Goal: Information Seeking & Learning: Learn about a topic

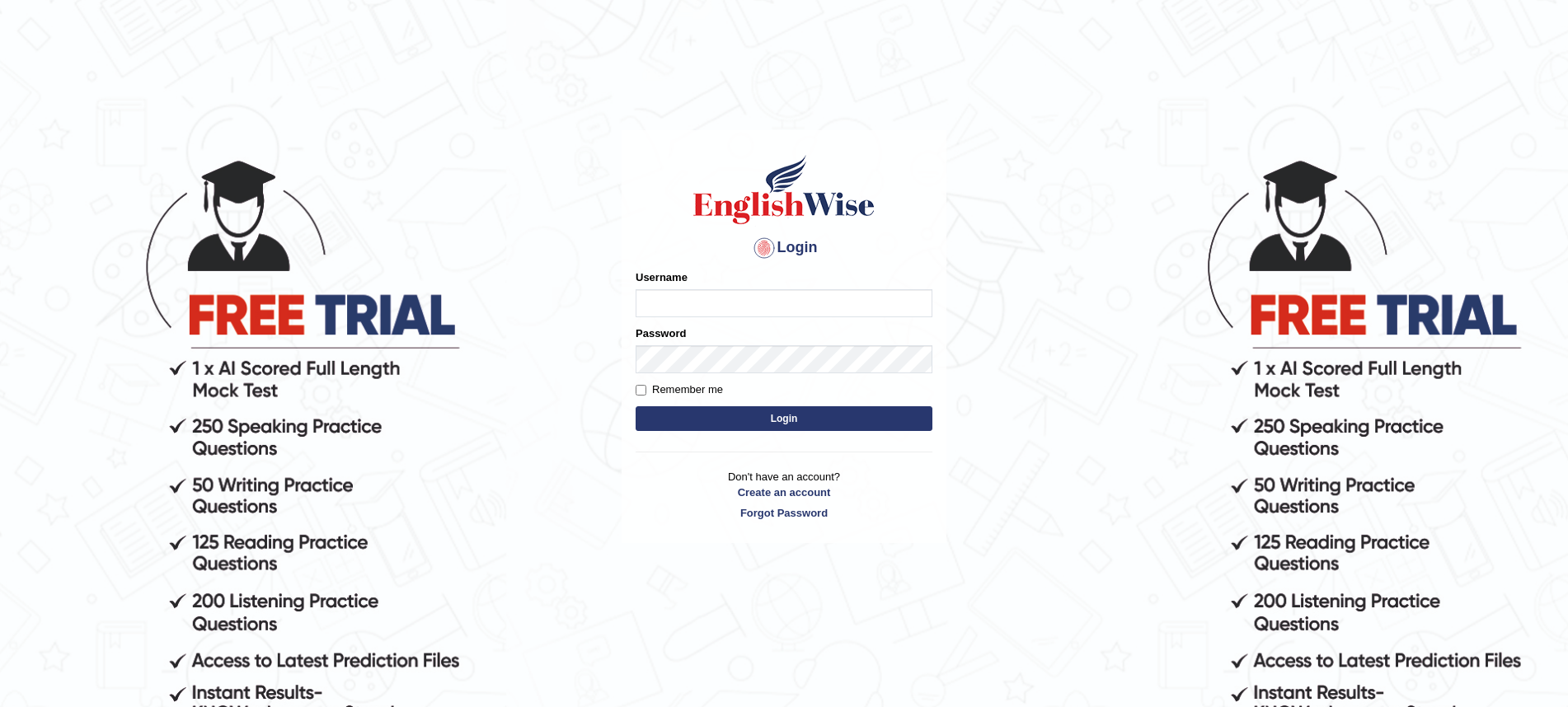
scroll to position [2, 0]
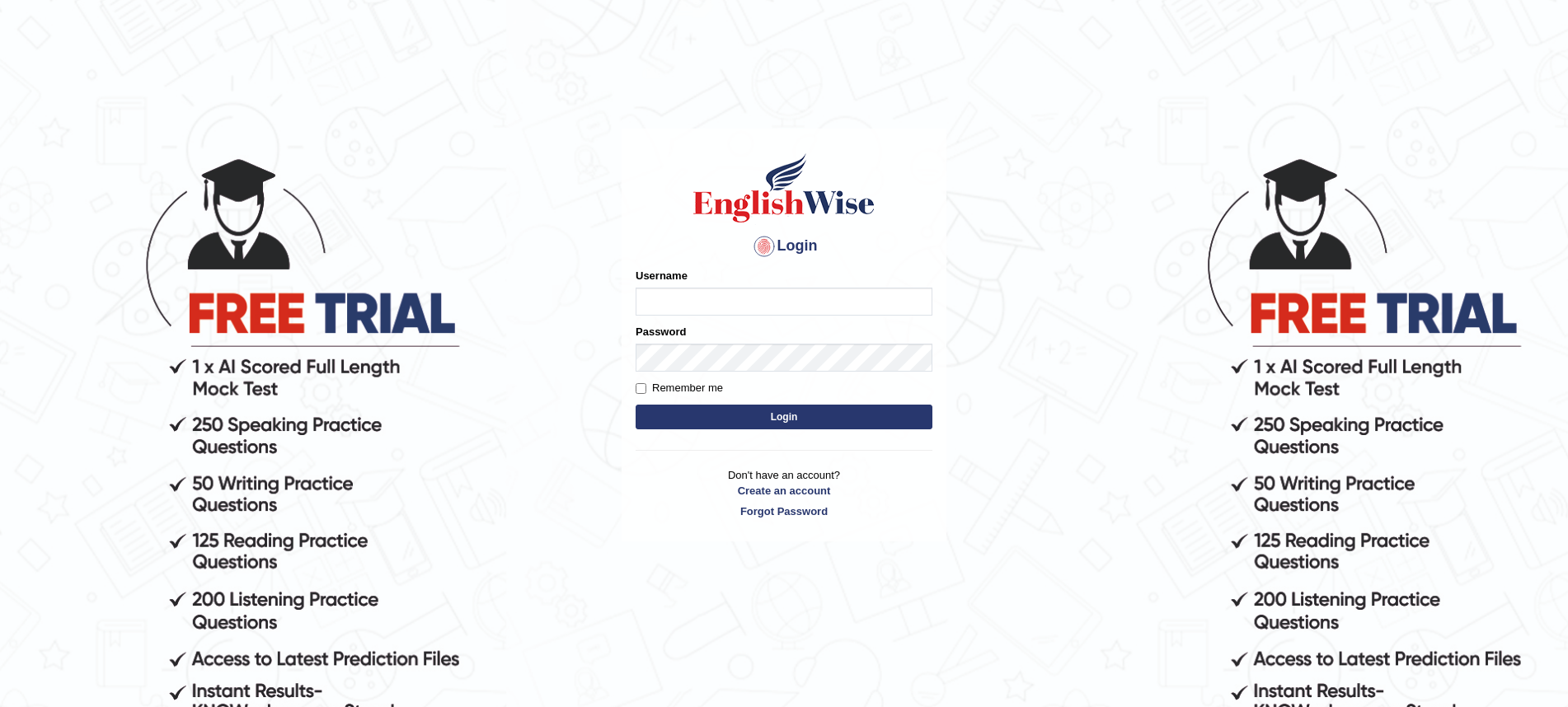
click at [712, 339] on div "Password" at bounding box center [784, 347] width 297 height 48
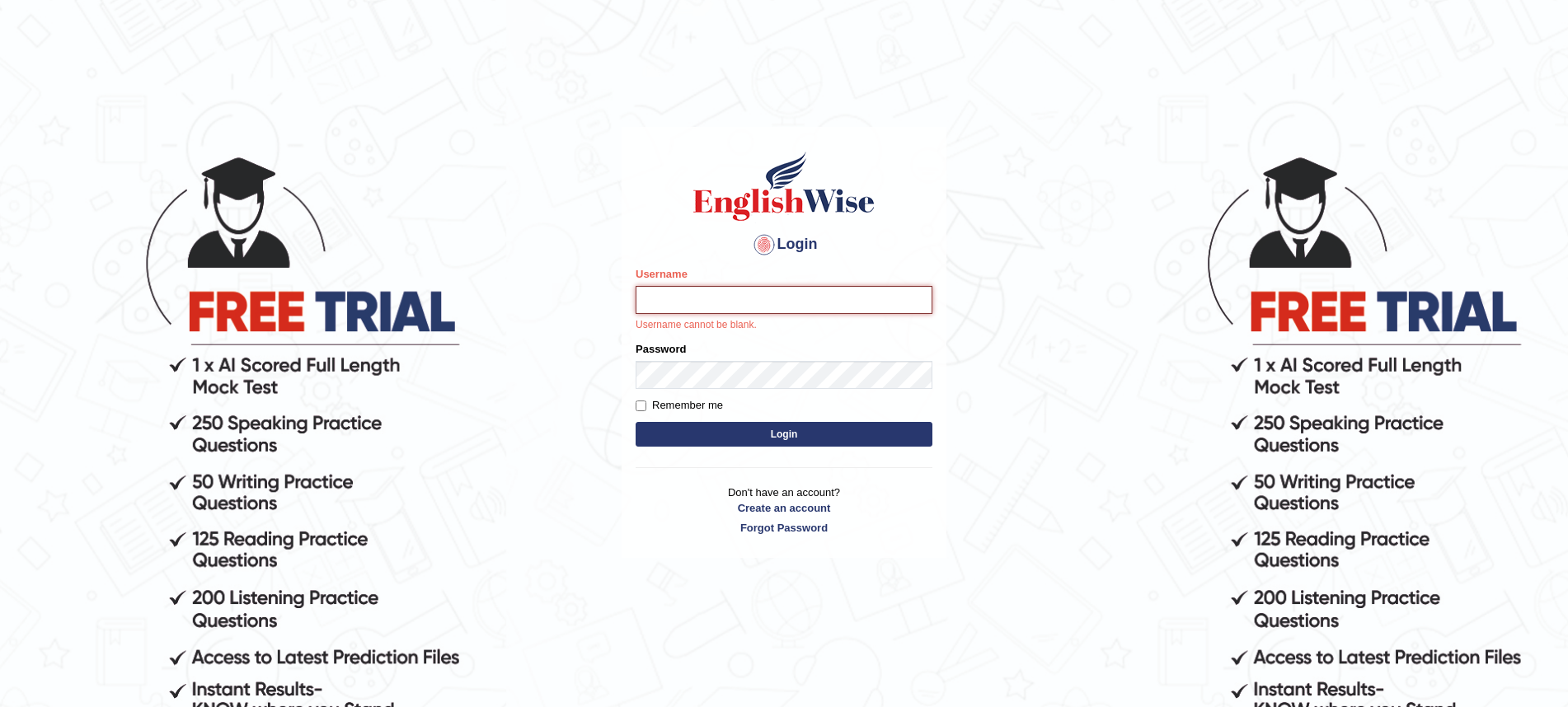
scroll to position [4, 0]
click at [670, 293] on input "Username" at bounding box center [784, 299] width 297 height 28
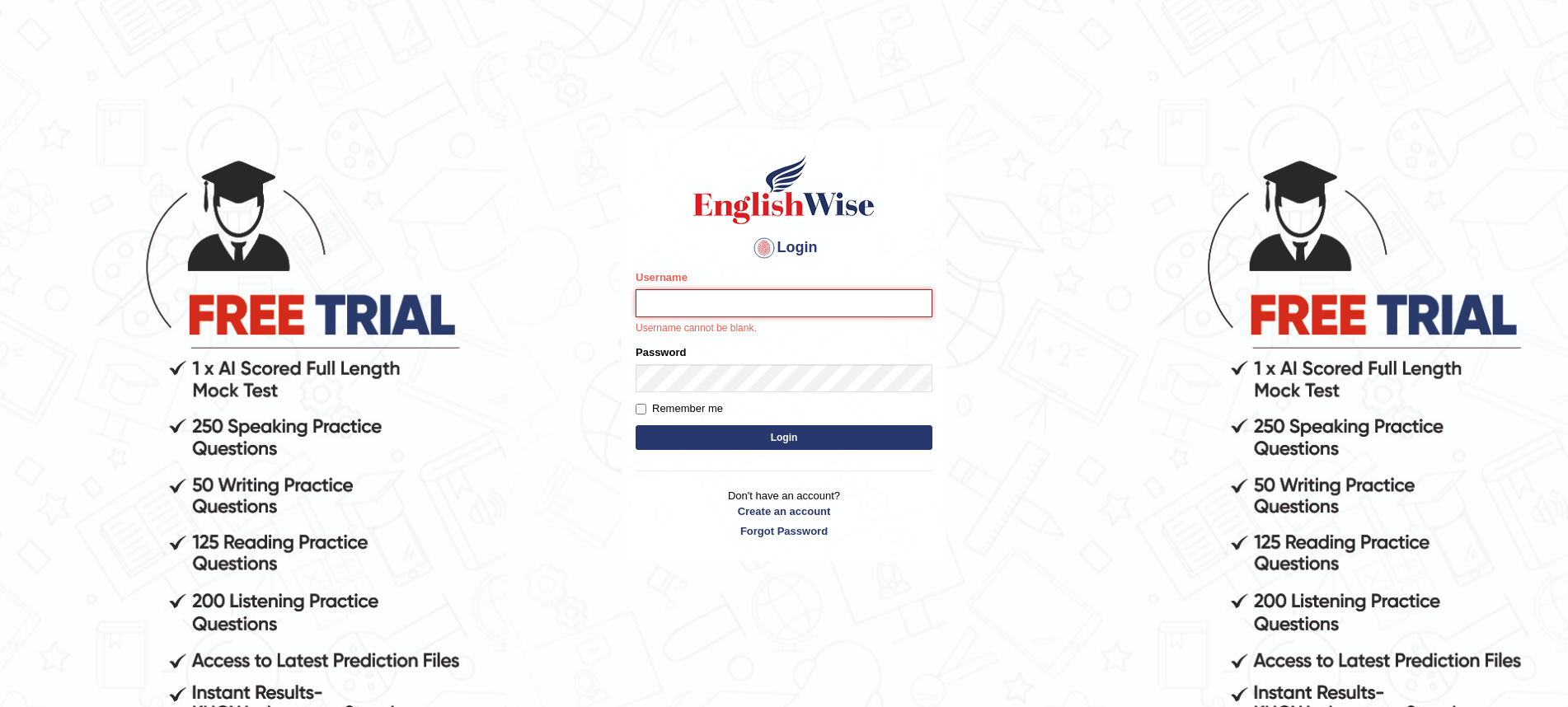
scroll to position [-1, 1]
type input "FrancoisD"
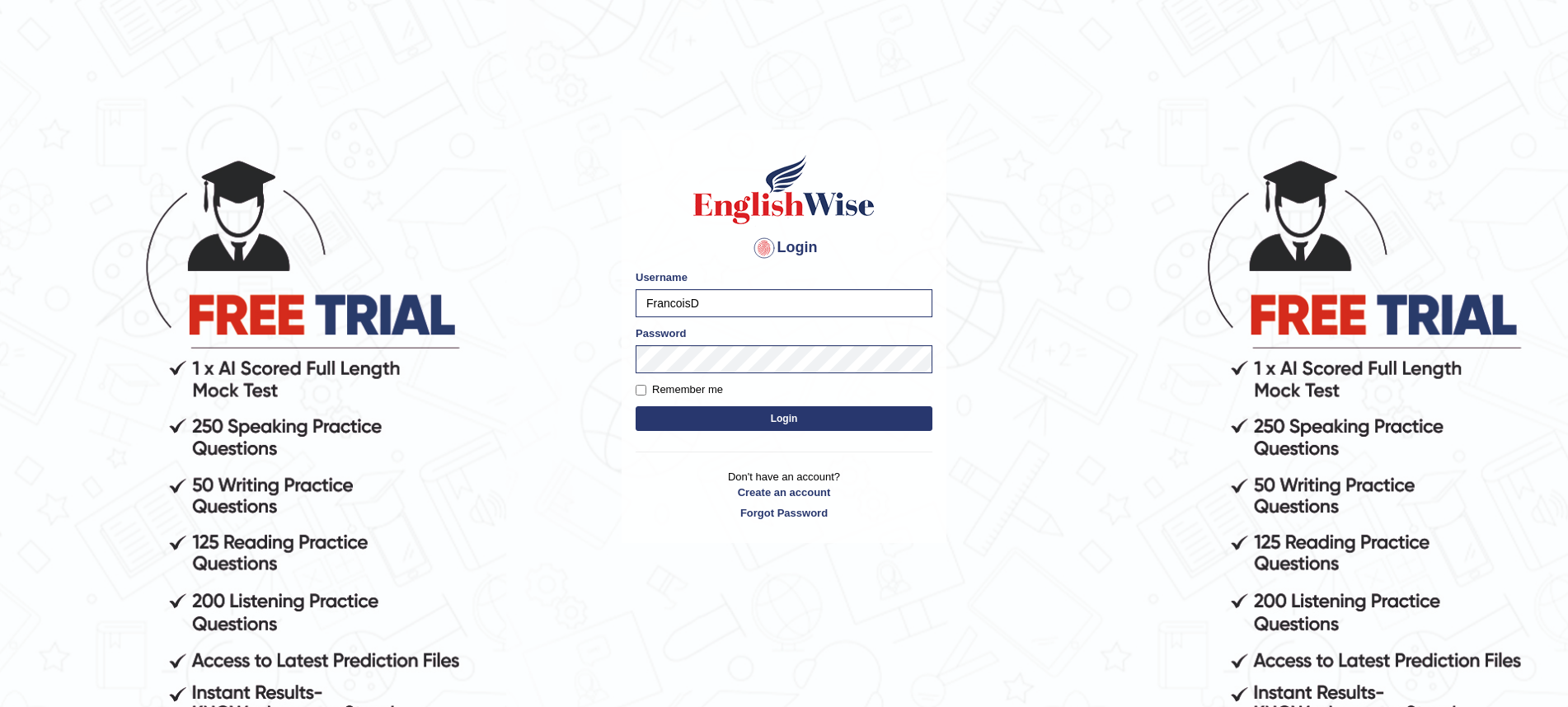
click at [774, 424] on button "Login" at bounding box center [784, 419] width 297 height 25
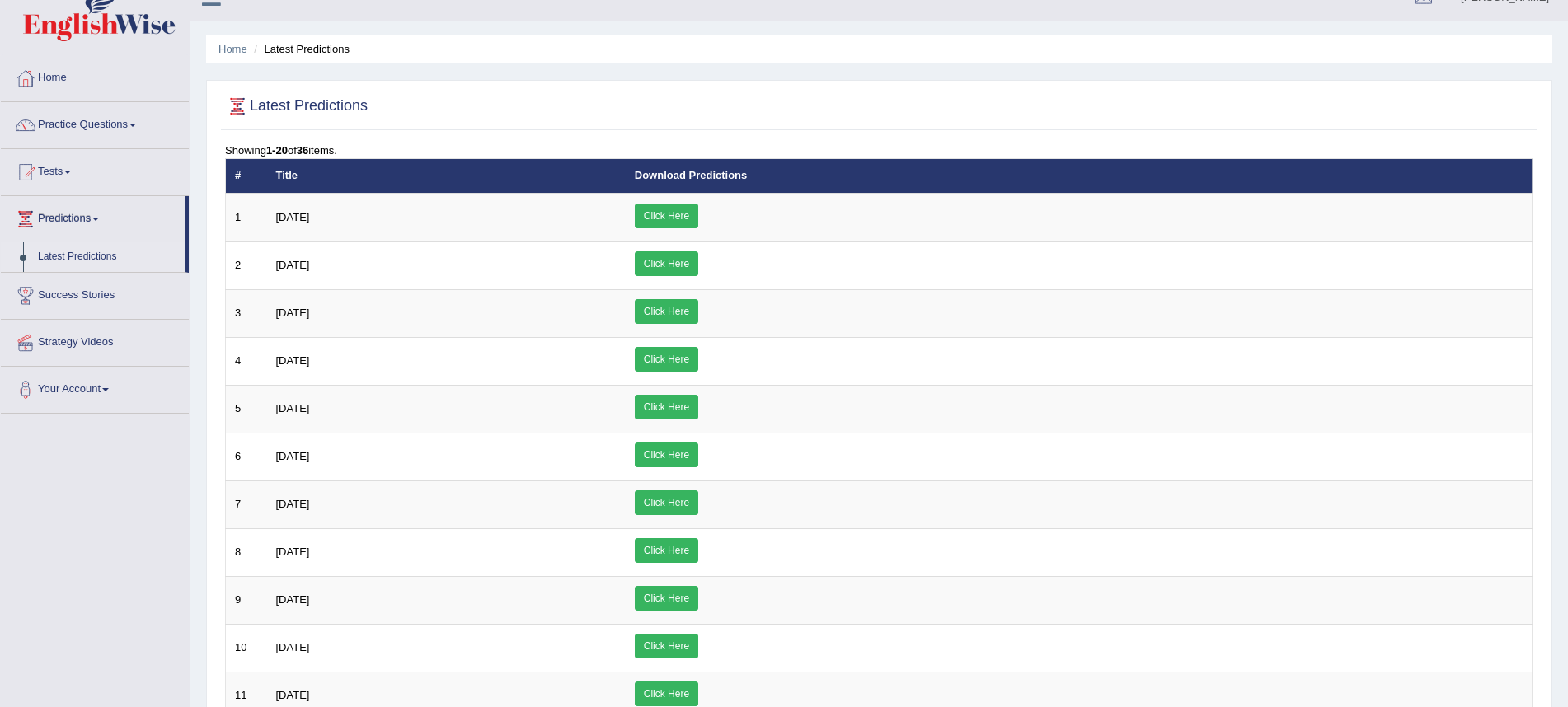
scroll to position [31, 0]
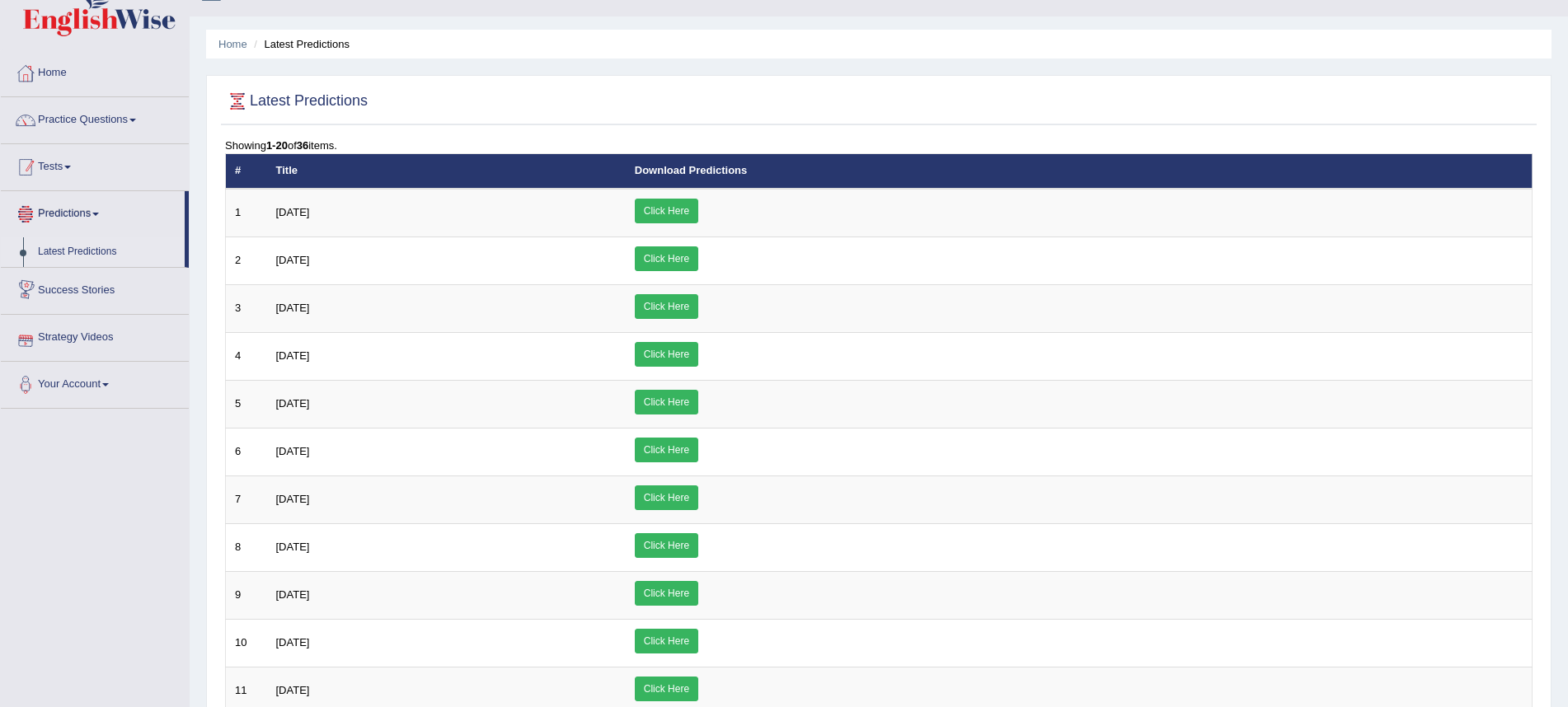
click at [69, 154] on link "Tests" at bounding box center [94, 165] width 188 height 42
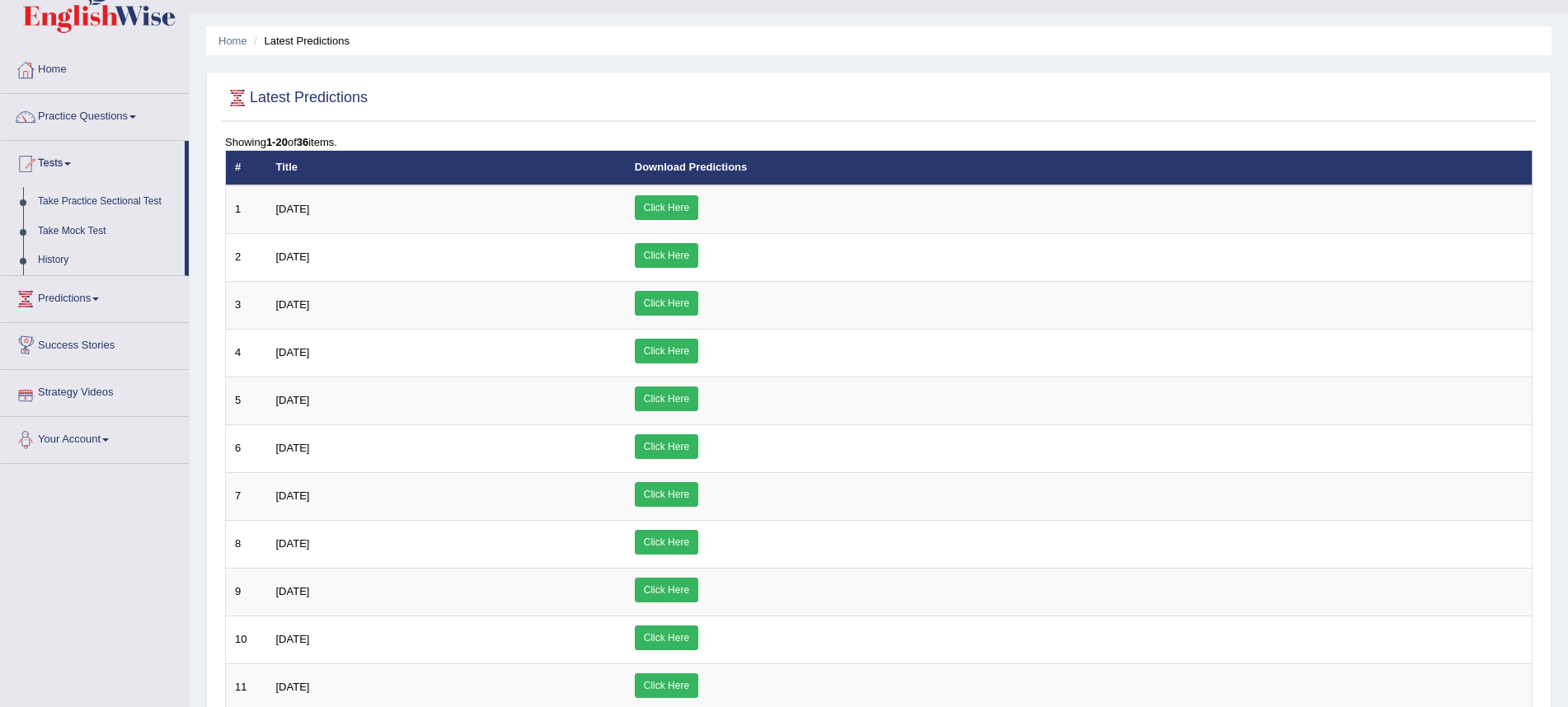
scroll to position [30, 0]
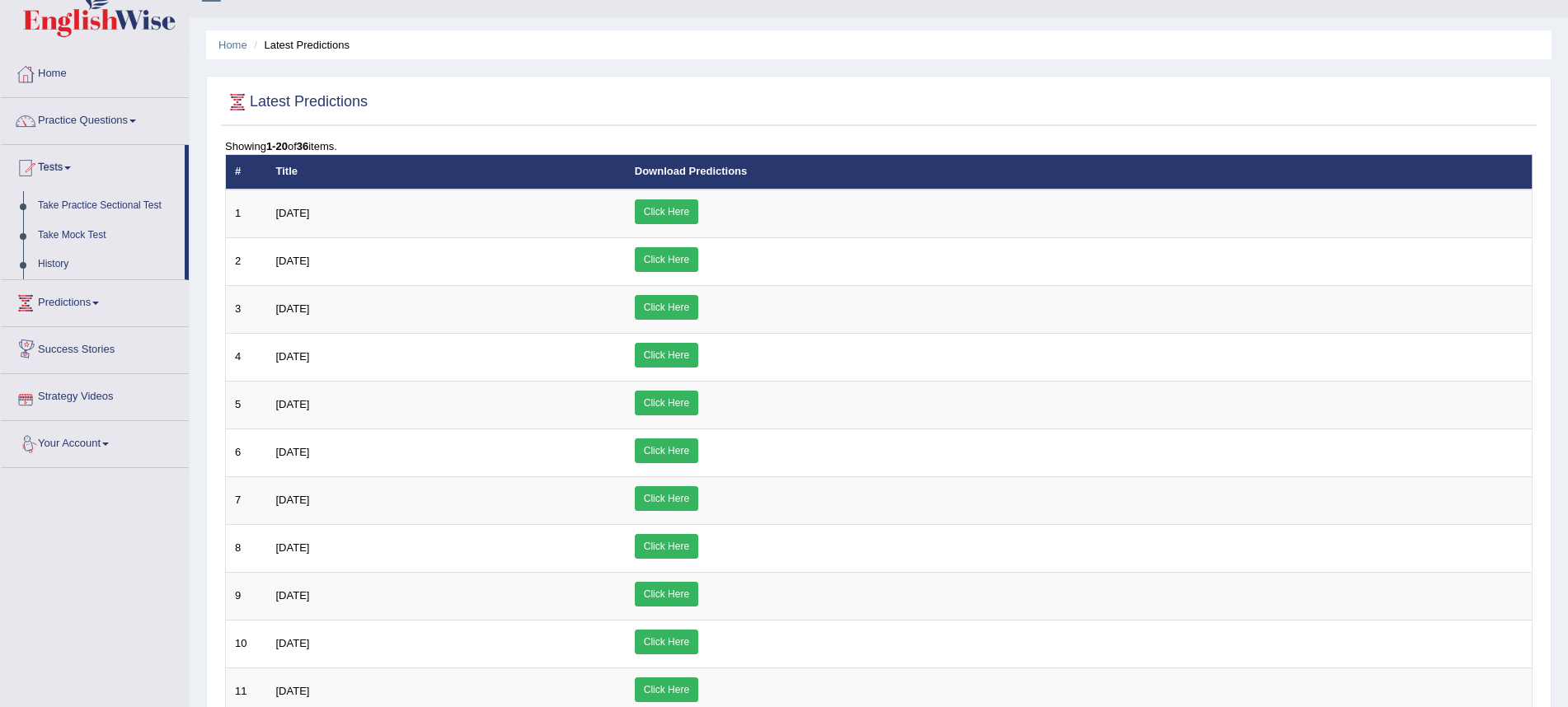
click at [110, 508] on div "Toggle navigation Home Practice Questions Speaking Practice Read Aloud Repeat S…" at bounding box center [784, 628] width 1568 height 1317
click at [81, 294] on link "Predictions" at bounding box center [94, 301] width 188 height 42
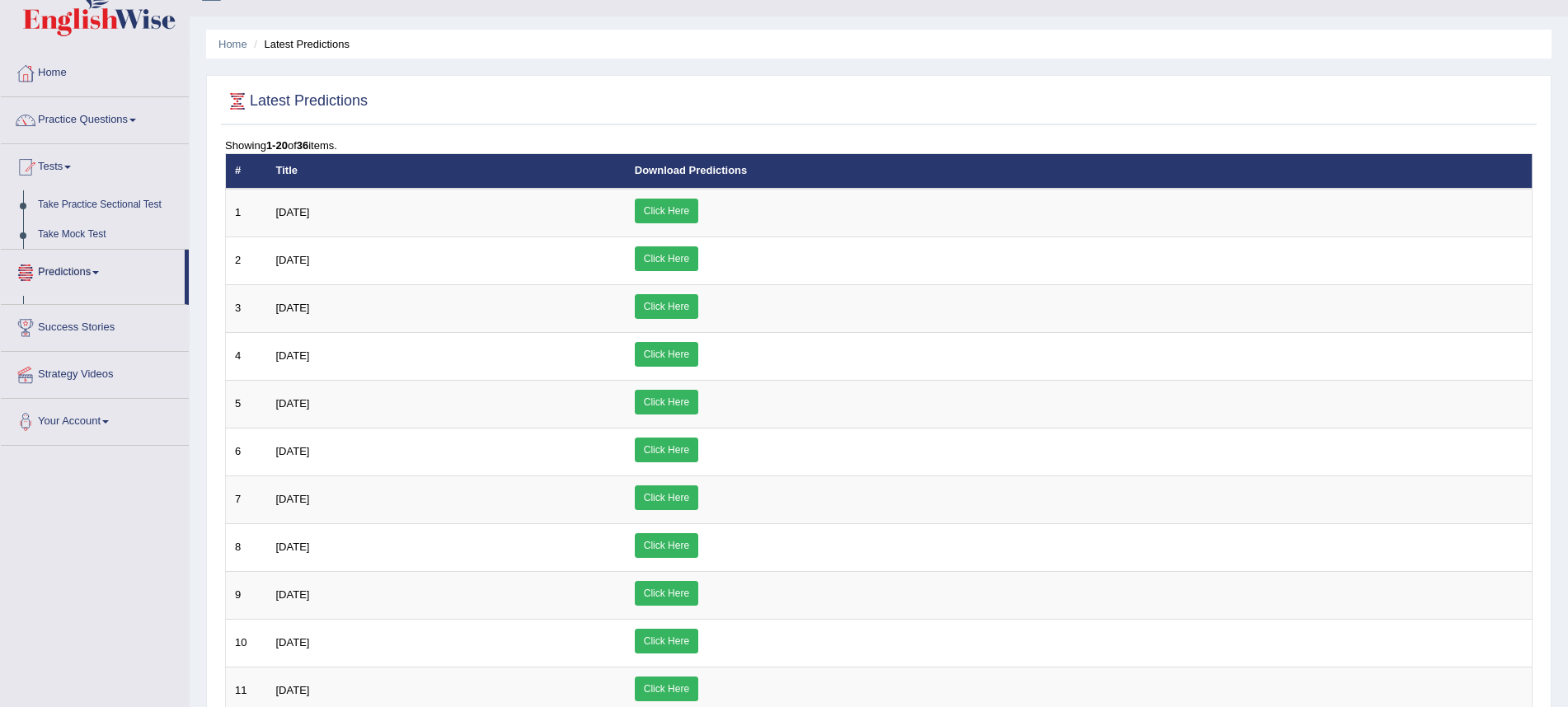
scroll to position [31, 0]
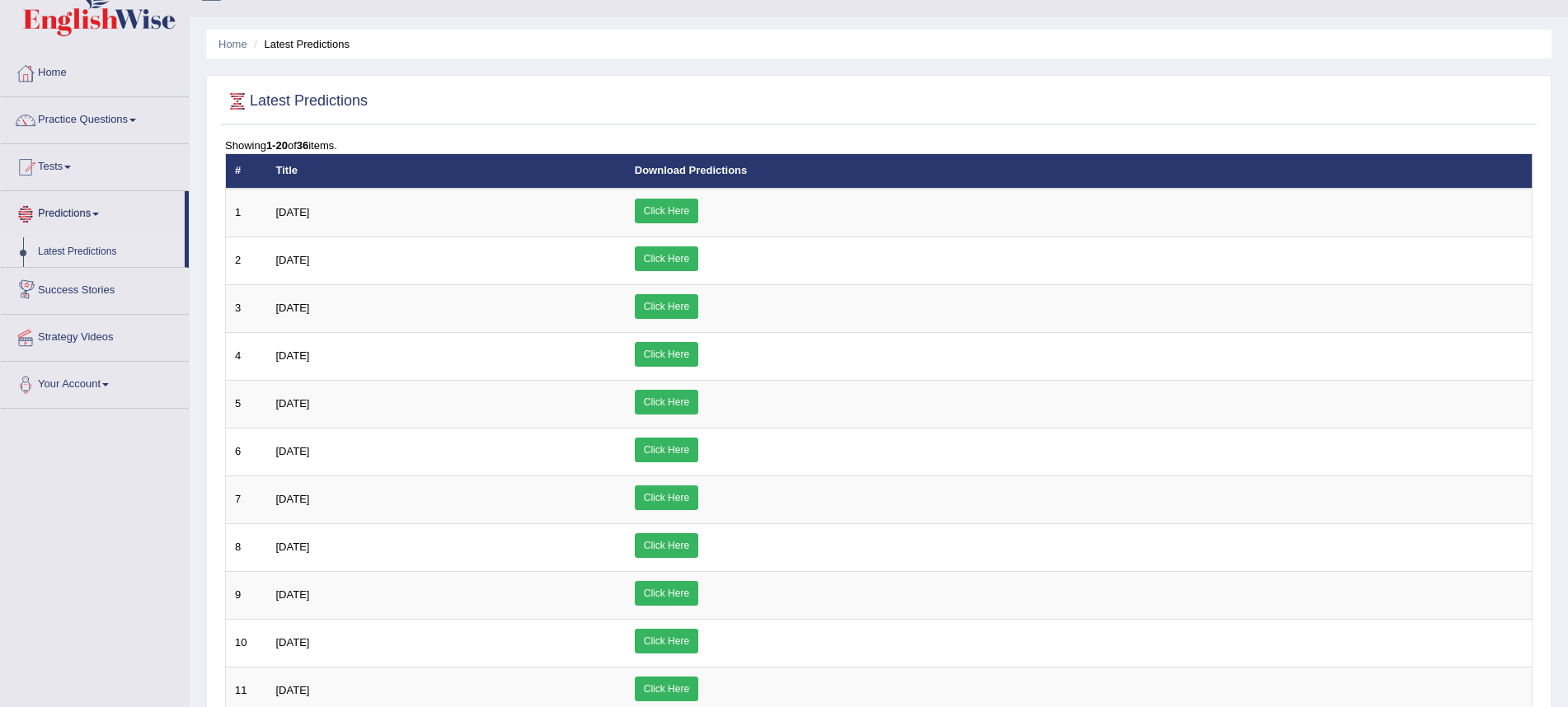
click at [92, 211] on link "Predictions" at bounding box center [93, 212] width 184 height 42
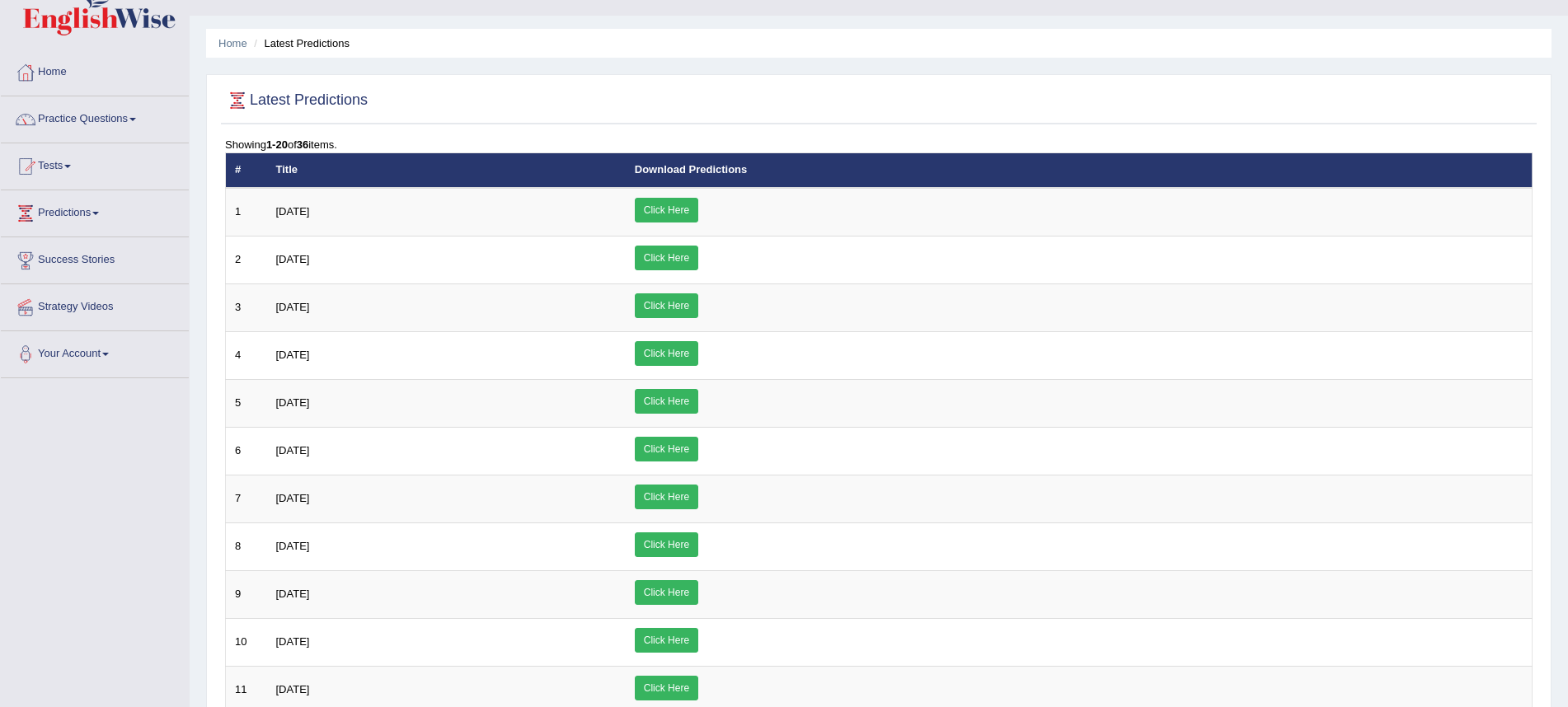
scroll to position [32, 0]
click at [113, 122] on link "Practice Questions" at bounding box center [94, 117] width 188 height 42
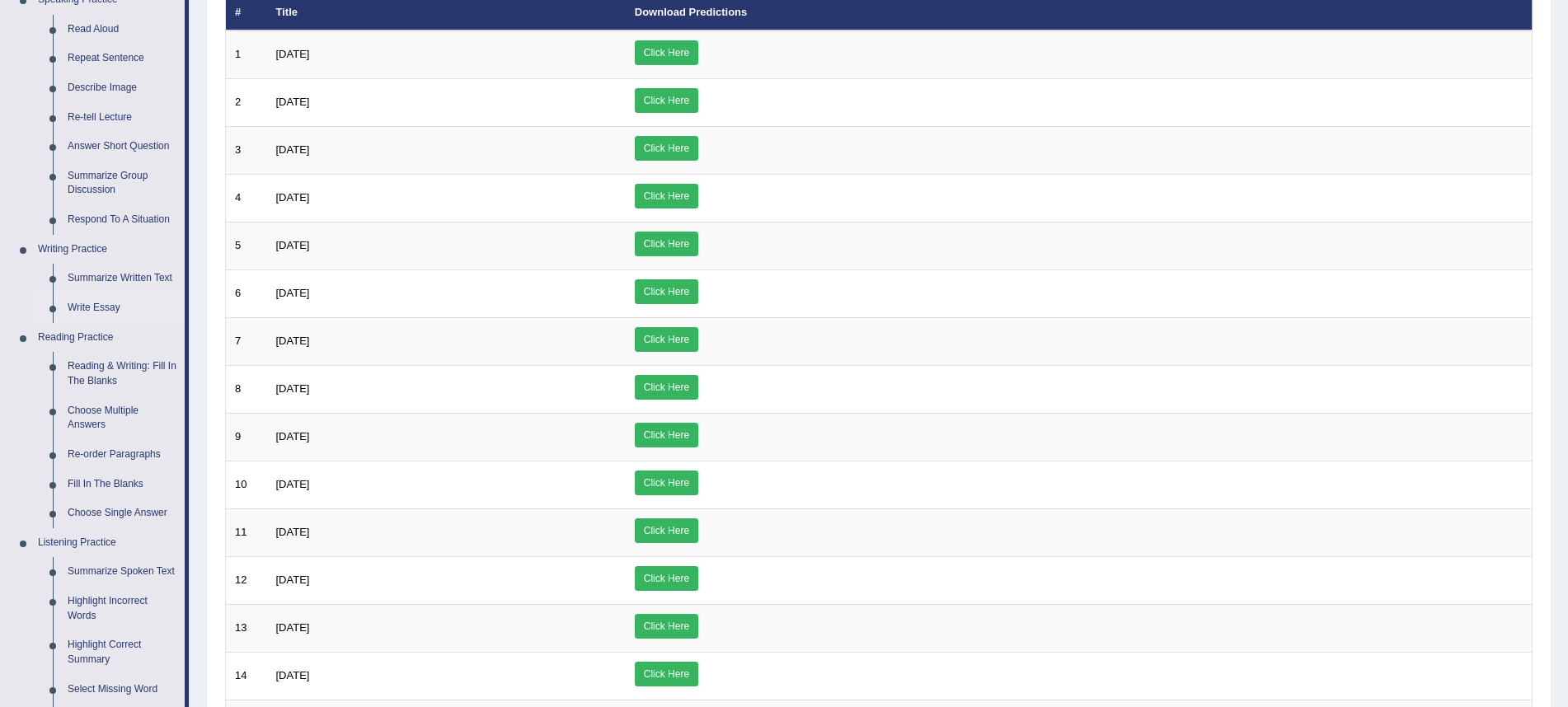
scroll to position [187, 0]
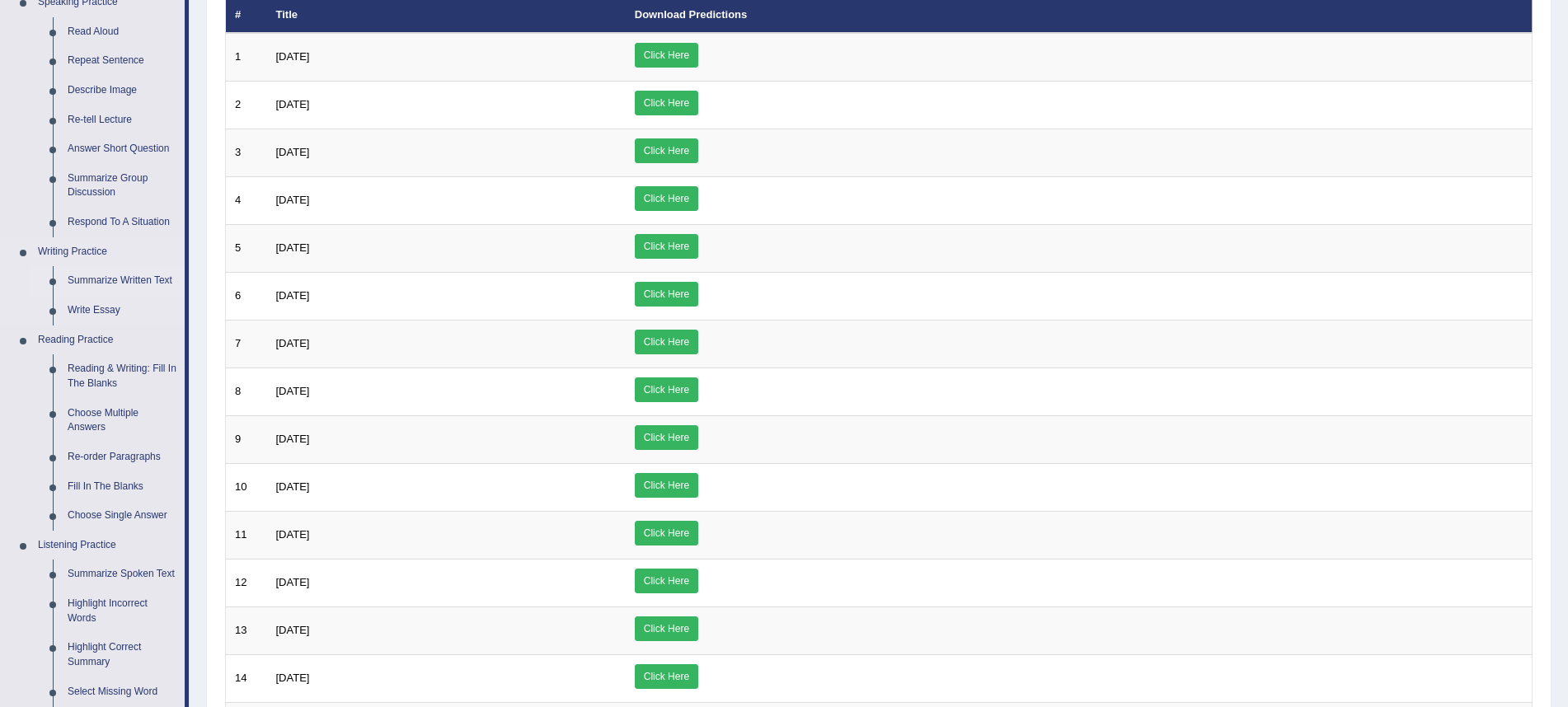
click at [126, 273] on link "Summarize Written Text" at bounding box center [123, 281] width 125 height 29
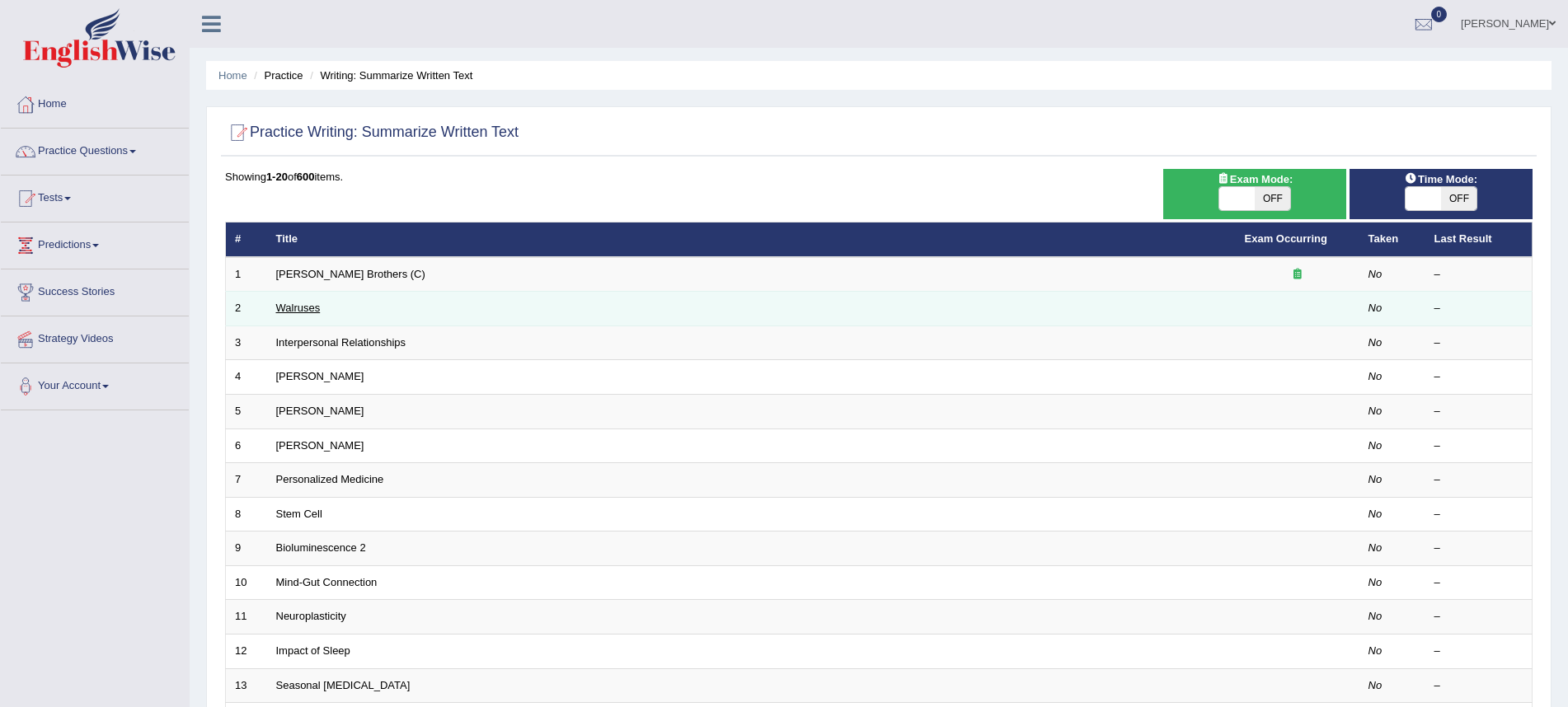
click at [309, 310] on link "Walruses" at bounding box center [298, 308] width 44 height 12
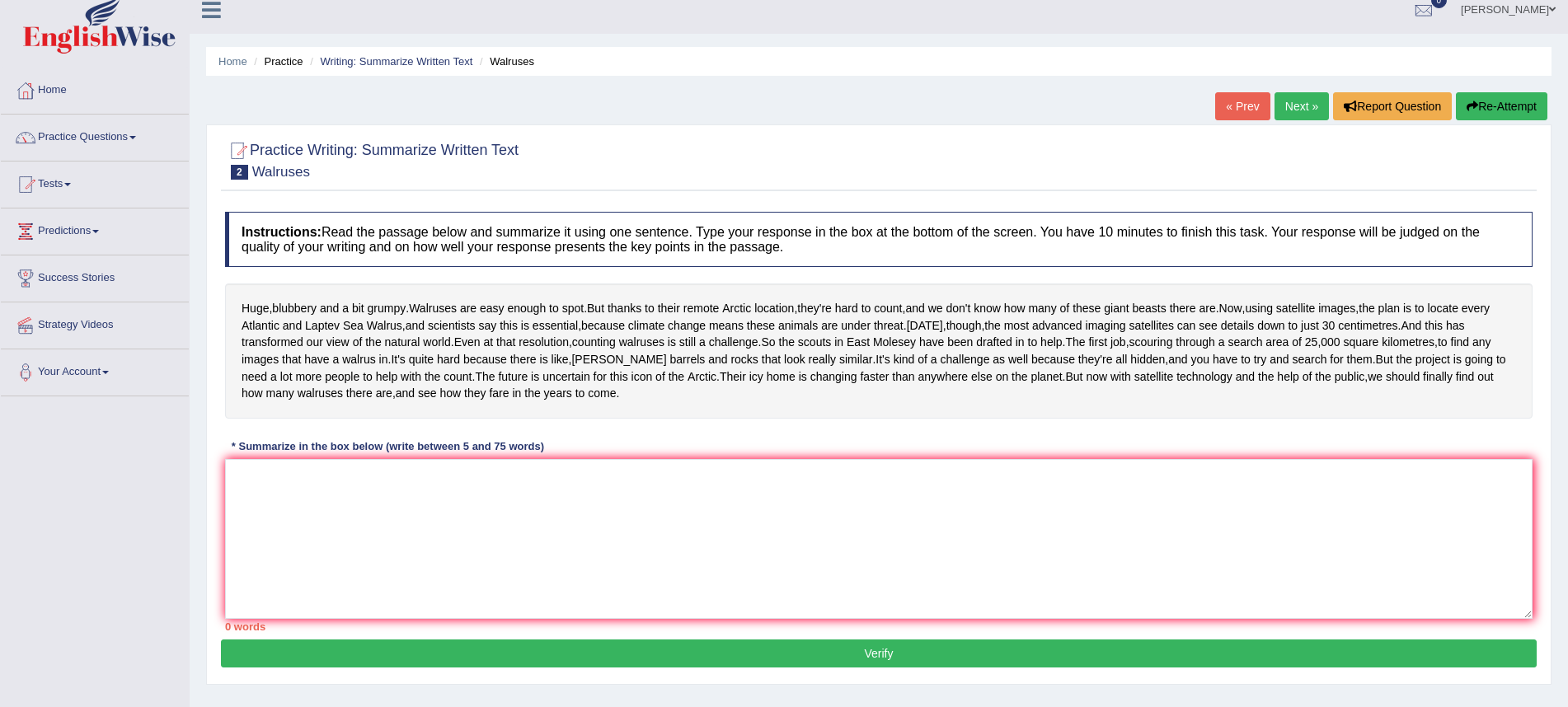
scroll to position [14, 0]
drag, startPoint x: 349, startPoint y: 564, endPoint x: 348, endPoint y: 555, distance: 9.1
click at [349, 561] on textarea at bounding box center [879, 538] width 1308 height 160
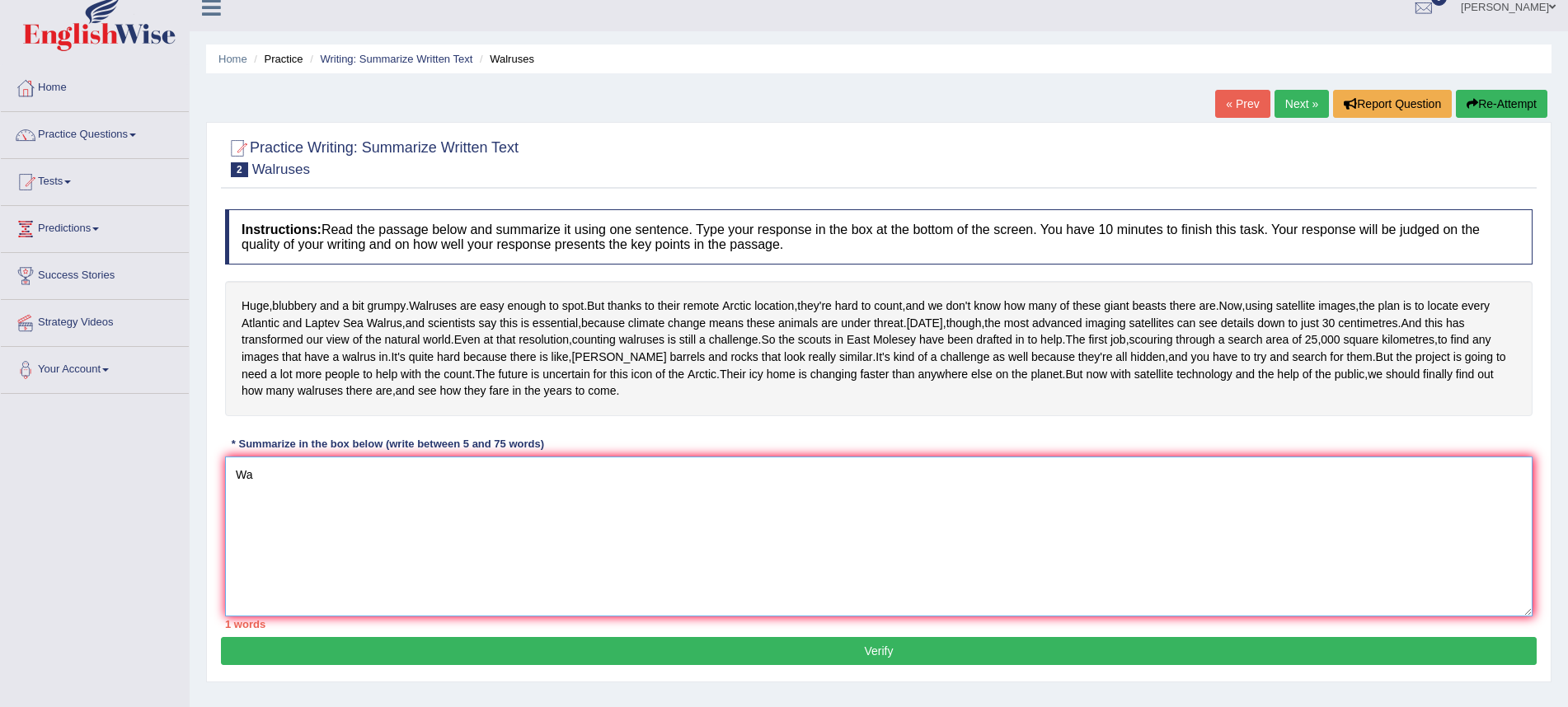
scroll to position [18, 0]
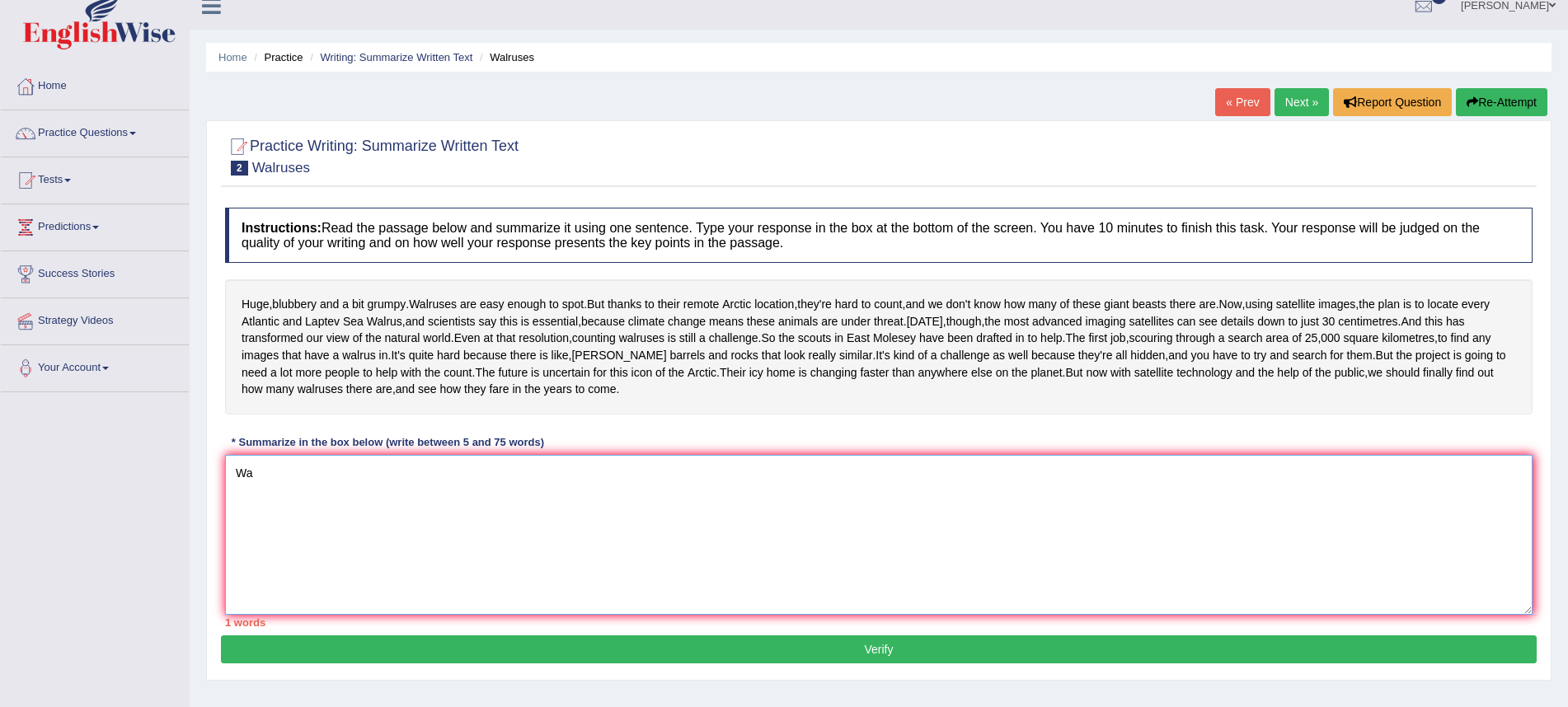
type textarea "W"
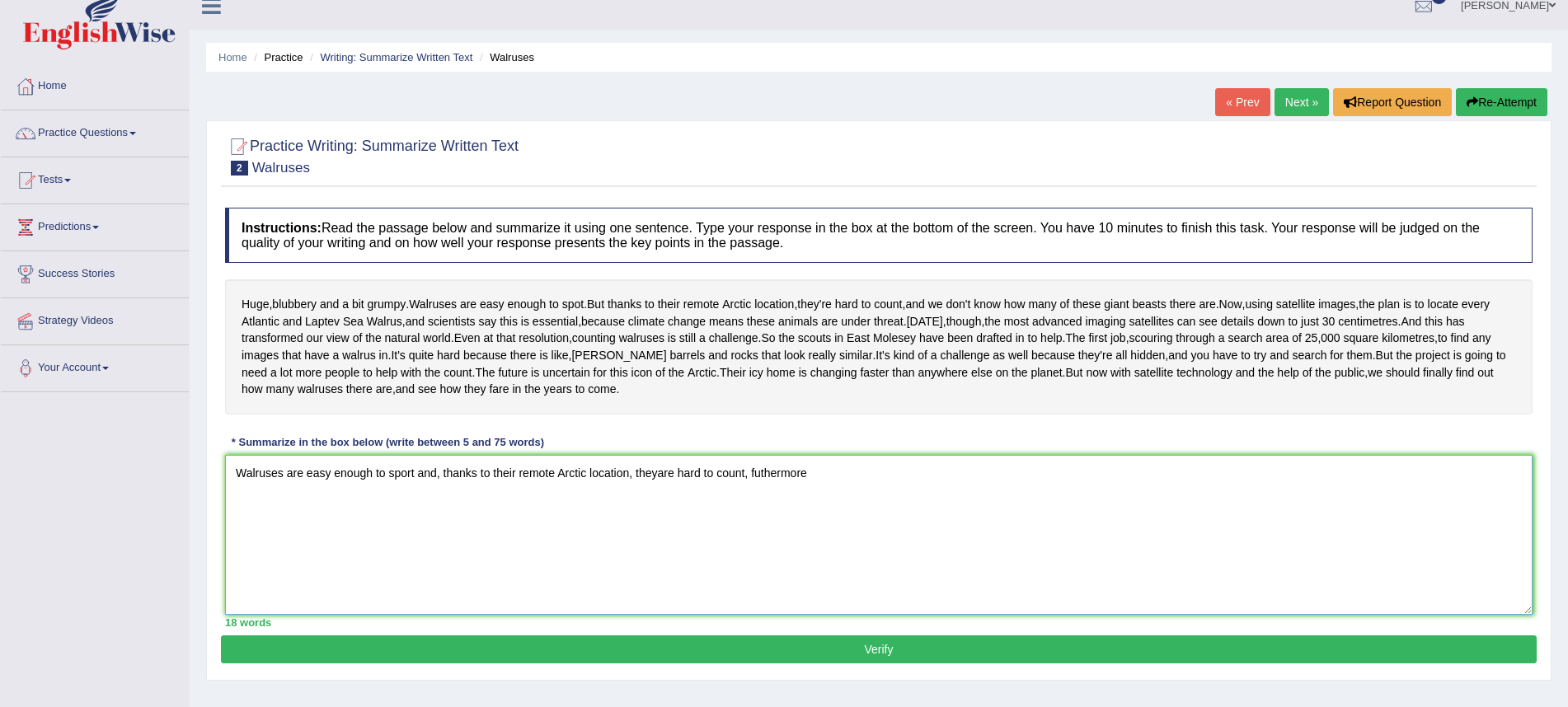
scroll to position [17, 0]
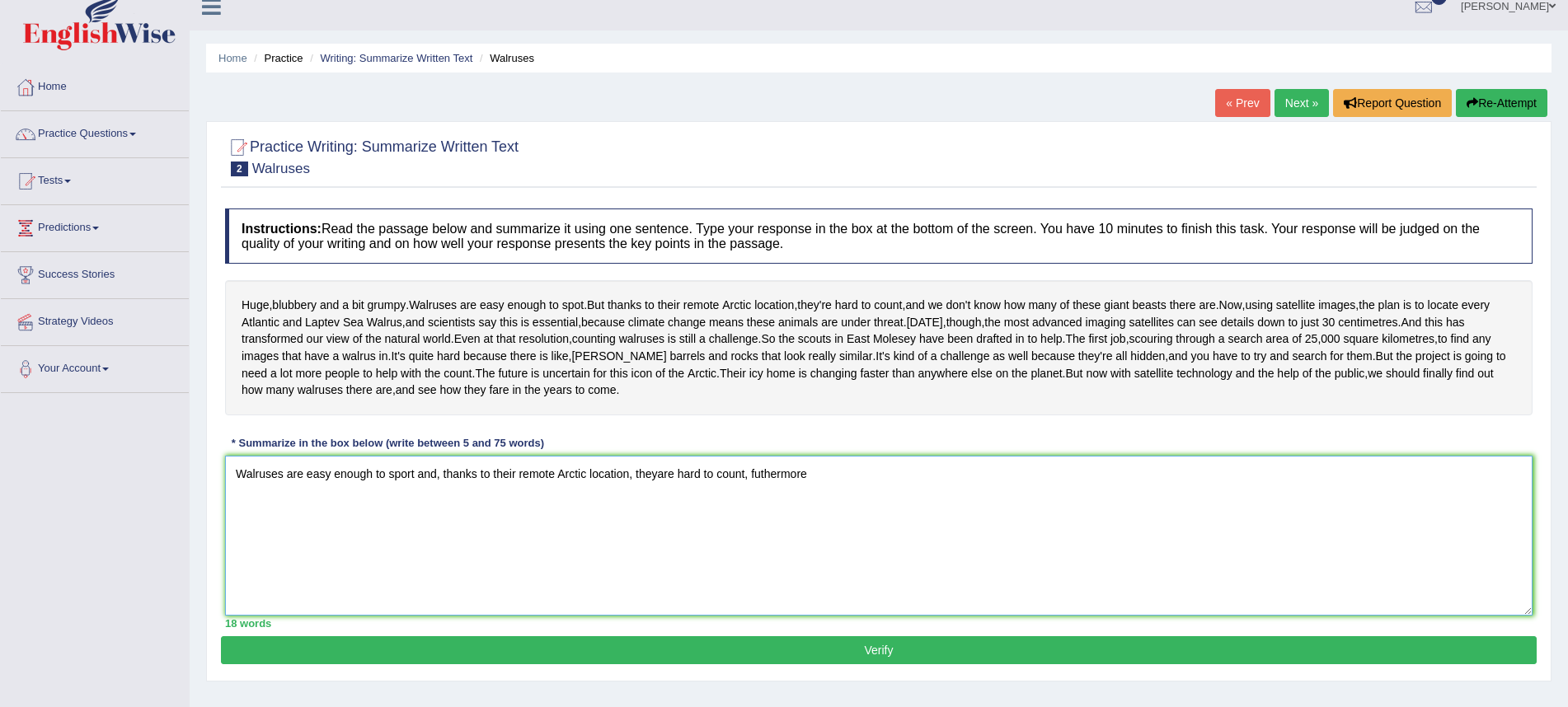
drag, startPoint x: 763, startPoint y: 535, endPoint x: 830, endPoint y: 517, distance: 69.4
click at [764, 535] on textarea "Walruses are easy enough to sport and, thanks to their remote Arctic location, …" at bounding box center [879, 536] width 1308 height 160
click at [866, 545] on textarea "Walruses are easy enough to sport and, thanks to their remote Arctic location, …" at bounding box center [879, 536] width 1308 height 160
drag, startPoint x: 838, startPoint y: 537, endPoint x: 883, endPoint y: 533, distance: 45.2
click at [838, 537] on textarea "Walruses are easy enough to sport and, thanks to their remote Arctic location, …" at bounding box center [879, 536] width 1308 height 160
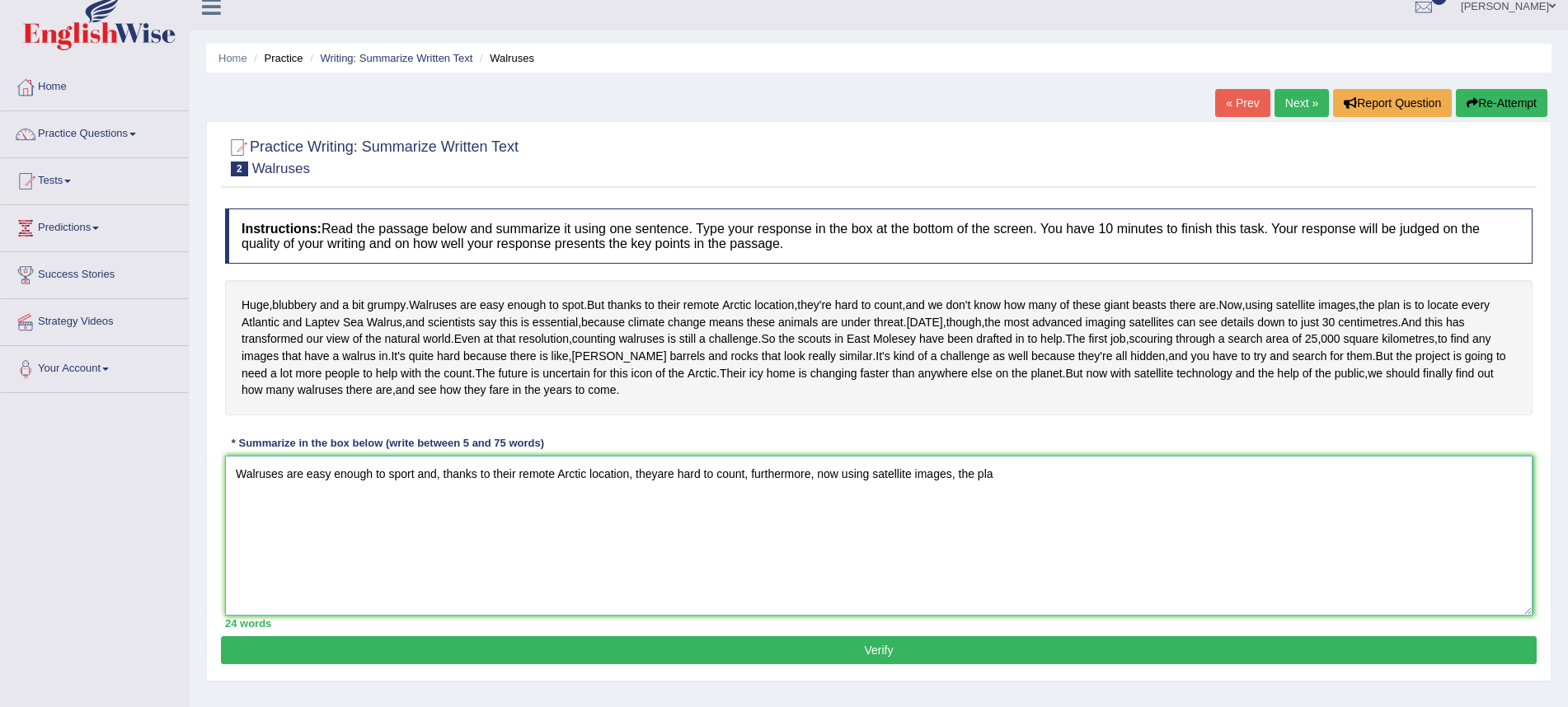
click at [1038, 545] on textarea "Walruses are easy enough to sport and, thanks to their remote Arctic location, …" at bounding box center [879, 536] width 1308 height 160
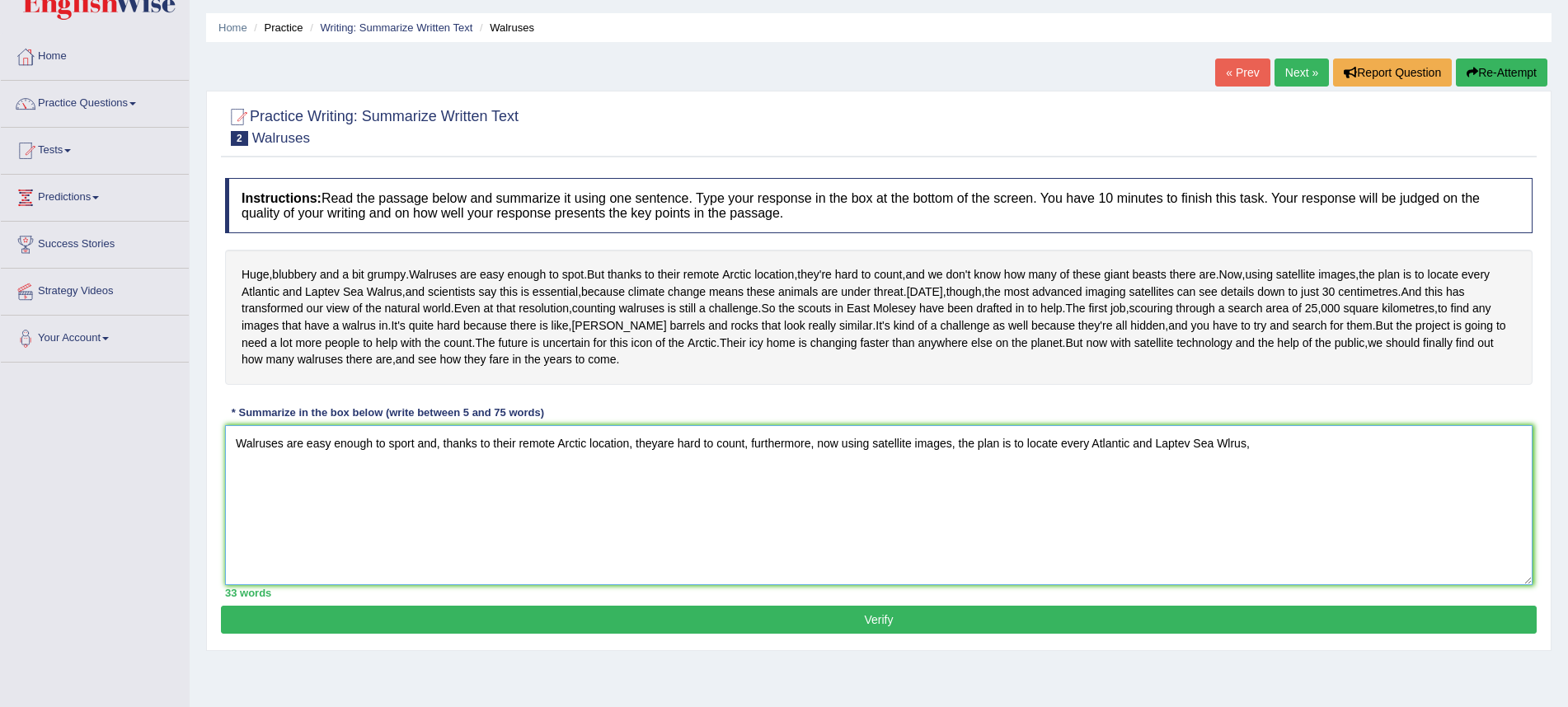
scroll to position [48, 0]
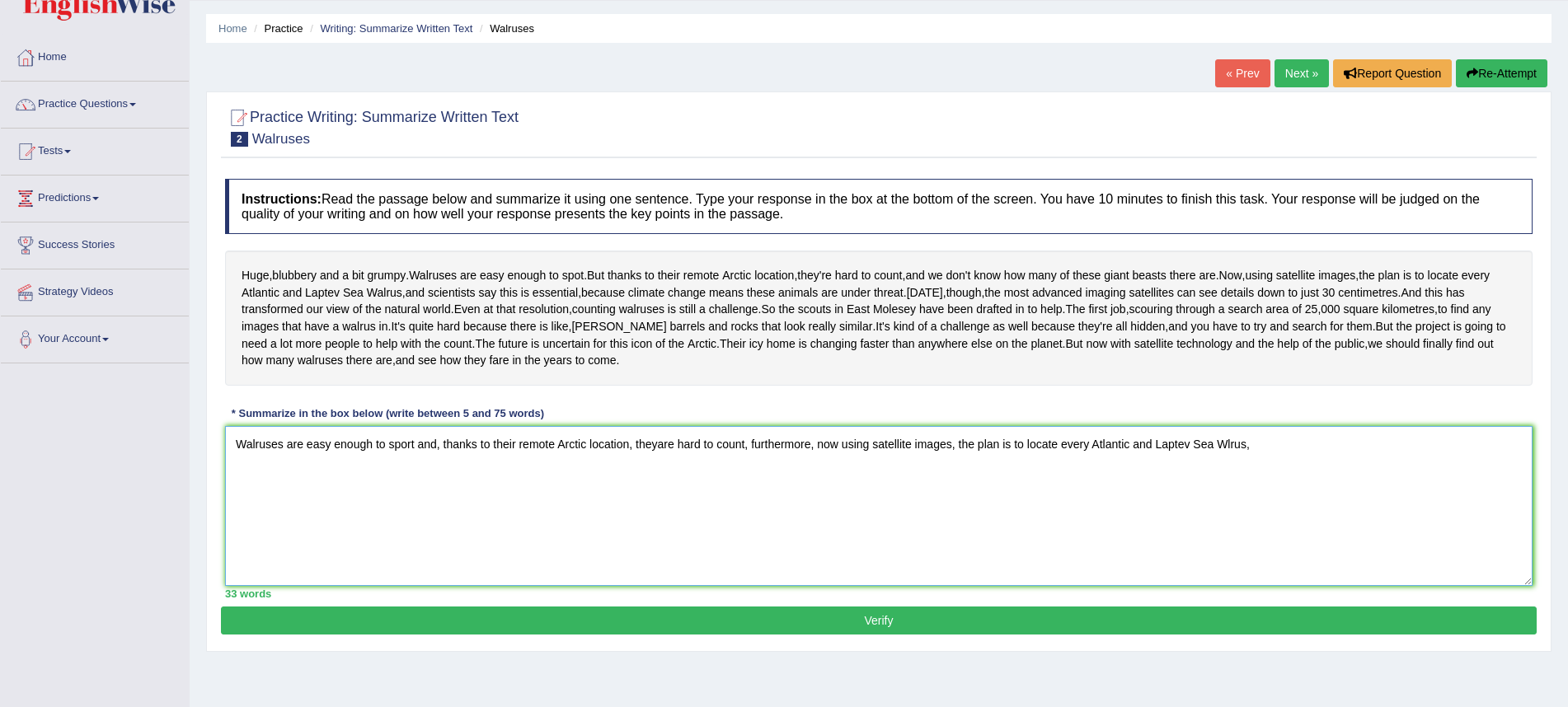
click at [662, 508] on textarea "Walruses are easy enough to sport and, thanks to their remote Arctic location, …" at bounding box center [879, 505] width 1308 height 160
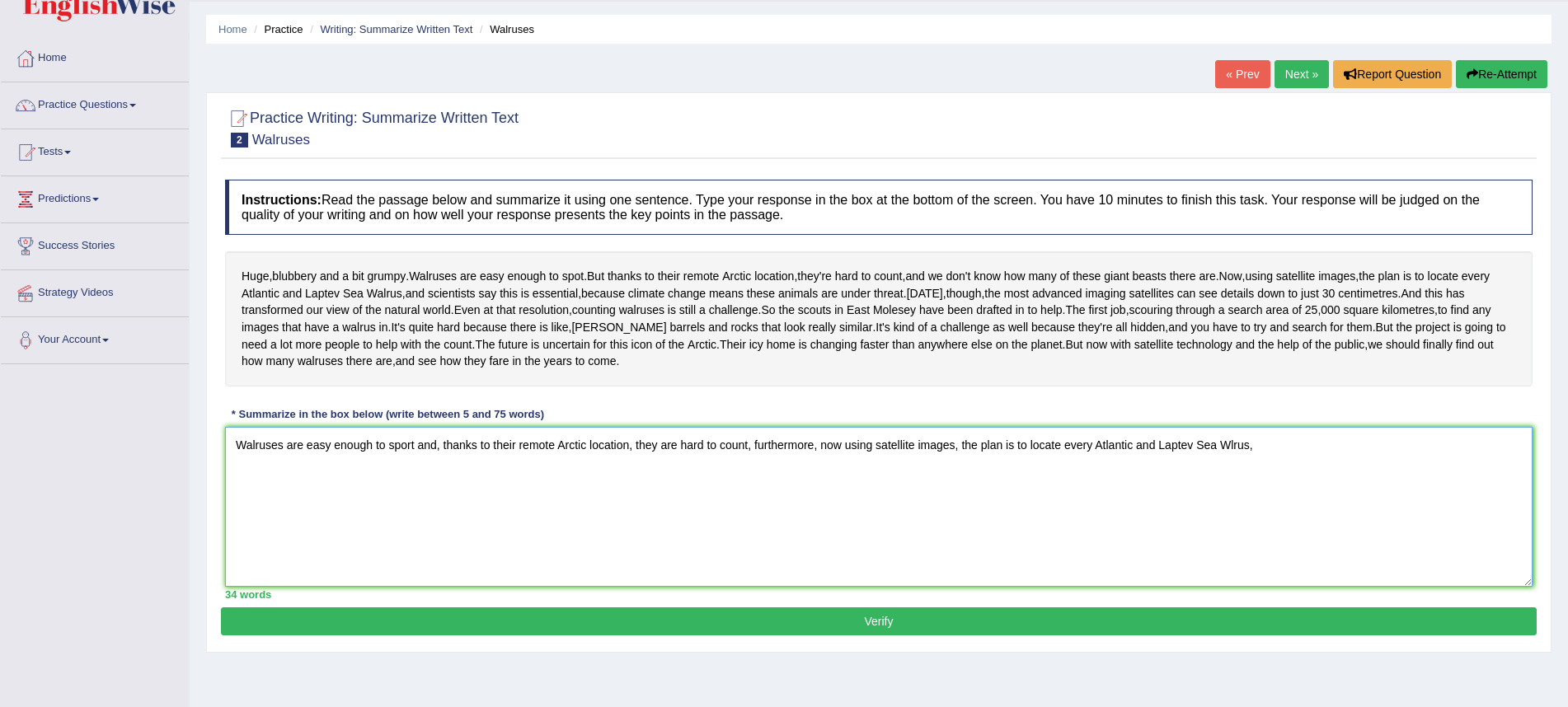
scroll to position [44, 1]
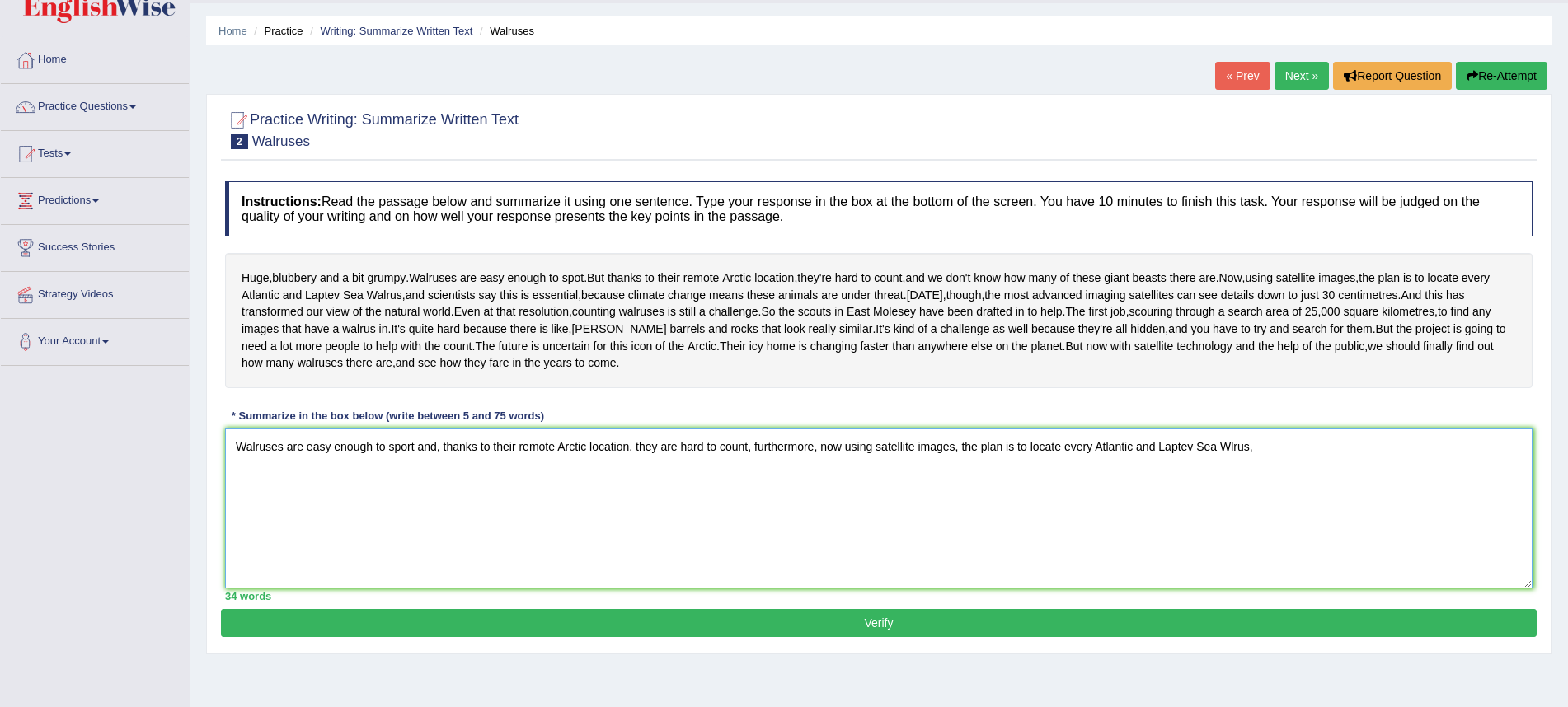
drag, startPoint x: 639, startPoint y: 510, endPoint x: 658, endPoint y: 504, distance: 19.9
click at [637, 510] on textarea "Walruses are easy enough to sport and, thanks to their remote Arctic location, …" at bounding box center [879, 508] width 1308 height 160
click at [1325, 507] on textarea "Walruses are easy enough to sport and, thanks to their remote Arctic location b…" at bounding box center [879, 508] width 1308 height 160
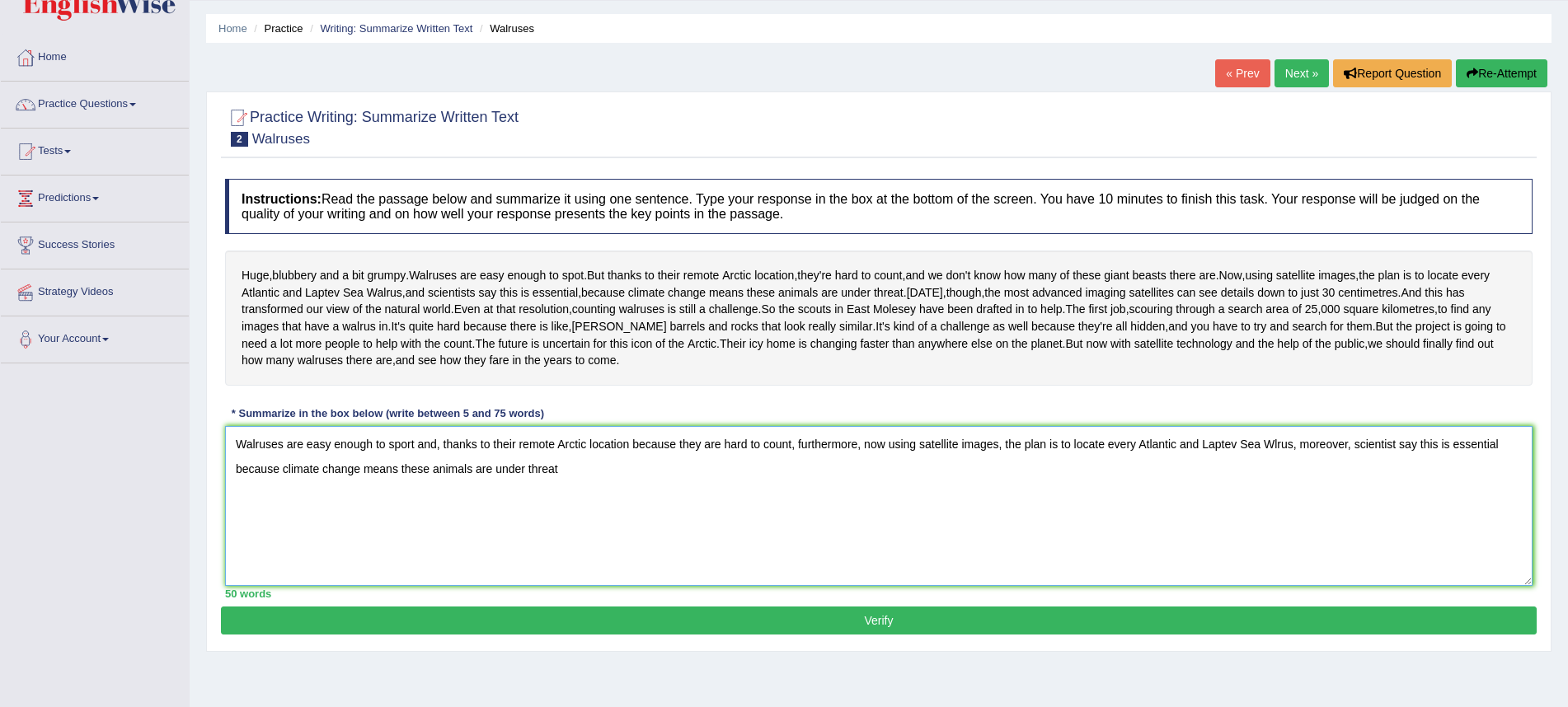
scroll to position [45, 1]
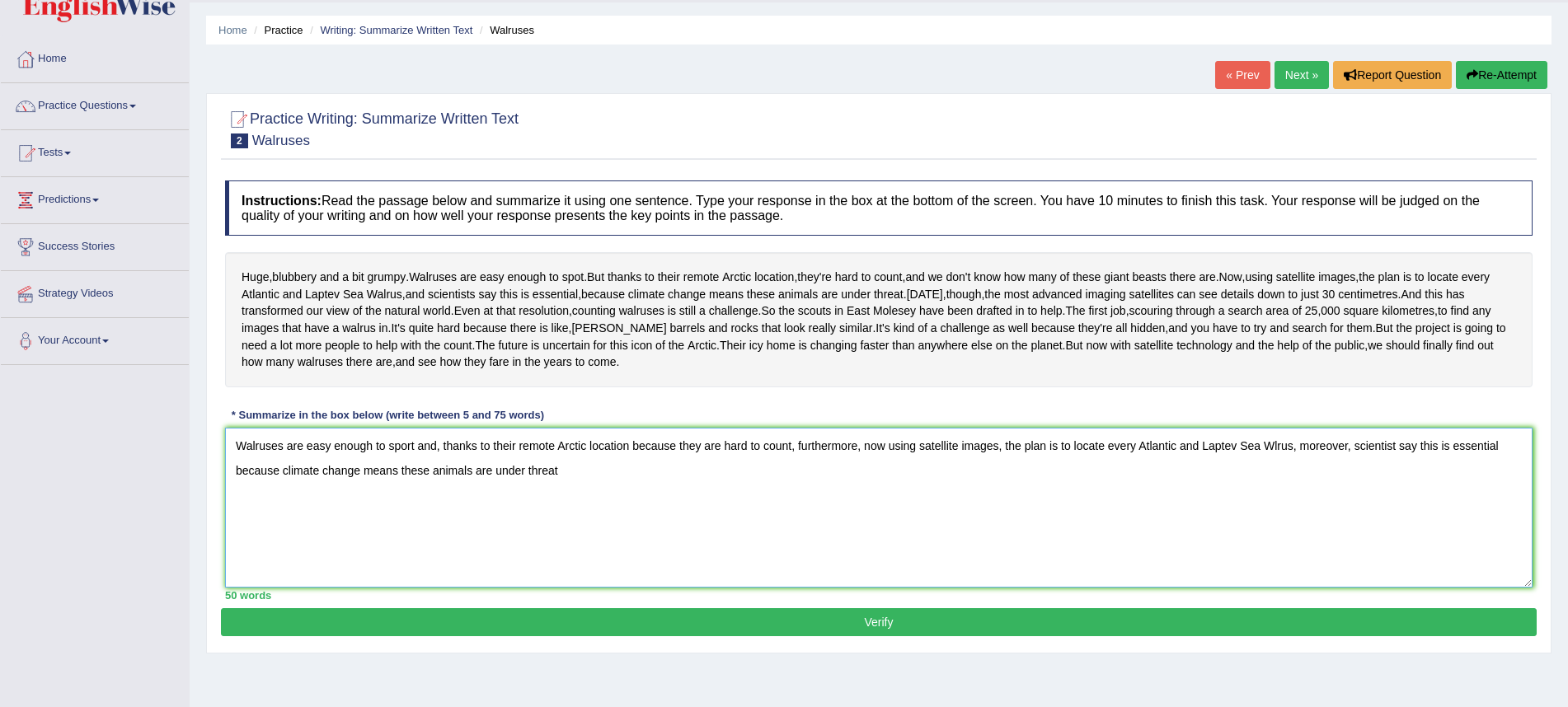
drag, startPoint x: 410, startPoint y: 506, endPoint x: 508, endPoint y: 489, distance: 99.5
click at [410, 506] on textarea "Walruses are easy enough to sport and, thanks to their remote Arctic location b…" at bounding box center [879, 507] width 1308 height 160
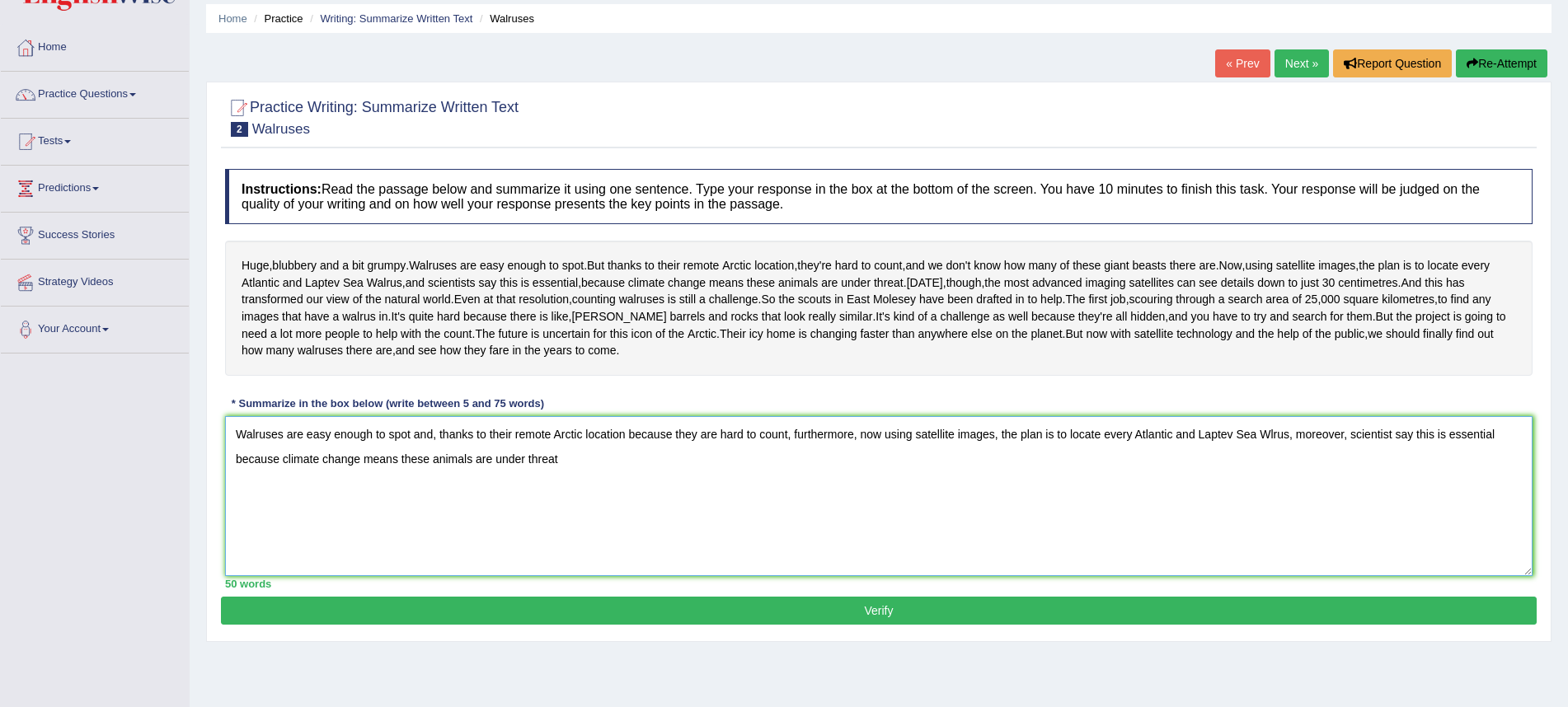
scroll to position [58, 0]
click at [237, 495] on textarea "Walruses are easy enough to spot and, thanks to their remote Arctic location be…" at bounding box center [879, 495] width 1308 height 160
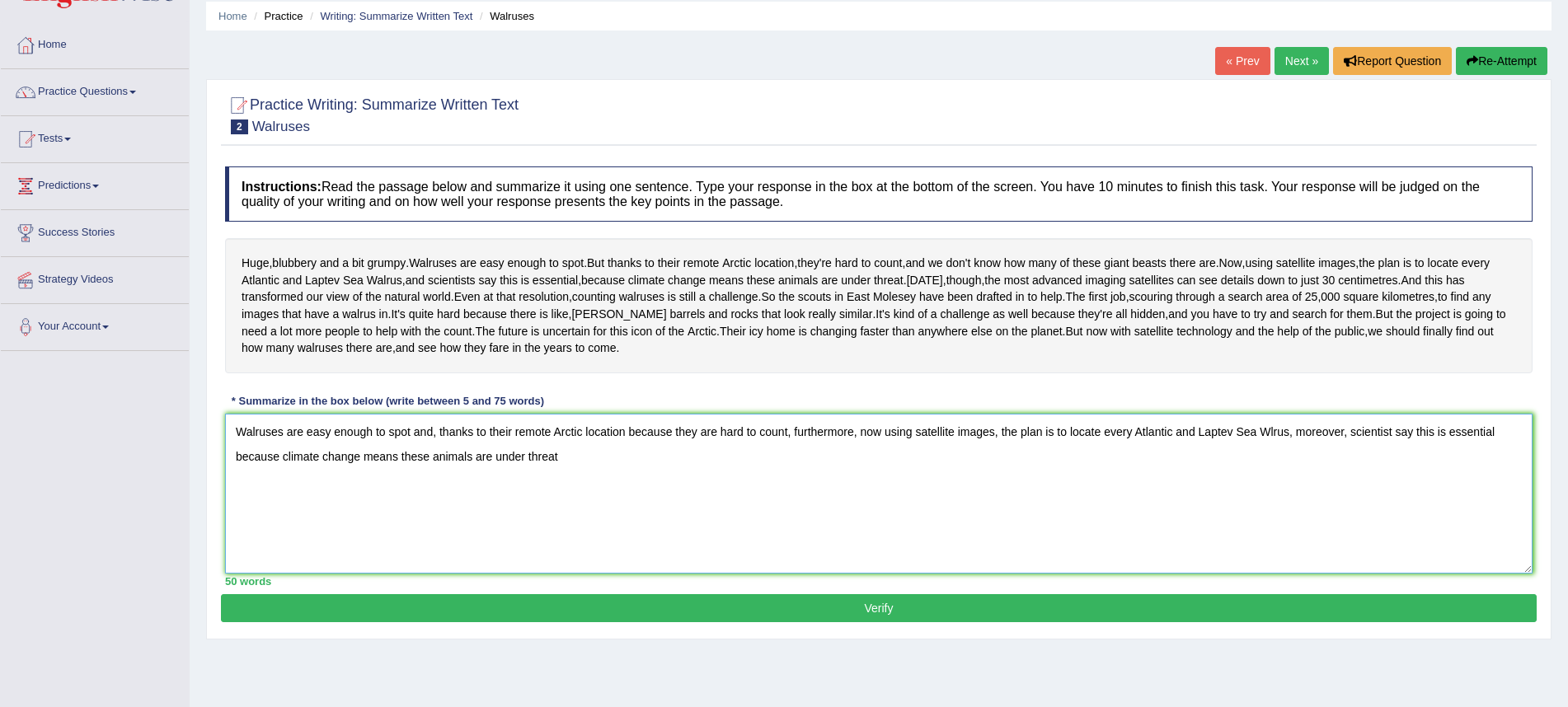
scroll to position [60, 0]
click at [575, 517] on textarea "Walruses are easy enough to spot and, thanks to their remote Arctic location be…" at bounding box center [879, 493] width 1308 height 160
type textarea "Walruses are easy enough to spot and, thanks to their remote Arctic location be…"
click at [570, 621] on button "Verify" at bounding box center [879, 607] width 1316 height 28
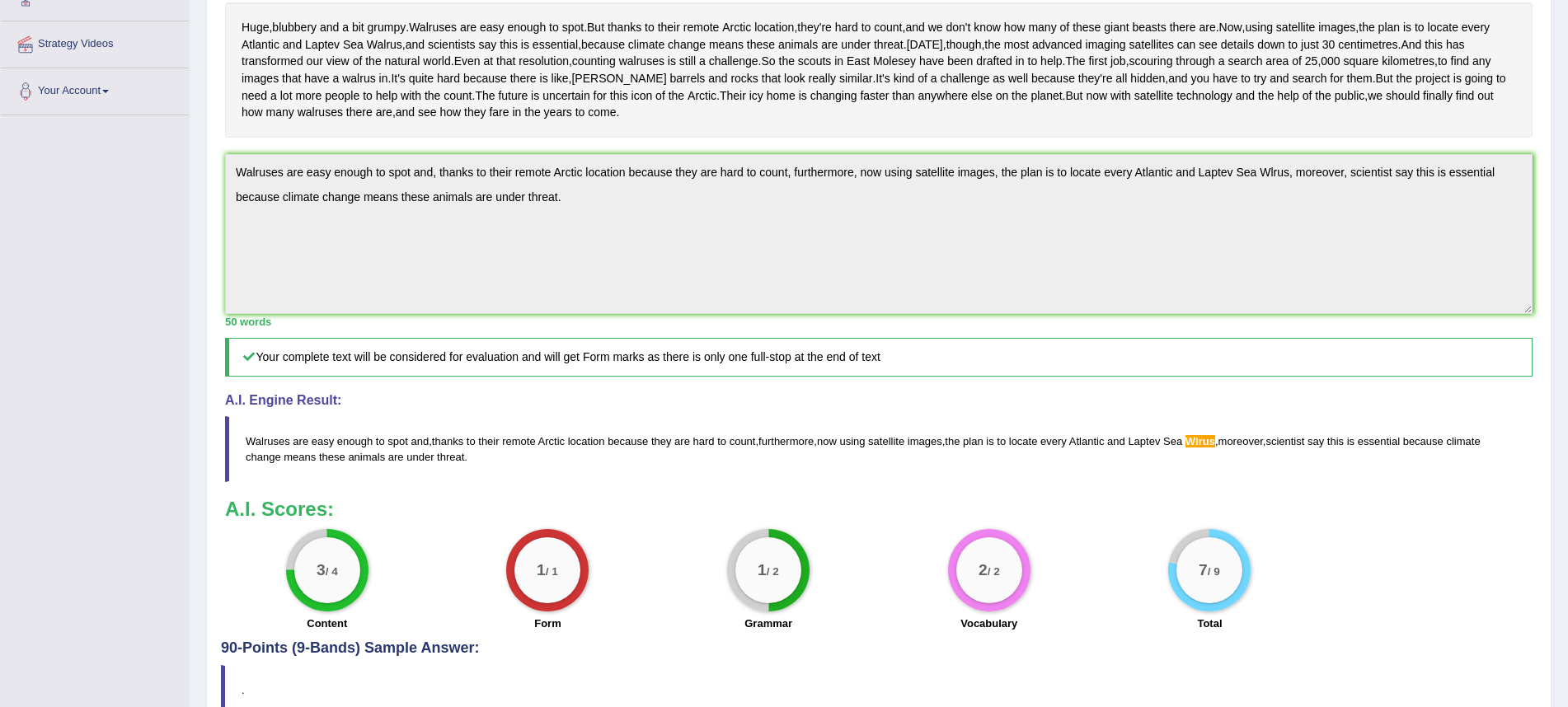
scroll to position [297, 0]
drag, startPoint x: 610, startPoint y: 262, endPoint x: 316, endPoint y: 204, distance: 299.7
click at [316, 204] on div "Instructions: Read the passage below and summarize it using one sentence. Type …" at bounding box center [879, 280] width 1316 height 718
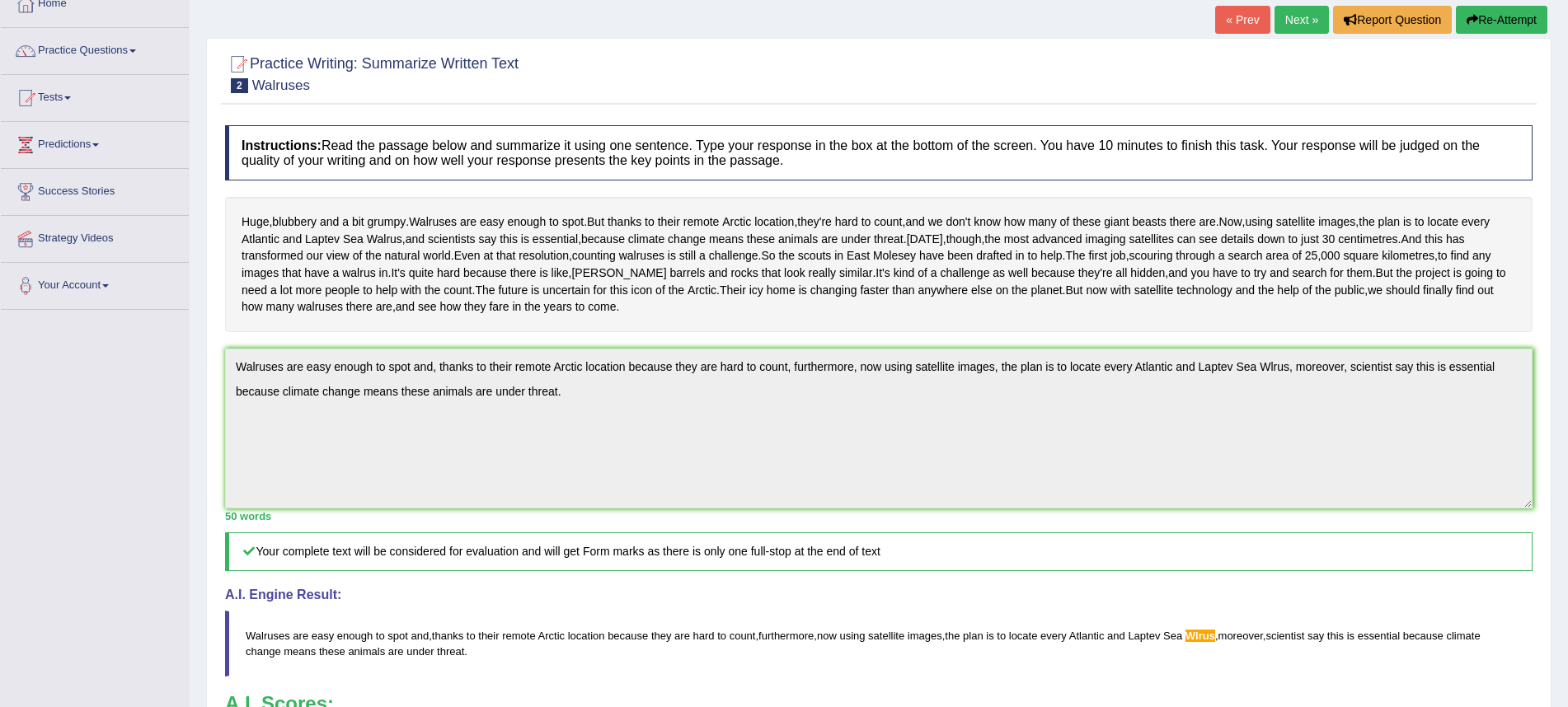
scroll to position [101, 0]
click at [1467, 15] on icon "button" at bounding box center [1472, 18] width 11 height 11
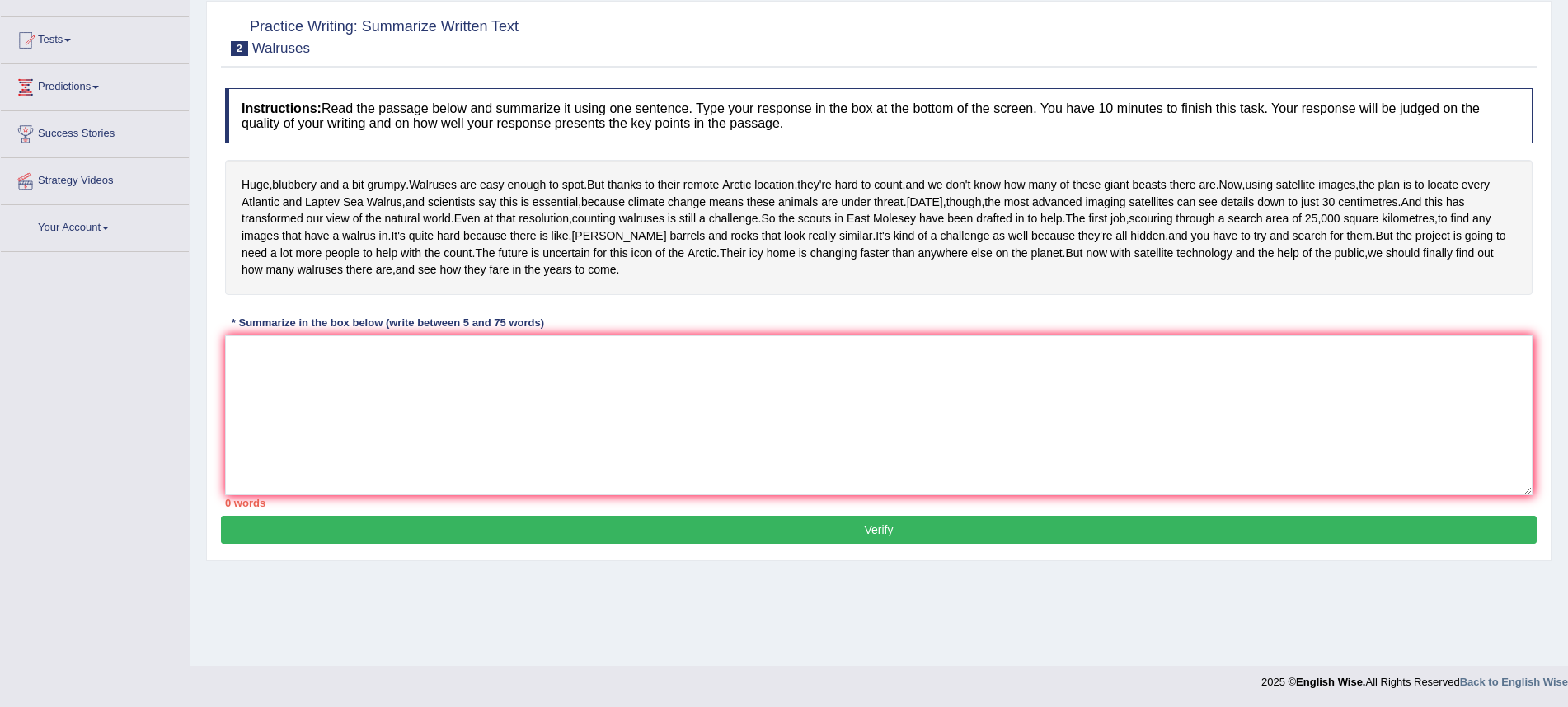
scroll to position [158, 0]
click at [539, 450] on textarea at bounding box center [879, 415] width 1308 height 160
paste textarea "Walruses are easy enough to spot and, thanks to their remote Arctic location be…"
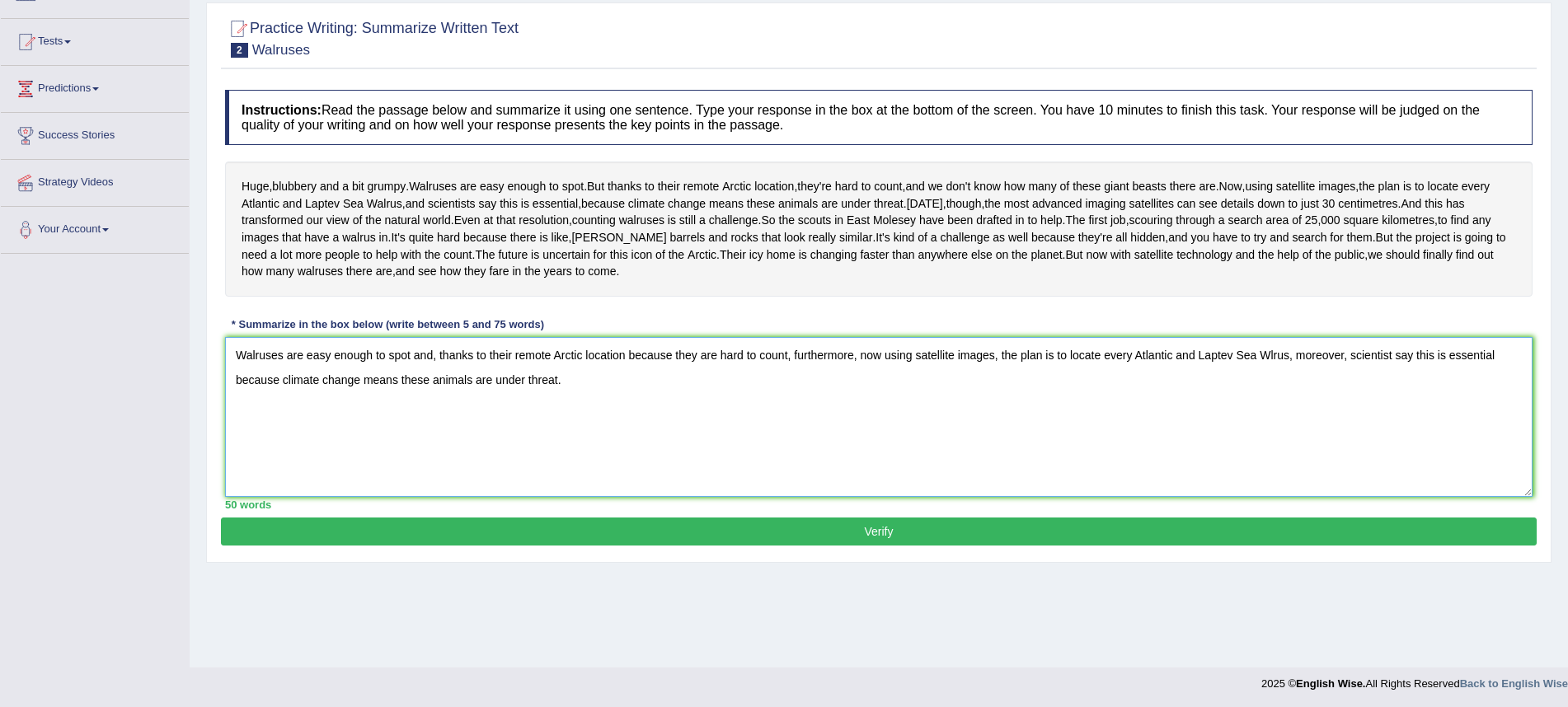
scroll to position [157, 0]
click at [1280, 415] on textarea "Walruses are easy enough to spot and, thanks to their remote Arctic location be…" at bounding box center [879, 417] width 1308 height 160
type textarea "Walruses are easy enough to spot and, thanks to their remote Arctic location be…"
click at [1257, 545] on button "Verify" at bounding box center [879, 531] width 1316 height 28
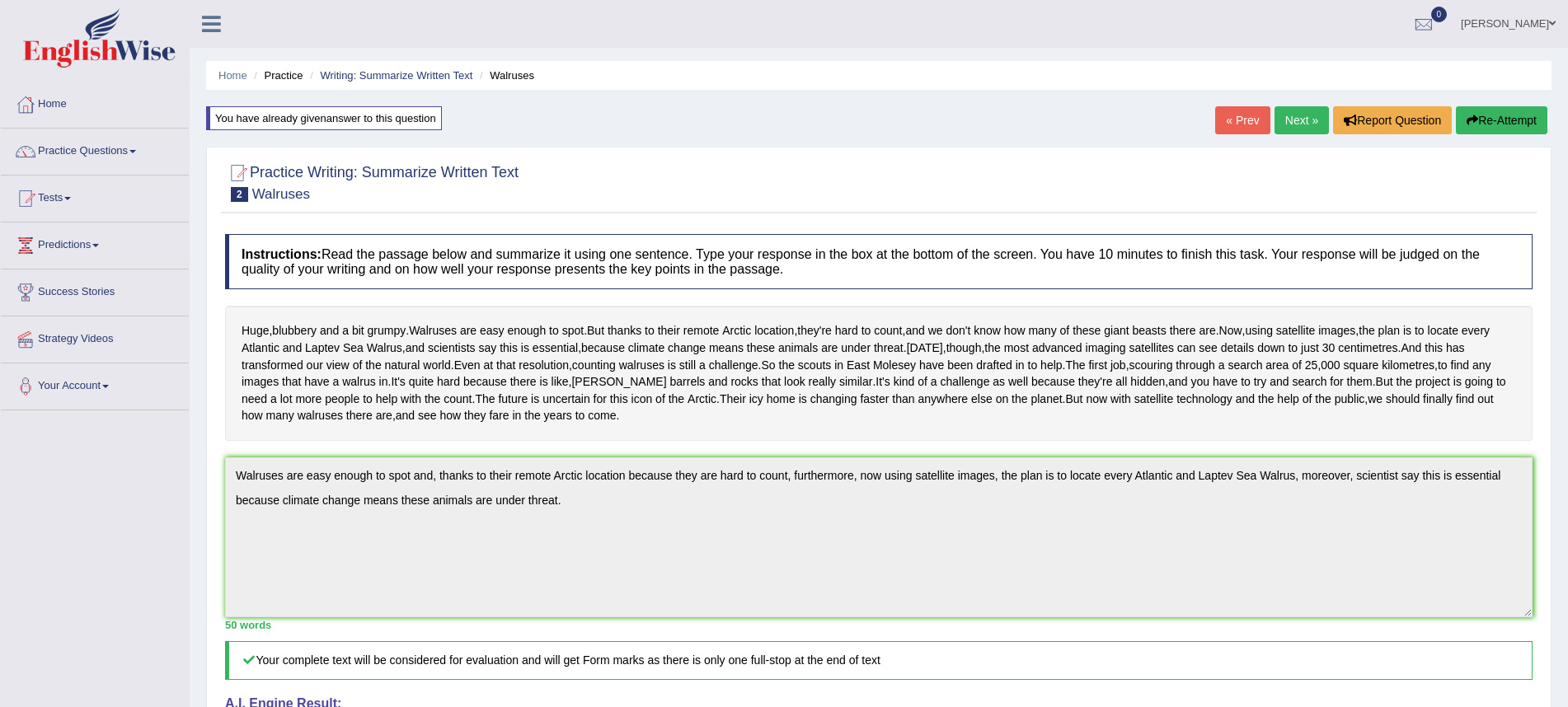
scroll to position [0, 0]
click at [1312, 125] on link "Next »" at bounding box center [1301, 120] width 55 height 28
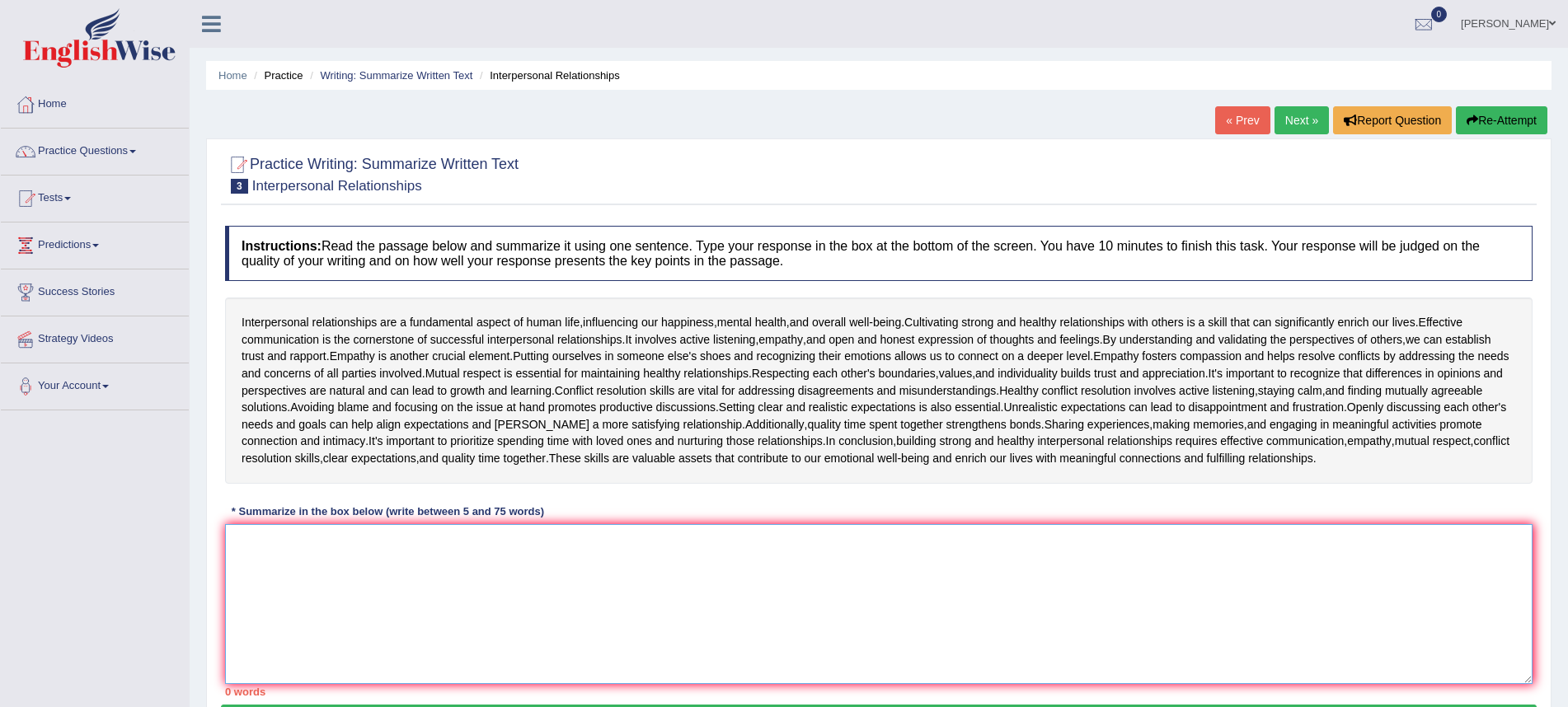
click at [635, 573] on textarea at bounding box center [879, 604] width 1308 height 160
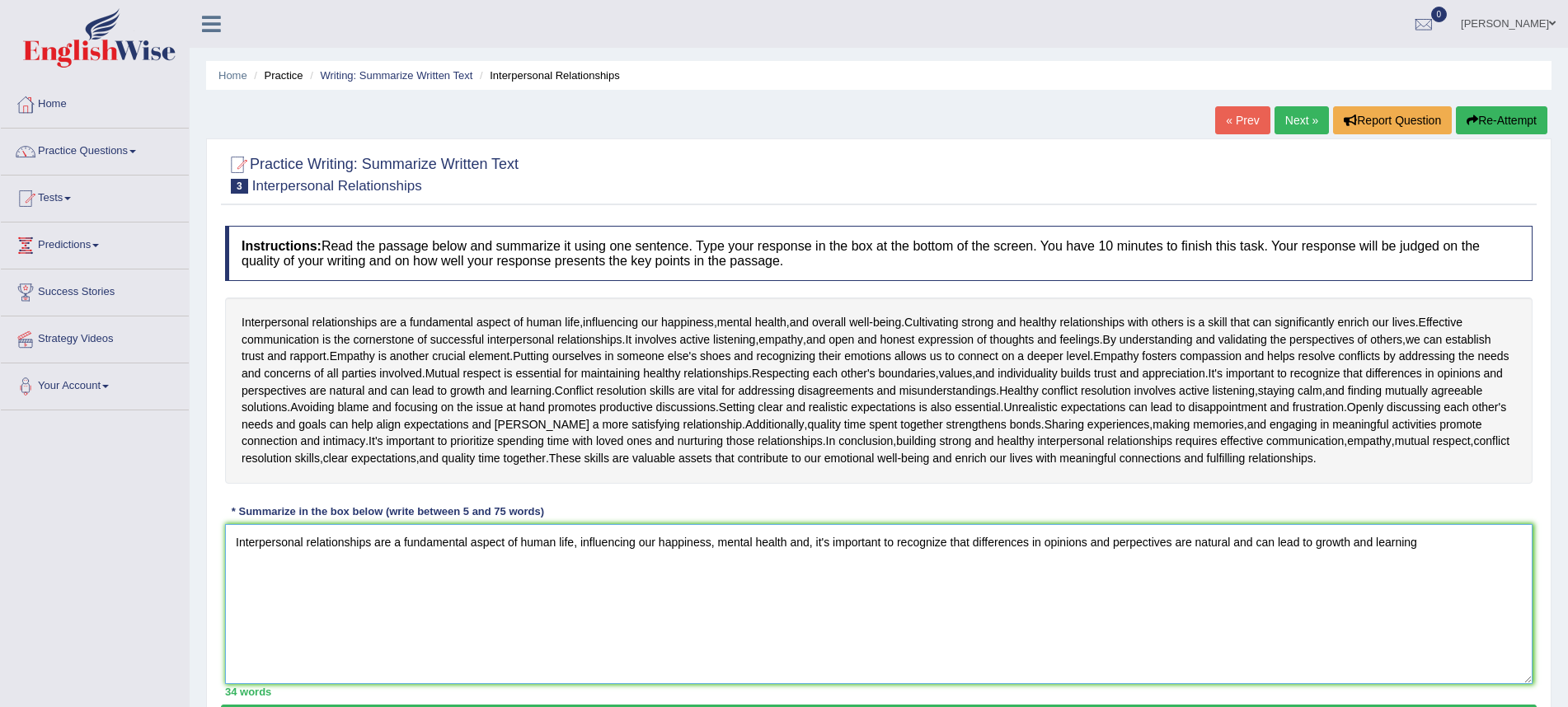
click at [790, 537] on textarea "Interpersonal relationships are a fundamental aspect of human life, influencing…" at bounding box center [879, 604] width 1308 height 160
click at [1455, 537] on textarea "Interpersonal relationships are a fundamental aspect of human life, influencing…" at bounding box center [879, 604] width 1308 height 160
click at [791, 537] on textarea "Interpersonal relationships are a fundamental aspect of human life, influencing…" at bounding box center [879, 604] width 1308 height 160
click at [1468, 535] on textarea "Interpersonal relationships are a fundamental aspect of human life, influencing…" at bounding box center [879, 604] width 1308 height 160
drag, startPoint x: 832, startPoint y: 536, endPoint x: 881, endPoint y: 530, distance: 49.4
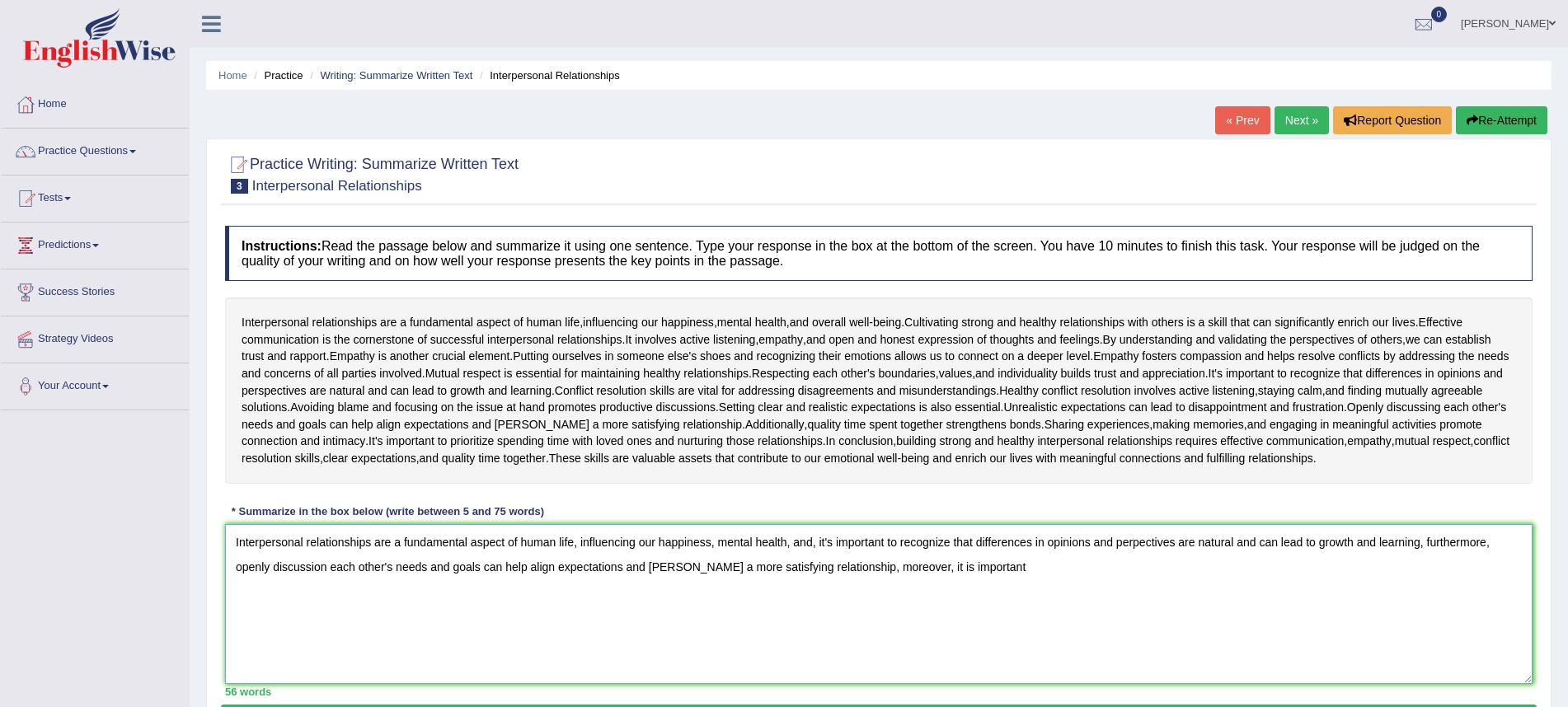
click at [832, 536] on textarea "Interpersonal relationships are a fundamental aspect of human life, influencing…" at bounding box center [879, 604] width 1308 height 160
click at [1006, 563] on textarea "Interpersonal relationships are a fundamental aspect of human life, influencing…" at bounding box center [879, 604] width 1308 height 160
click at [326, 563] on textarea "Interpersonal relationships are a fundamental aspect of human life, influencing…" at bounding box center [879, 604] width 1308 height 160
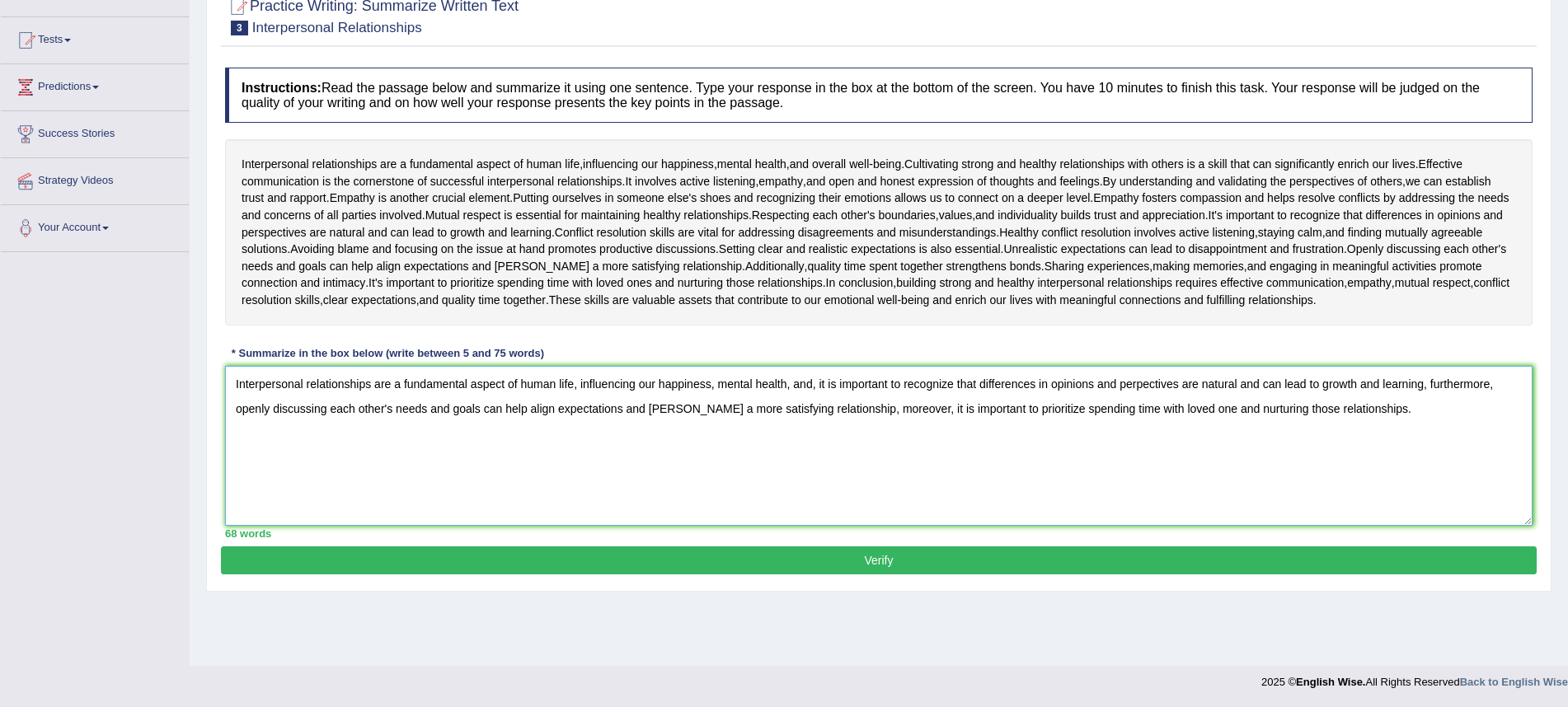
scroll to position [158, 0]
type textarea "Interpersonal relationships are a fundamental aspect of human life, influencing…"
click at [1030, 556] on button "Verify" at bounding box center [879, 560] width 1316 height 28
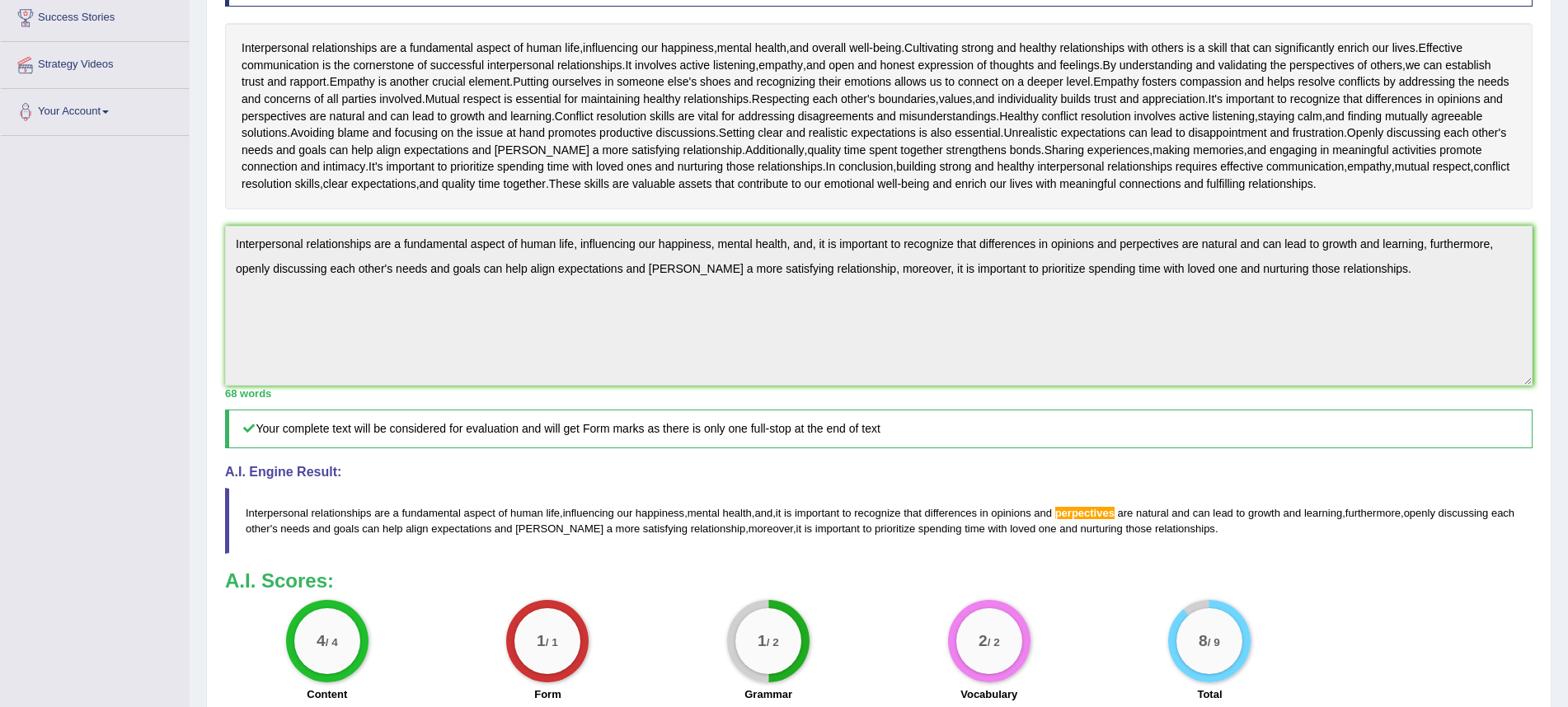
scroll to position [274, 0]
click at [1325, 257] on textarea "Interpersonal relationships are a fundamental aspect of human life, influencing…" at bounding box center [879, 305] width 1308 height 160
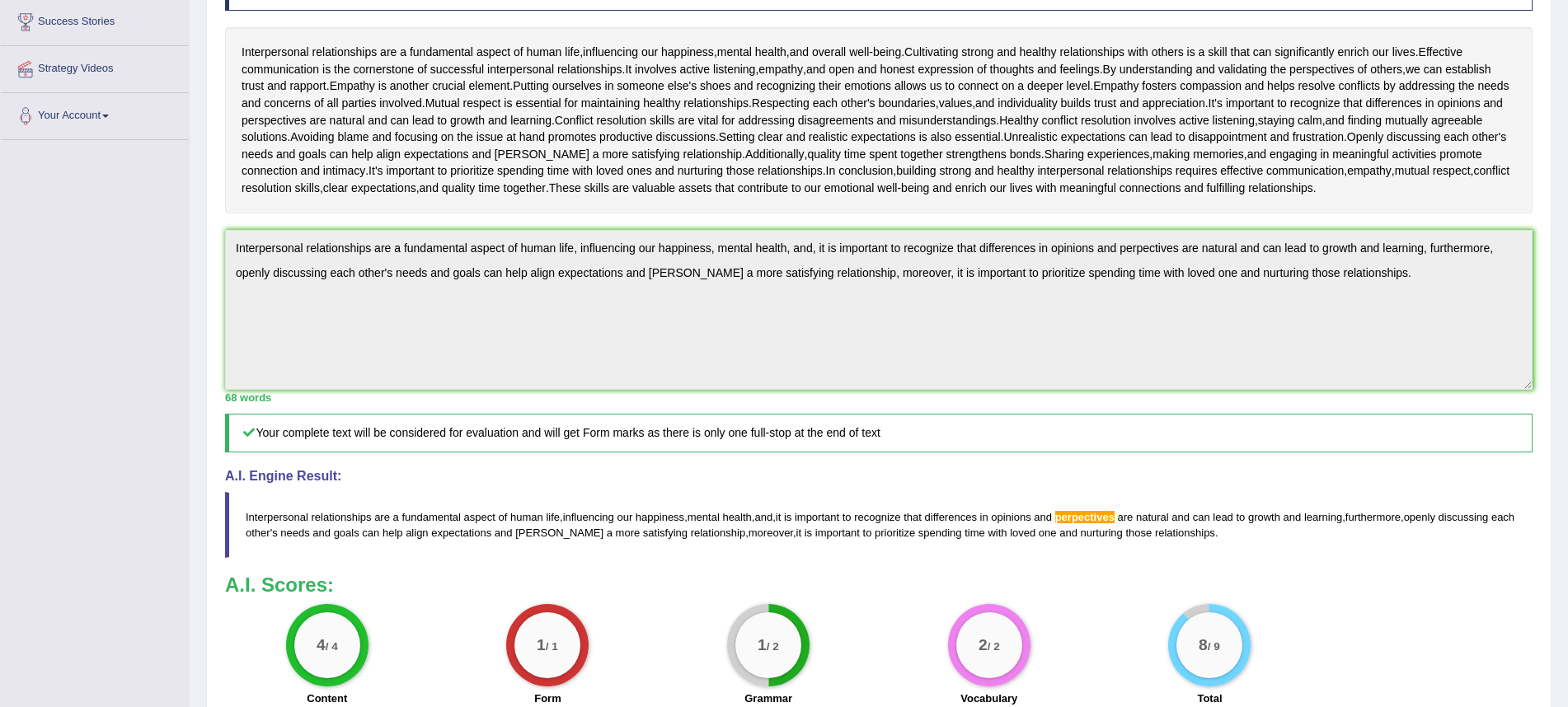
drag, startPoint x: 246, startPoint y: 503, endPoint x: 1170, endPoint y: 521, distance: 924.2
click at [1167, 522] on blockquote "Interpersonal relationships are a fundamental aspect of human life , influencin…" at bounding box center [879, 525] width 1308 height 66
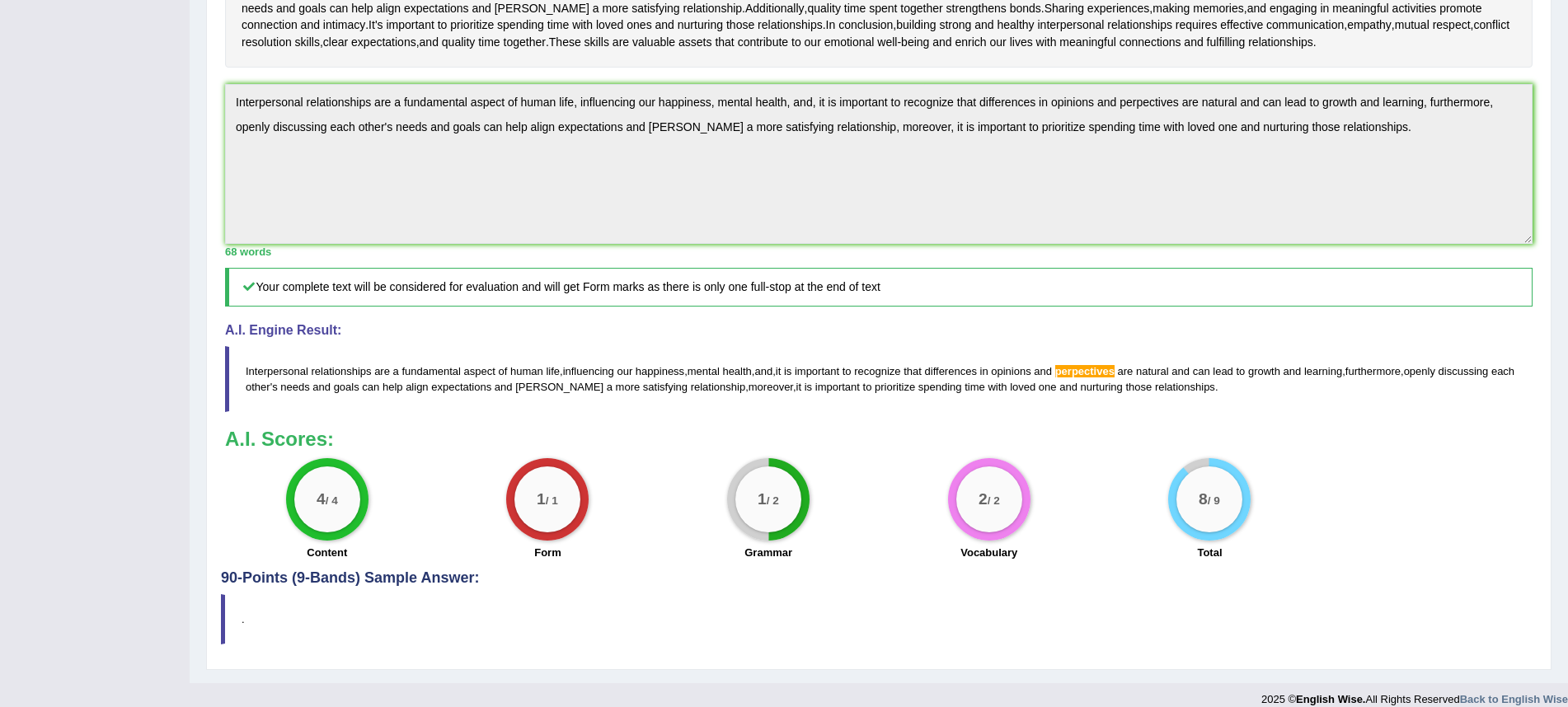
scroll to position [413, 0]
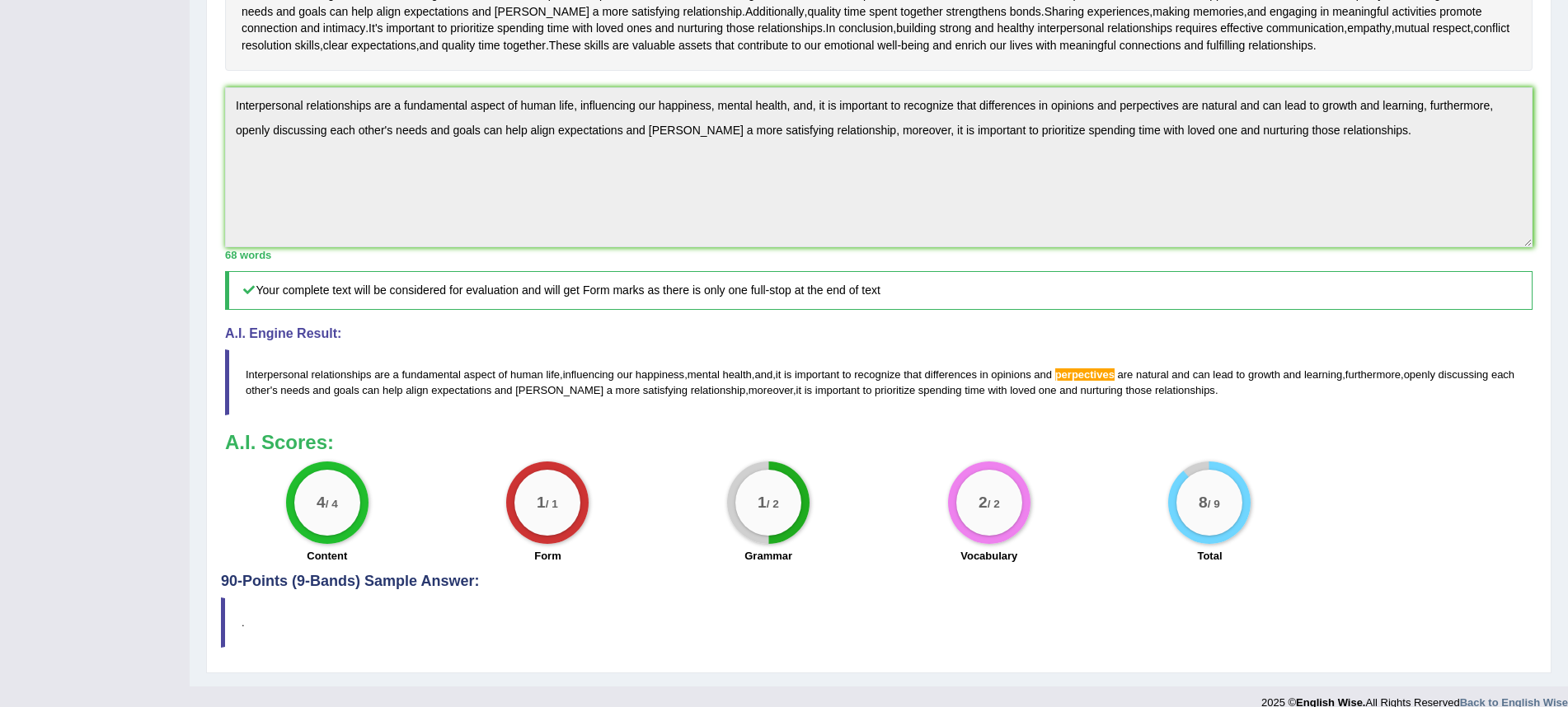
click at [1477, 389] on blockquote "Interpersonal relationships are a fundamental aspect of human life , influencin…" at bounding box center [879, 382] width 1308 height 66
click at [1252, 387] on blockquote "Interpersonal relationships are a fundamental aspect of human life , influencin…" at bounding box center [879, 382] width 1308 height 66
drag, startPoint x: 1255, startPoint y: 386, endPoint x: 258, endPoint y: 357, distance: 997.4
click at [258, 356] on blockquote "Interpersonal relationships are a fundamental aspect of human life , influencin…" at bounding box center [879, 382] width 1308 height 66
click at [272, 372] on span "Interpersonal" at bounding box center [277, 375] width 62 height 12
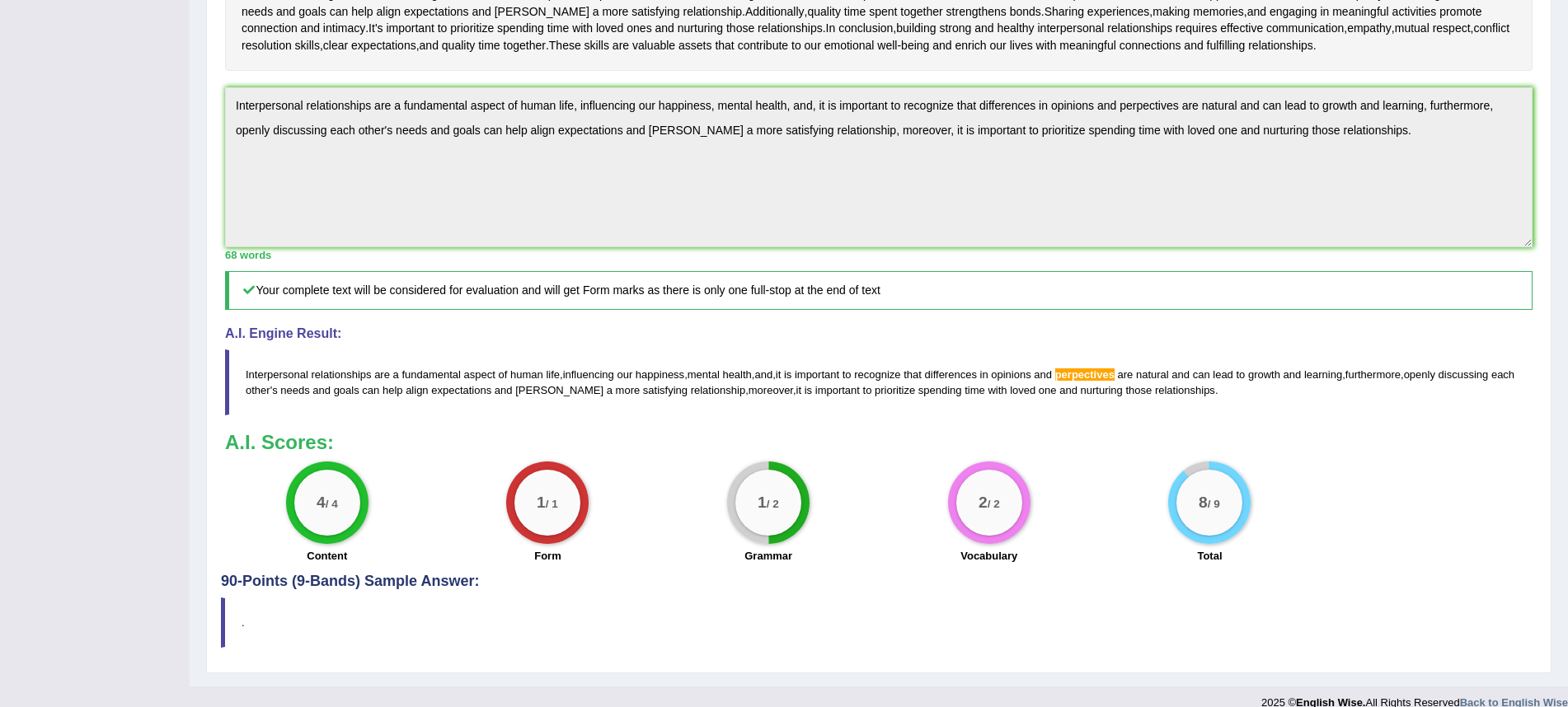
click at [272, 372] on span "Interpersonal" at bounding box center [277, 375] width 62 height 12
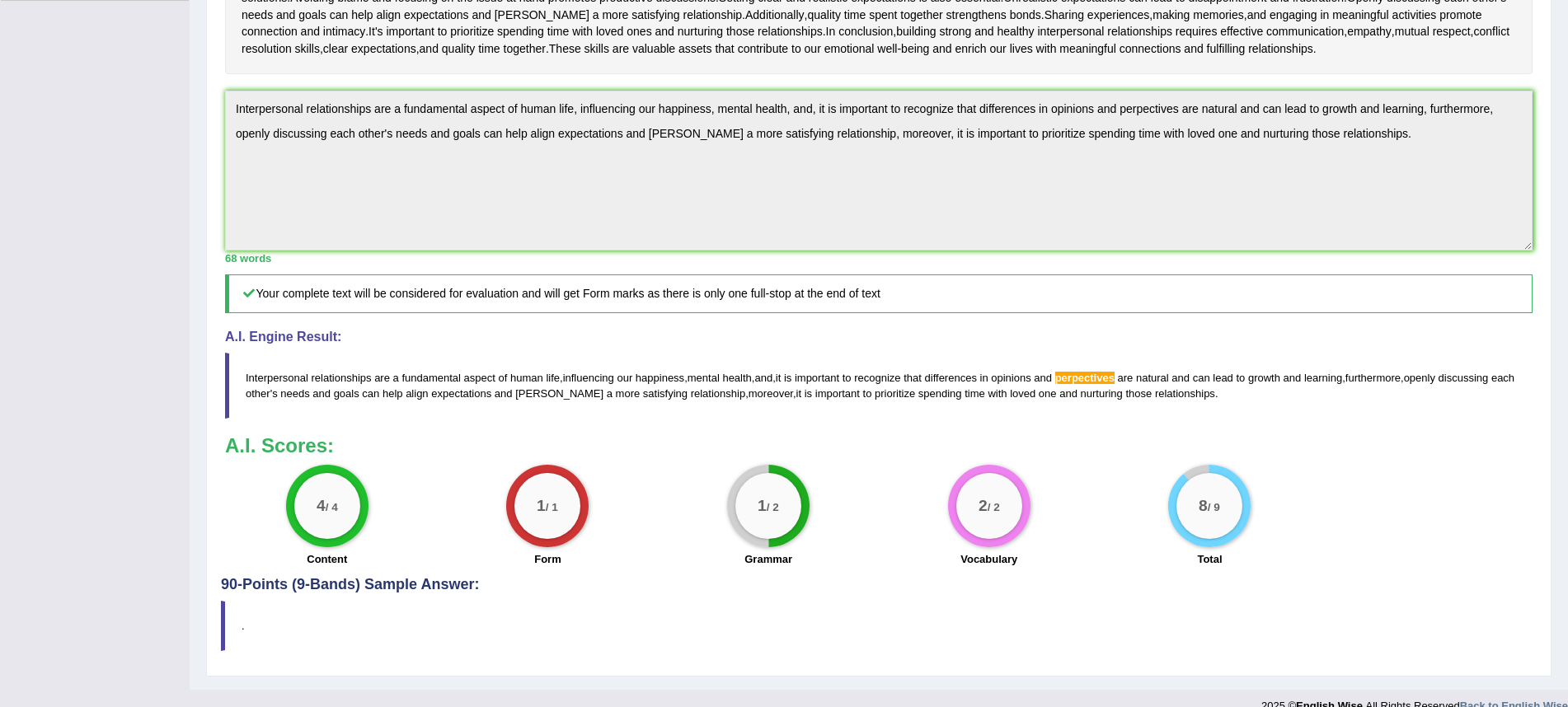
click at [297, 412] on div "Instructions: Read the passage below and summarize it using one sentence. Type …" at bounding box center [879, 192] width 1316 height 768
click at [778, 122] on textarea "Interpersonal relationships are a fundamental aspect of human life, influencing…" at bounding box center [879, 170] width 1308 height 160
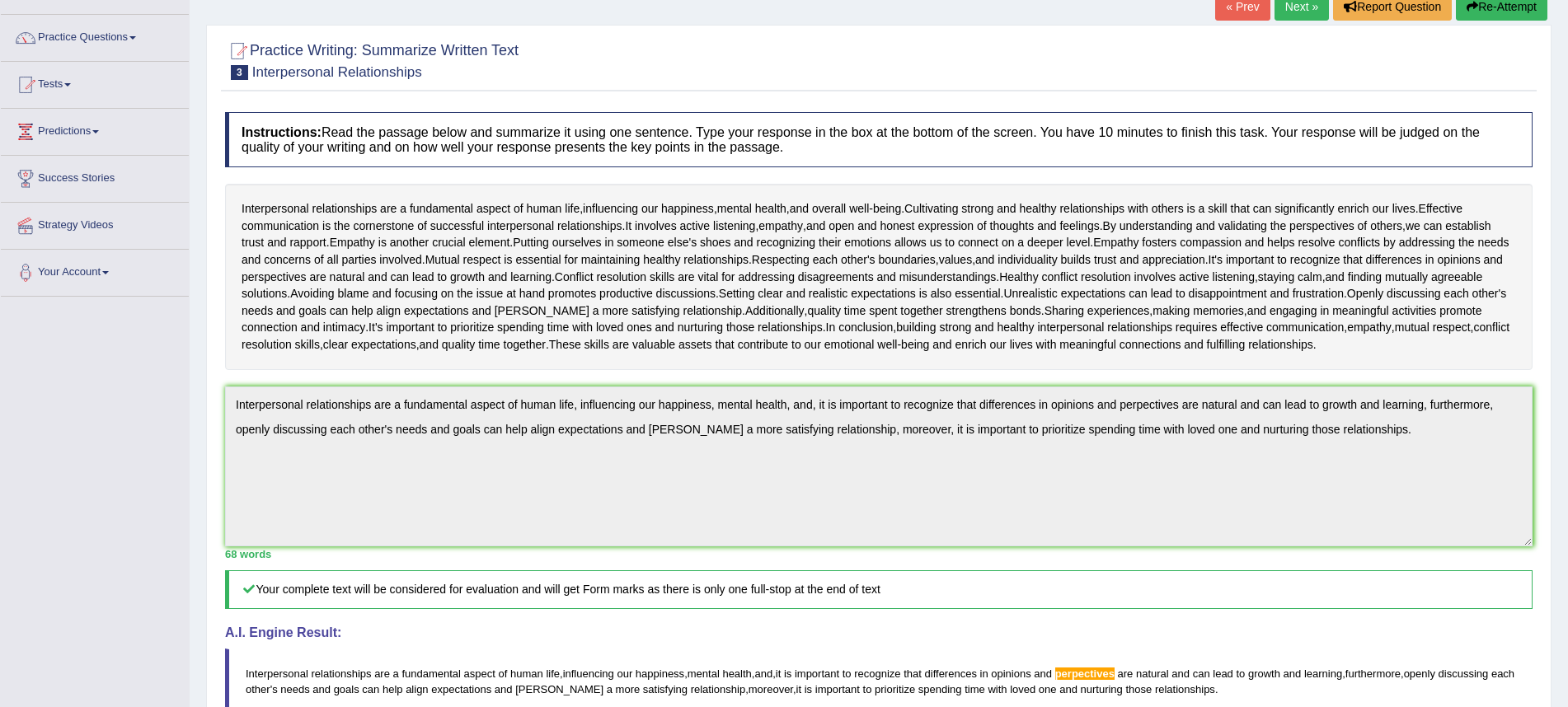
scroll to position [97, 0]
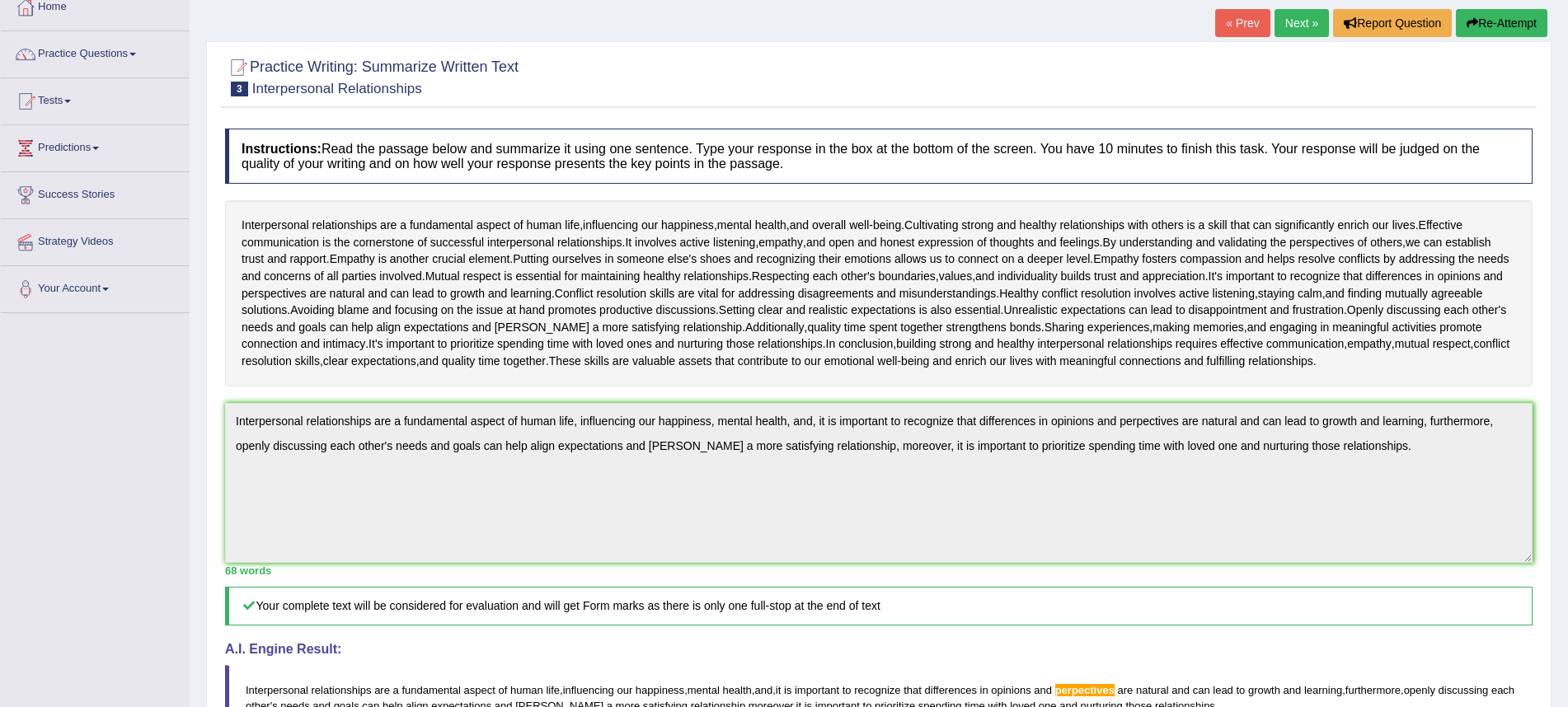
click at [1495, 22] on button "Re-Attempt" at bounding box center [1502, 22] width 92 height 28
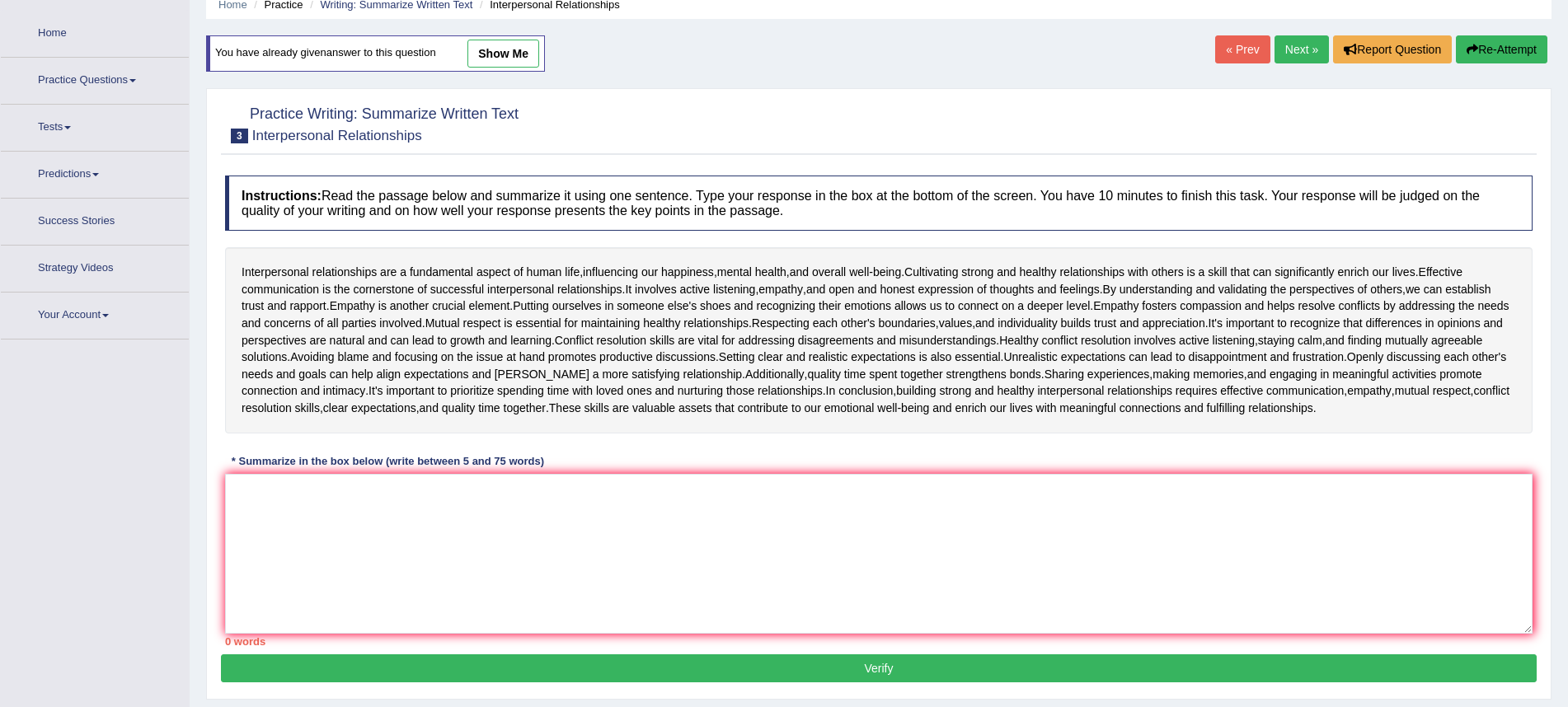
scroll to position [76, 1]
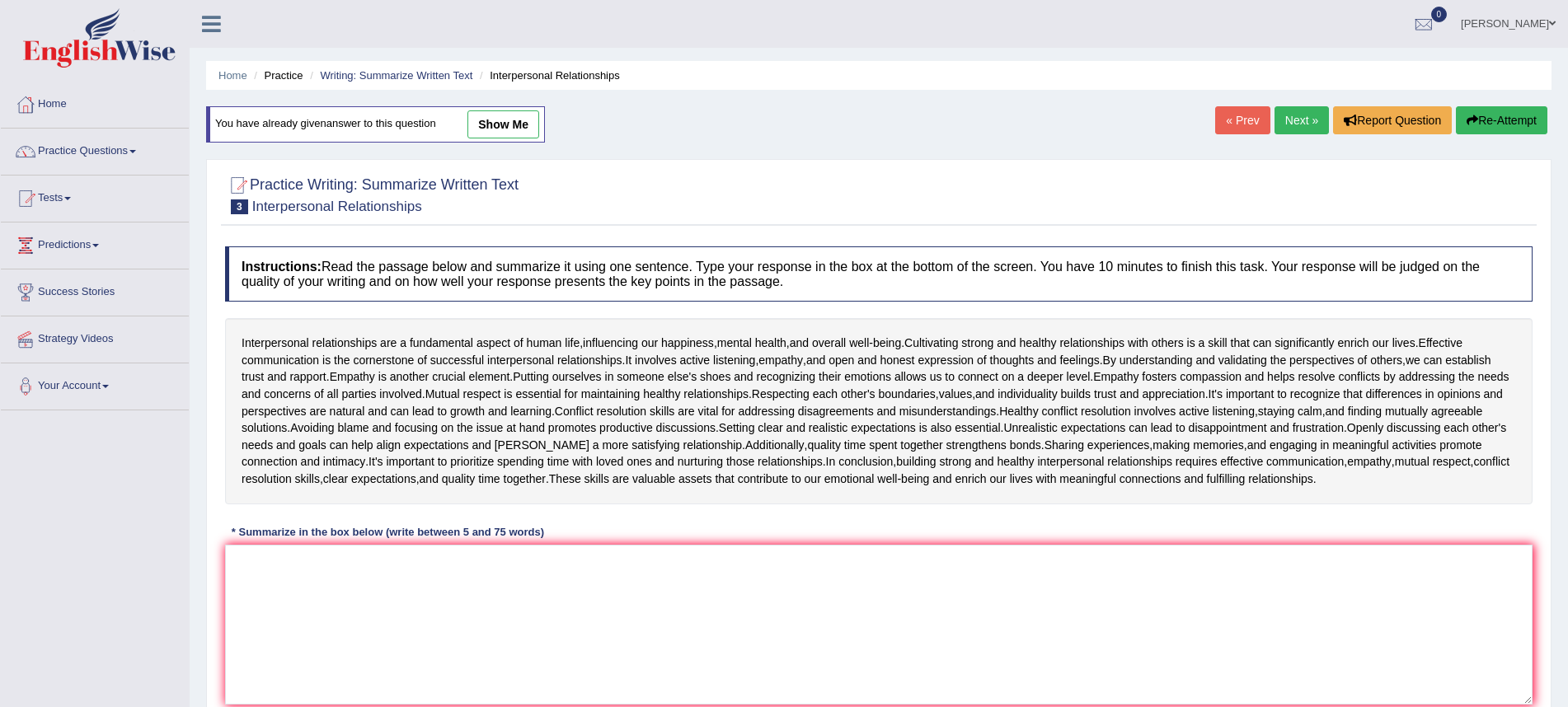
drag, startPoint x: 900, startPoint y: 474, endPoint x: 895, endPoint y: 498, distance: 24.5
click at [900, 474] on div "Interpersonal relationships are a fundamental aspect of human life , influencin…" at bounding box center [879, 411] width 1308 height 185
click at [827, 572] on textarea at bounding box center [879, 625] width 1308 height 160
paste textarea "Interpersonal relationships are a fundamental aspect of human life, influencing…"
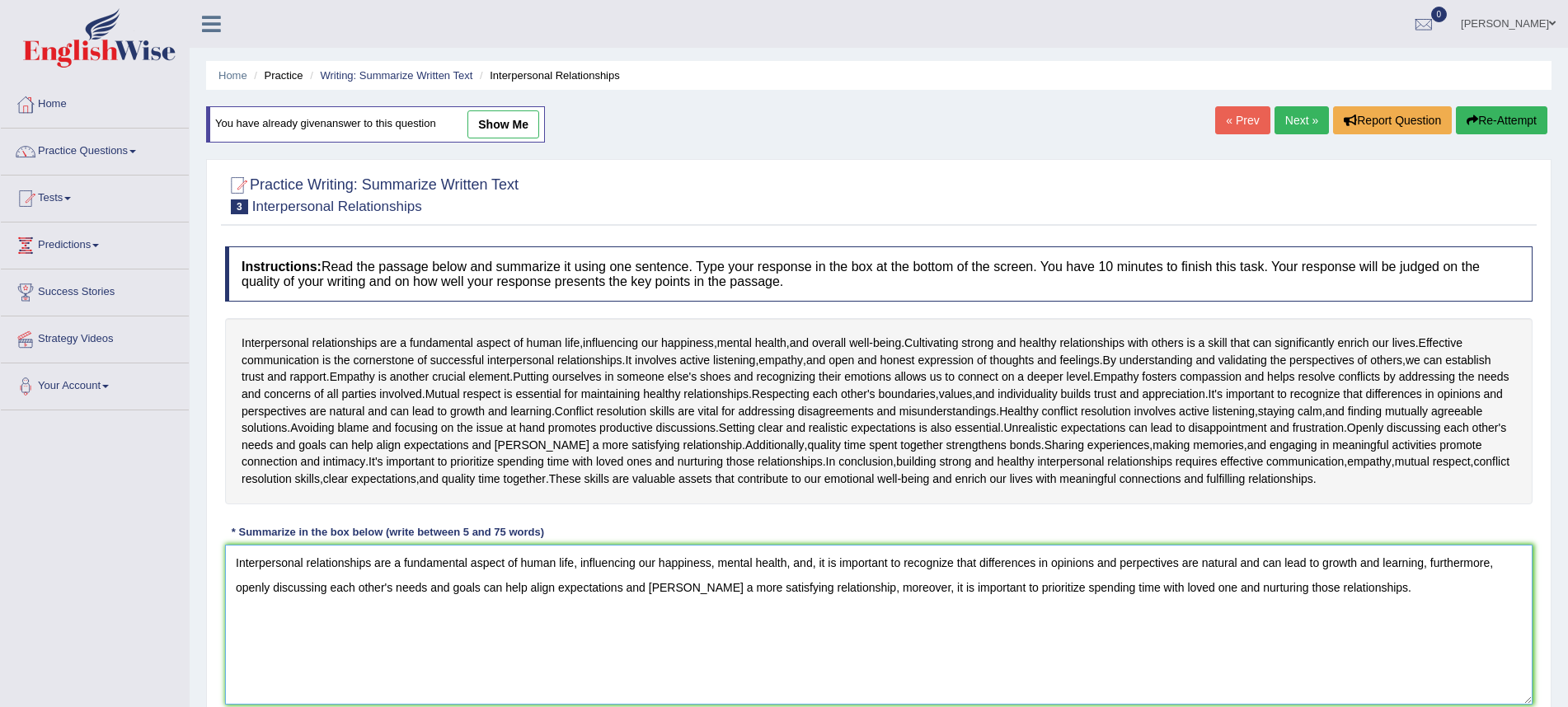
scroll to position [2, 0]
drag, startPoint x: 1143, startPoint y: 556, endPoint x: 1175, endPoint y: 545, distance: 33.8
click at [1144, 556] on textarea "Interpersonal relationships are a fundamental aspect of human life, influencing…" at bounding box center [879, 623] width 1308 height 160
type textarea "Interpersonal relationships are a fundamental aspect of human life, influencing…"
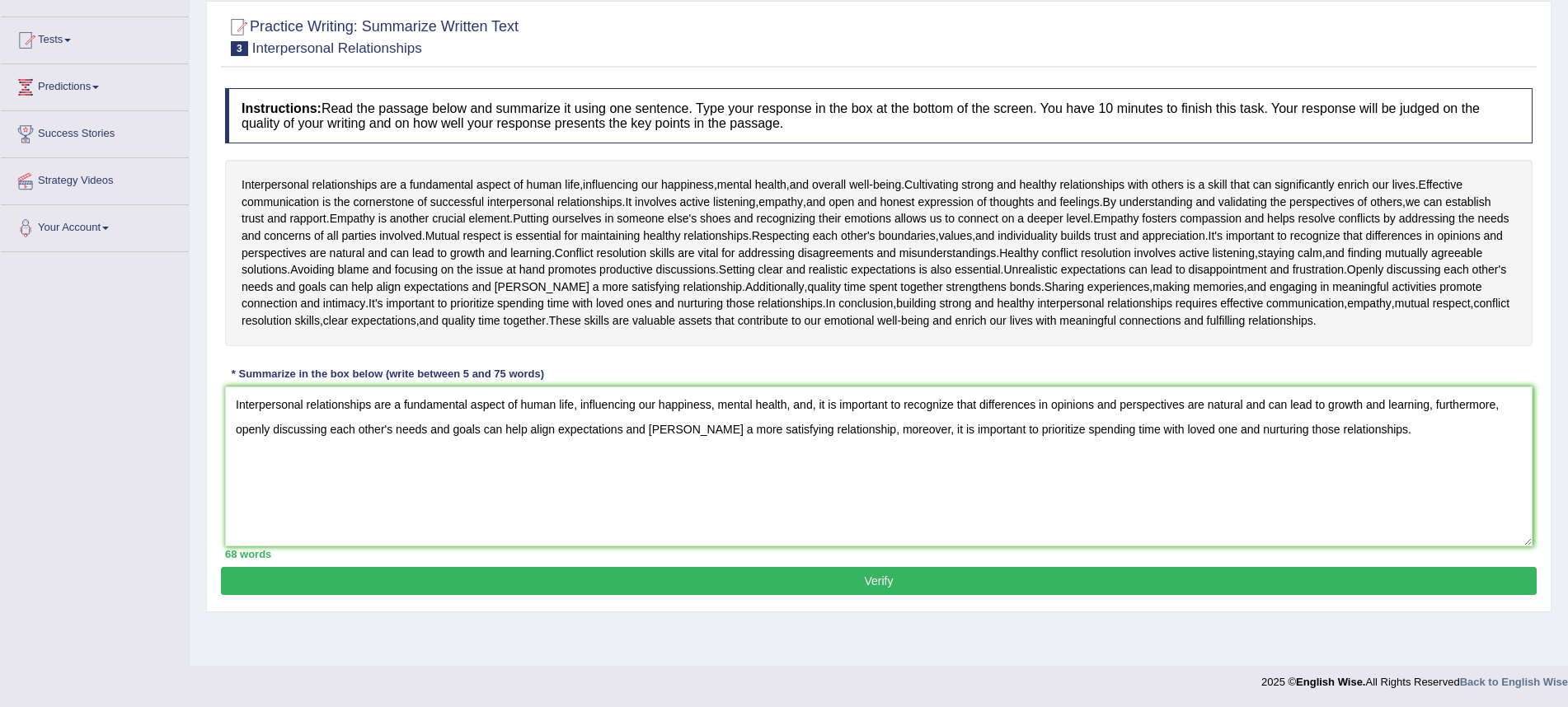
scroll to position [157, 1]
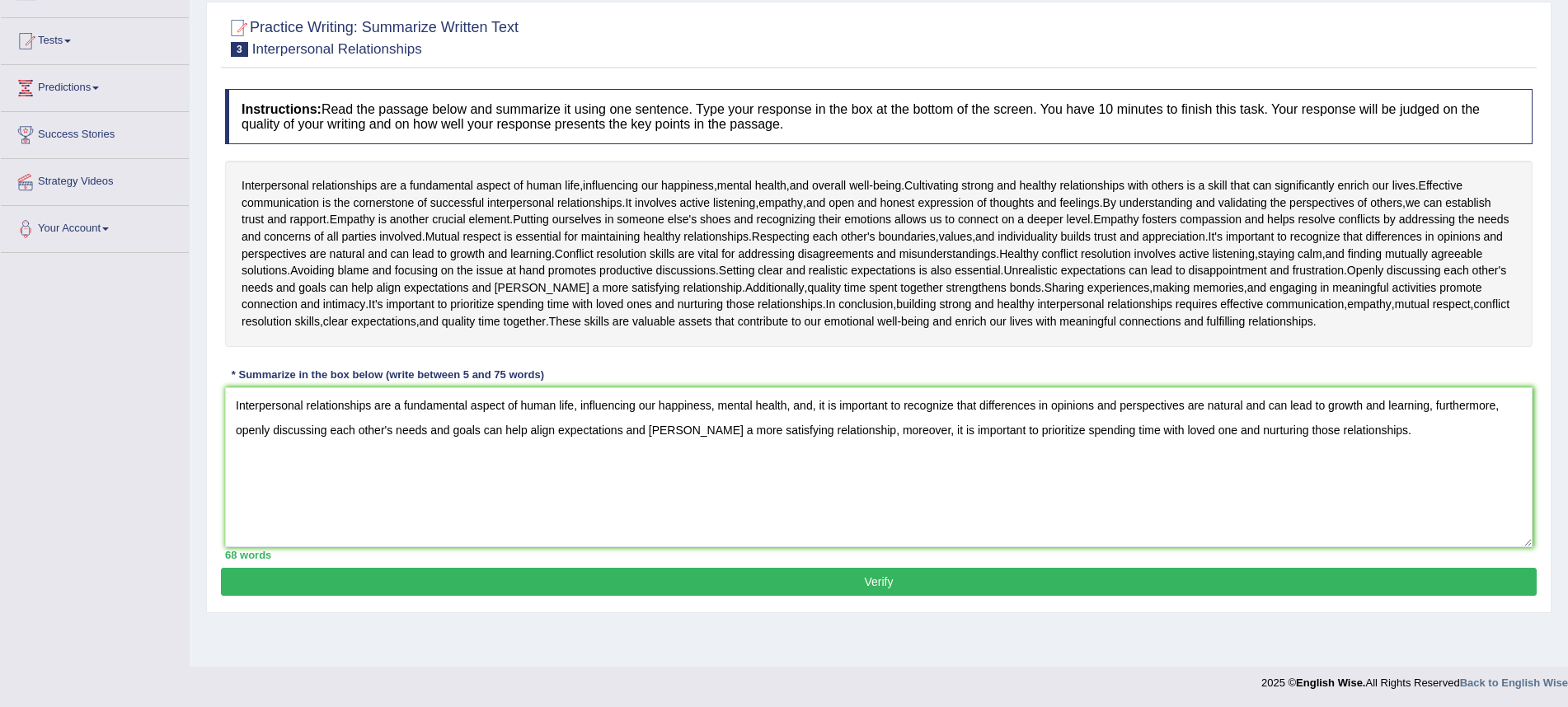
click at [1110, 573] on button "Verify" at bounding box center [879, 582] width 1316 height 28
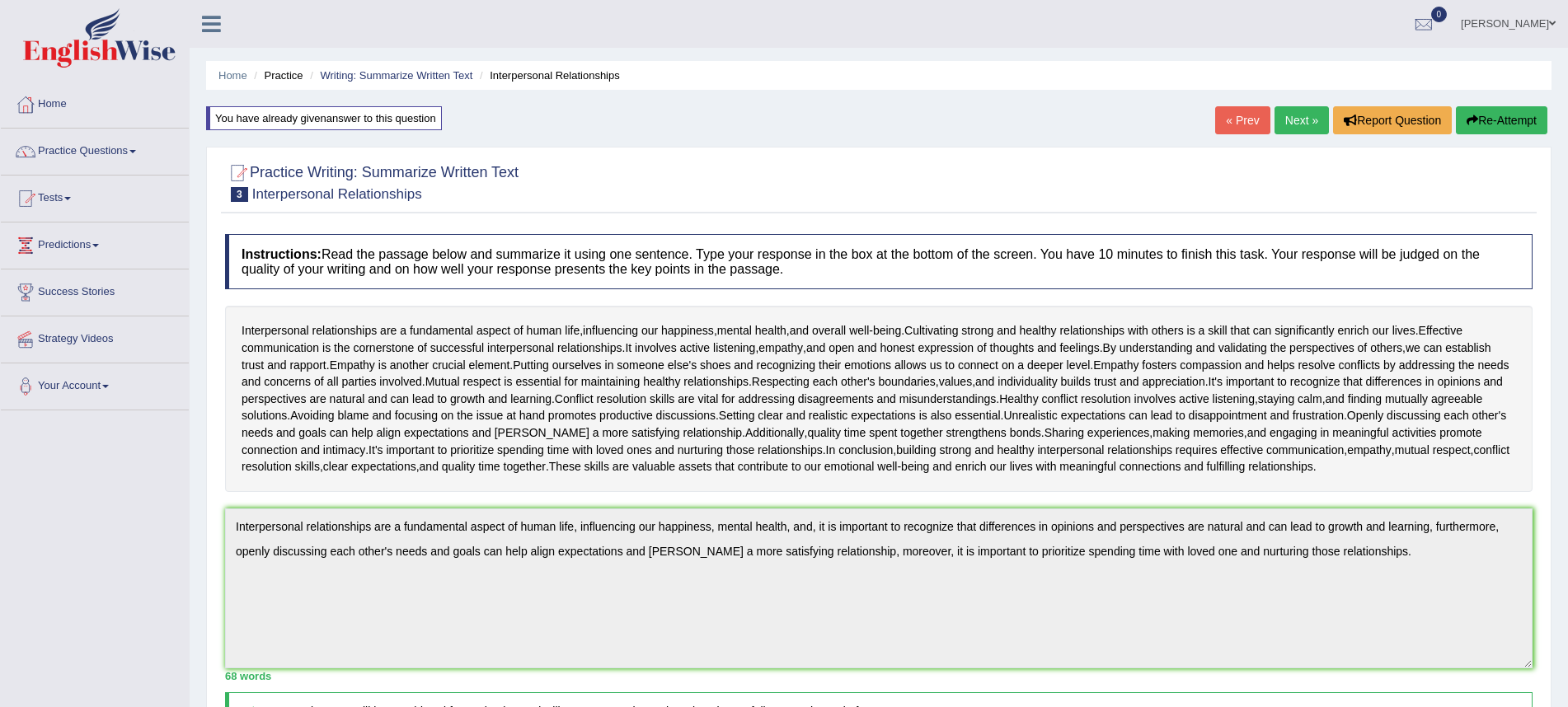
scroll to position [1, 0]
click at [1301, 127] on link "Next »" at bounding box center [1301, 119] width 55 height 28
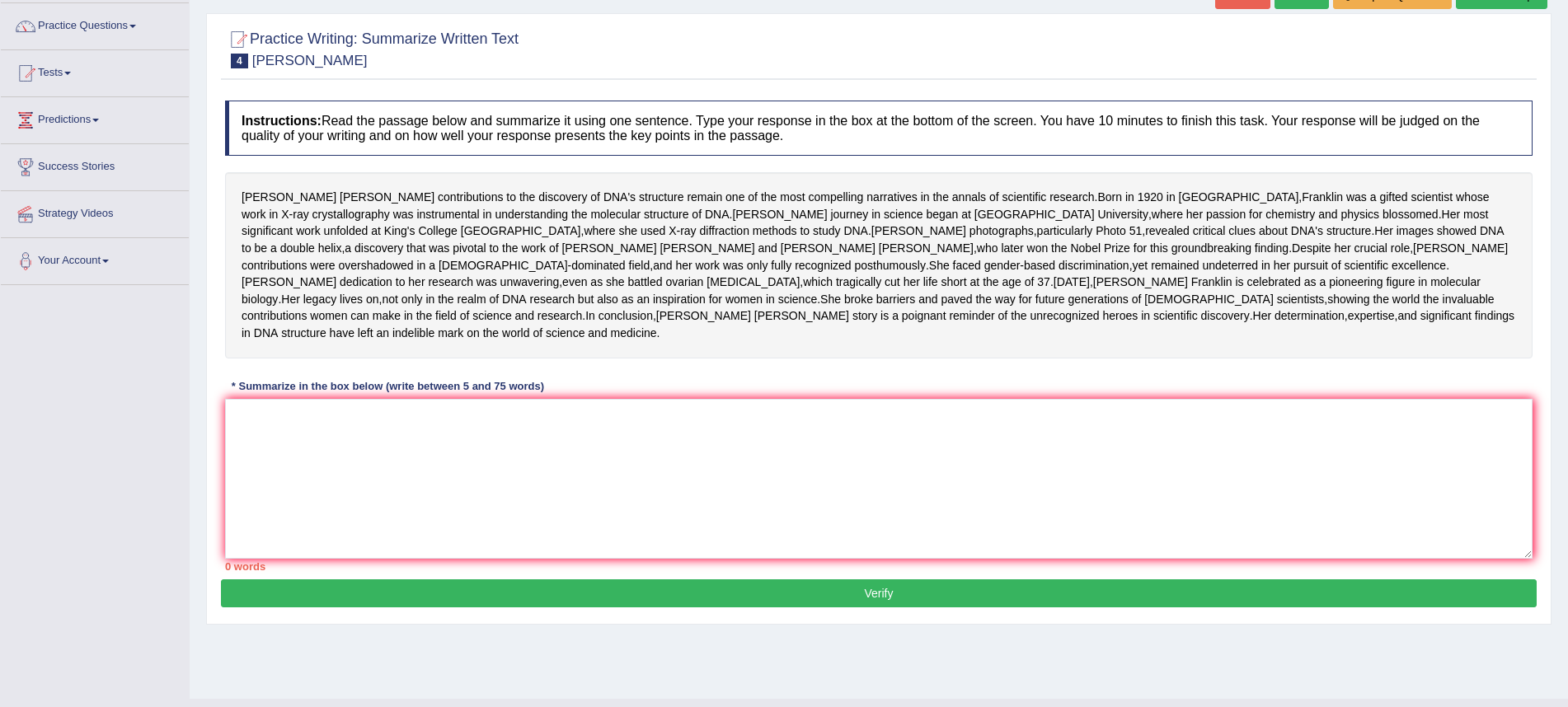
scroll to position [125, 0]
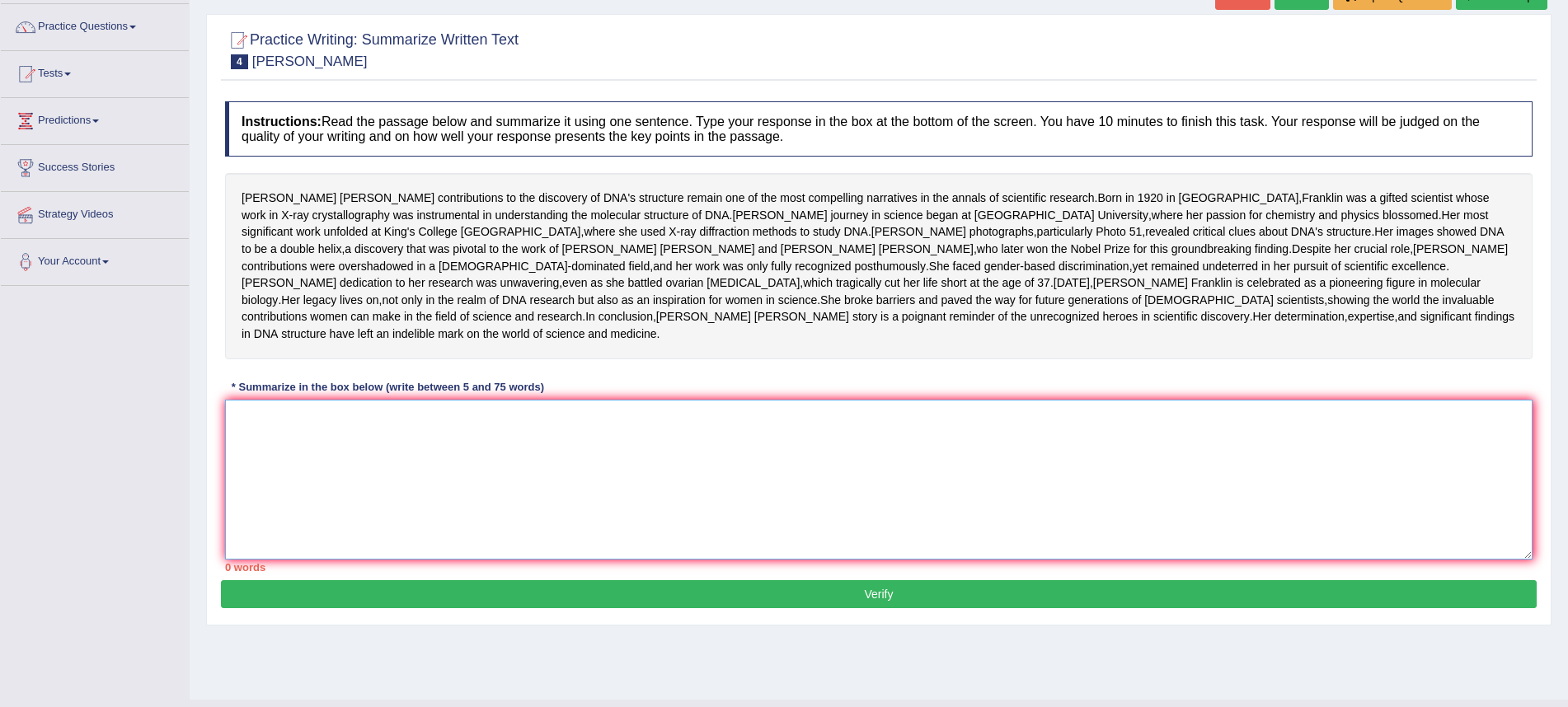
click at [593, 525] on textarea at bounding box center [879, 479] width 1308 height 160
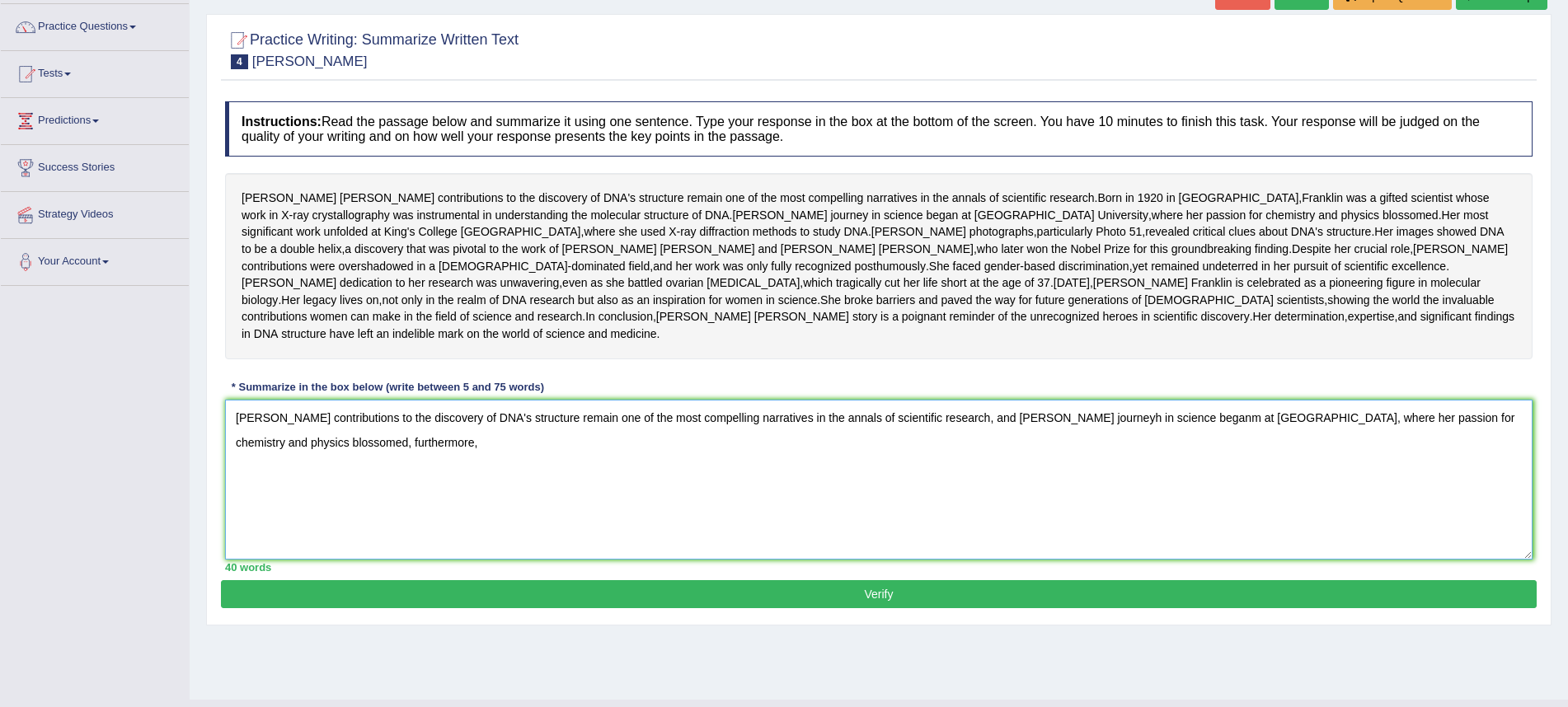
drag, startPoint x: 1130, startPoint y: 514, endPoint x: 1193, endPoint y: 486, distance: 68.9
click at [1130, 514] on textarea "[PERSON_NAME] contributions to the discovery of DNA's structure remain one of t…" at bounding box center [879, 479] width 1308 height 160
click at [1221, 511] on textarea "[PERSON_NAME] contributions to the discovery of DNA's structure remain one of t…" at bounding box center [879, 479] width 1308 height 160
click at [461, 540] on textarea "[PERSON_NAME] contributions to the discovery of DNA's structure remain one of t…" at bounding box center [879, 479] width 1308 height 160
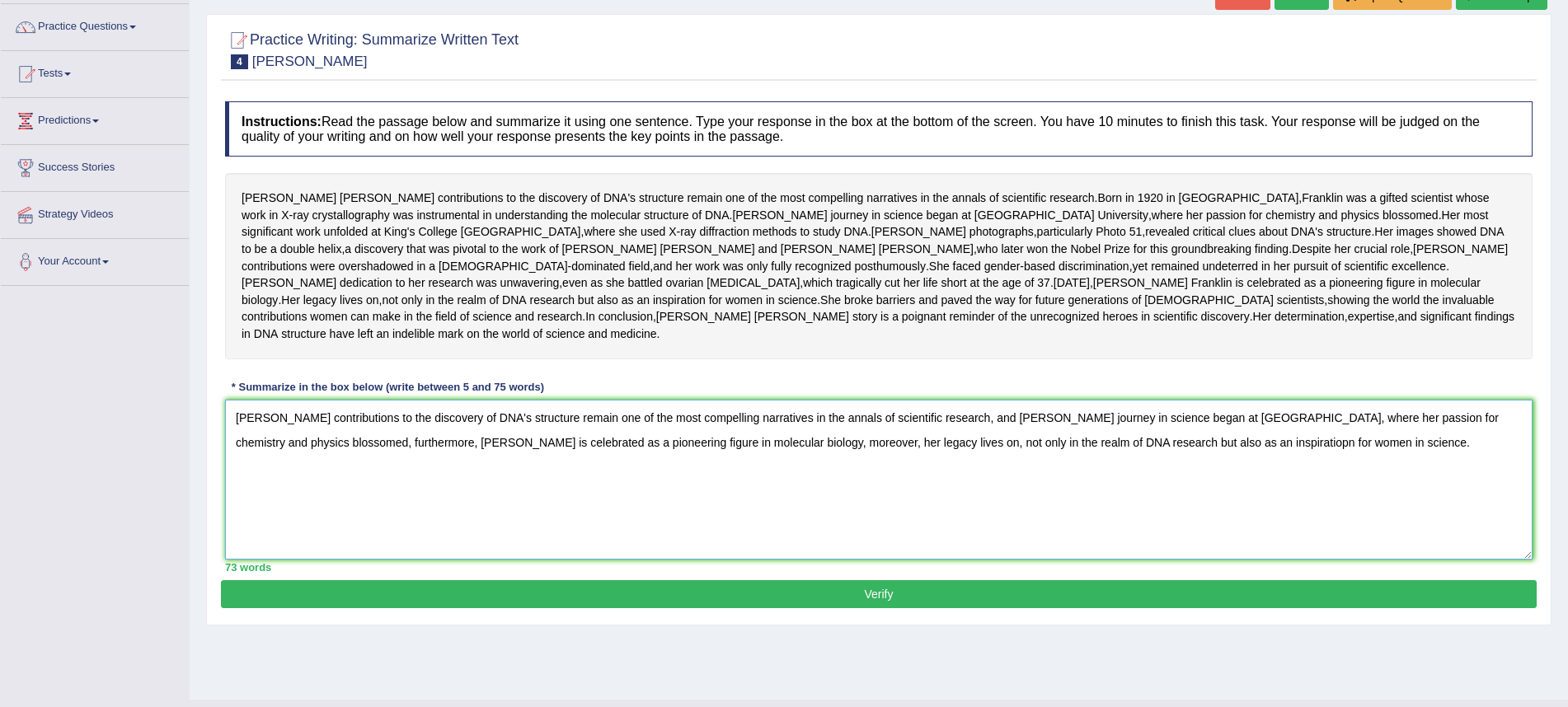
scroll to position [124, 0]
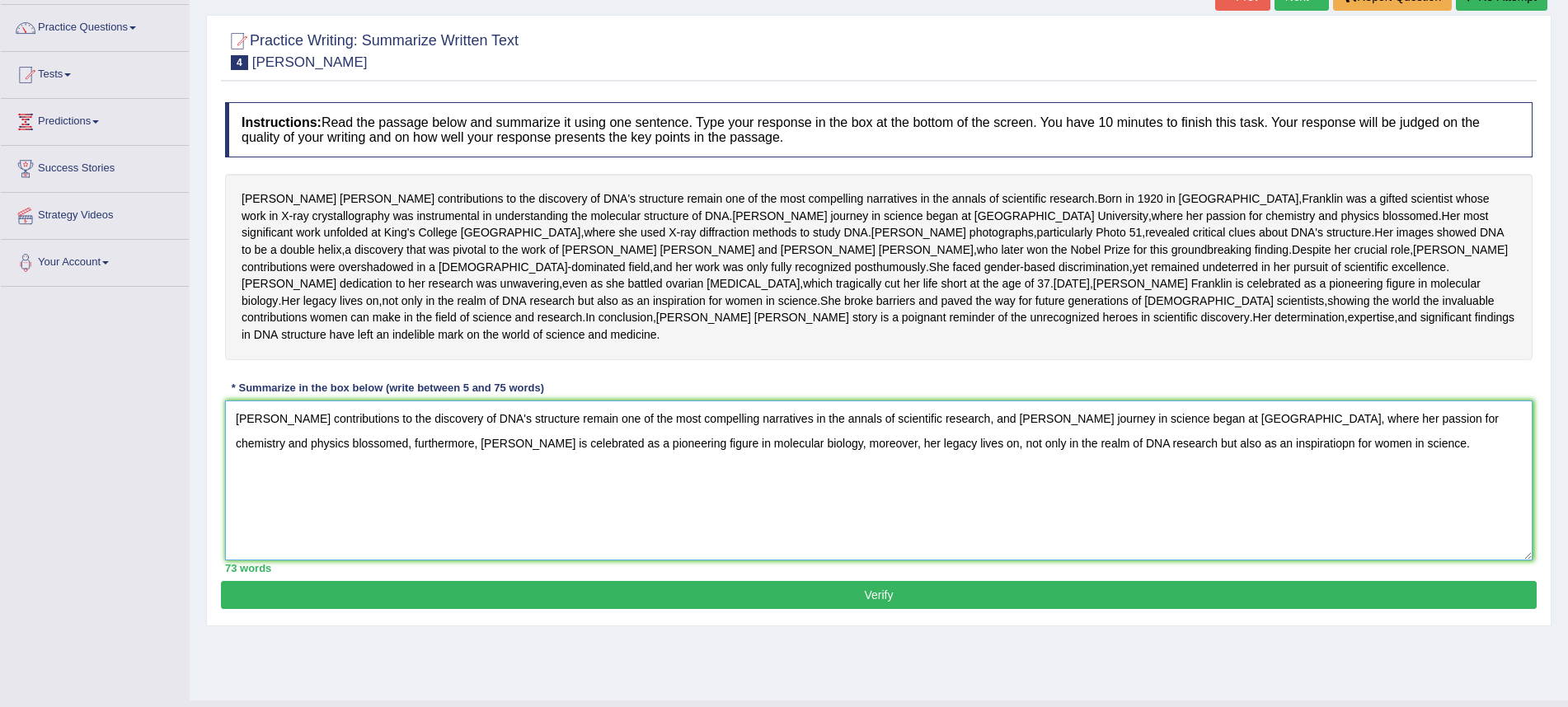
click at [348, 532] on textarea "[PERSON_NAME] contributions to the discovery of DNA's structure remain one of t…" at bounding box center [879, 480] width 1308 height 160
click at [1298, 538] on textarea "[PERSON_NAME] contributions to the discovery of DNA's structure remain one of t…" at bounding box center [879, 480] width 1308 height 160
click at [1268, 561] on textarea "[PERSON_NAME] contributions to the discovery of DNA's structure remain one of t…" at bounding box center [879, 480] width 1308 height 160
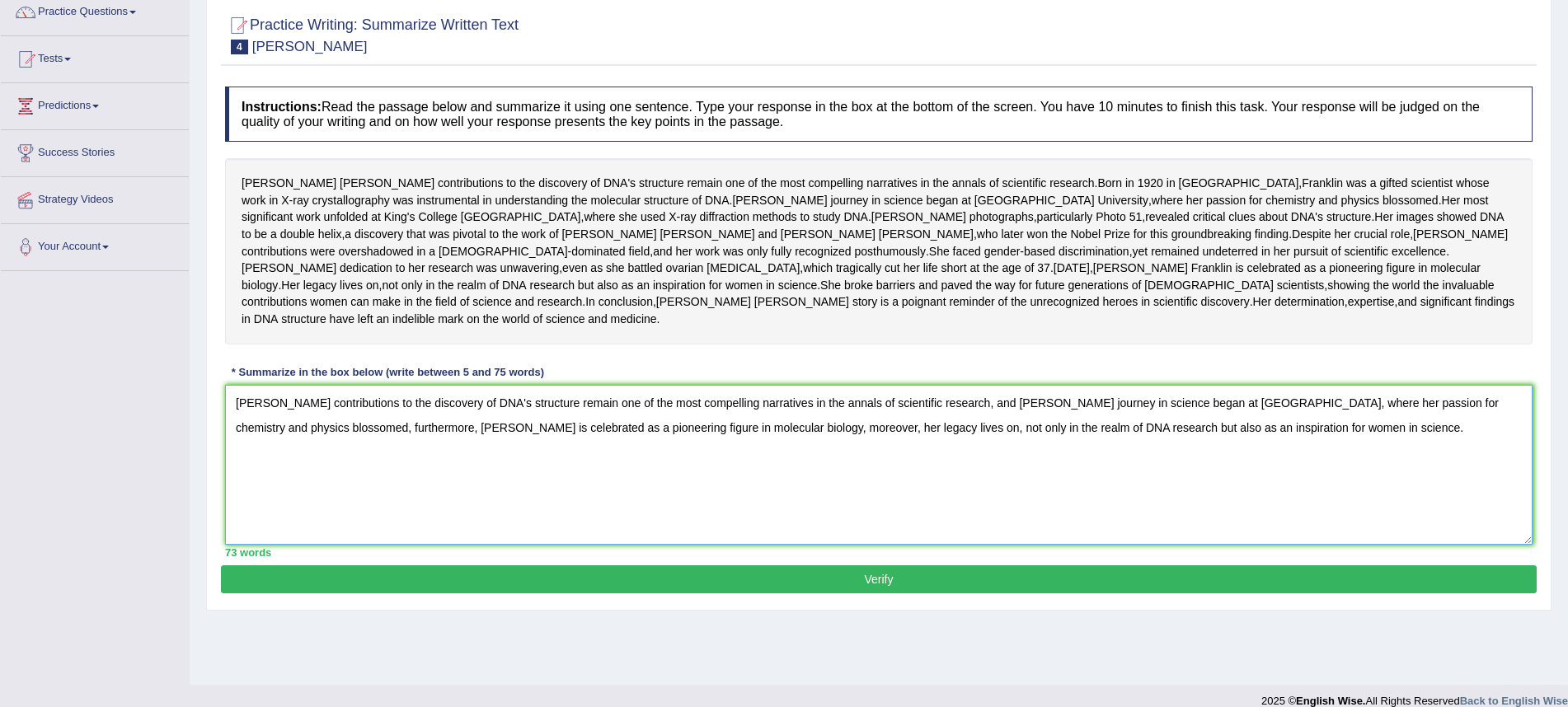
type textarea "[PERSON_NAME] contributions to the discovery of DNA's structure remain one of t…"
click at [920, 594] on button "Verify" at bounding box center [879, 579] width 1316 height 28
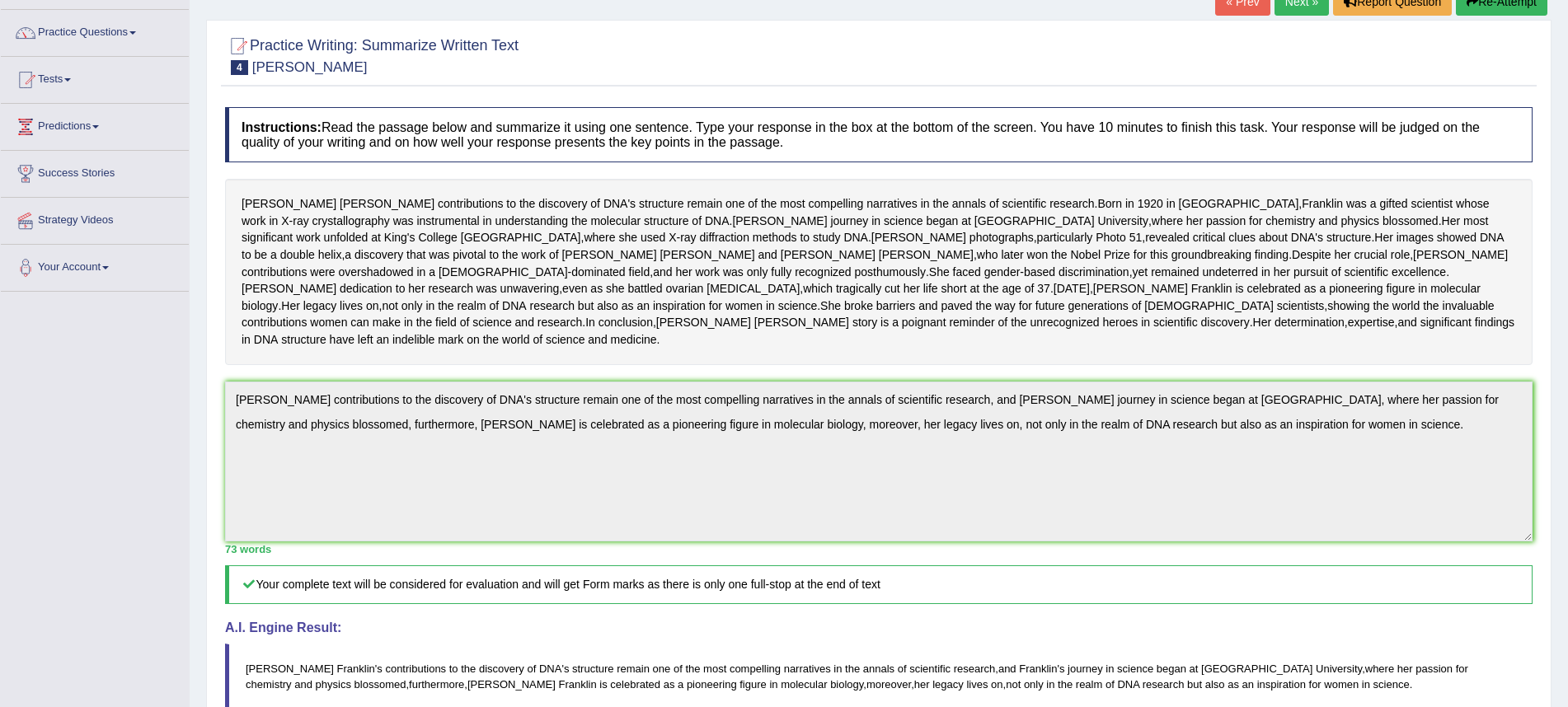
scroll to position [0, 0]
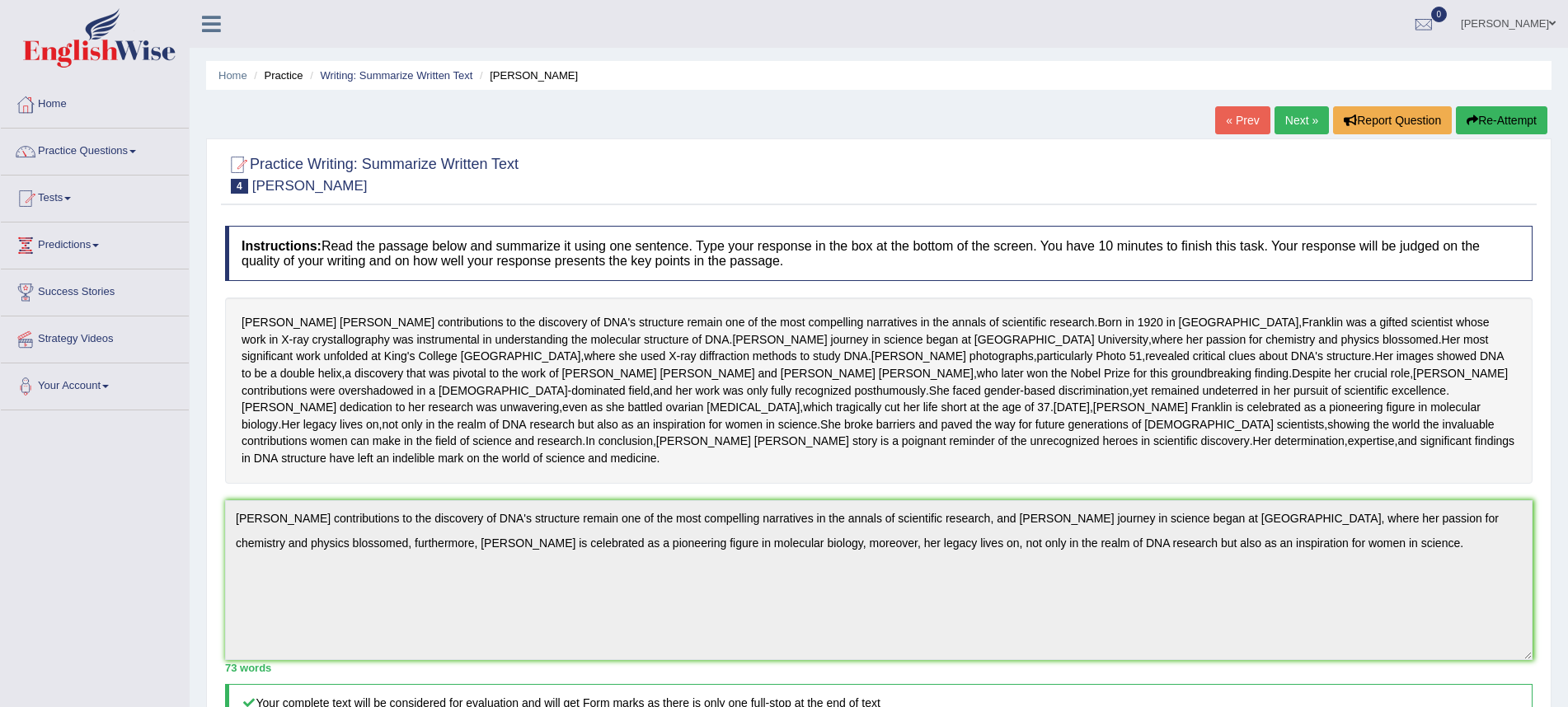
click at [1303, 124] on link "Next »" at bounding box center [1301, 120] width 55 height 28
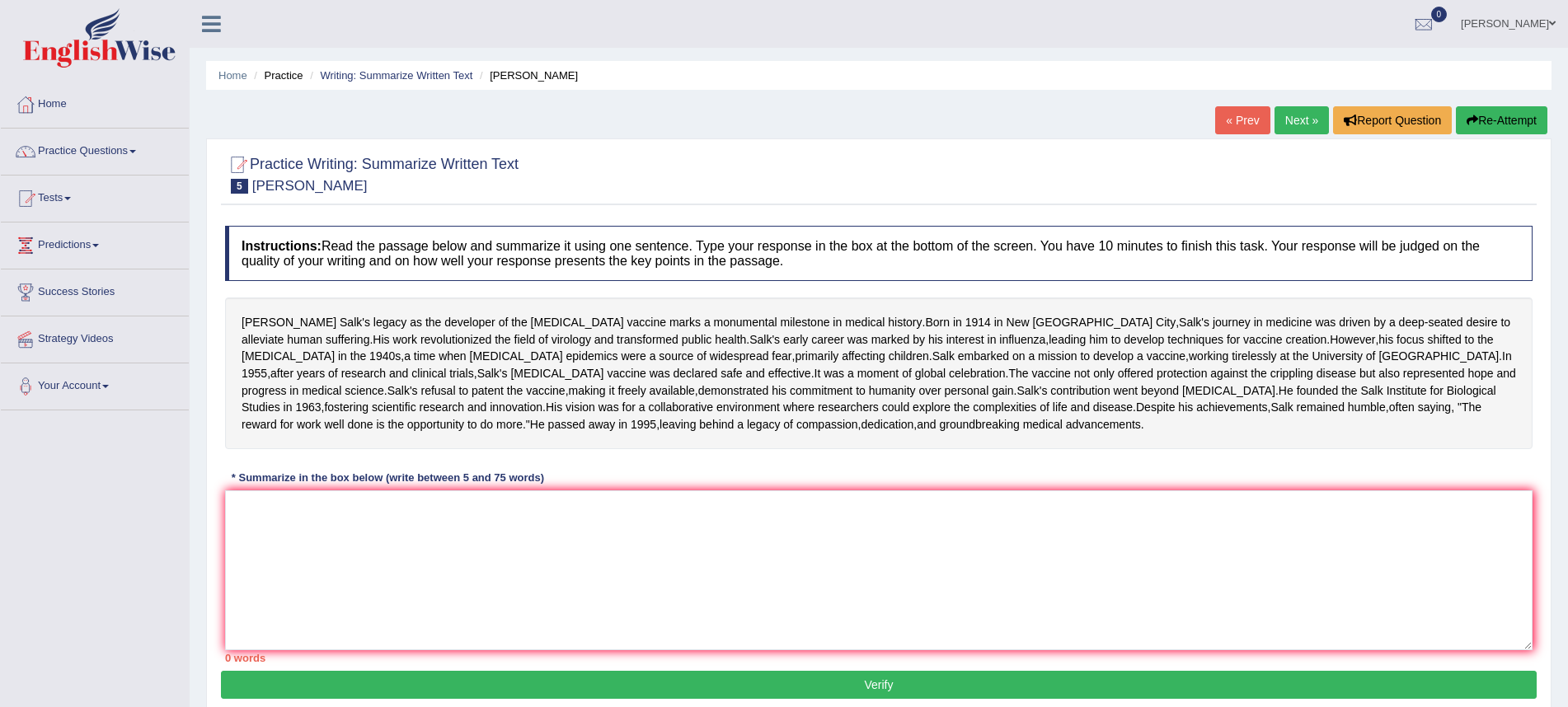
click at [1308, 121] on link "Next »" at bounding box center [1301, 120] width 55 height 28
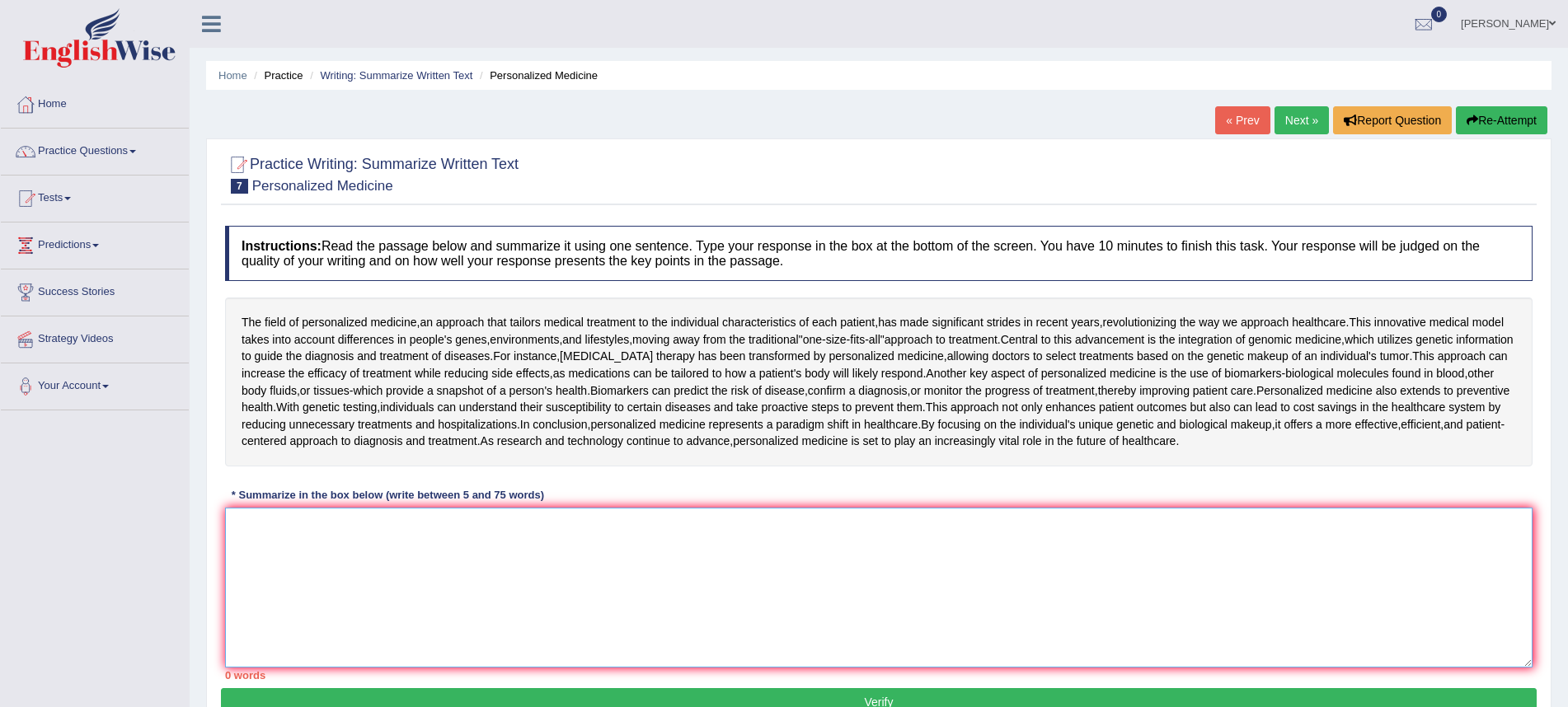
click at [604, 590] on textarea at bounding box center [879, 588] width 1308 height 160
click at [1296, 111] on link "Next »" at bounding box center [1301, 120] width 55 height 28
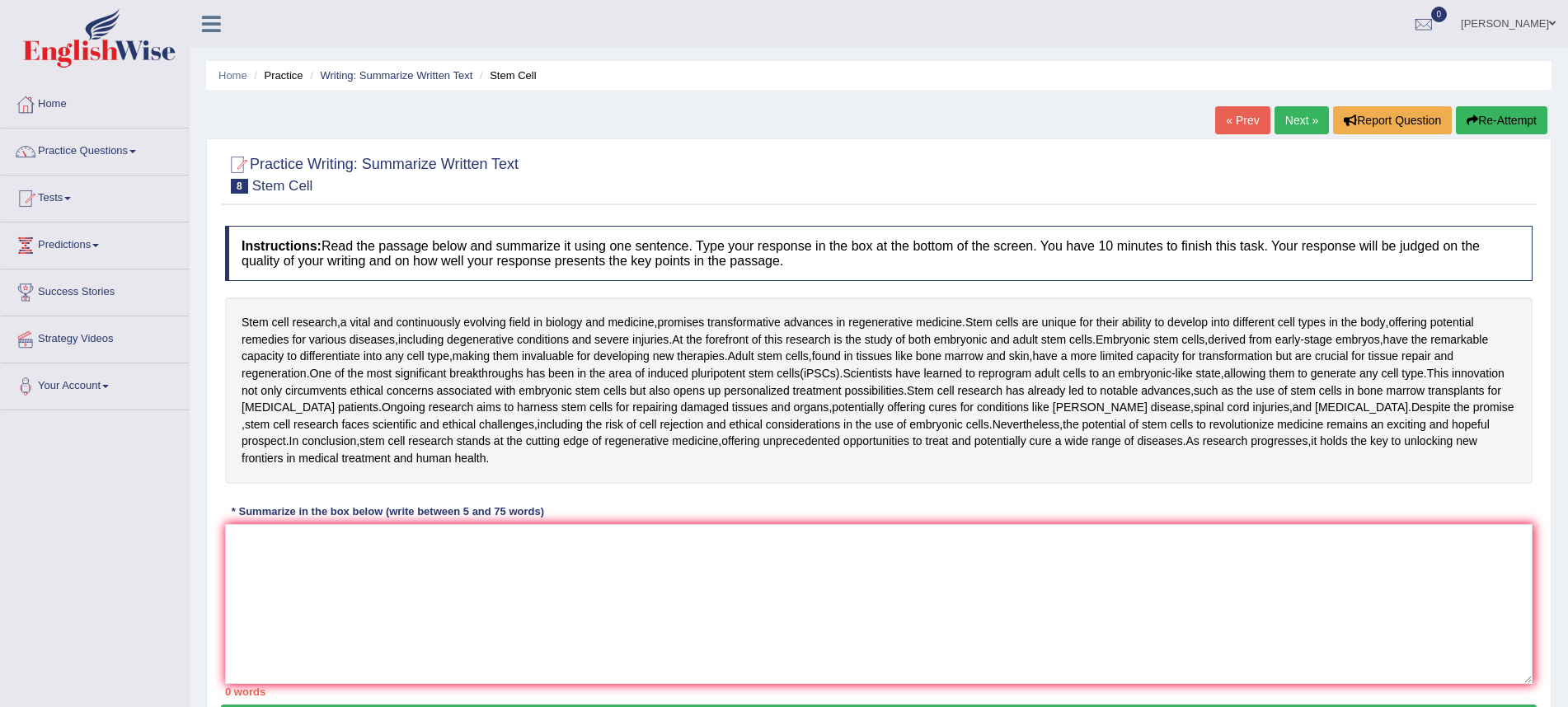
scroll to position [9, 0]
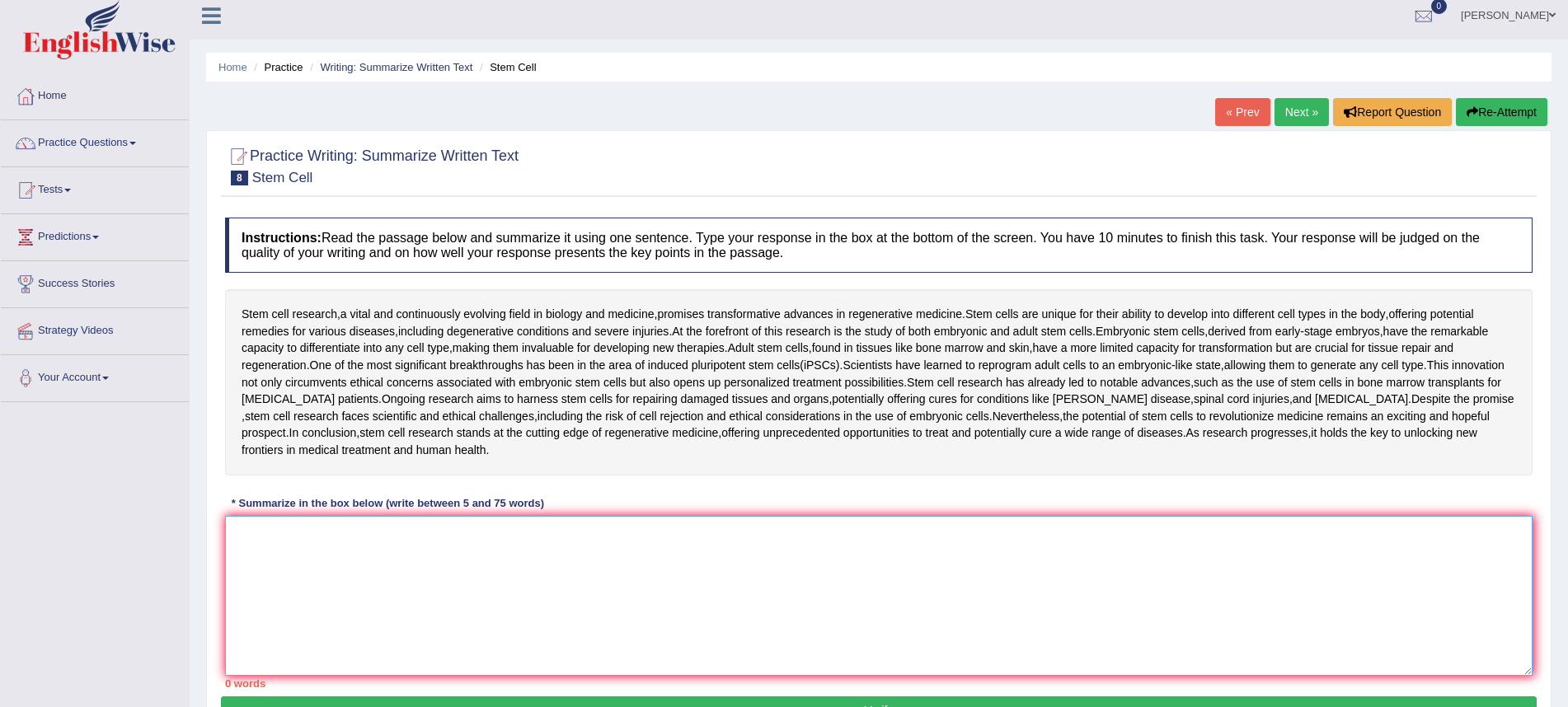
click at [772, 543] on textarea at bounding box center [879, 595] width 1308 height 160
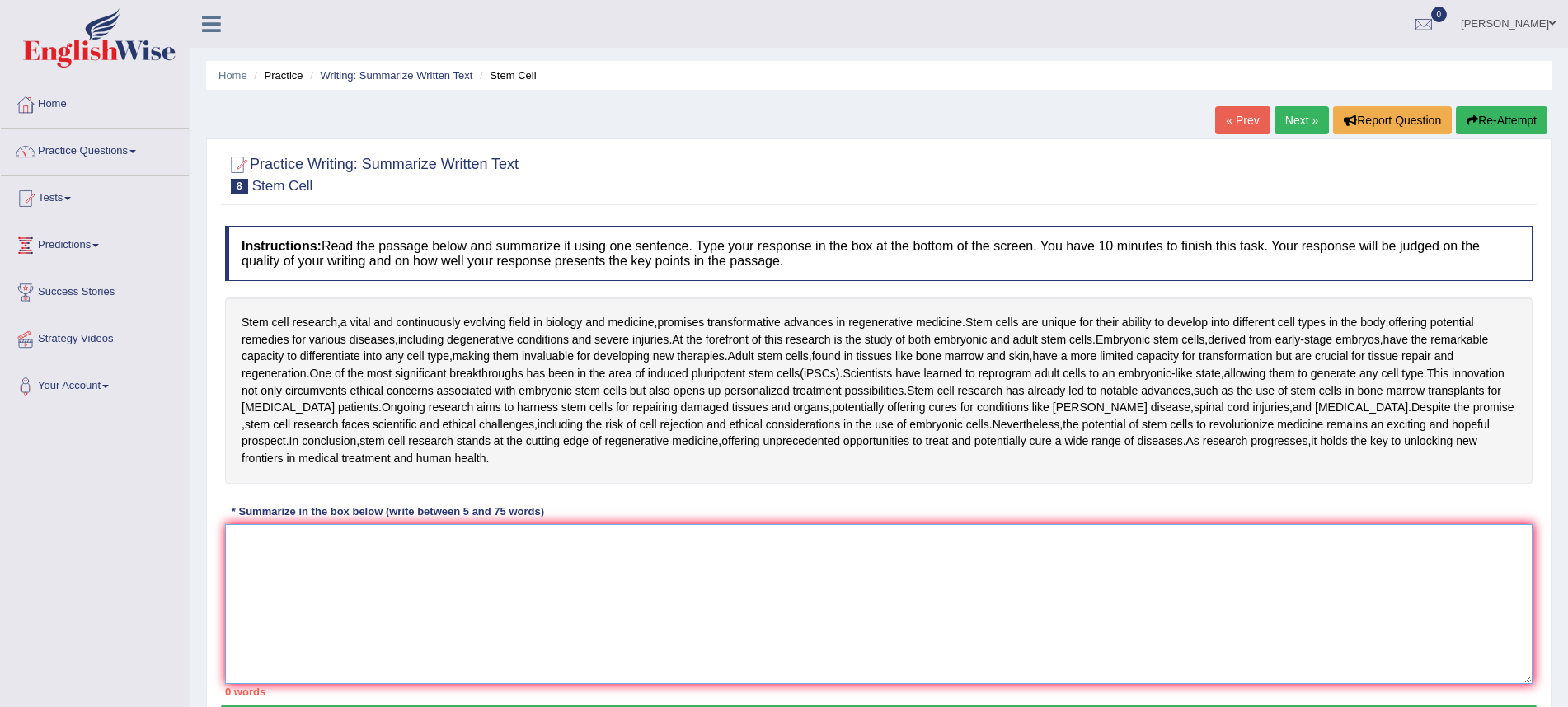
scroll to position [0, 0]
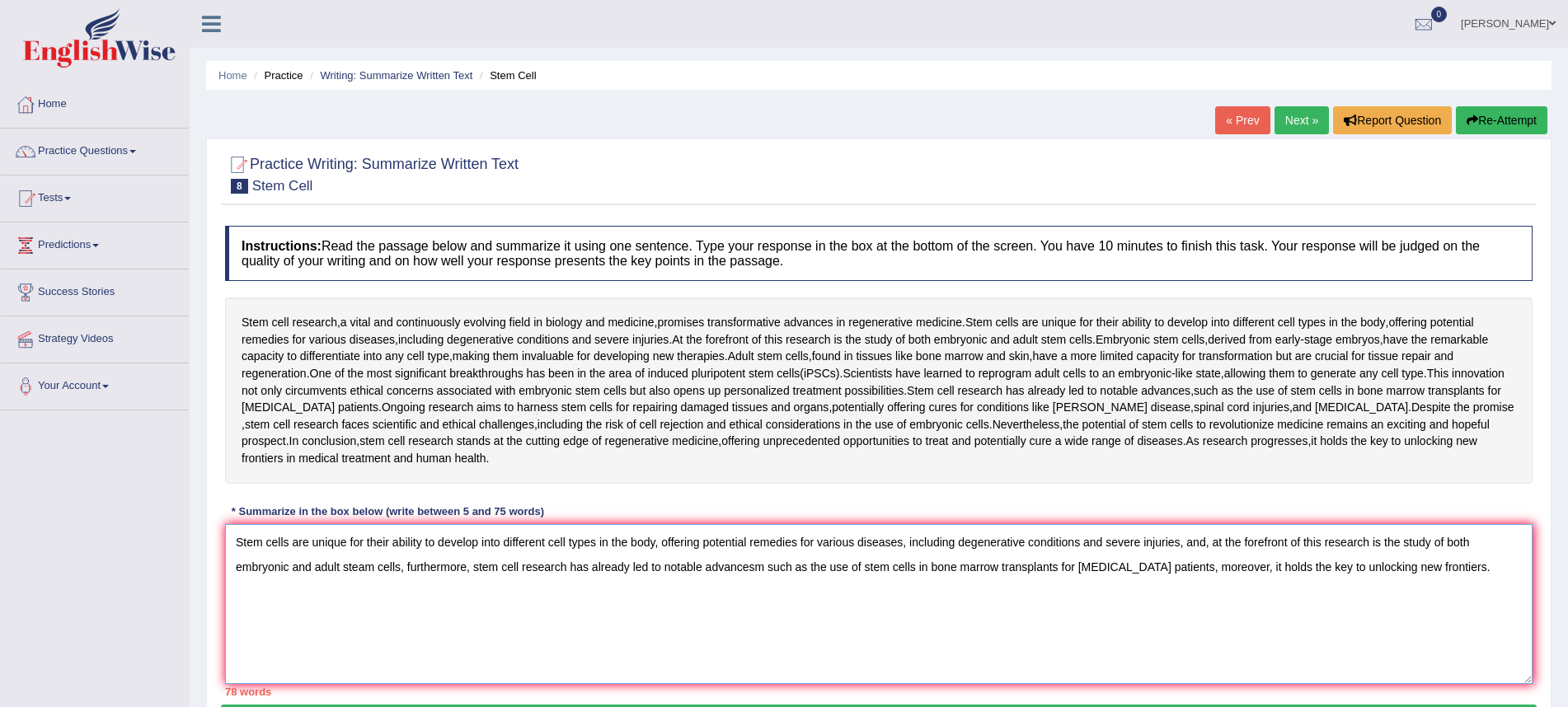
click at [1189, 539] on textarea "Stem cells are unique for their ability to develop into different cell types in…" at bounding box center [879, 604] width 1308 height 160
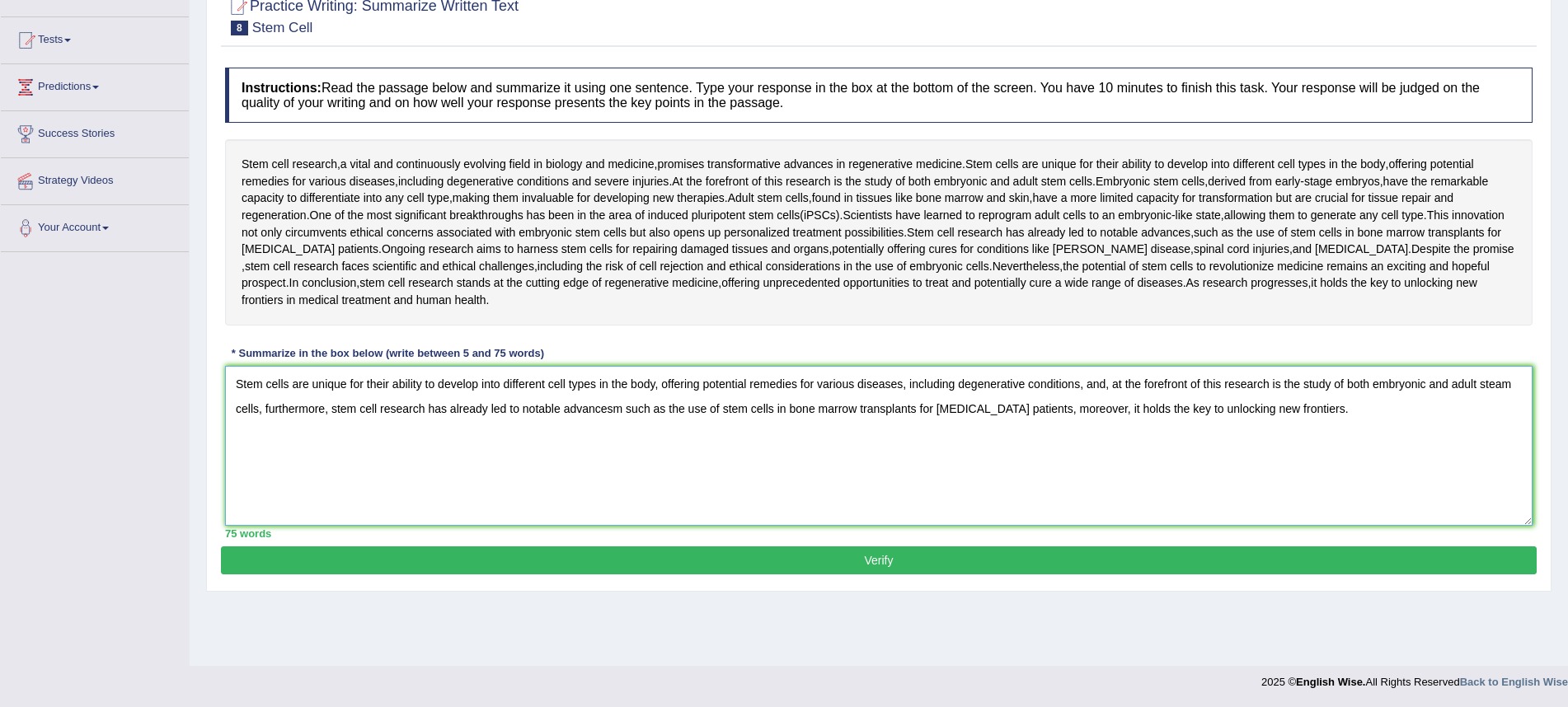
scroll to position [158, 0]
type textarea "Stem cells are unique for their ability to develop into different cell types in…"
click at [1014, 559] on button "Verify" at bounding box center [879, 560] width 1316 height 28
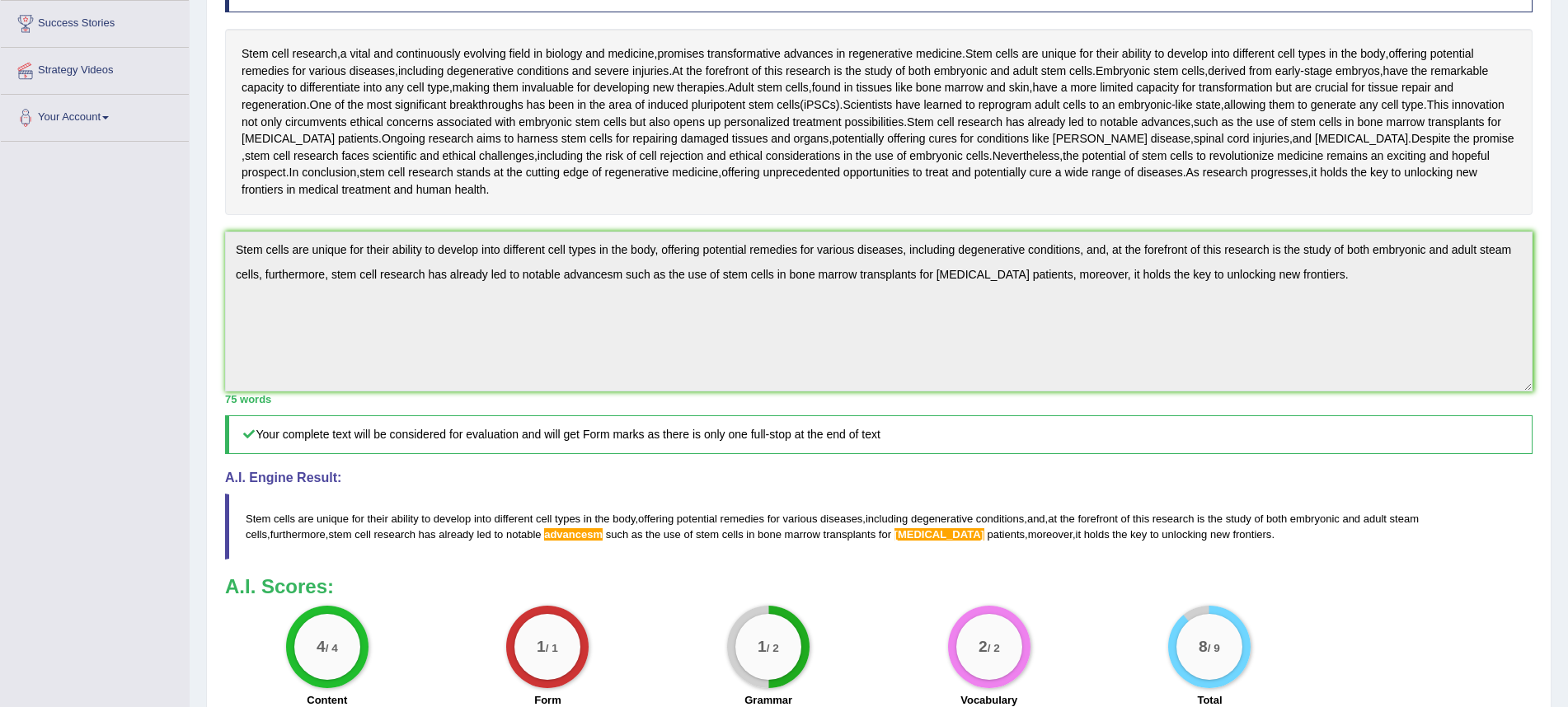
scroll to position [267, 0]
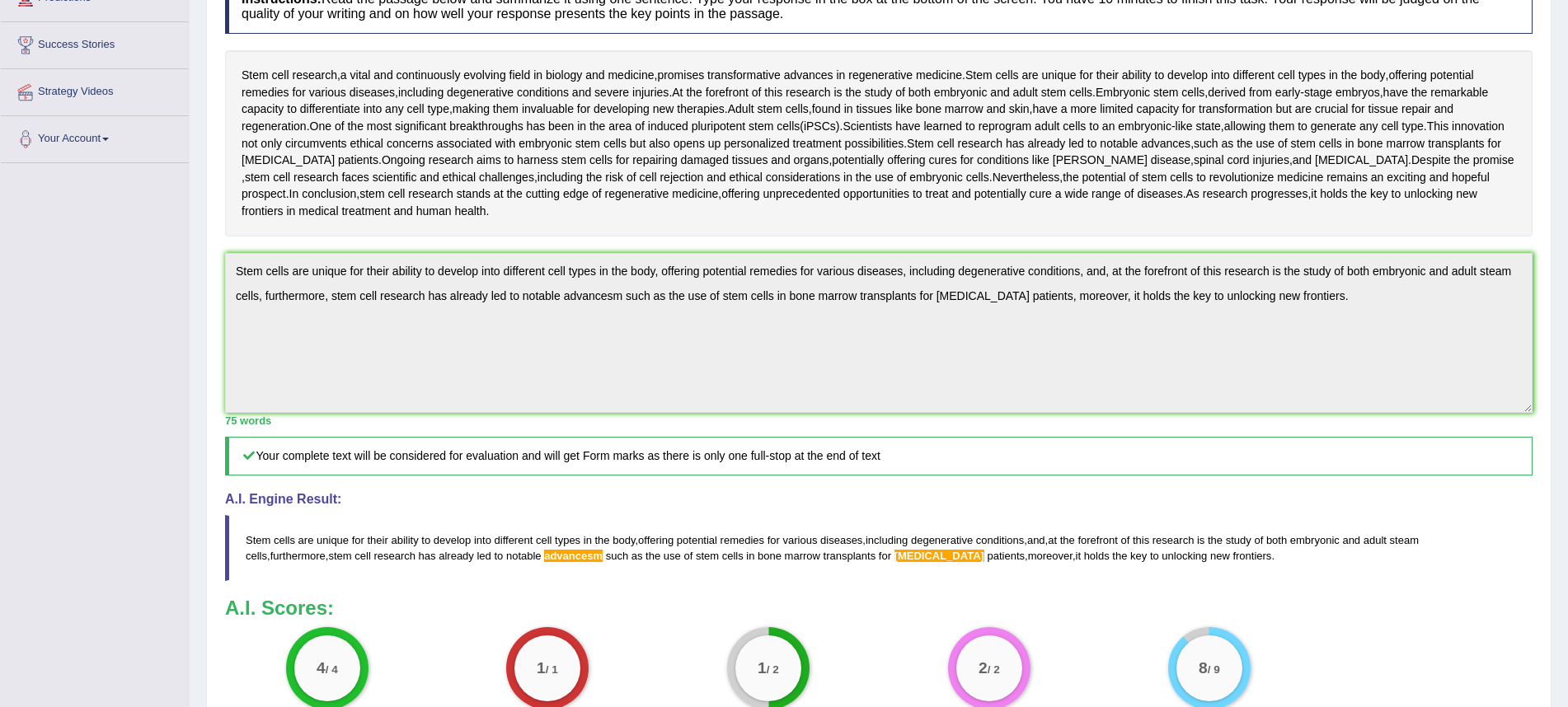
click at [558, 528] on blockquote "Stem cells are unique for their ability to develop into different cell types in…" at bounding box center [879, 548] width 1308 height 66
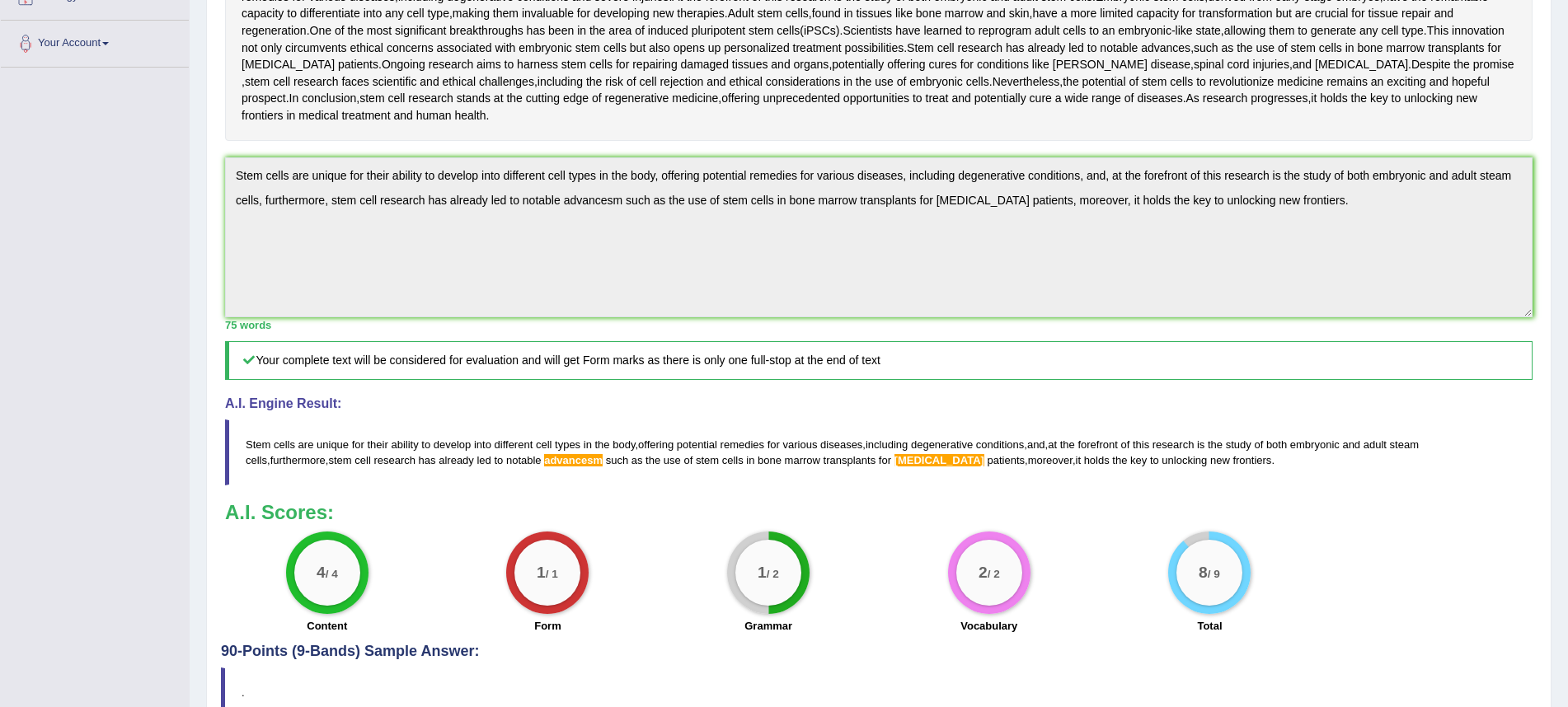
scroll to position [344, 0]
drag, startPoint x: 251, startPoint y: 440, endPoint x: 1128, endPoint y: 467, distance: 877.4
click at [1135, 476] on blockquote "Stem cells are unique for their ability to develop into different cell types in…" at bounding box center [879, 452] width 1308 height 66
click at [1119, 445] on blockquote "Stem cells are unique for their ability to develop into different cell types in…" at bounding box center [879, 452] width 1308 height 66
click at [1120, 445] on blockquote "Stem cells are unique for their ability to develop into different cell types in…" at bounding box center [879, 452] width 1308 height 66
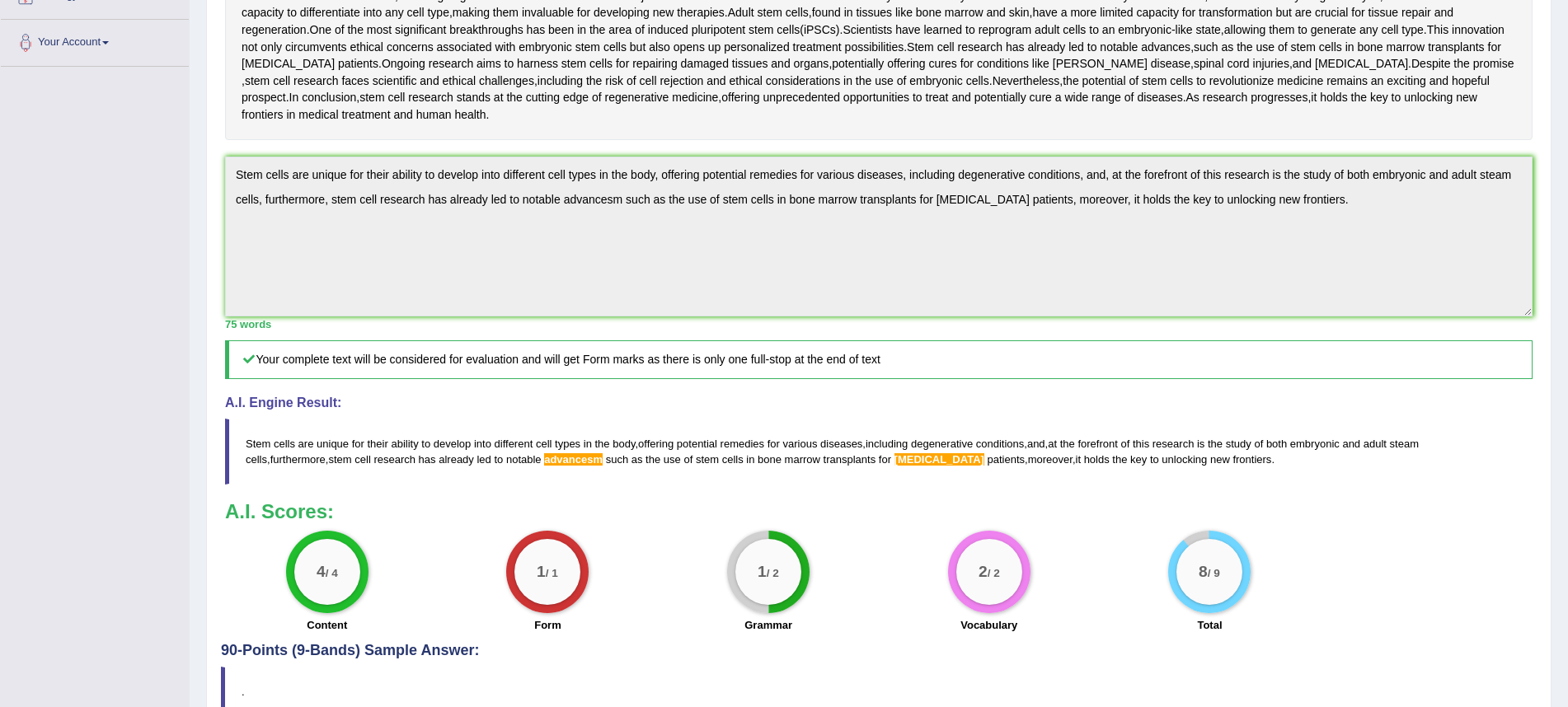
click at [1120, 445] on blockquote "Stem cells are unique for their ability to develop into different cell types in…" at bounding box center [879, 452] width 1308 height 66
drag, startPoint x: 1120, startPoint y: 445, endPoint x: 1133, endPoint y: 453, distance: 15.3
click at [1122, 448] on blockquote "Stem cells are unique for their ability to develop into different cell types in…" at bounding box center [879, 452] width 1308 height 66
click at [1162, 453] on span "unlocking" at bounding box center [1184, 460] width 45 height 12
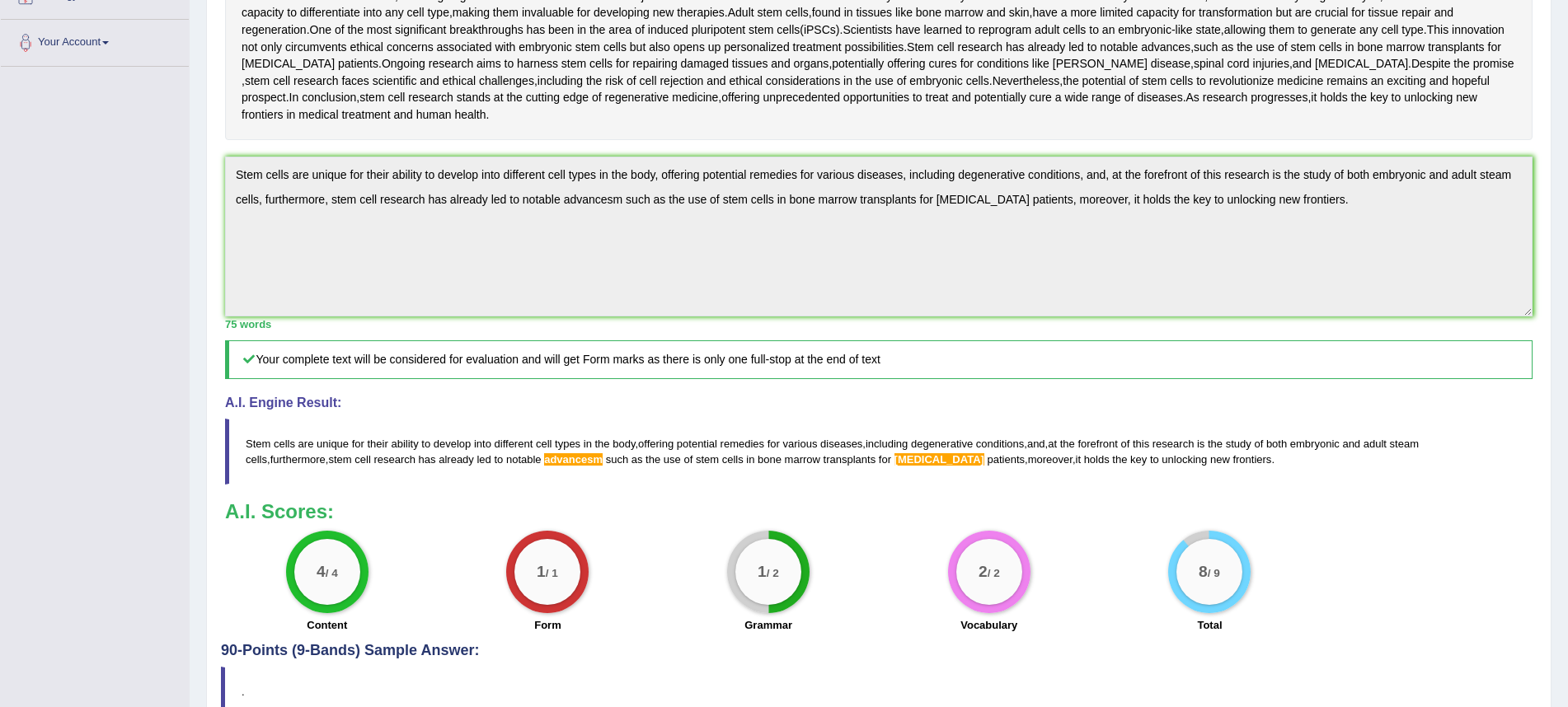
drag, startPoint x: 1133, startPoint y: 453, endPoint x: 1321, endPoint y: 157, distance: 350.7
click at [1162, 453] on span "unlocking" at bounding box center [1184, 460] width 45 height 12
click at [1302, 189] on textarea "Stem cells are unique for their ability to develop into different cell types in…" at bounding box center [879, 236] width 1308 height 160
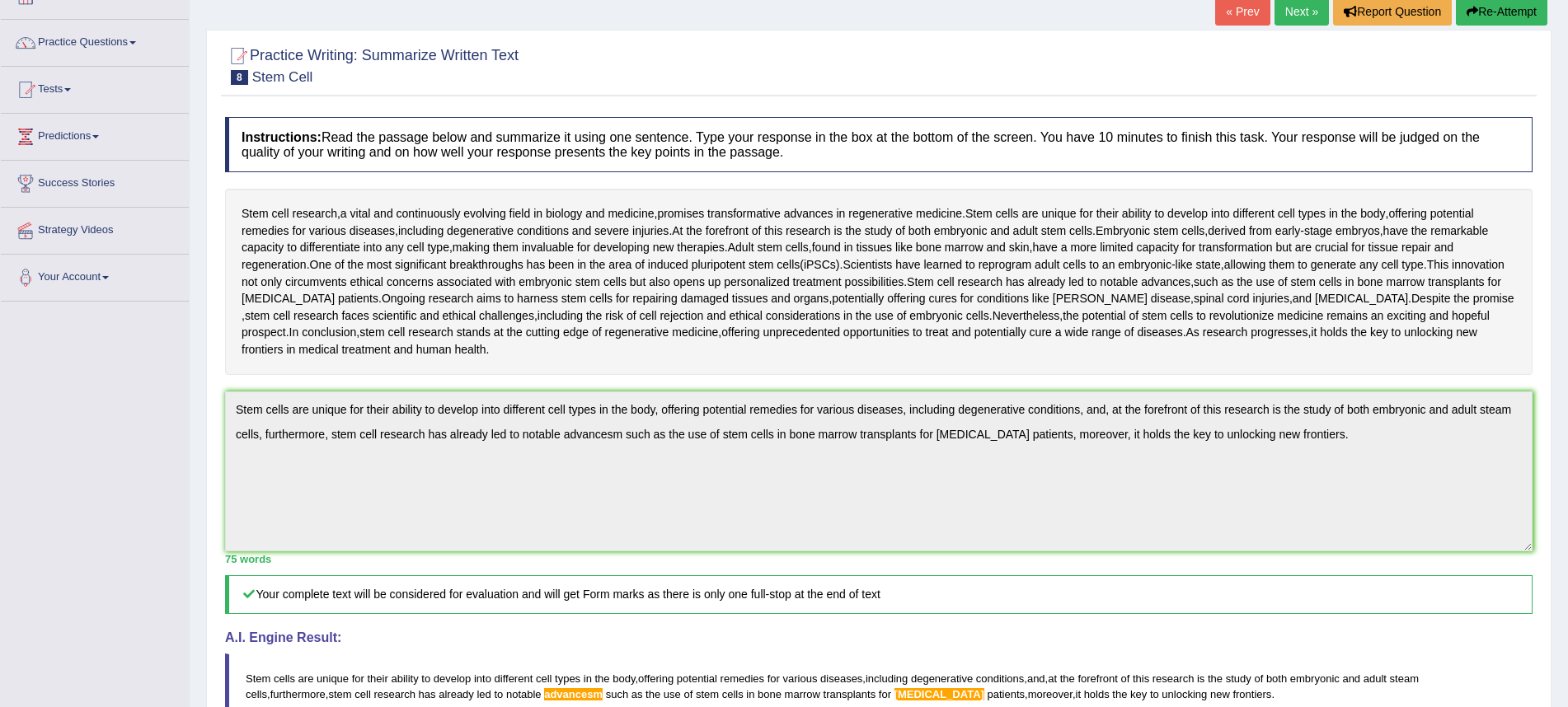
scroll to position [91, 0]
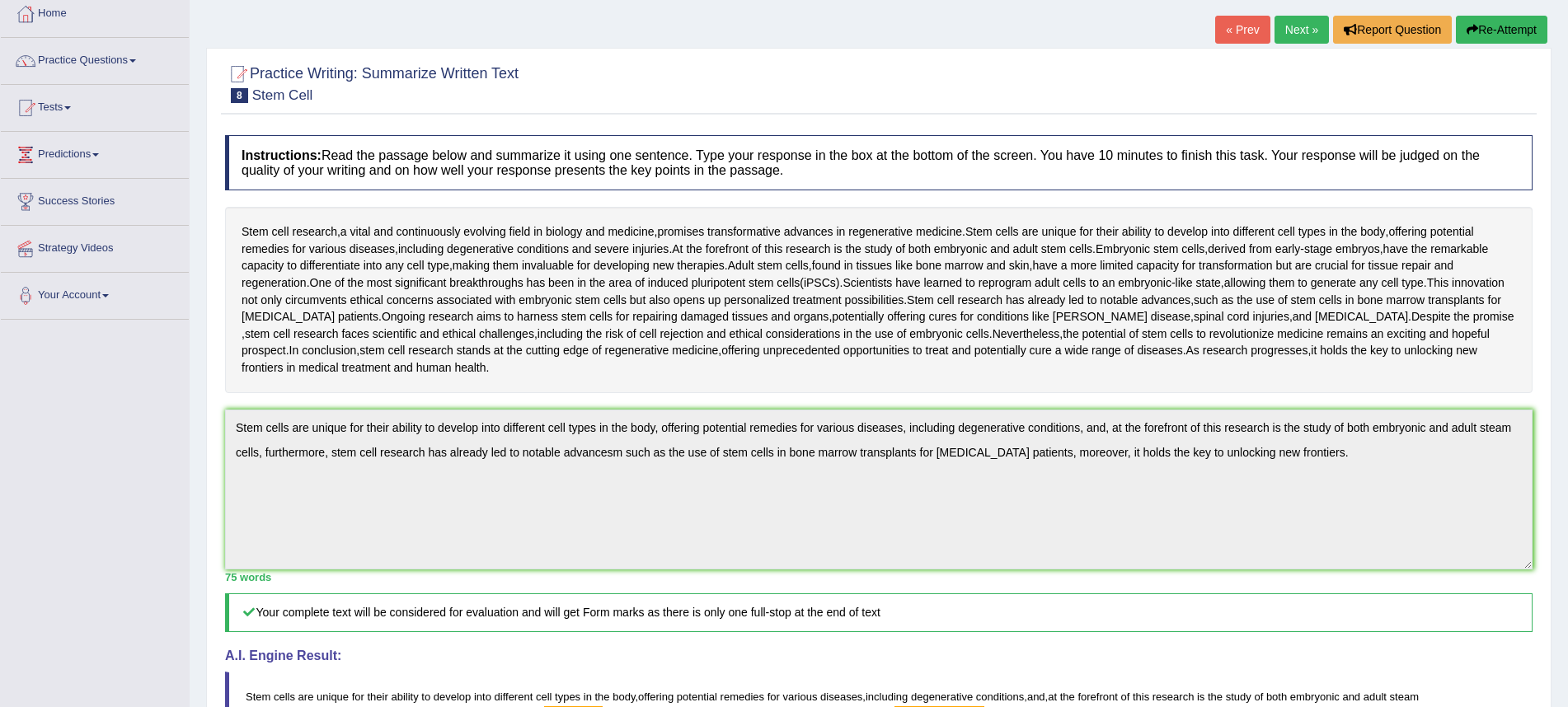
click at [1530, 24] on button "Re-Attempt" at bounding box center [1502, 29] width 92 height 28
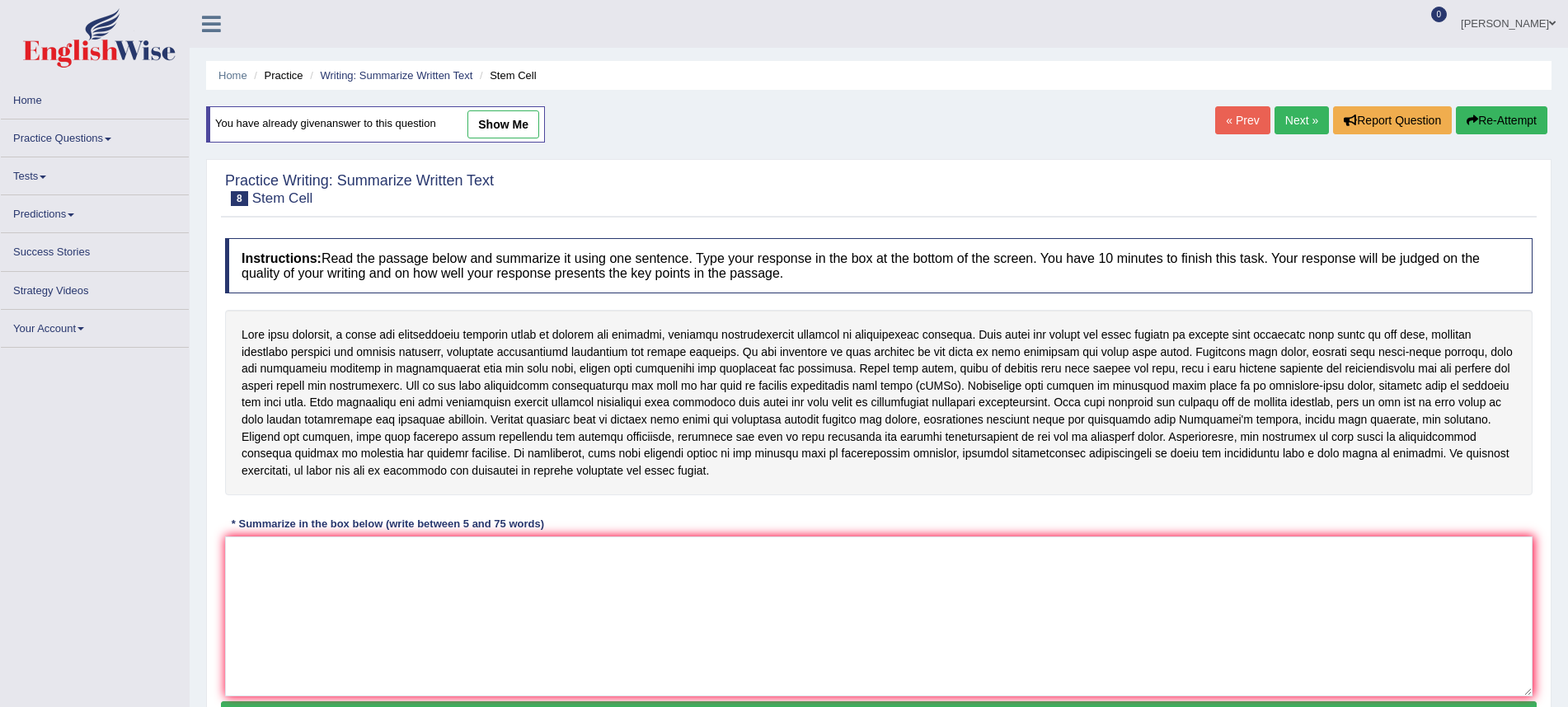
click at [478, 578] on textarea at bounding box center [879, 616] width 1308 height 160
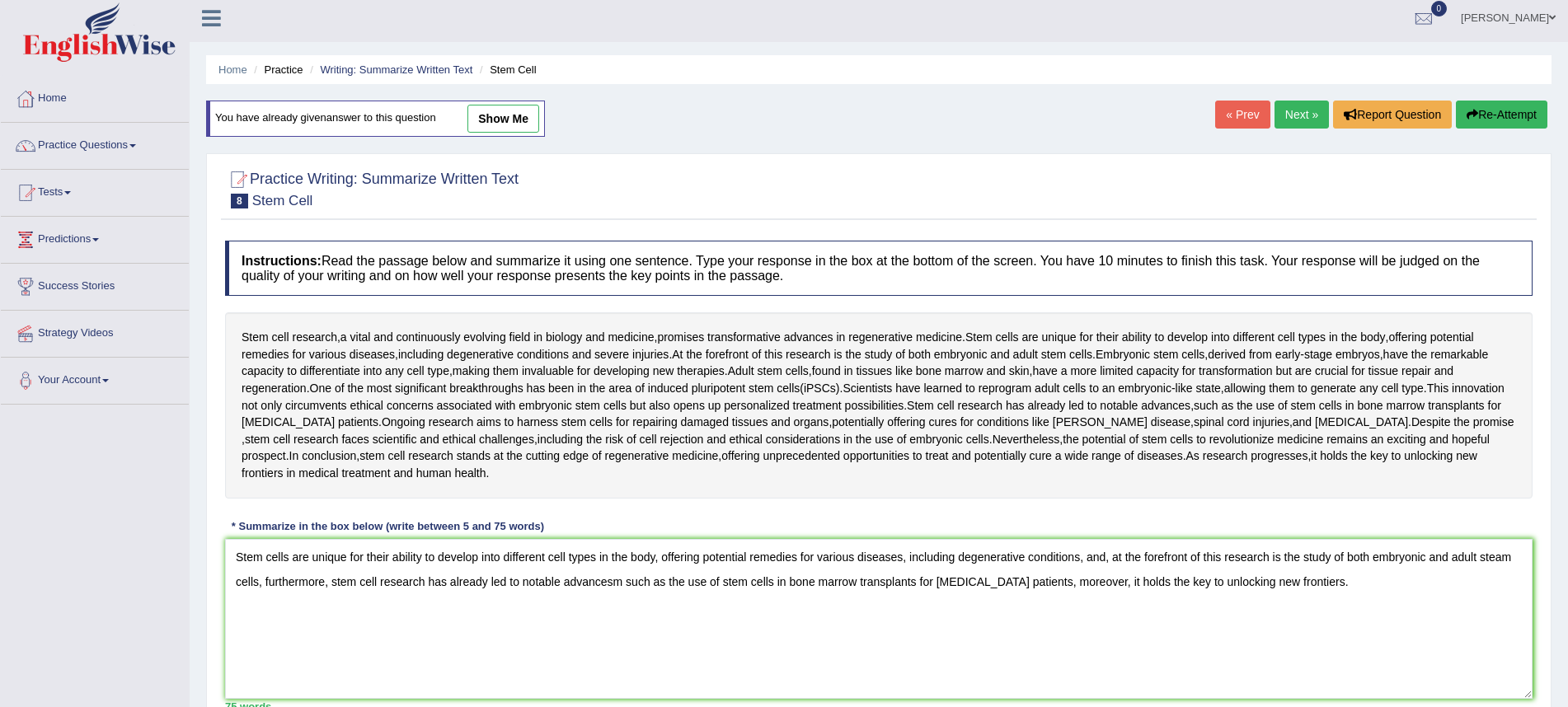
scroll to position [12, 0]
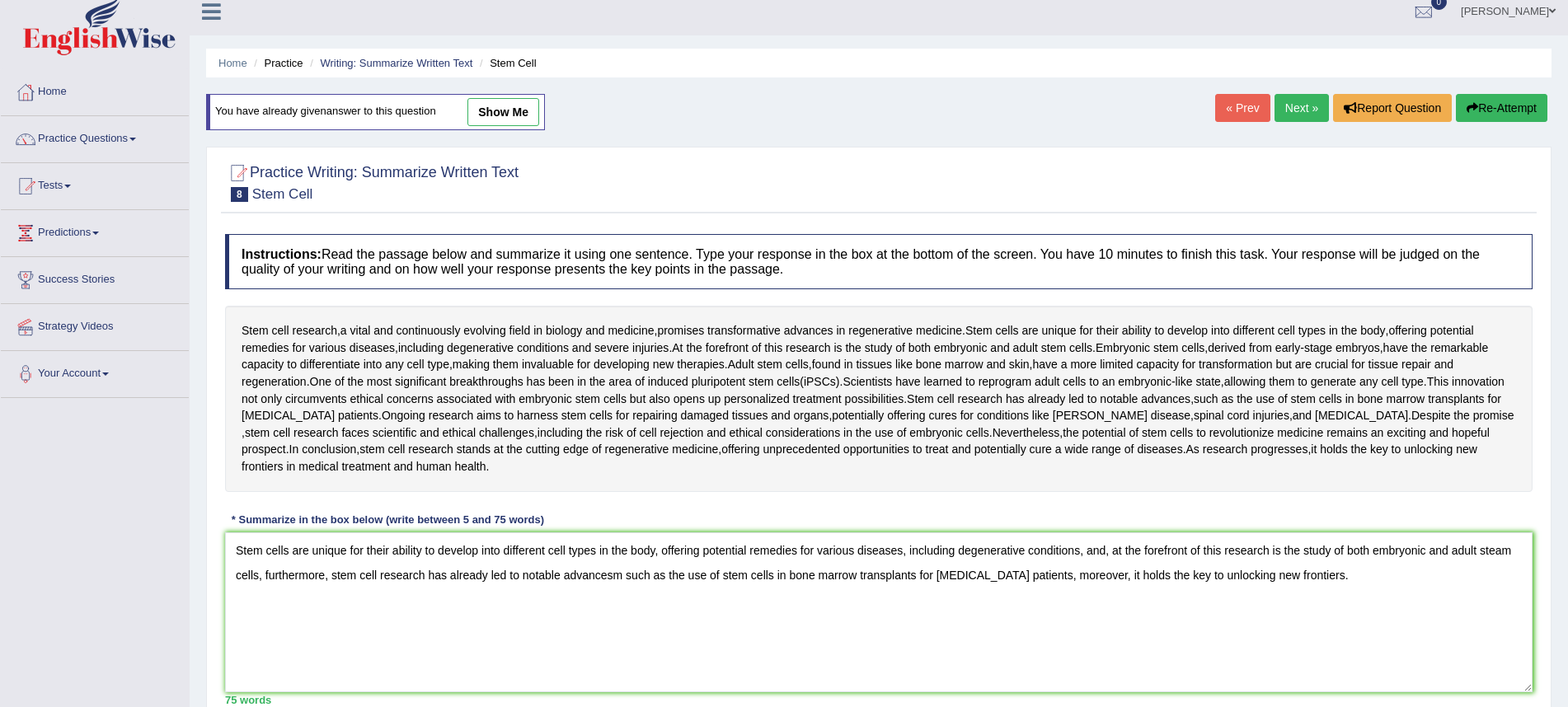
drag, startPoint x: 655, startPoint y: 572, endPoint x: 729, endPoint y: 550, distance: 77.2
click at [655, 571] on textarea "Stem cells are unique for their ability to develop into different cell types in…" at bounding box center [879, 612] width 1308 height 160
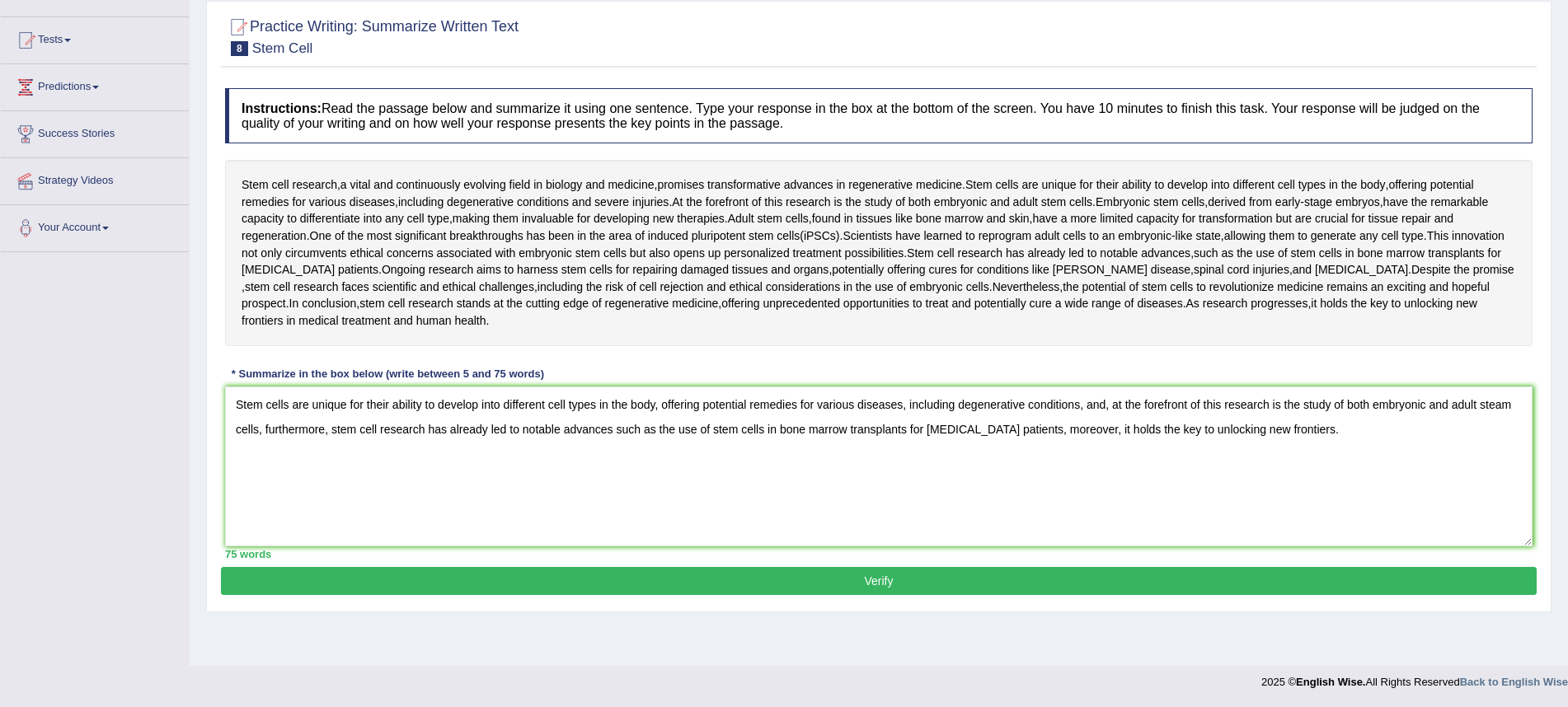
scroll to position [158, 0]
type textarea "Stem cells are unique for their ability to develop into different cell types in…"
click at [744, 580] on button "Verify" at bounding box center [879, 581] width 1316 height 28
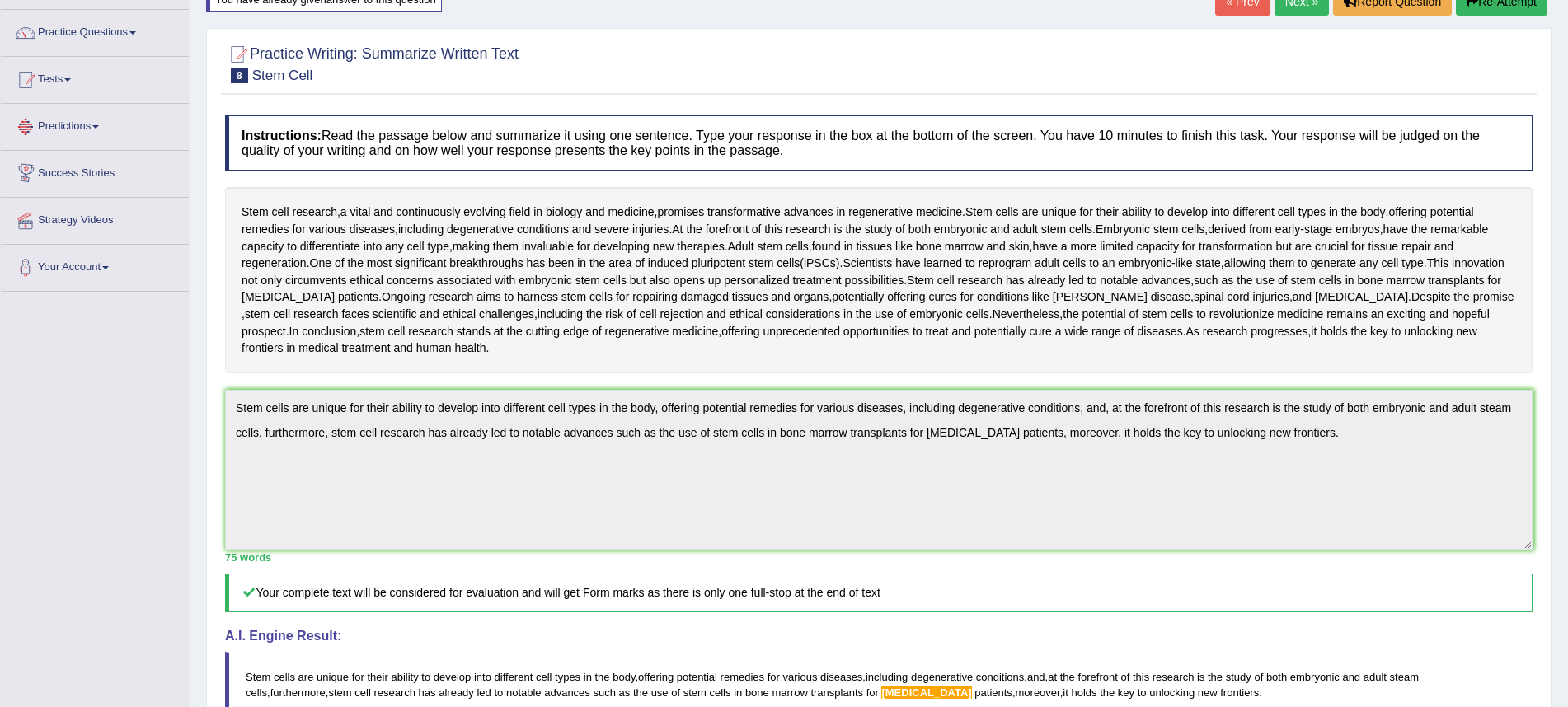
scroll to position [119, 0]
click at [70, 77] on link "Tests" at bounding box center [94, 77] width 188 height 42
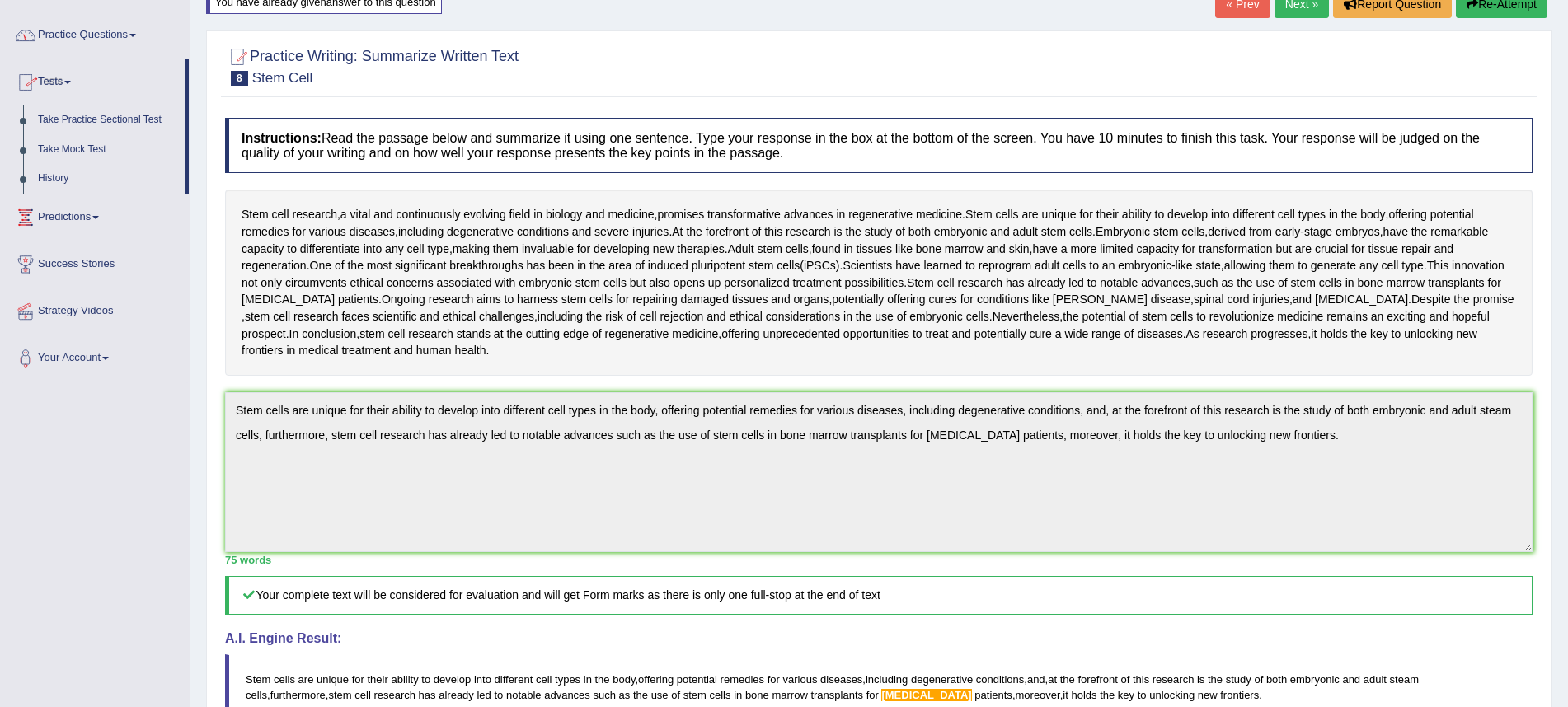
click at [85, 217] on link "Predictions" at bounding box center [94, 215] width 188 height 42
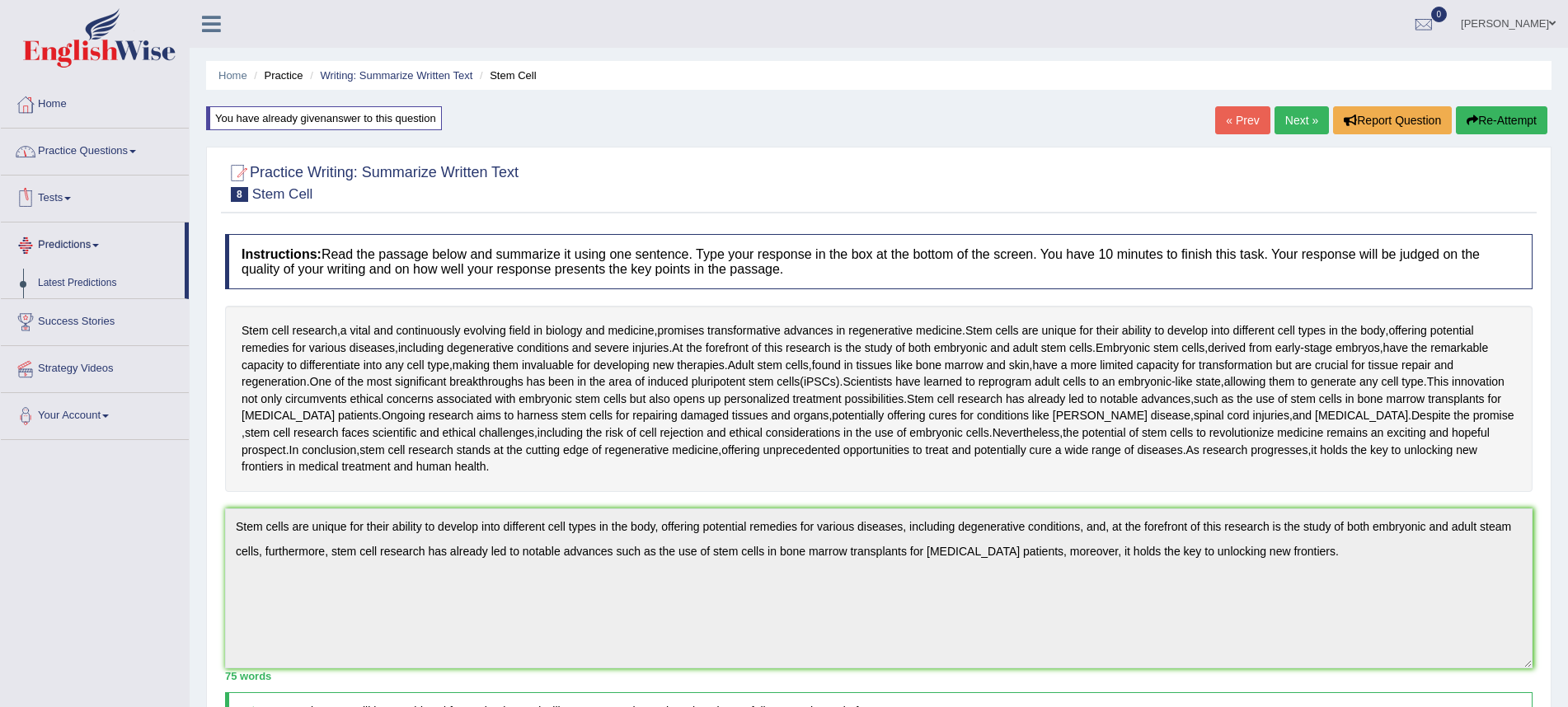
scroll to position [0, 0]
click at [121, 142] on link "Practice Questions" at bounding box center [94, 150] width 188 height 42
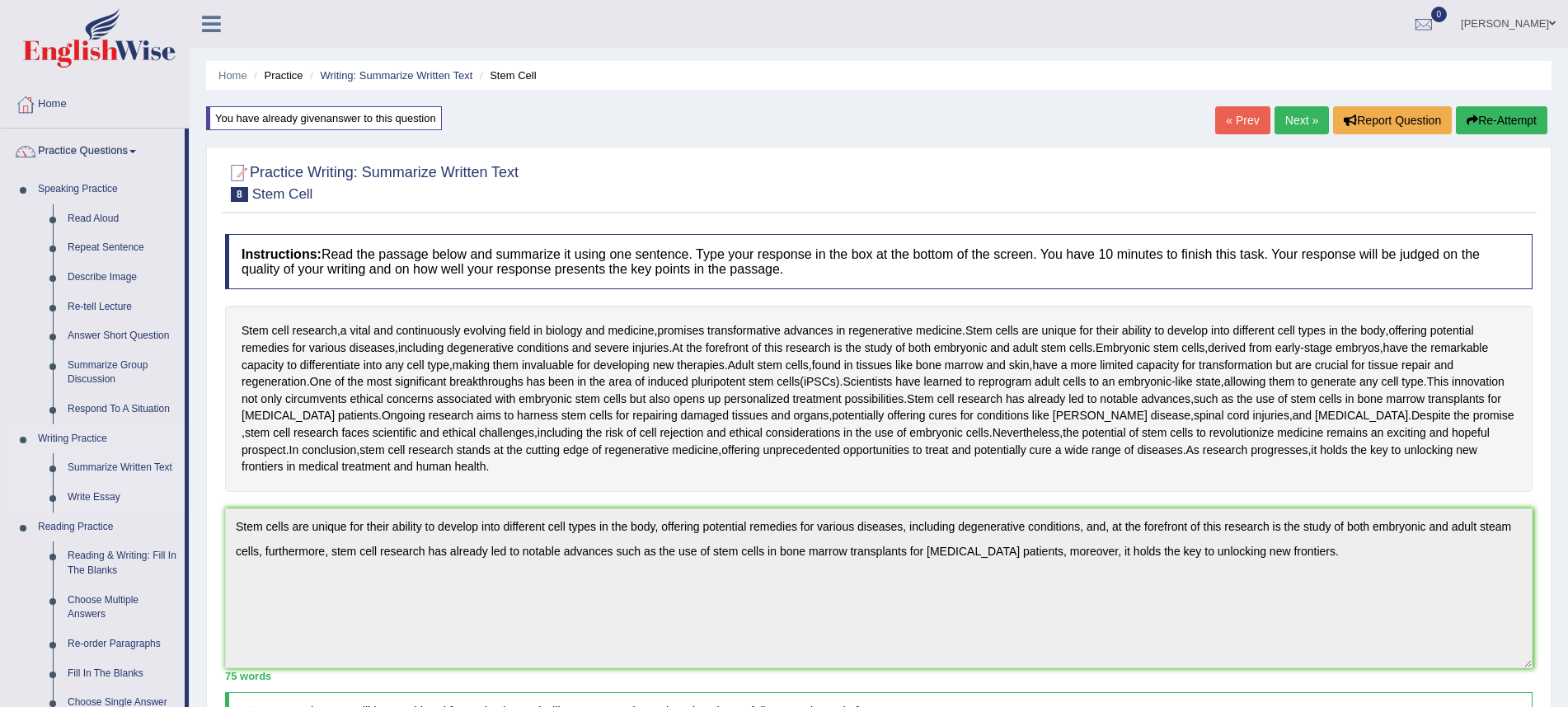
click at [100, 489] on link "Write Essay" at bounding box center [123, 498] width 125 height 29
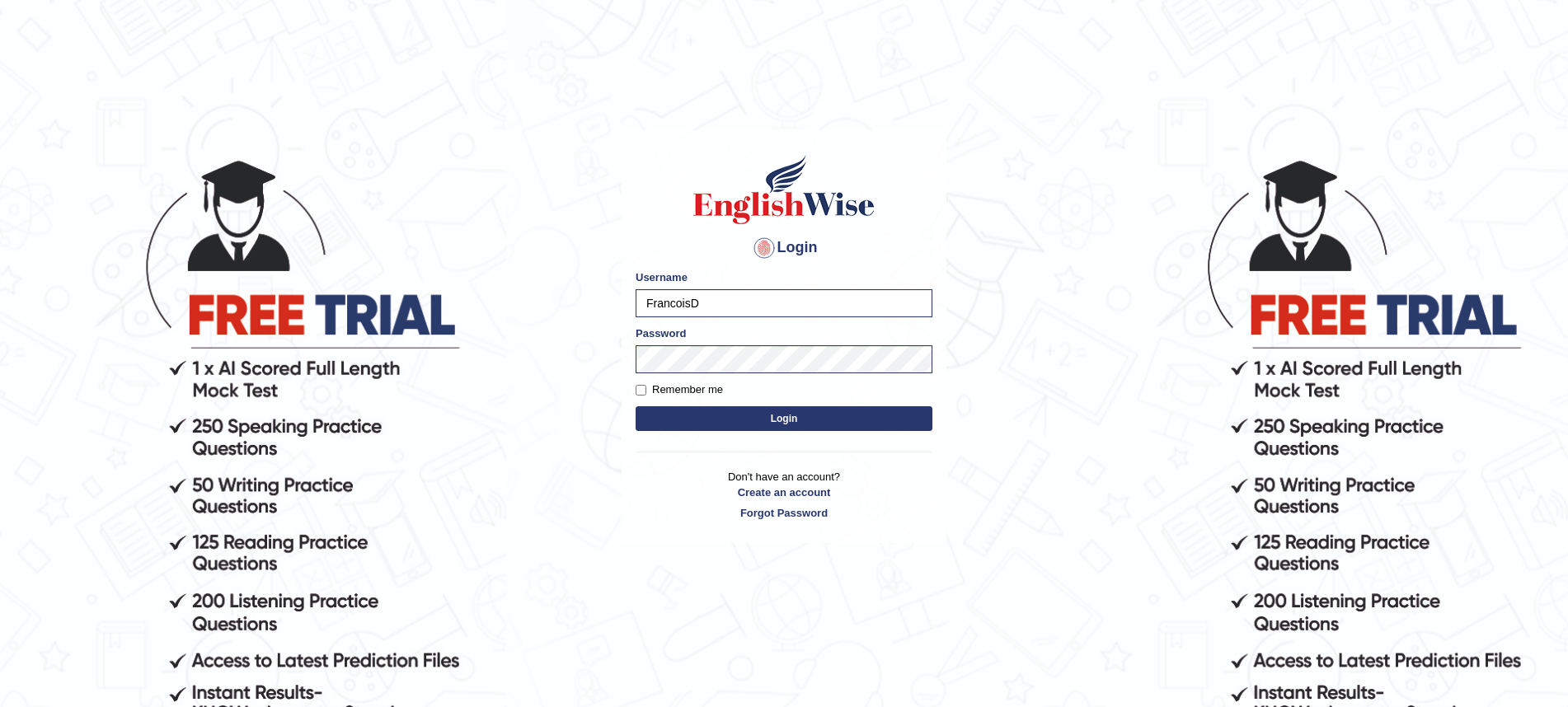
click at [733, 421] on button "Login" at bounding box center [784, 419] width 297 height 25
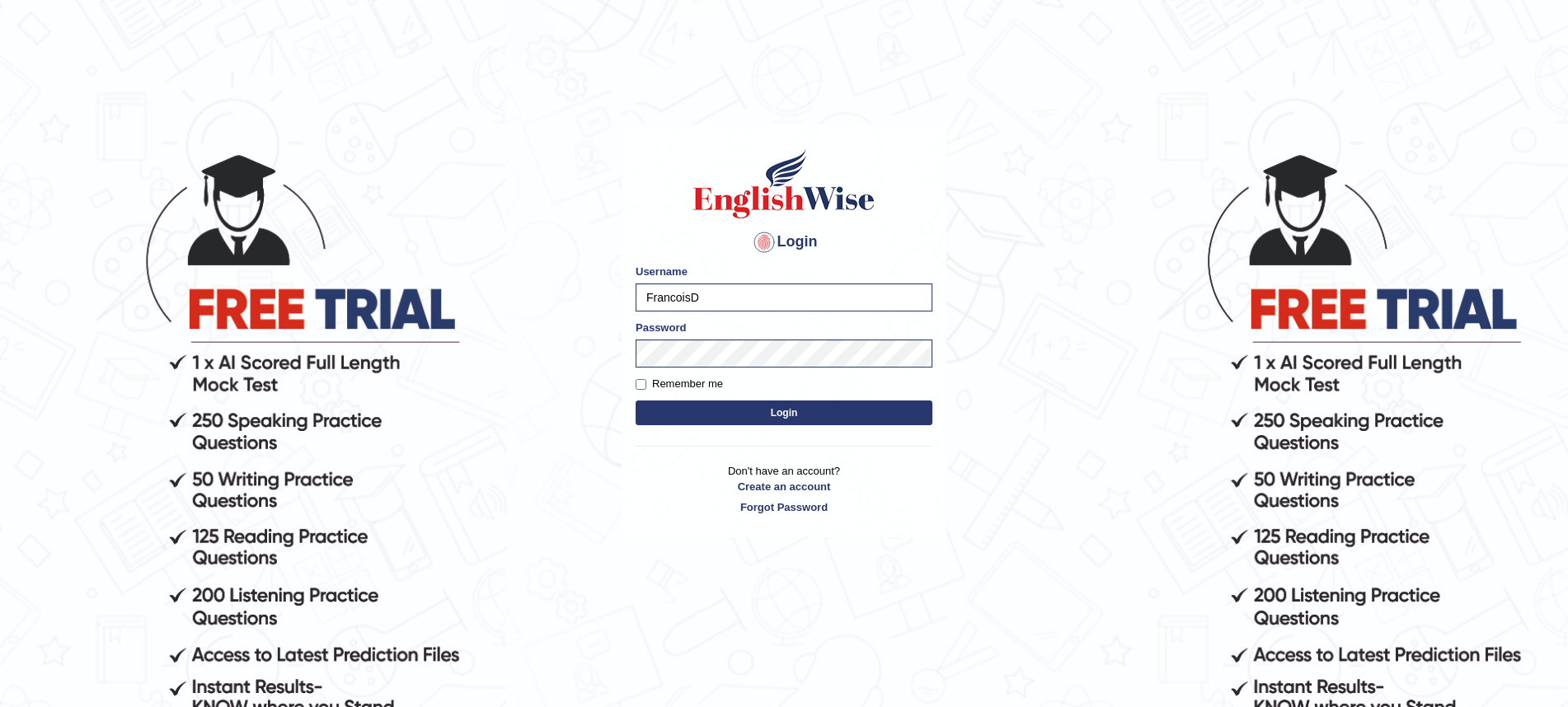
scroll to position [9, 0]
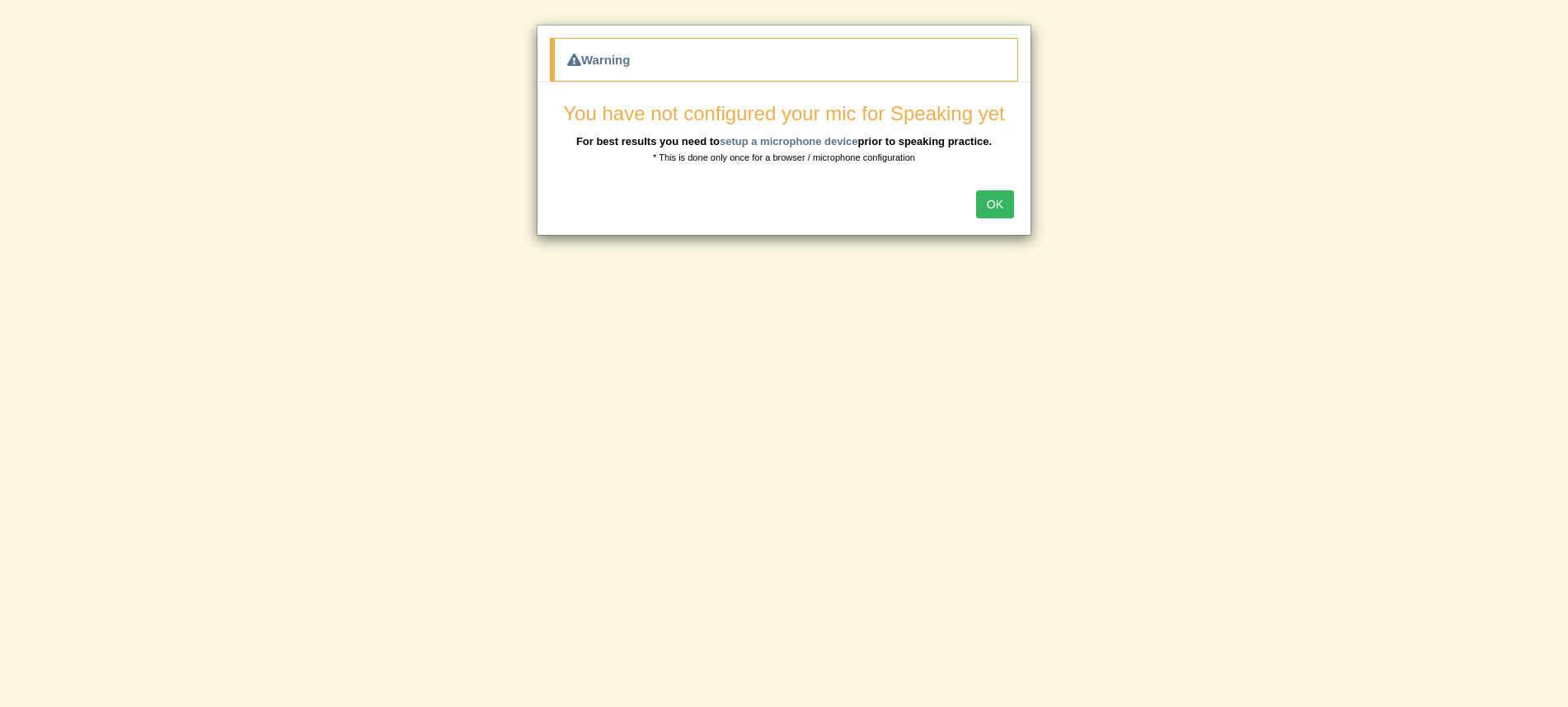
click at [1239, 113] on div "Warning You have not configured your mic for Speaking yet For best results you …" at bounding box center [784, 353] width 1568 height 707
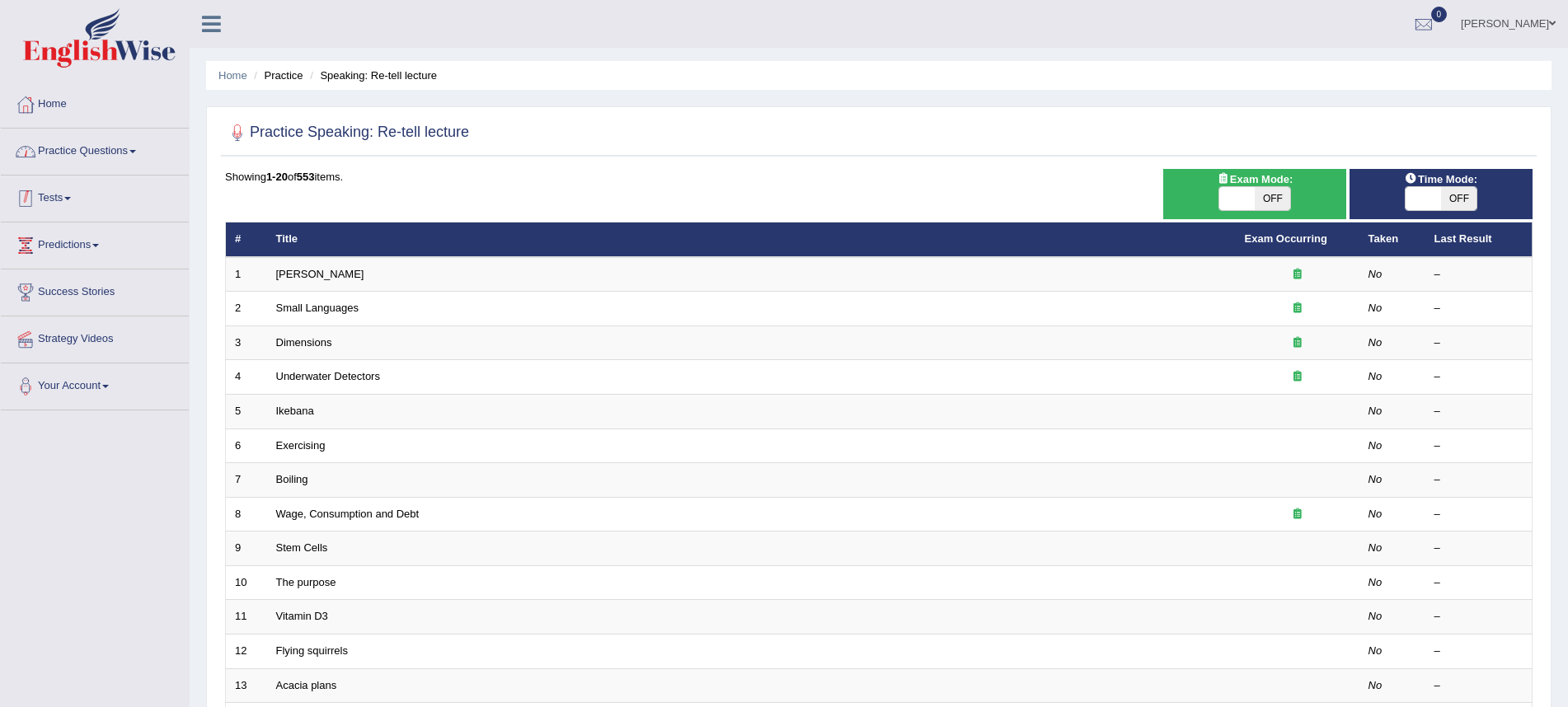
click at [70, 141] on link "Practice Questions" at bounding box center [94, 150] width 188 height 42
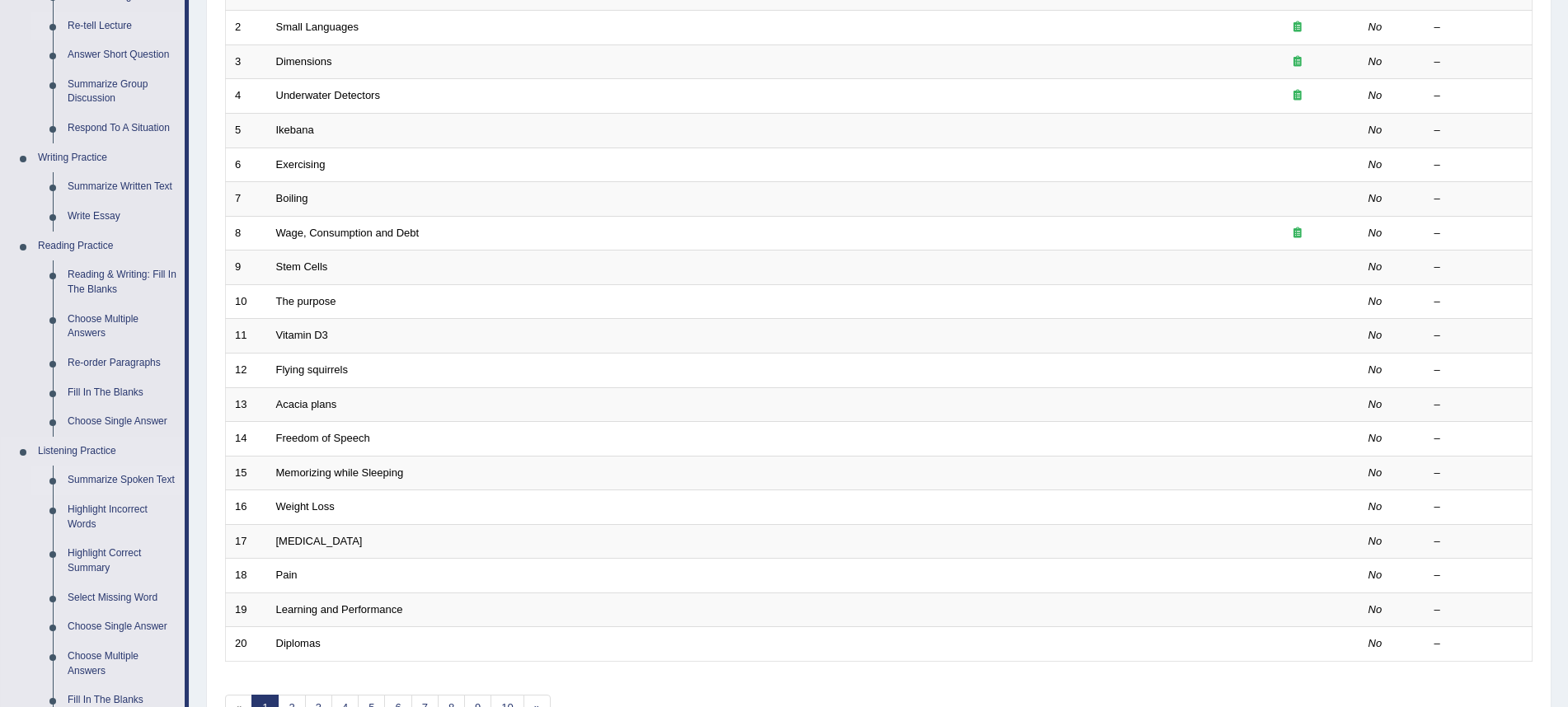
scroll to position [286, 0]
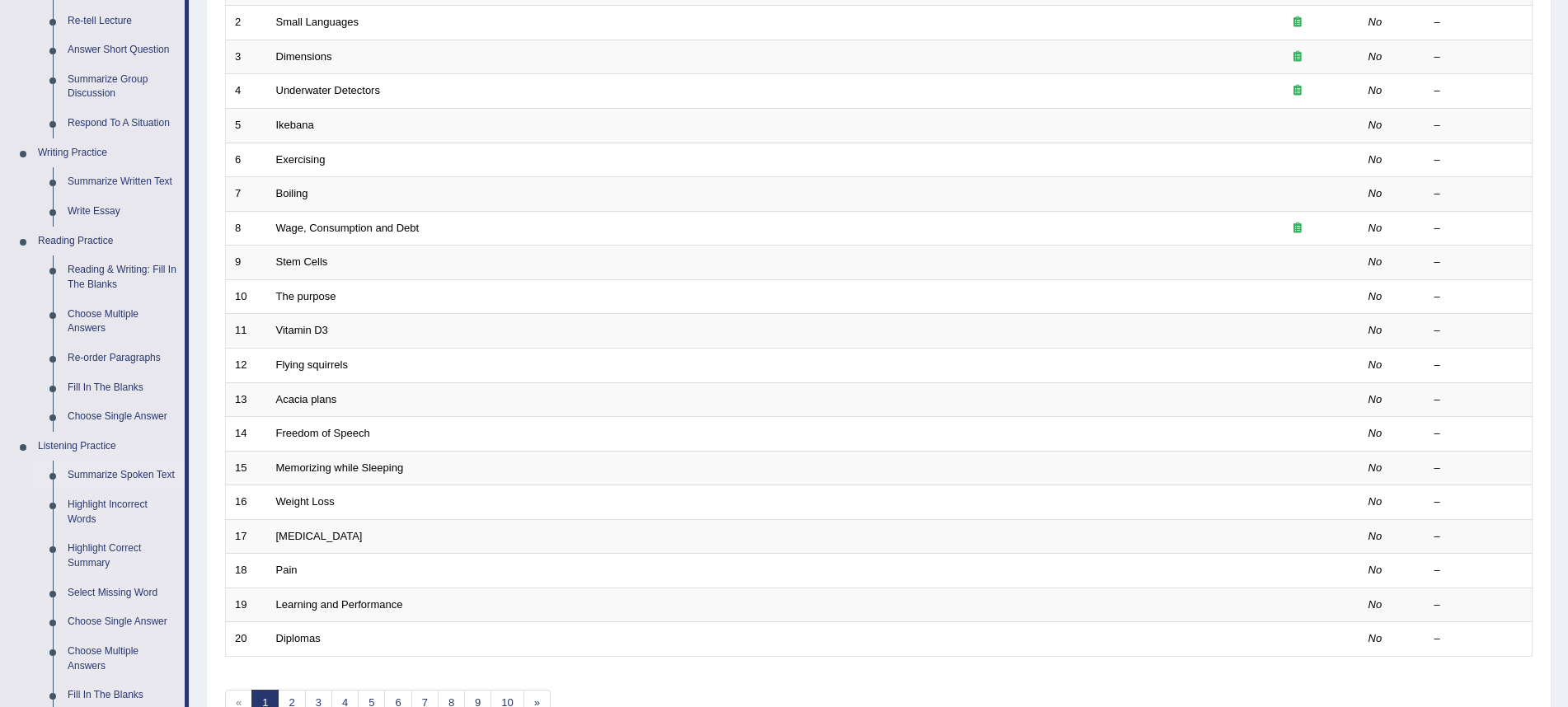
click at [88, 476] on link "Summarize Spoken Text" at bounding box center [123, 475] width 125 height 29
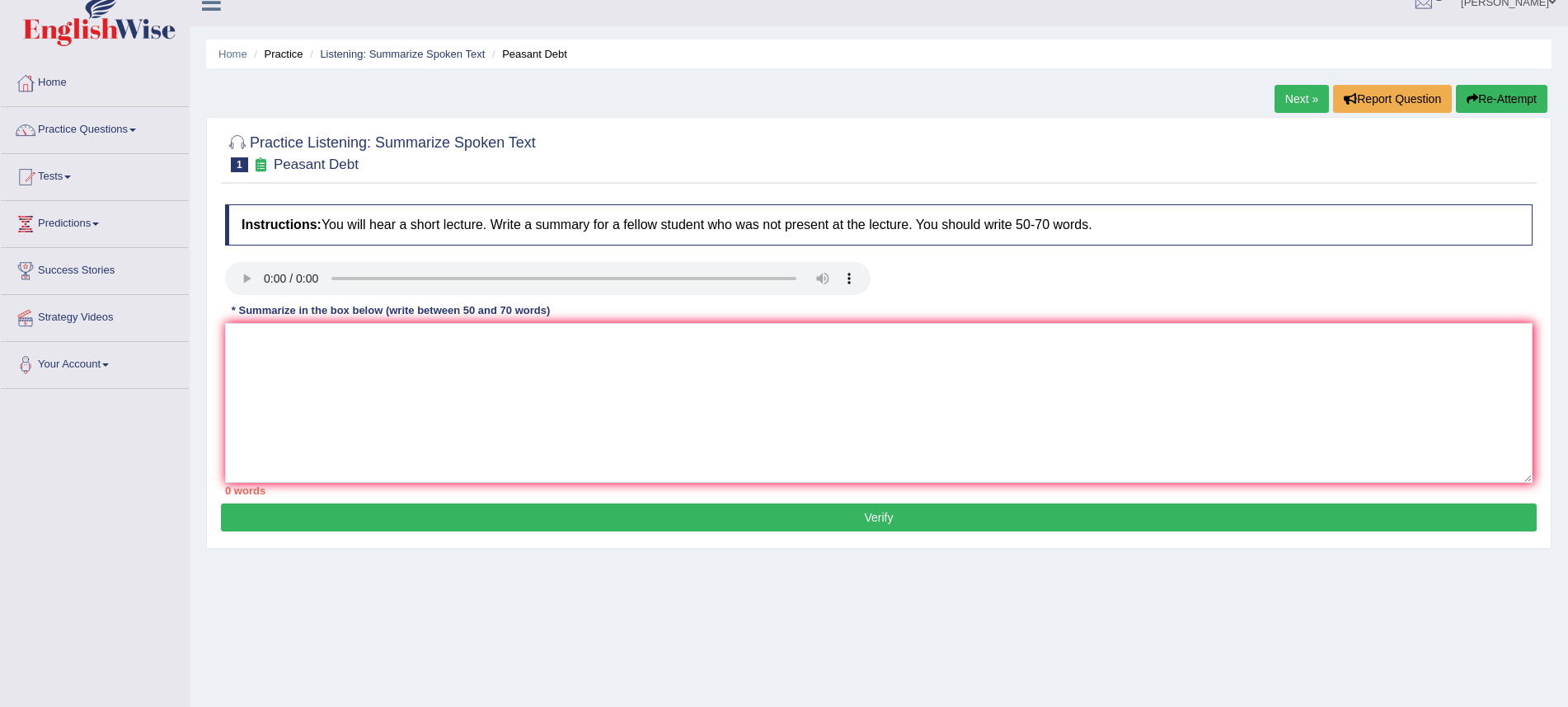
scroll to position [22, 0]
click at [126, 119] on link "Practice Questions" at bounding box center [94, 128] width 188 height 42
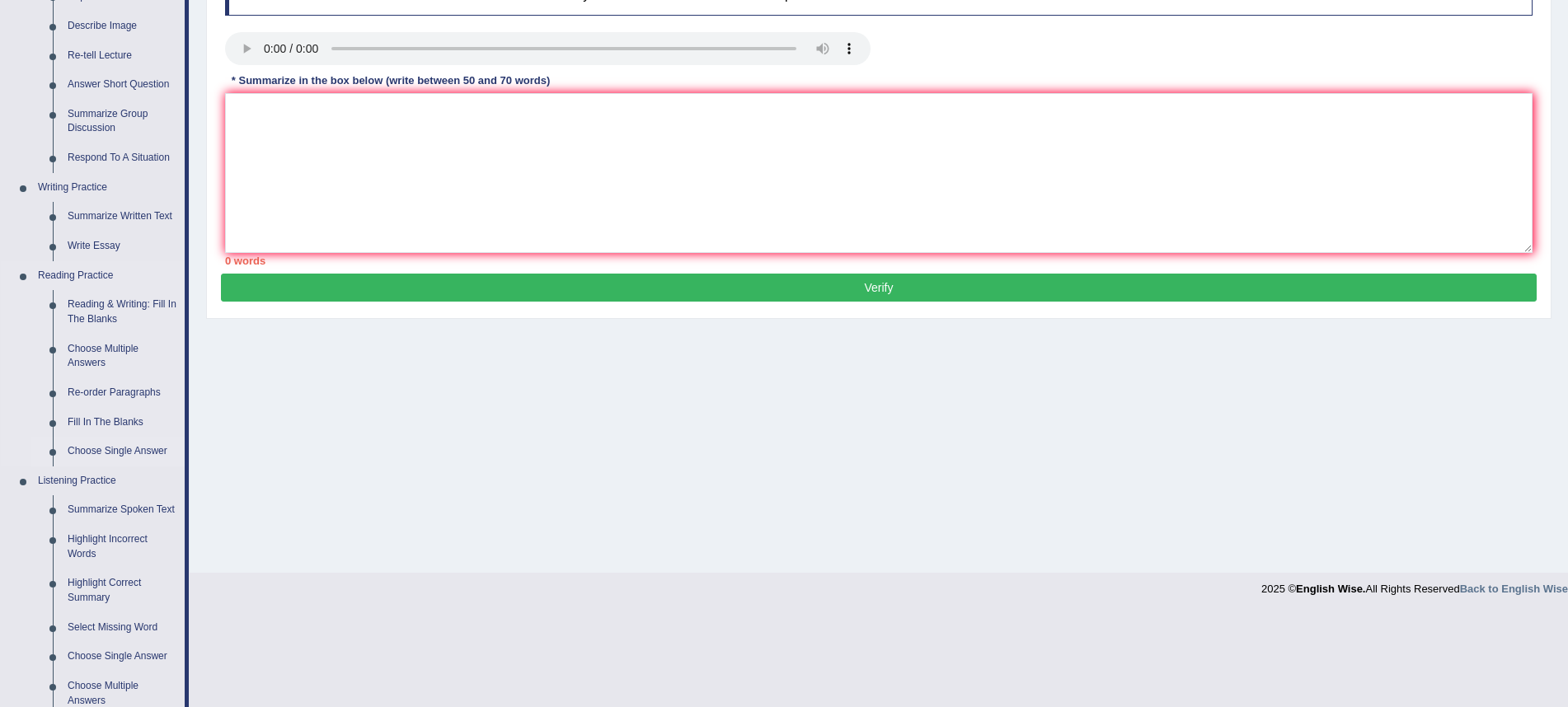
scroll to position [292, 0]
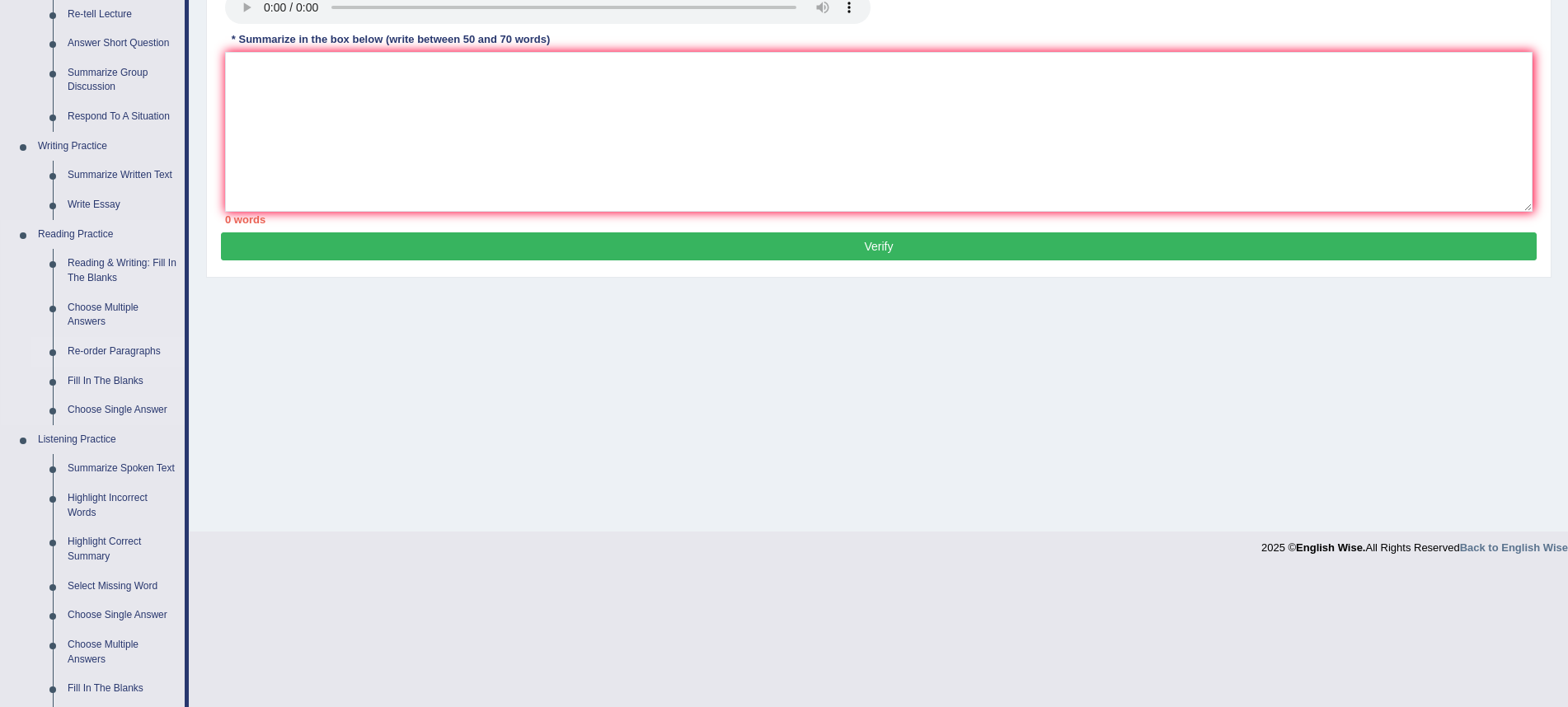
click at [139, 345] on link "Re-order Paragraphs" at bounding box center [123, 352] width 125 height 29
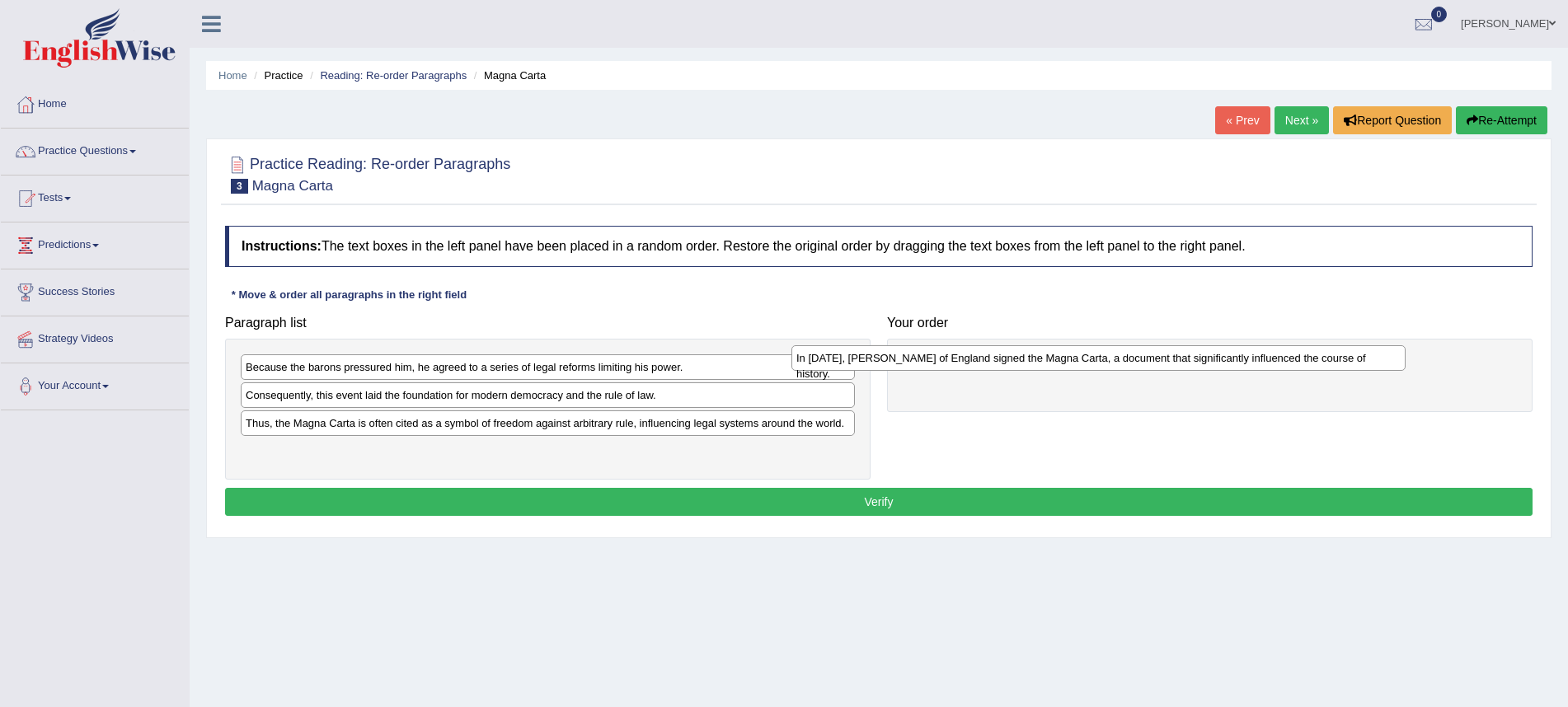
drag, startPoint x: 595, startPoint y: 398, endPoint x: 1130, endPoint y: 355, distance: 536.7
click at [1129, 356] on div "In [DATE], [PERSON_NAME] of England signed the Magna Carta, a document that sig…" at bounding box center [1099, 358] width 615 height 26
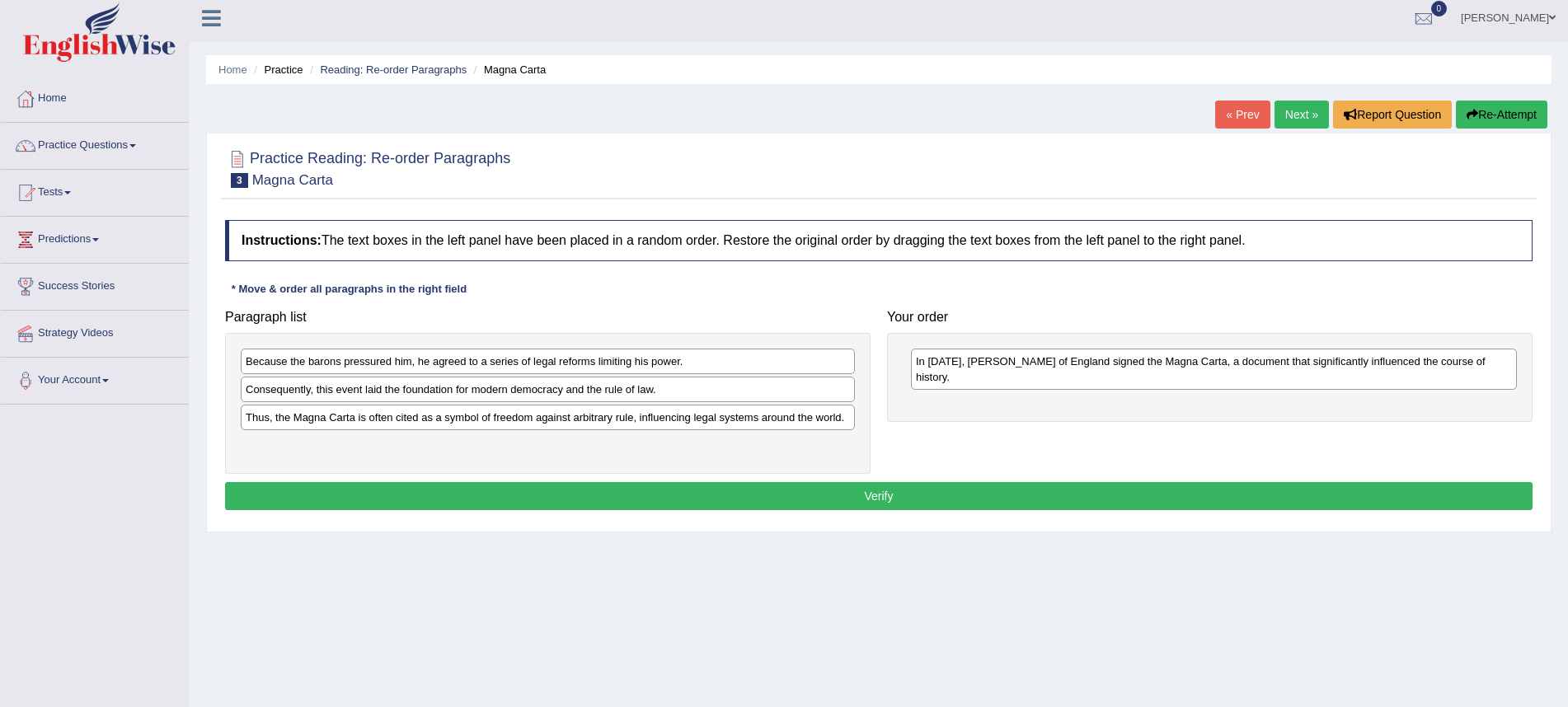
scroll to position [6, 0]
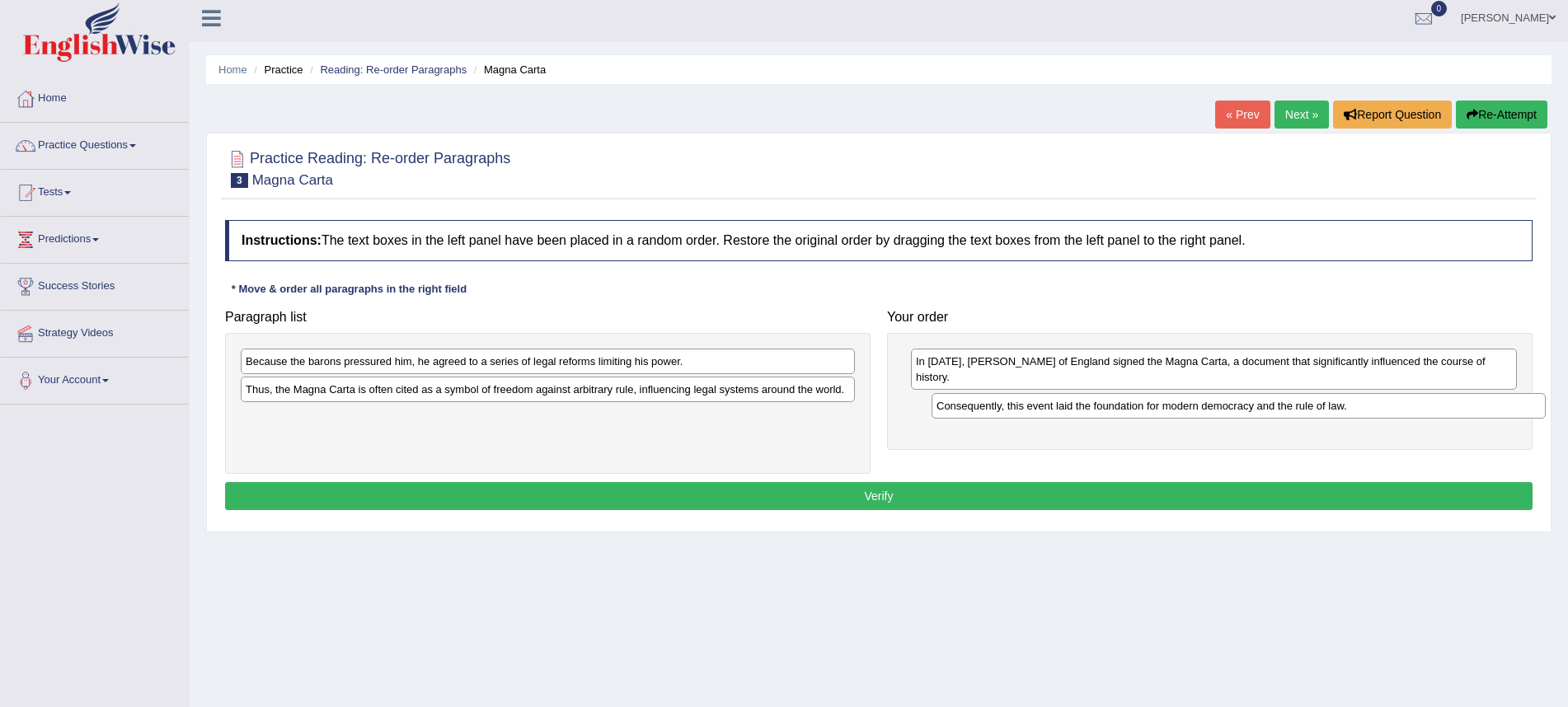
drag, startPoint x: 543, startPoint y: 387, endPoint x: 1194, endPoint y: 407, distance: 651.3
click at [1193, 408] on div "Consequently, this event laid the foundation for modern democracy and the rule …" at bounding box center [1239, 406] width 615 height 26
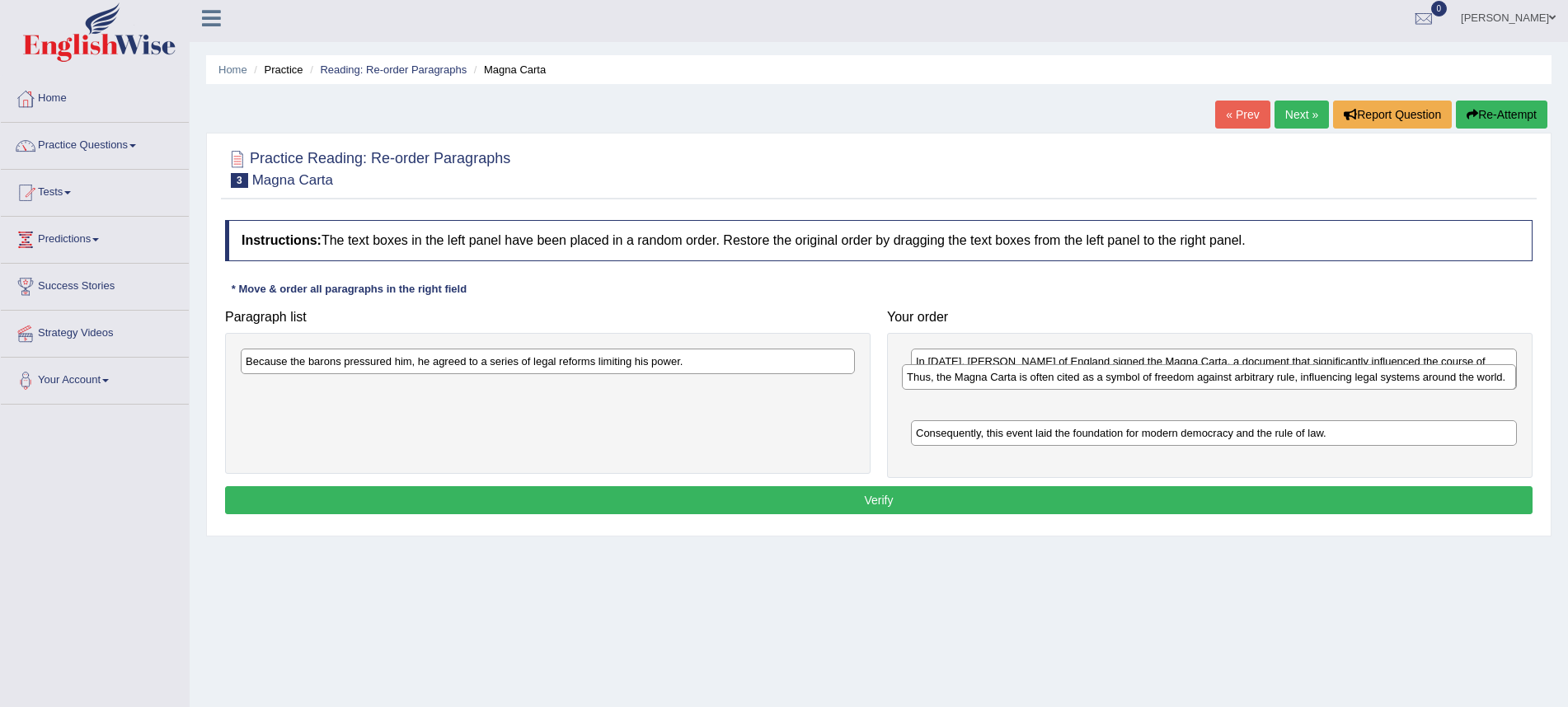
drag, startPoint x: 306, startPoint y: 389, endPoint x: 967, endPoint y: 378, distance: 661.1
click at [967, 378] on div "Thus, the Magna Carta is often cited as a symbol of freedom against arbitrary r…" at bounding box center [1210, 377] width 615 height 26
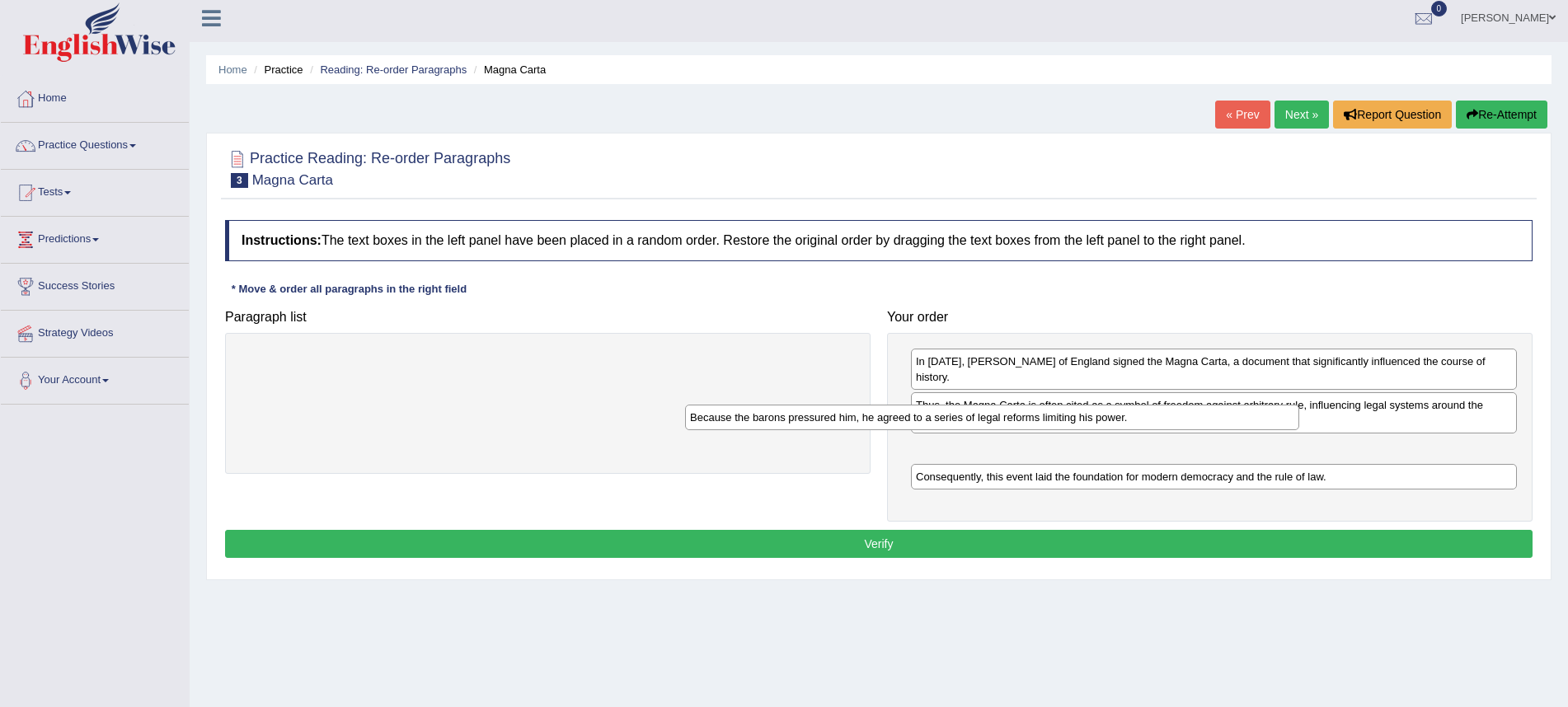
drag, startPoint x: 559, startPoint y: 360, endPoint x: 997, endPoint y: 422, distance: 442.4
click at [996, 421] on div "Because the barons pressured him, he agreed to a series of legal reforms limiti…" at bounding box center [992, 418] width 615 height 26
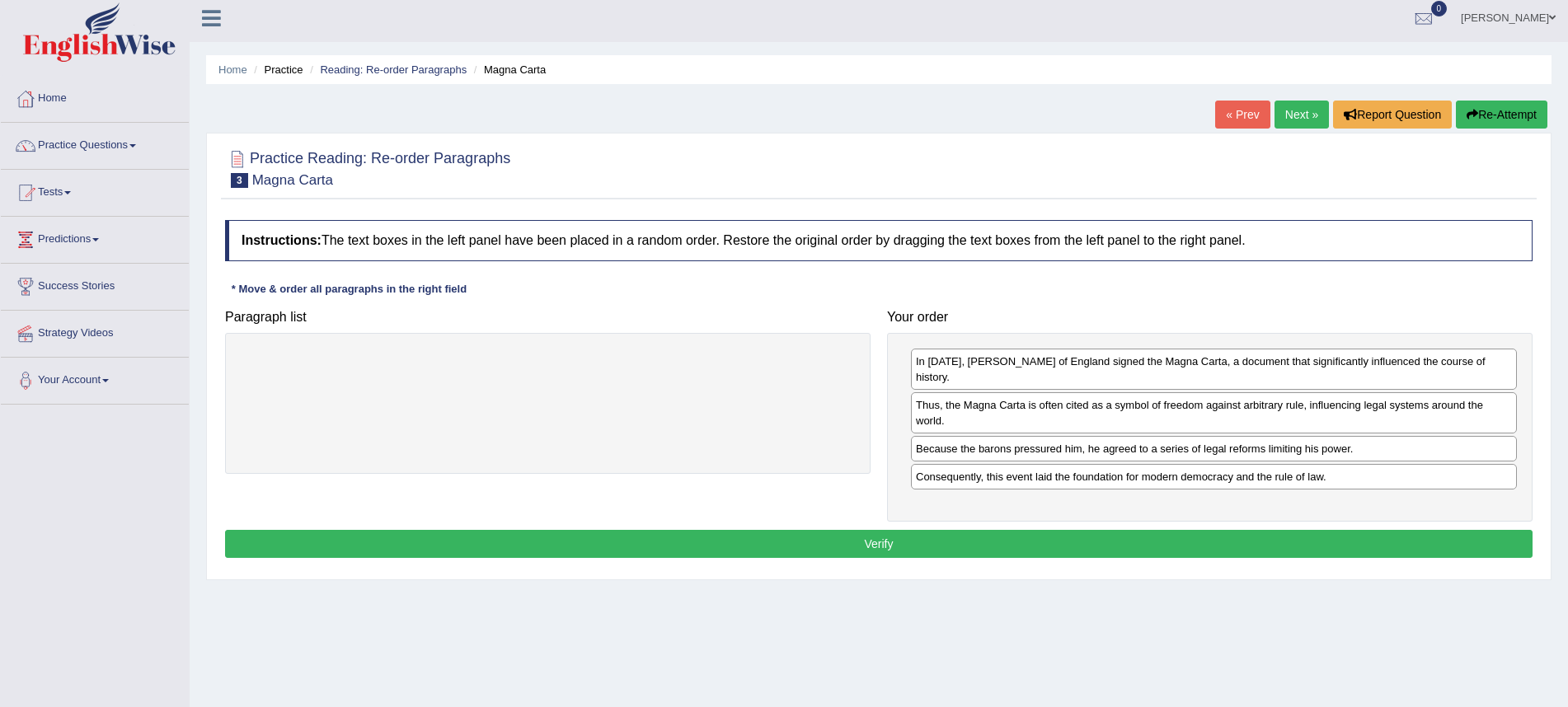
click at [981, 530] on button "Verify" at bounding box center [879, 543] width 1308 height 28
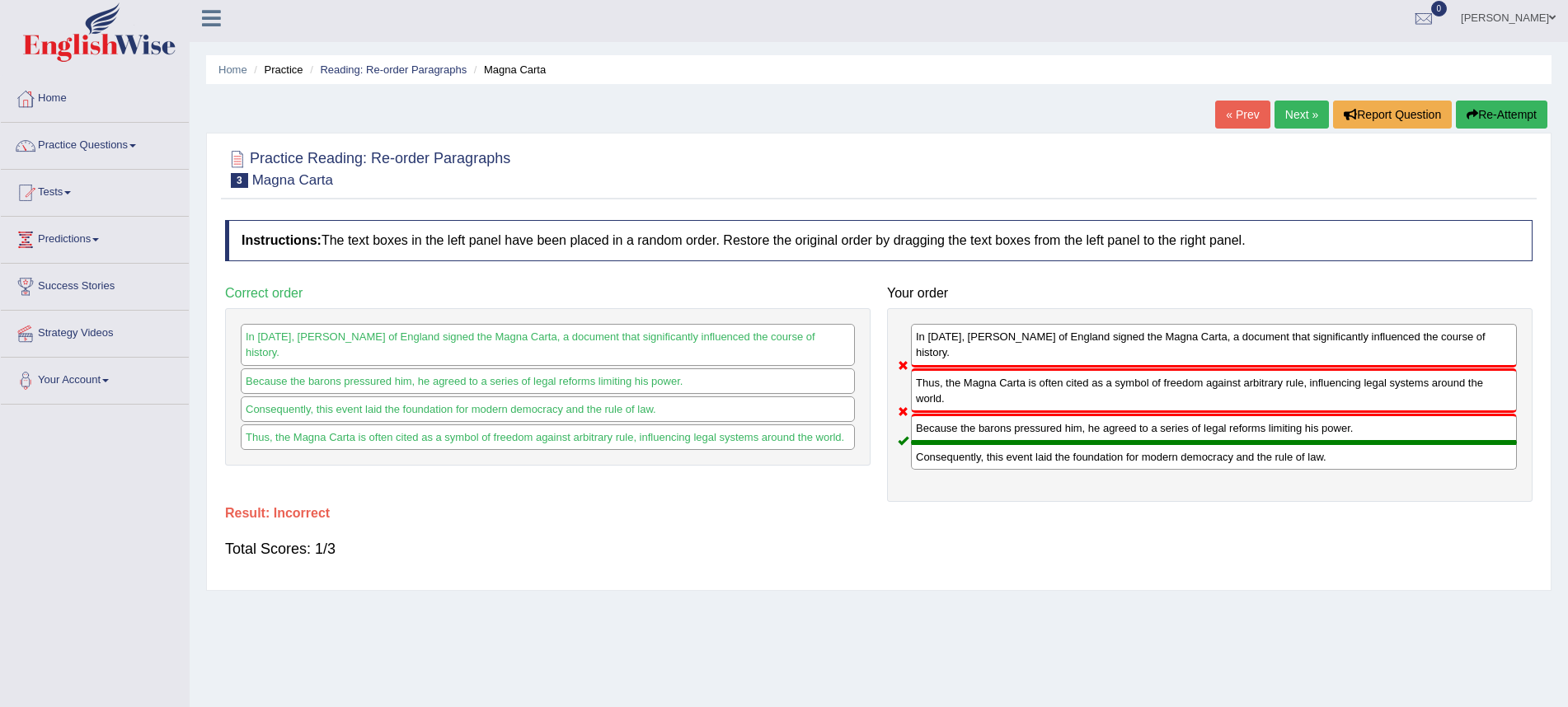
click at [1303, 112] on link "Next »" at bounding box center [1301, 114] width 55 height 28
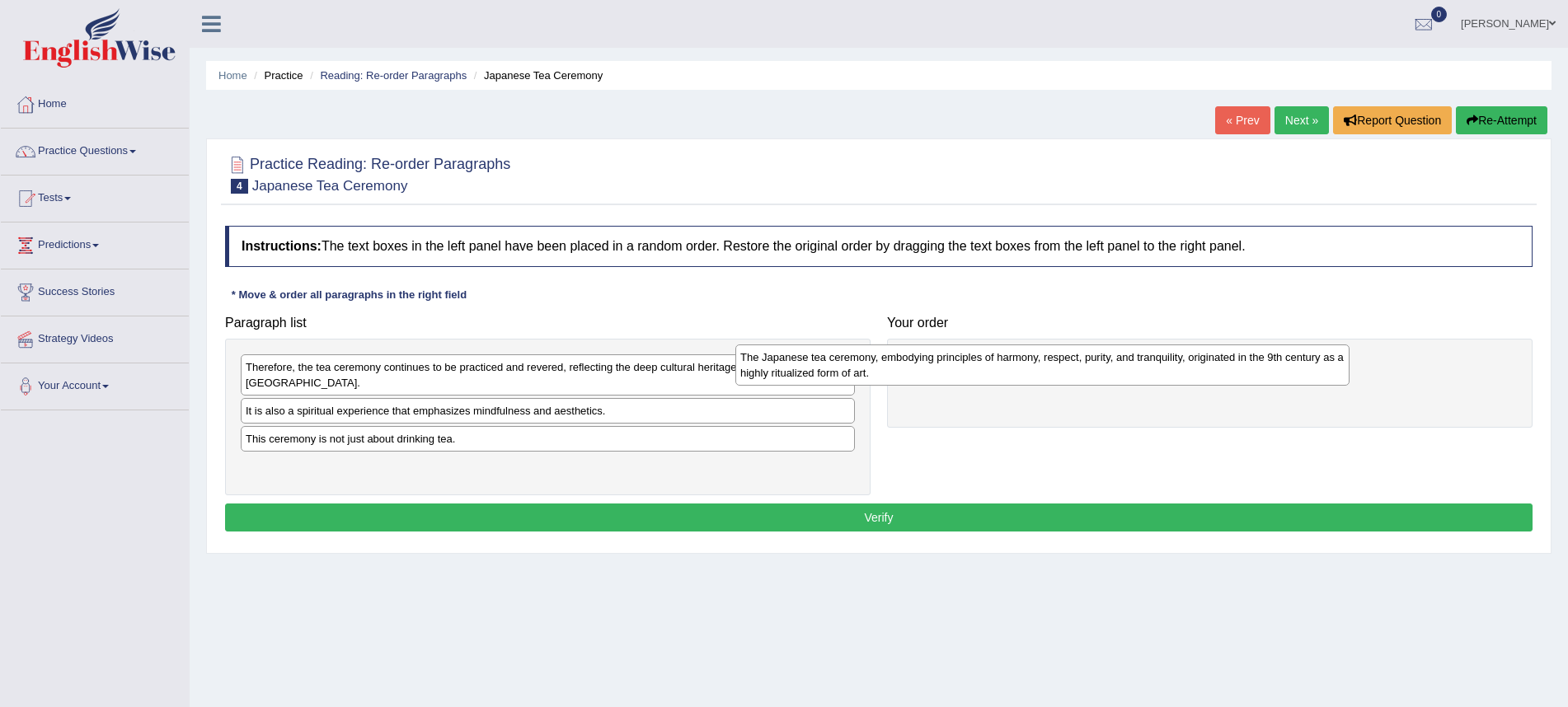
drag, startPoint x: 640, startPoint y: 415, endPoint x: 1135, endPoint y: 378, distance: 496.4
click at [1135, 378] on div "The Japanese tea ceremony, embodying principles of harmony, respect, purity, an…" at bounding box center [1043, 365] width 615 height 42
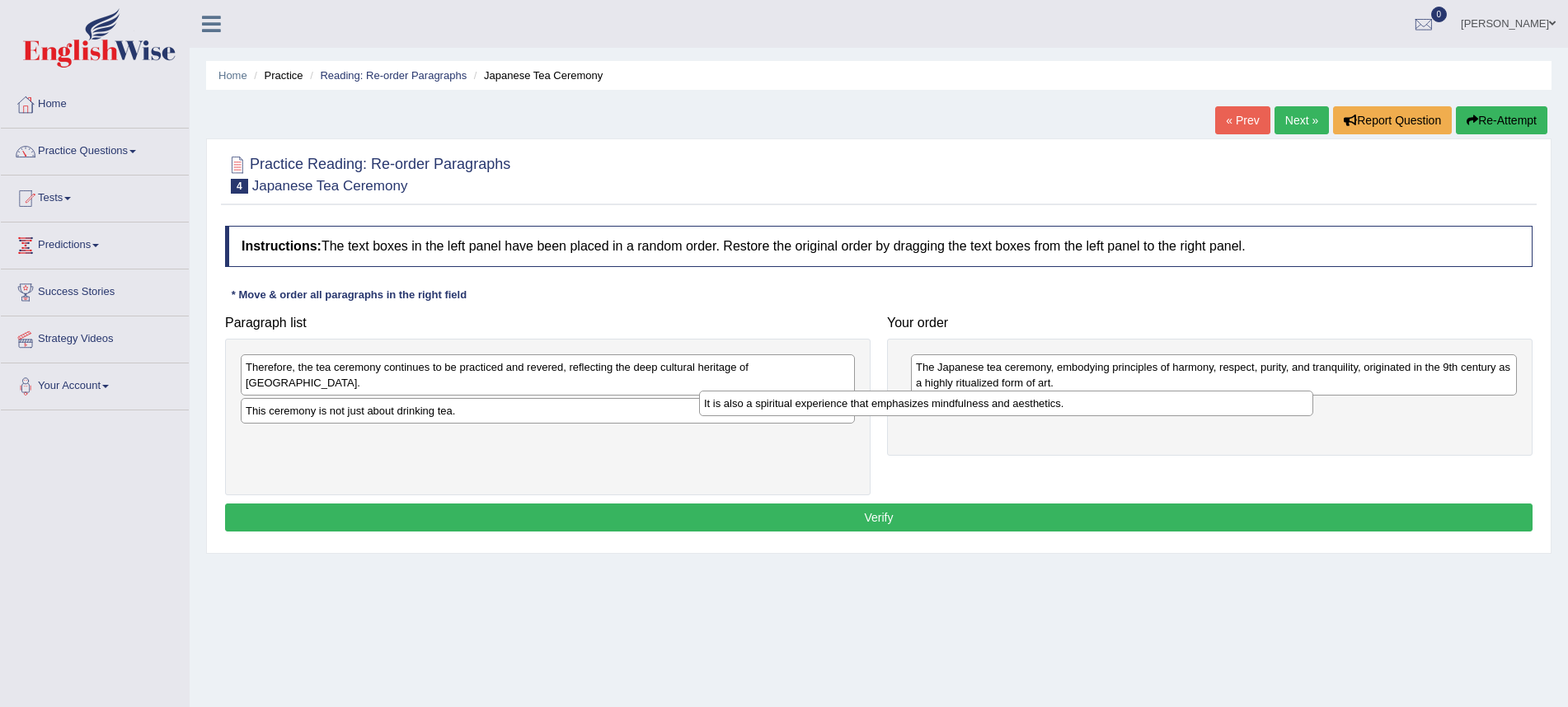
drag, startPoint x: 725, startPoint y: 394, endPoint x: 1181, endPoint y: 404, distance: 456.1
click at [1181, 404] on div "It is also a spiritual experience that emphasizes mindfulness and aesthetics." at bounding box center [1007, 403] width 615 height 26
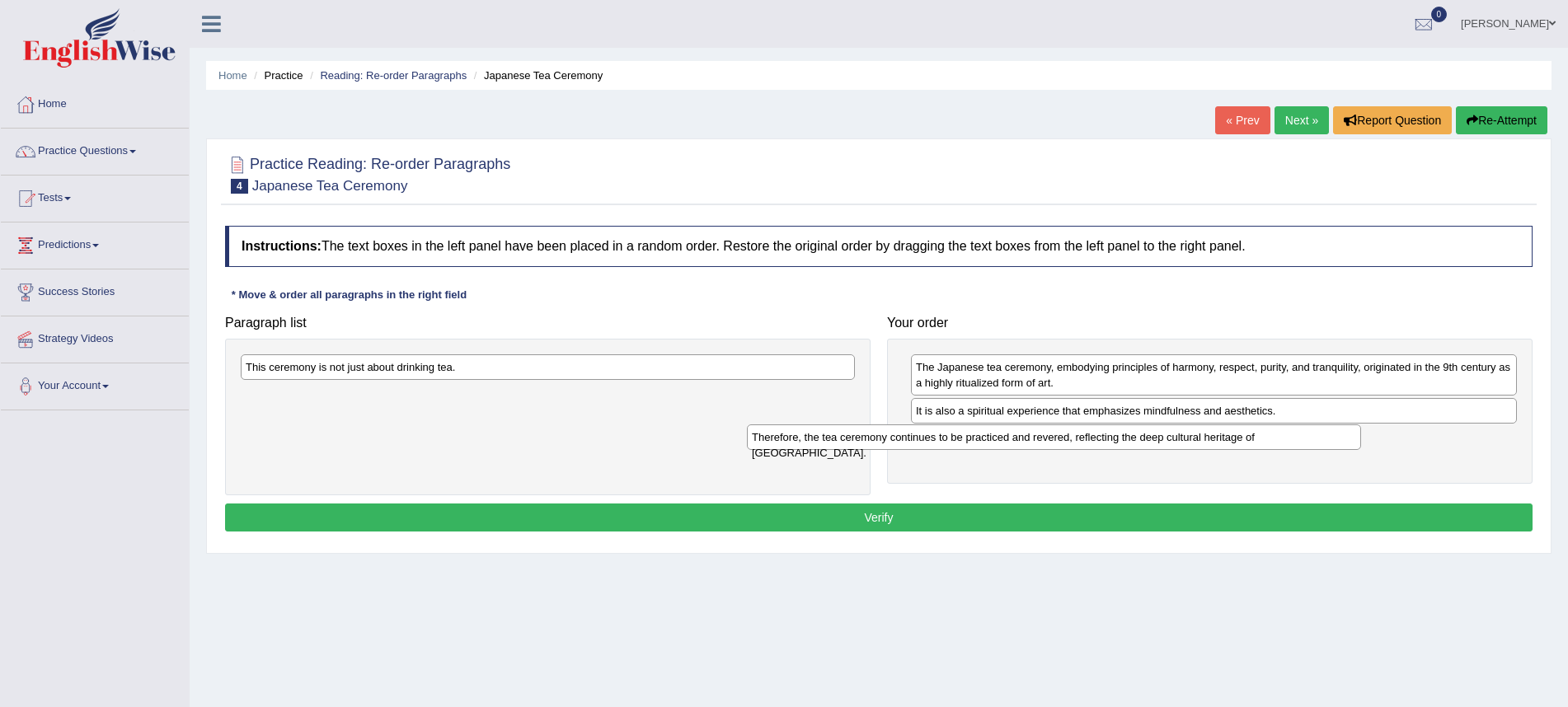
drag, startPoint x: 816, startPoint y: 373, endPoint x: 1189, endPoint y: 471, distance: 385.7
click at [1188, 450] on div "Therefore, the tea ceremony continues to be practiced and revered, reflecting t…" at bounding box center [1055, 437] width 615 height 26
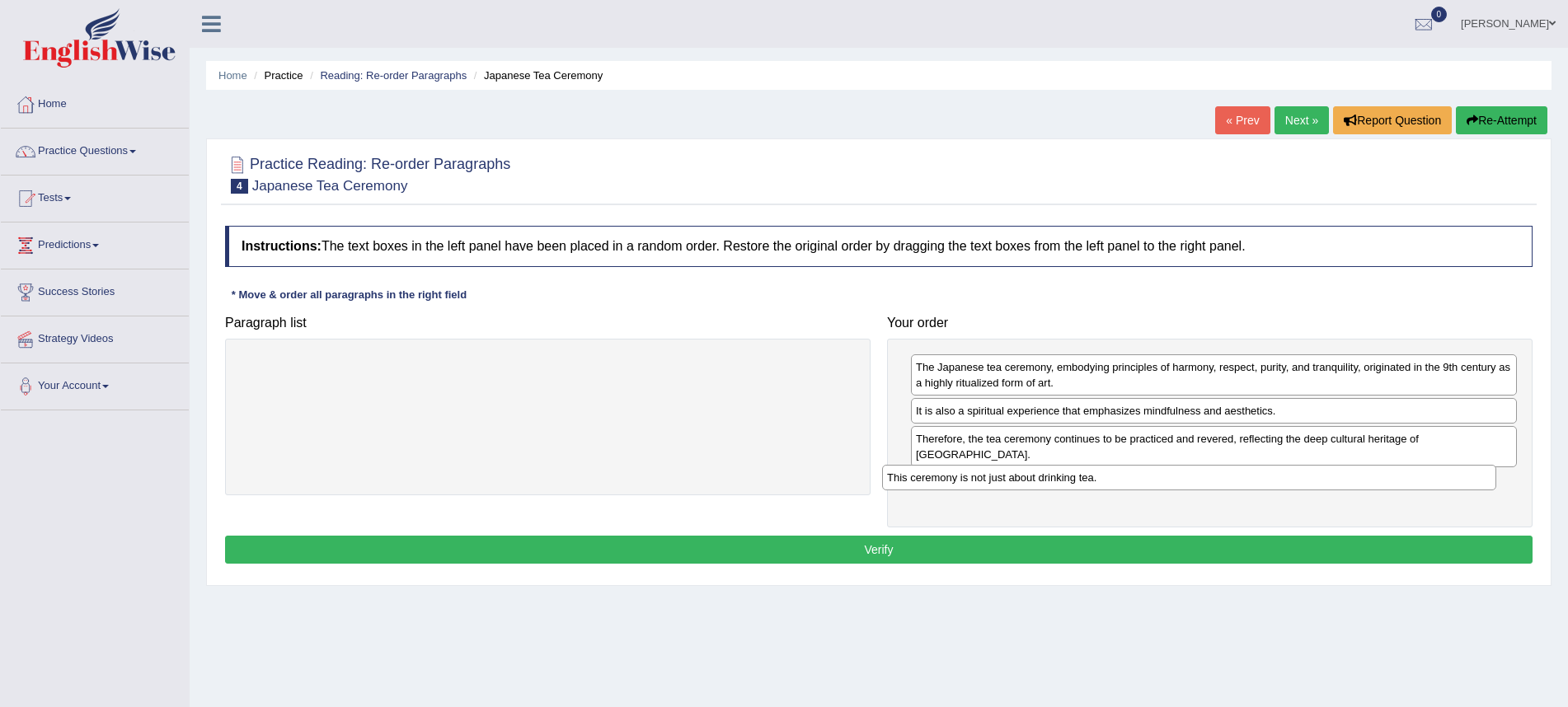
drag, startPoint x: 578, startPoint y: 370, endPoint x: 1197, endPoint y: 498, distance: 632.1
click at [1219, 479] on div "This ceremony is not just about drinking tea." at bounding box center [1190, 478] width 615 height 26
click at [1178, 536] on button "Verify" at bounding box center [879, 550] width 1308 height 28
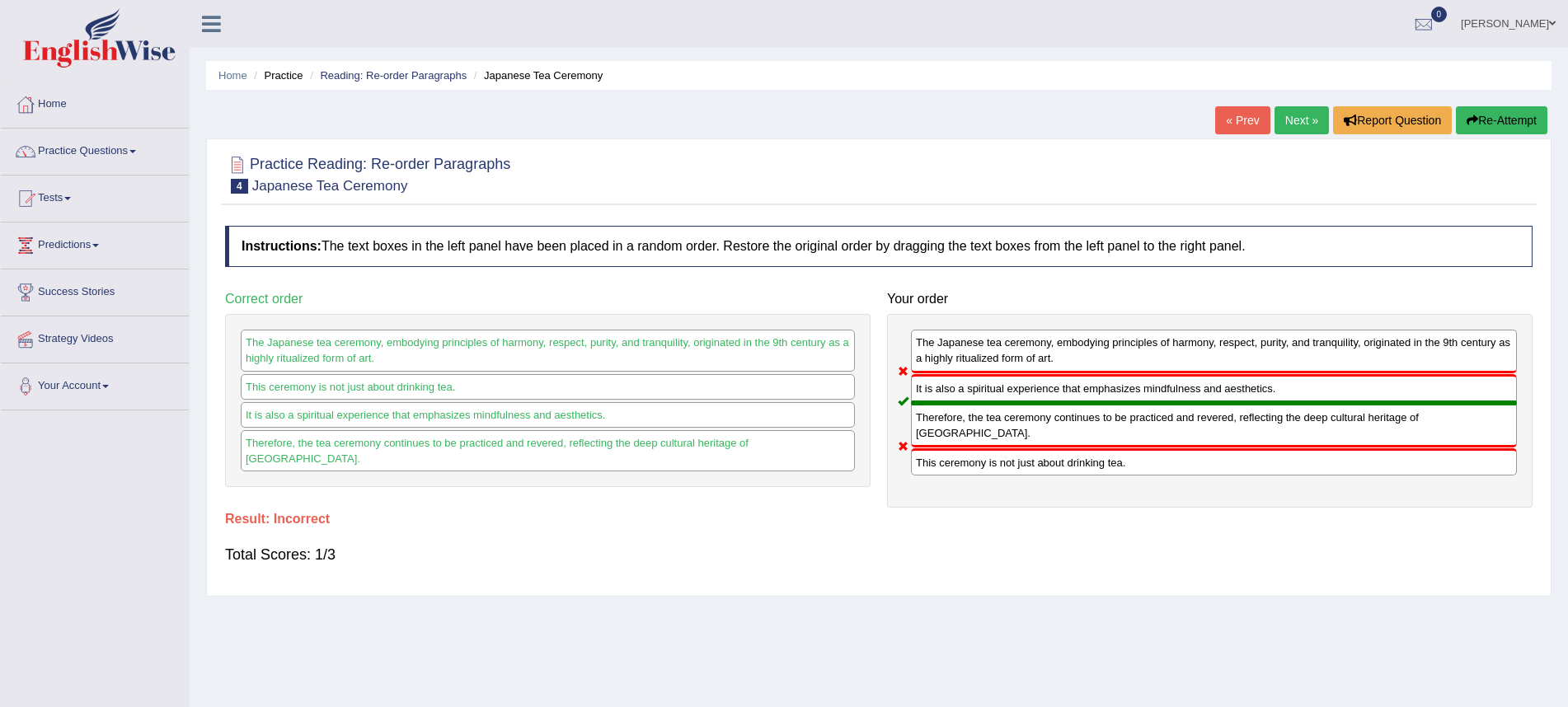
click at [1279, 132] on link "Next »" at bounding box center [1301, 120] width 55 height 28
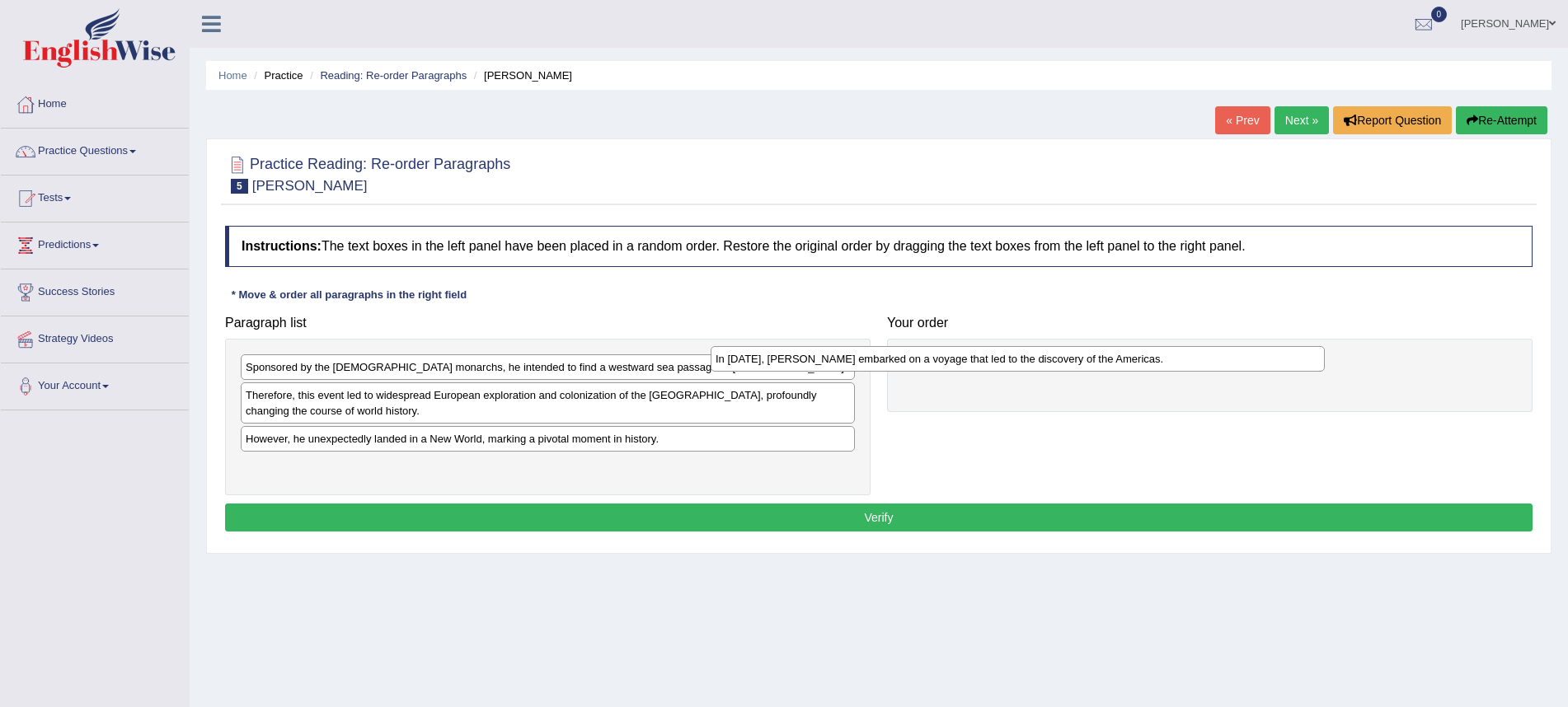
drag, startPoint x: 625, startPoint y: 471, endPoint x: 1095, endPoint y: 363, distance: 482.2
click at [1095, 363] on div "In 1492, Christopher Columbus embarked on a voyage that led to the discovery of…" at bounding box center [1018, 359] width 615 height 26
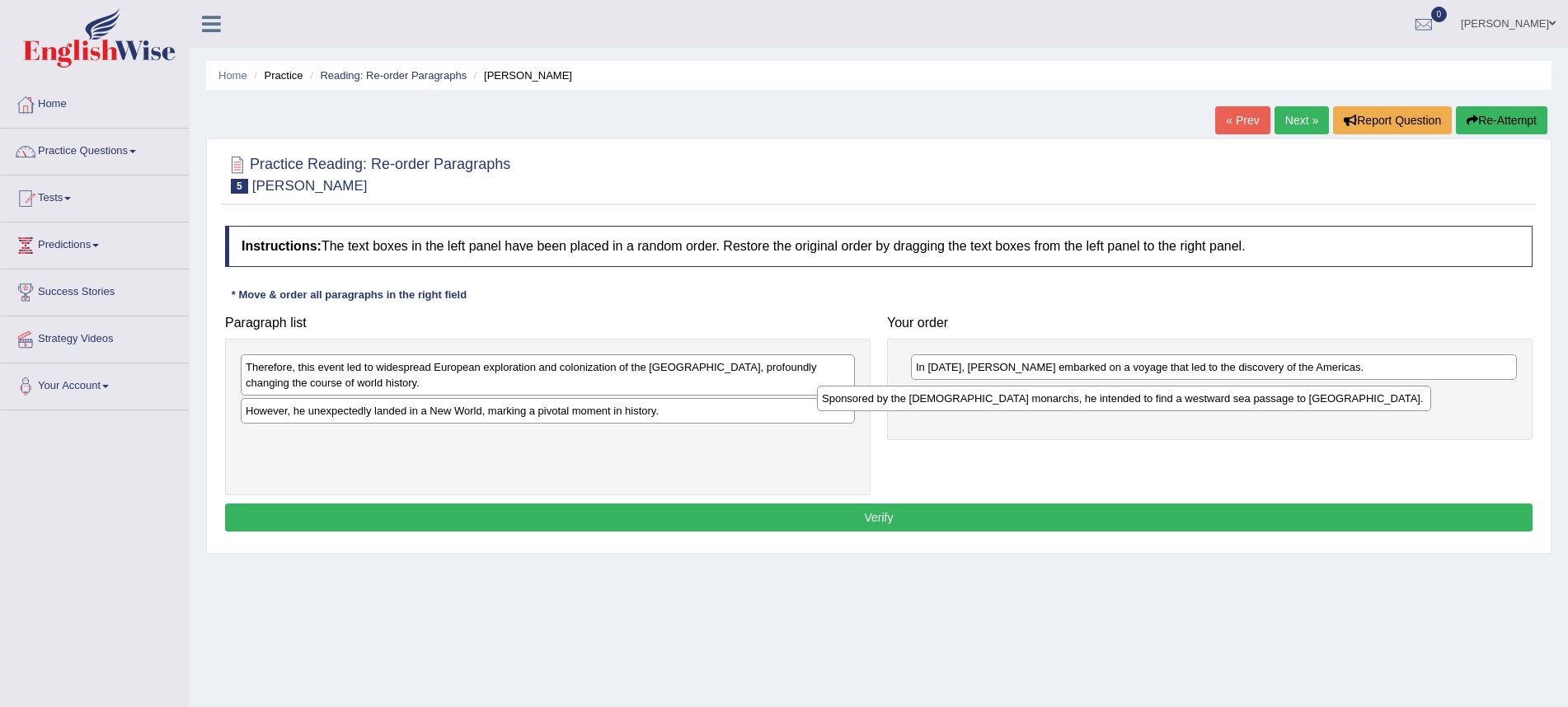
drag, startPoint x: 611, startPoint y: 369, endPoint x: 1191, endPoint y: 400, distance: 580.8
click at [1191, 400] on div "Sponsored by the Spanish monarchs, he intended to find a westward sea passage t…" at bounding box center [1125, 399] width 615 height 26
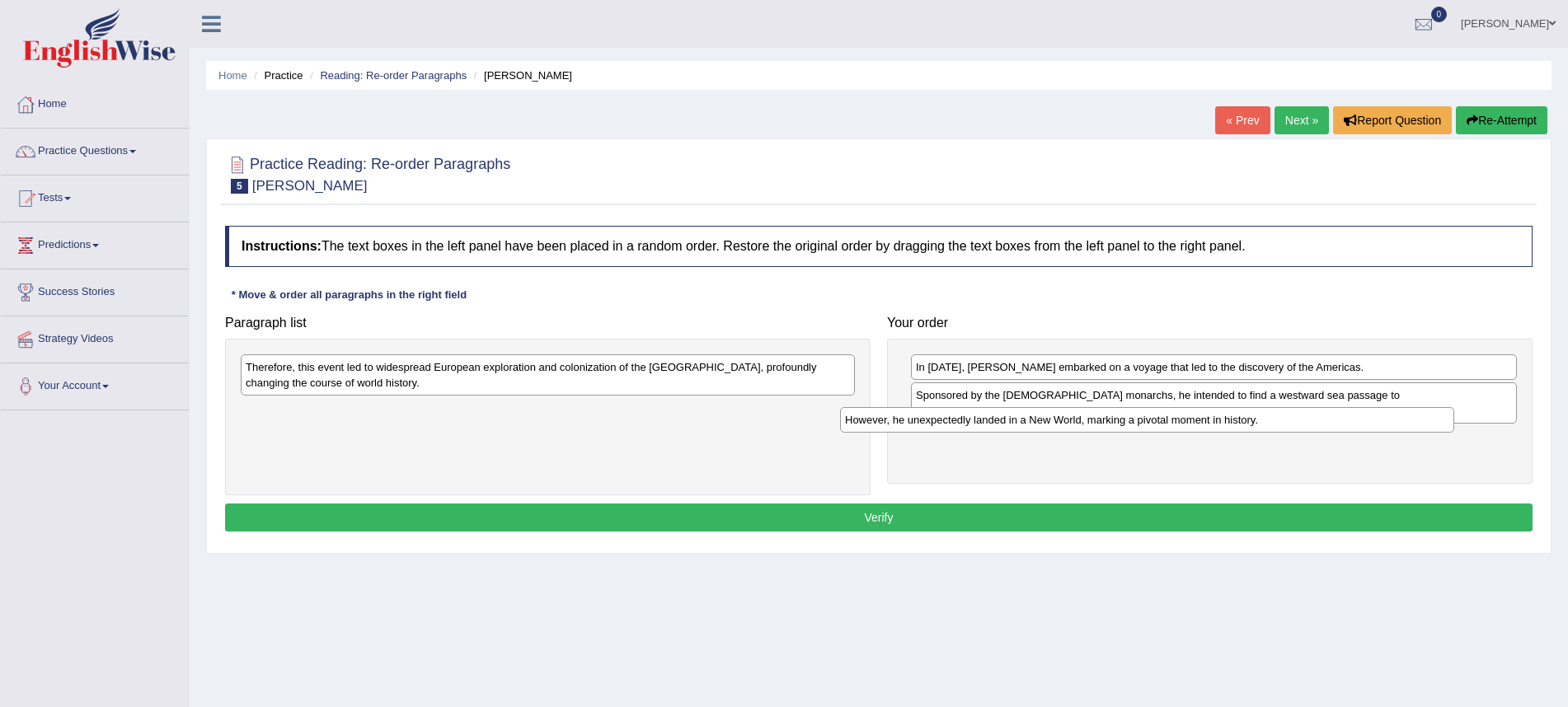
drag, startPoint x: 650, startPoint y: 415, endPoint x: 897, endPoint y: 410, distance: 247.1
click at [1170, 424] on div "However, he unexpectedly landed in a New World, marking a pivotal moment in his…" at bounding box center [1147, 420] width 615 height 26
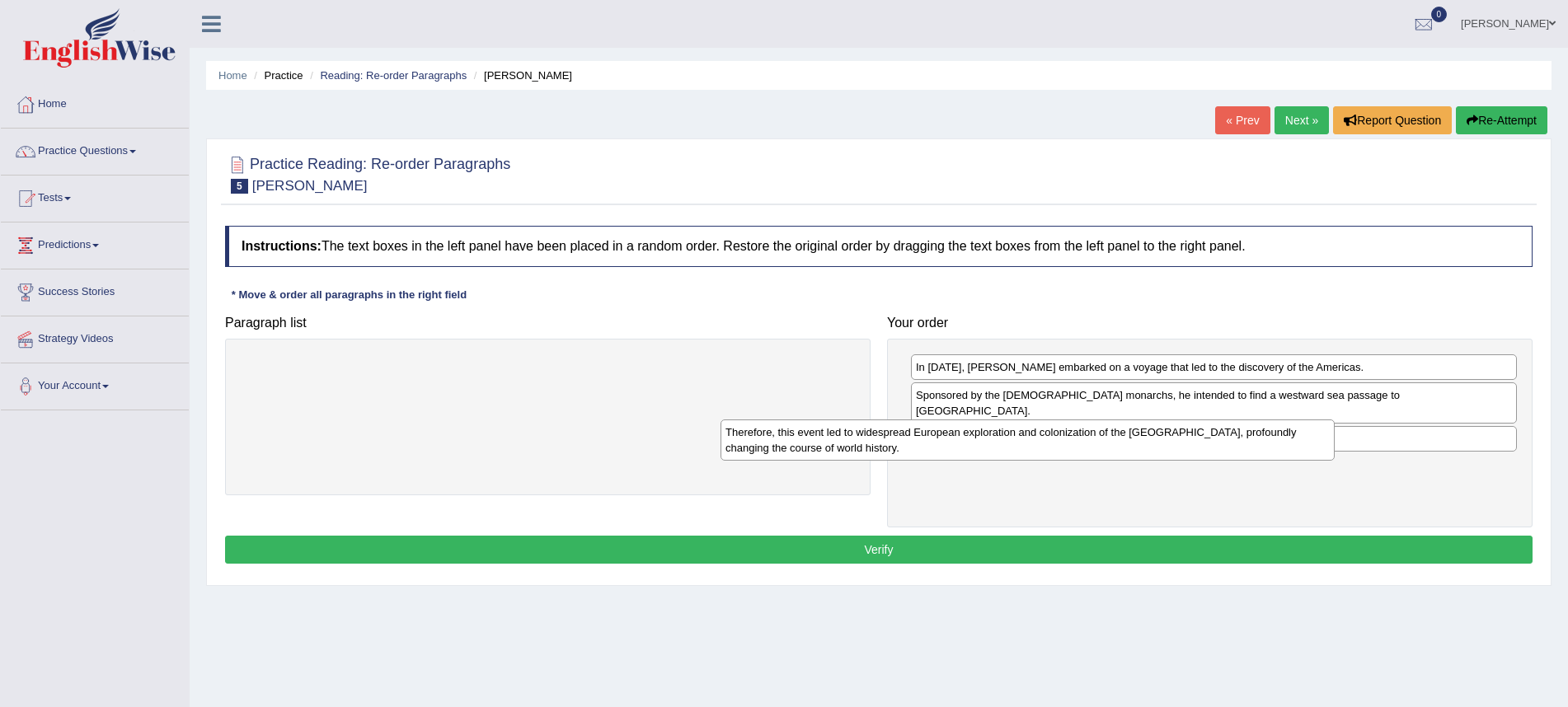
drag, startPoint x: 610, startPoint y: 374, endPoint x: 1083, endPoint y: 440, distance: 477.6
click at [1083, 440] on div "Therefore, this event led to widespread European exploration and colonization o…" at bounding box center [1028, 440] width 615 height 42
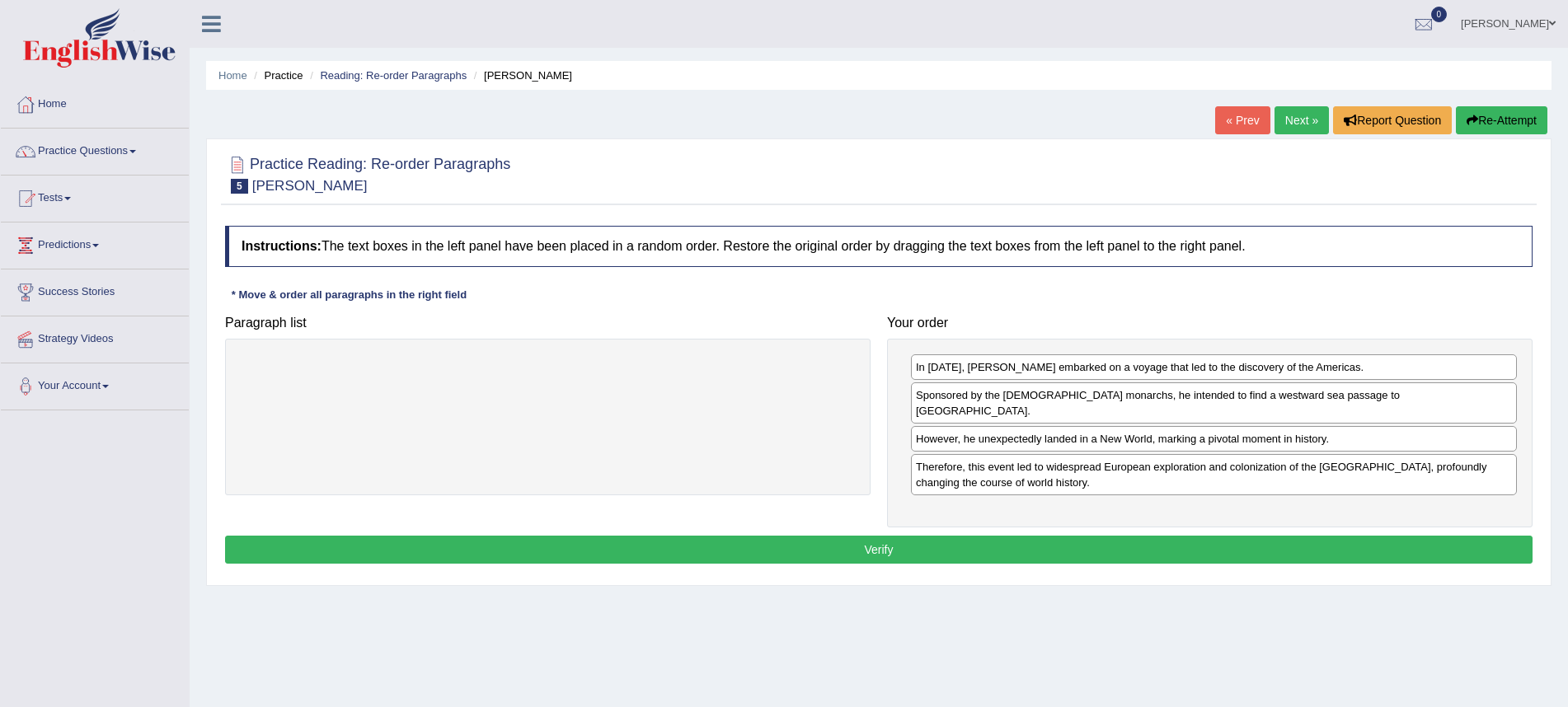
click at [1039, 536] on button "Verify" at bounding box center [879, 550] width 1308 height 28
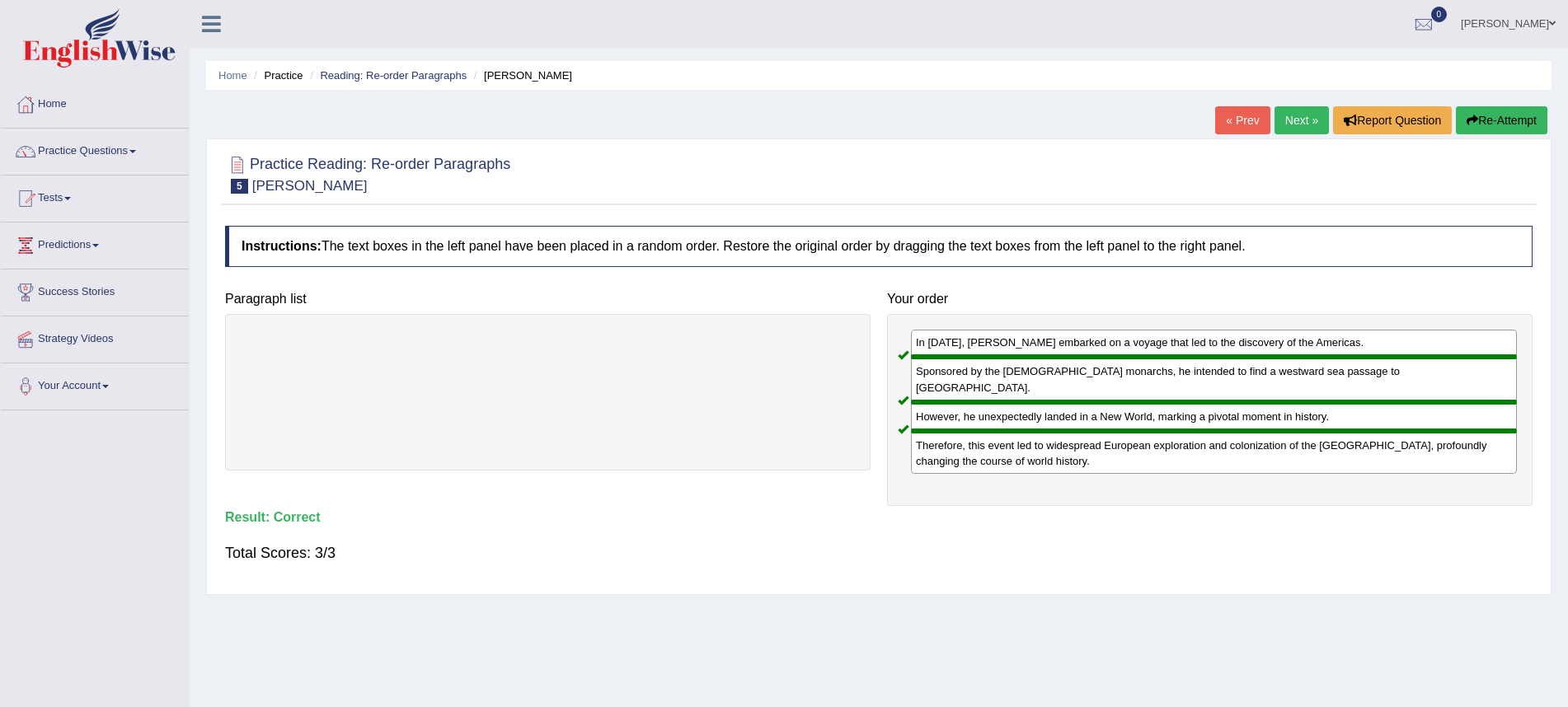
click at [1291, 130] on link "Next »" at bounding box center [1301, 120] width 55 height 28
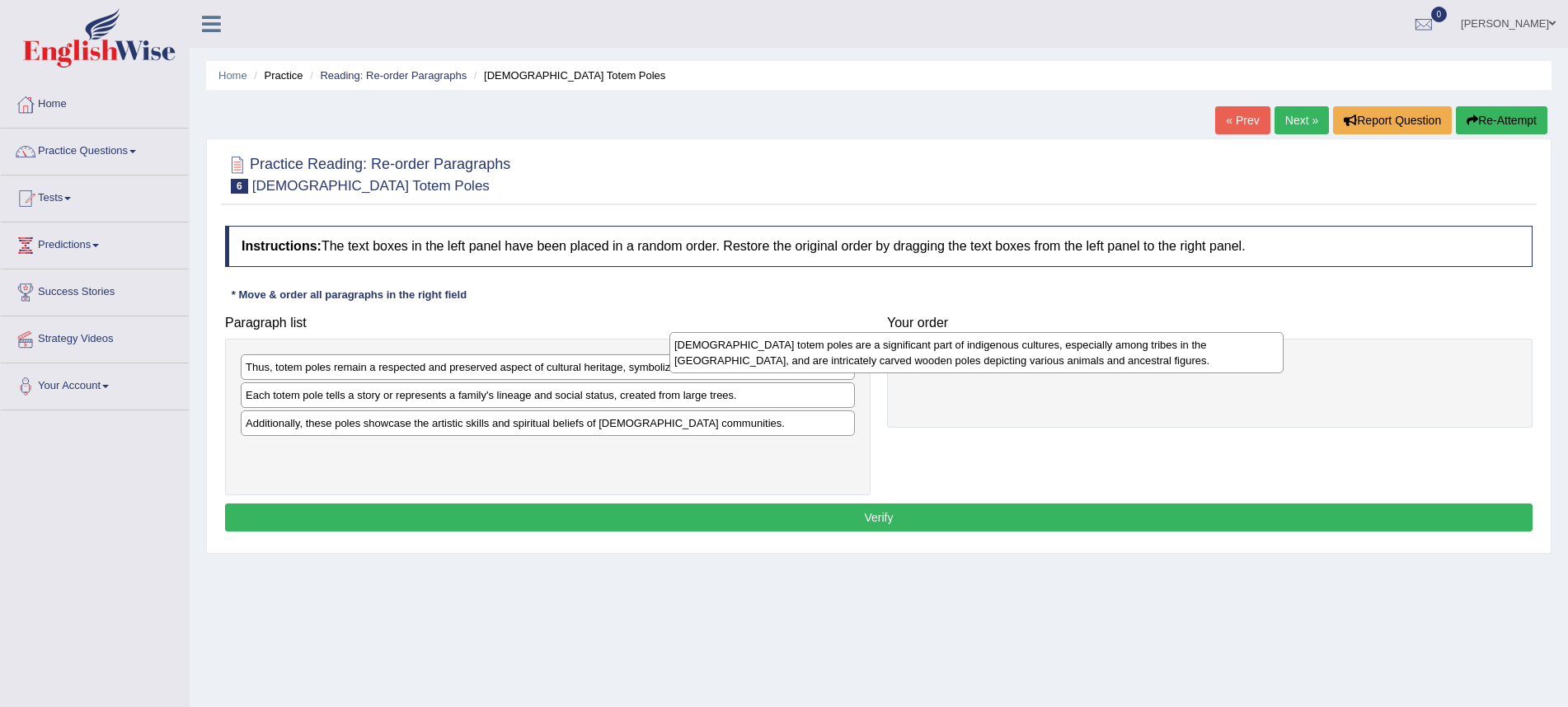
drag, startPoint x: 705, startPoint y: 376, endPoint x: 1107, endPoint y: 362, distance: 402.2
click at [1107, 362] on div "[DEMOGRAPHIC_DATA] totem poles are a significant part of indigenous cultures, e…" at bounding box center [977, 353] width 615 height 42
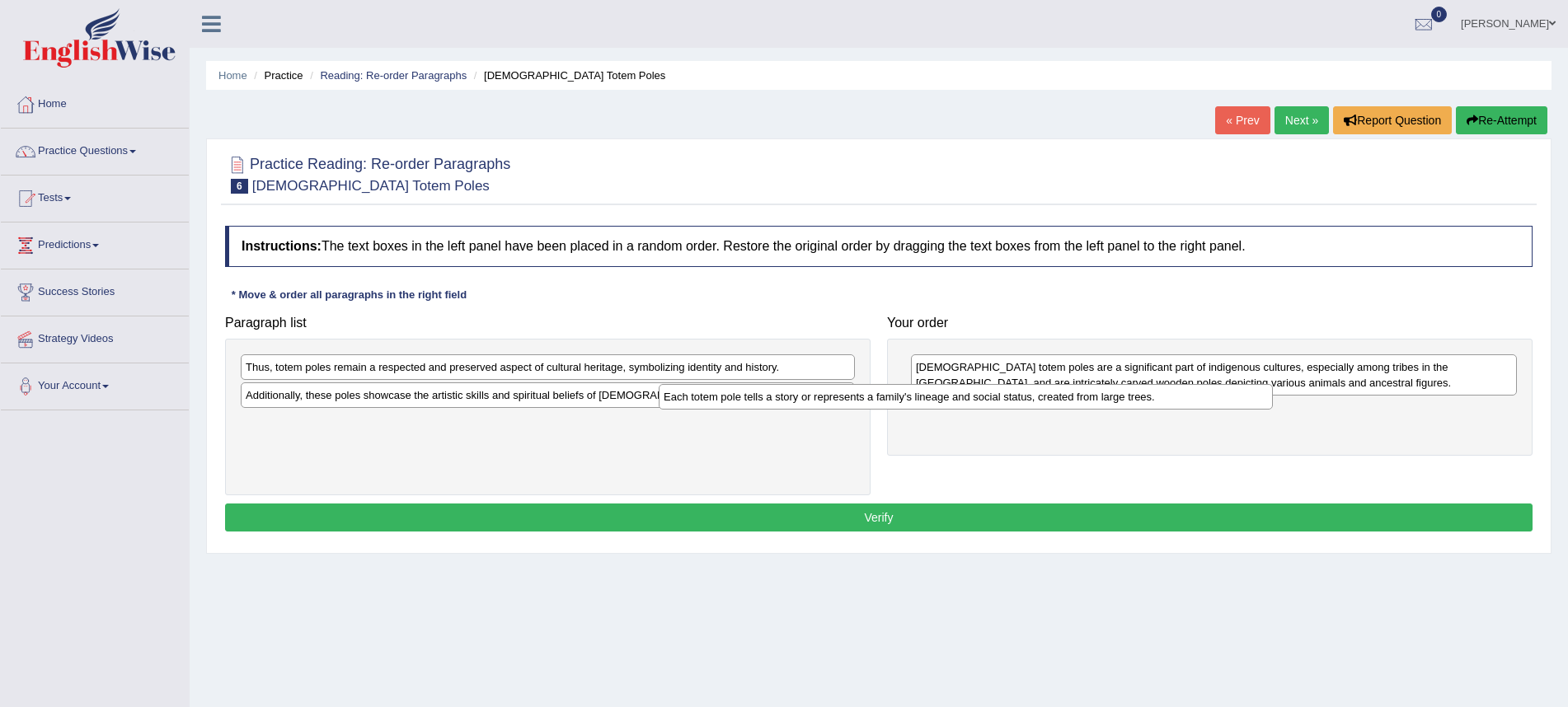
drag, startPoint x: 635, startPoint y: 395, endPoint x: 710, endPoint y: 388, distance: 75.3
click at [1053, 397] on div "Each totem pole tells a story or represents a family's lineage and social statu…" at bounding box center [966, 397] width 615 height 26
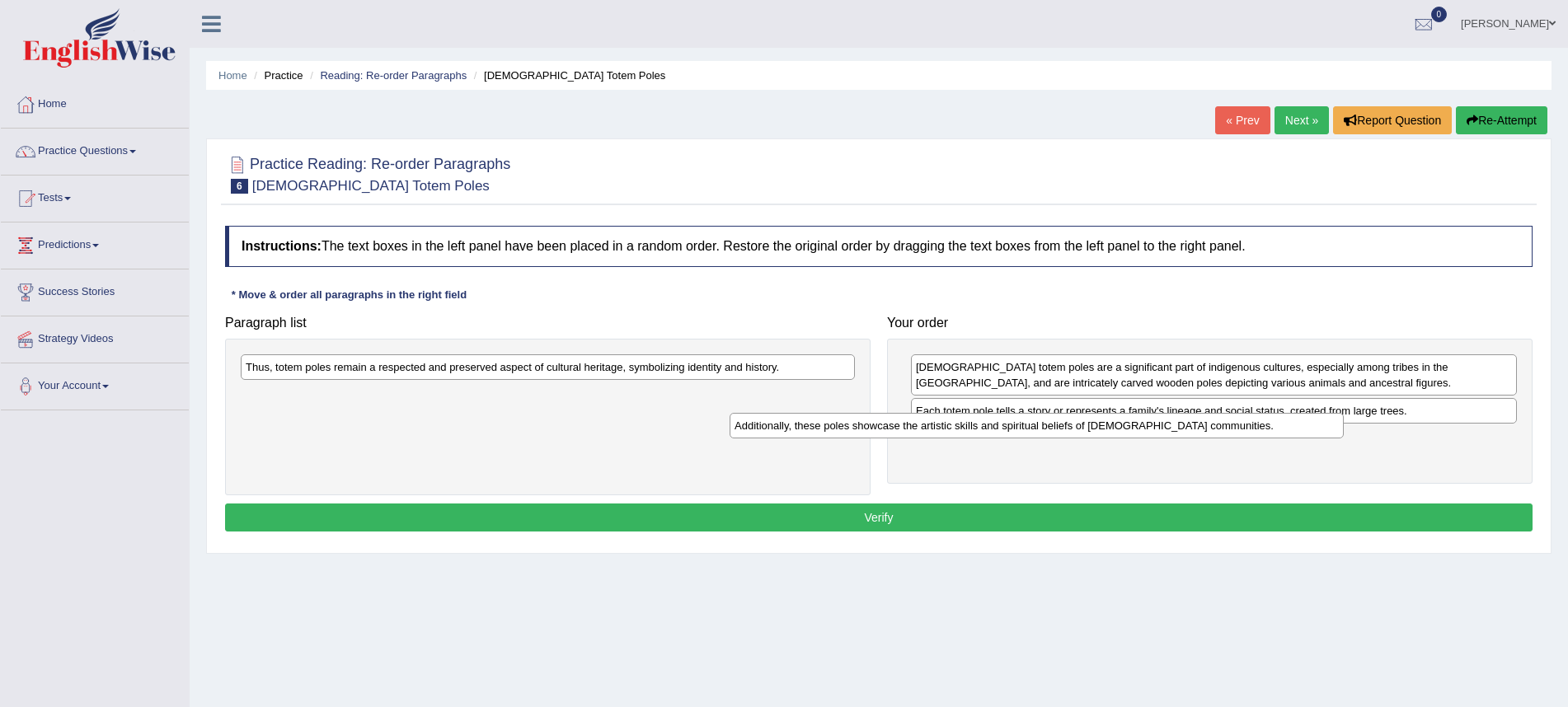
drag, startPoint x: 590, startPoint y: 389, endPoint x: 1058, endPoint y: 421, distance: 469.1
click at [1079, 420] on div "Additionally, these poles showcase the artistic skills and spiritual beliefs of…" at bounding box center [1037, 426] width 615 height 26
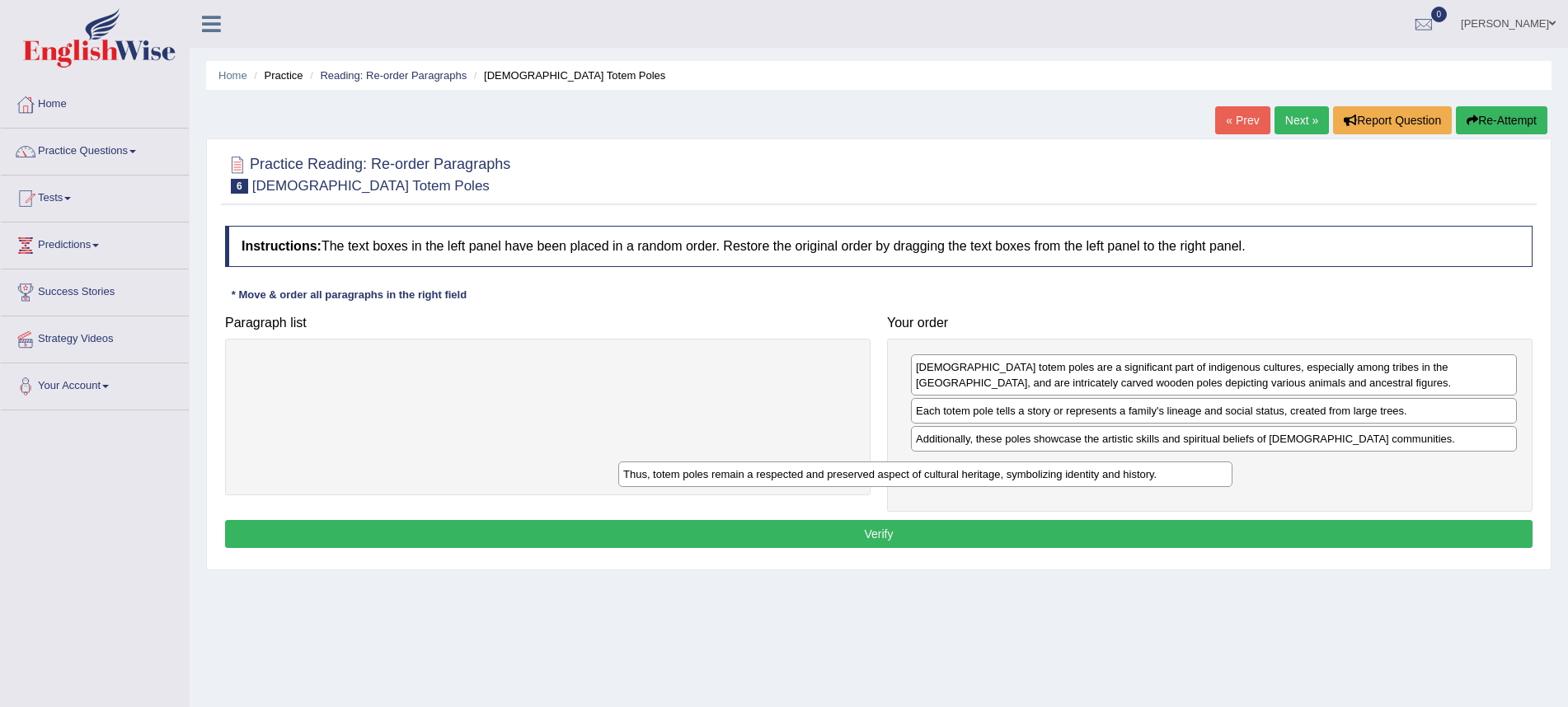
drag, startPoint x: 739, startPoint y: 363, endPoint x: 1115, endPoint y: 474, distance: 392.0
click at [1118, 472] on div "Thus, totem poles remain a respected and preserved aspect of cultural heritage,…" at bounding box center [926, 474] width 615 height 26
click at [1100, 520] on button "Verify" at bounding box center [879, 534] width 1308 height 28
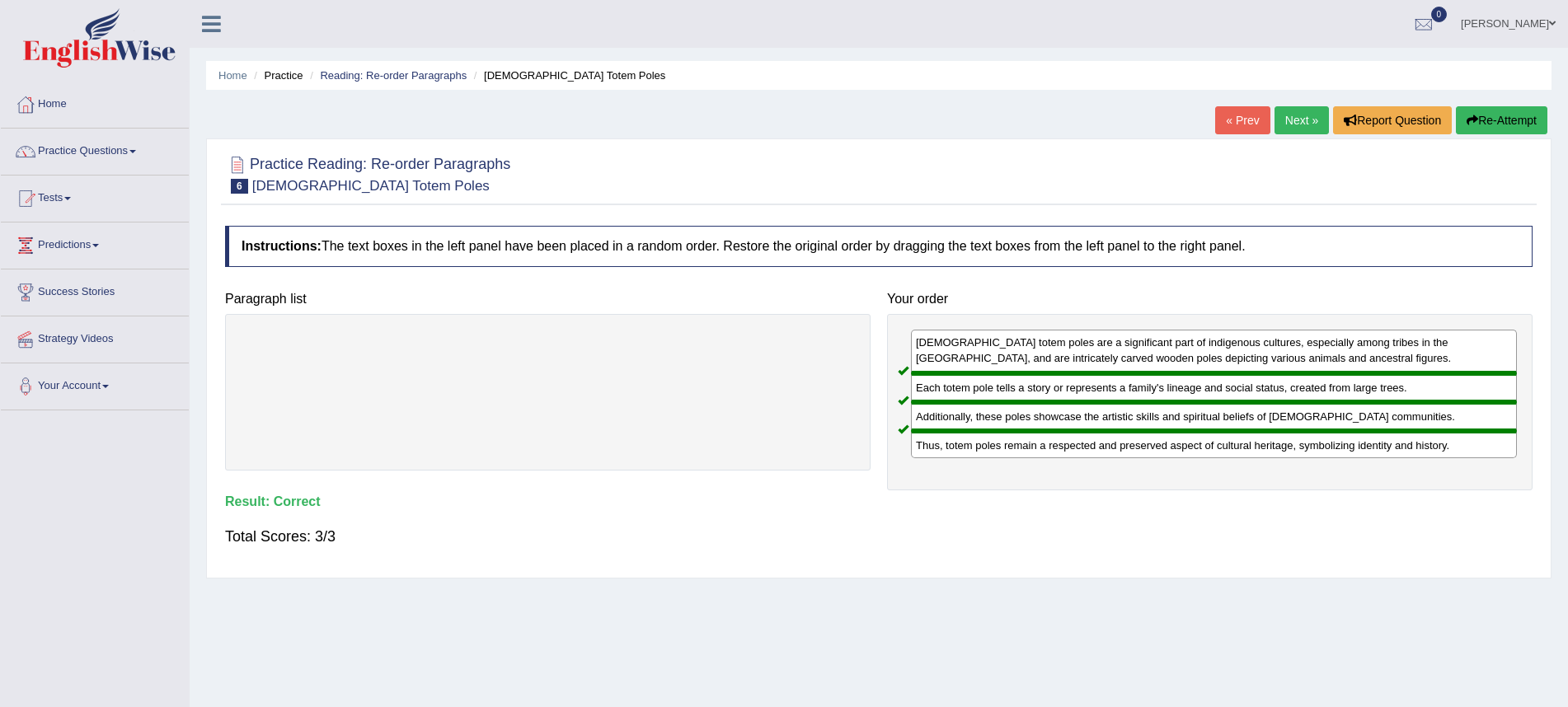
click at [1293, 113] on link "Next »" at bounding box center [1301, 120] width 55 height 28
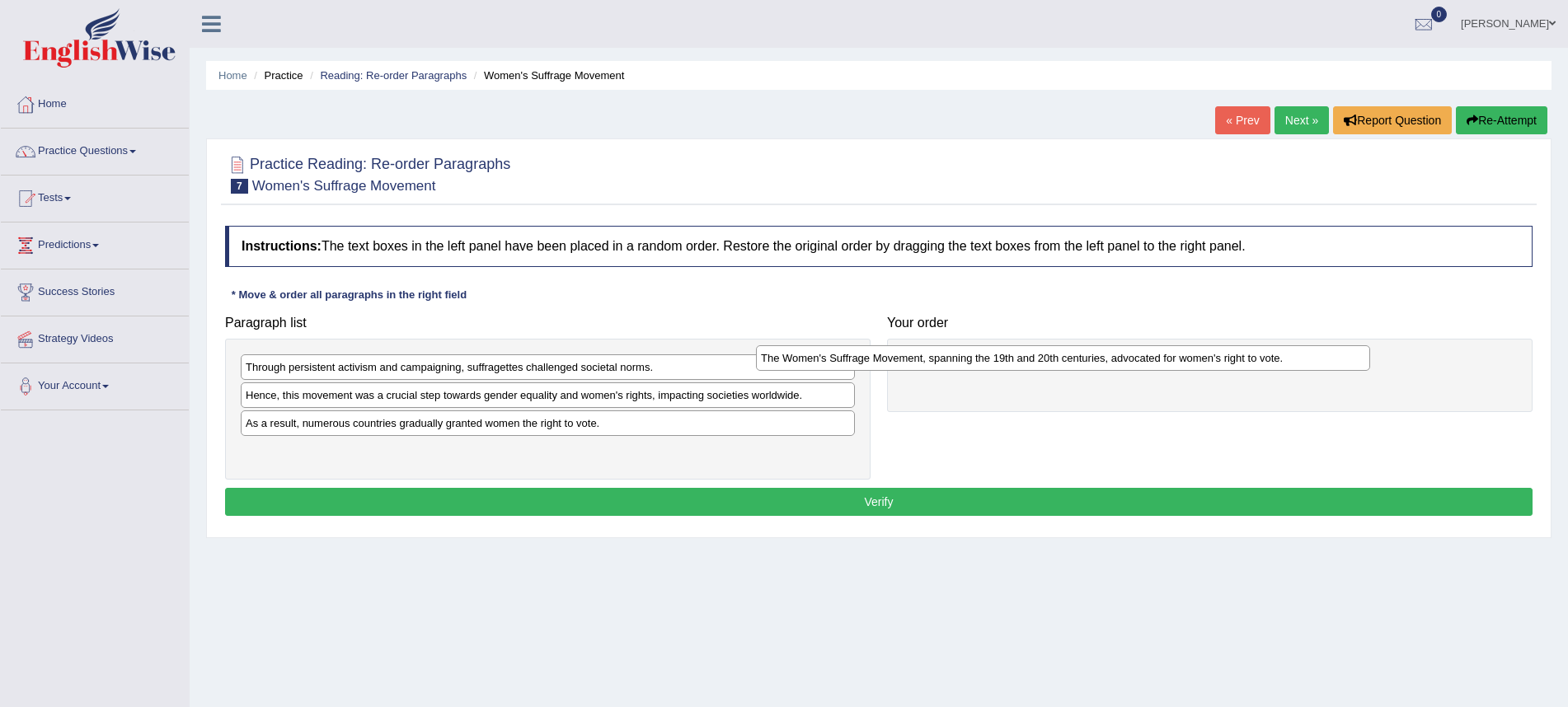
drag, startPoint x: 628, startPoint y: 457, endPoint x: 1133, endPoint y: 364, distance: 513.5
click at [1133, 364] on div "The Women's Suffrage Movement, spanning the 19th and 20th centuries, advocated …" at bounding box center [1063, 358] width 615 height 26
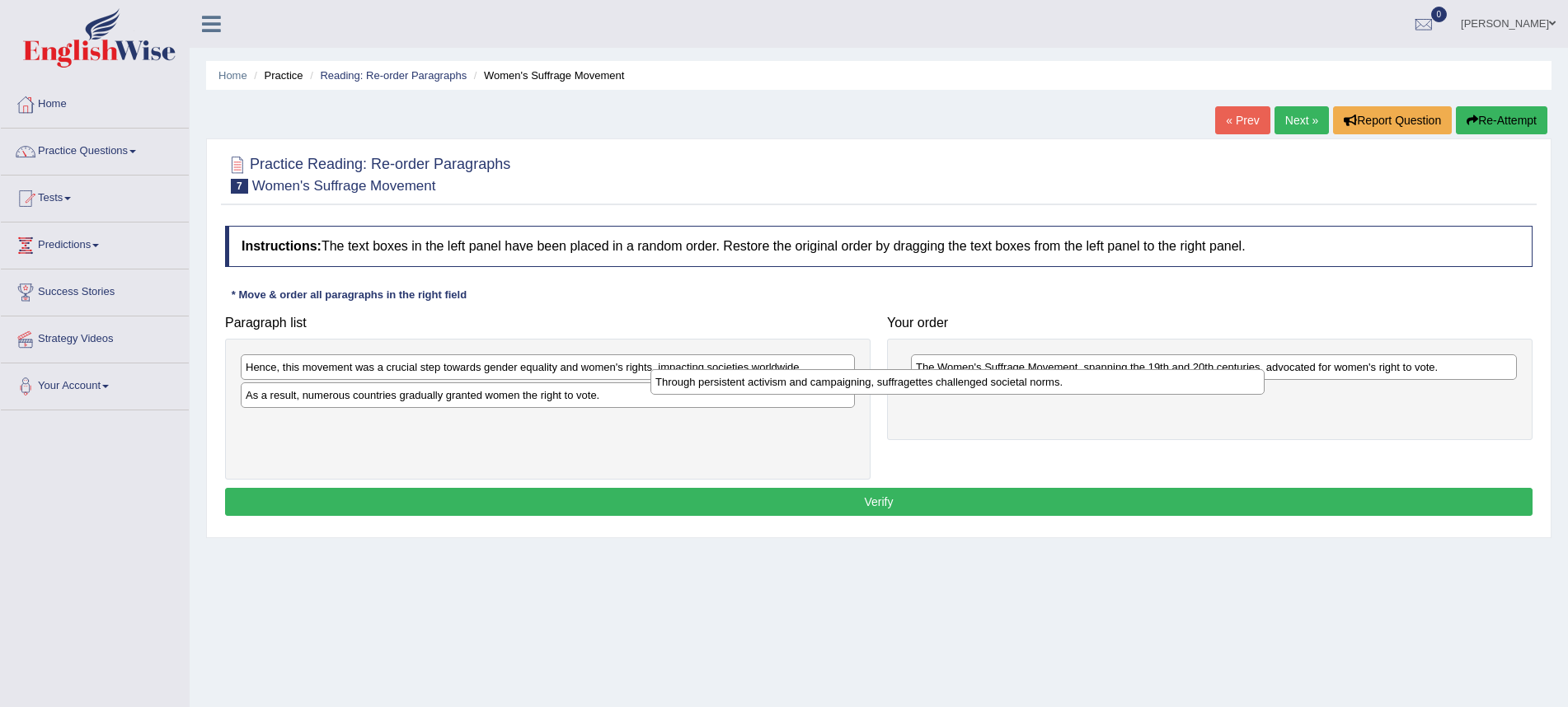
drag, startPoint x: 546, startPoint y: 367, endPoint x: 979, endPoint y: 382, distance: 433.3
click at [979, 382] on div "Through persistent activism and campaigning, suffragettes challenged societal n…" at bounding box center [958, 382] width 615 height 26
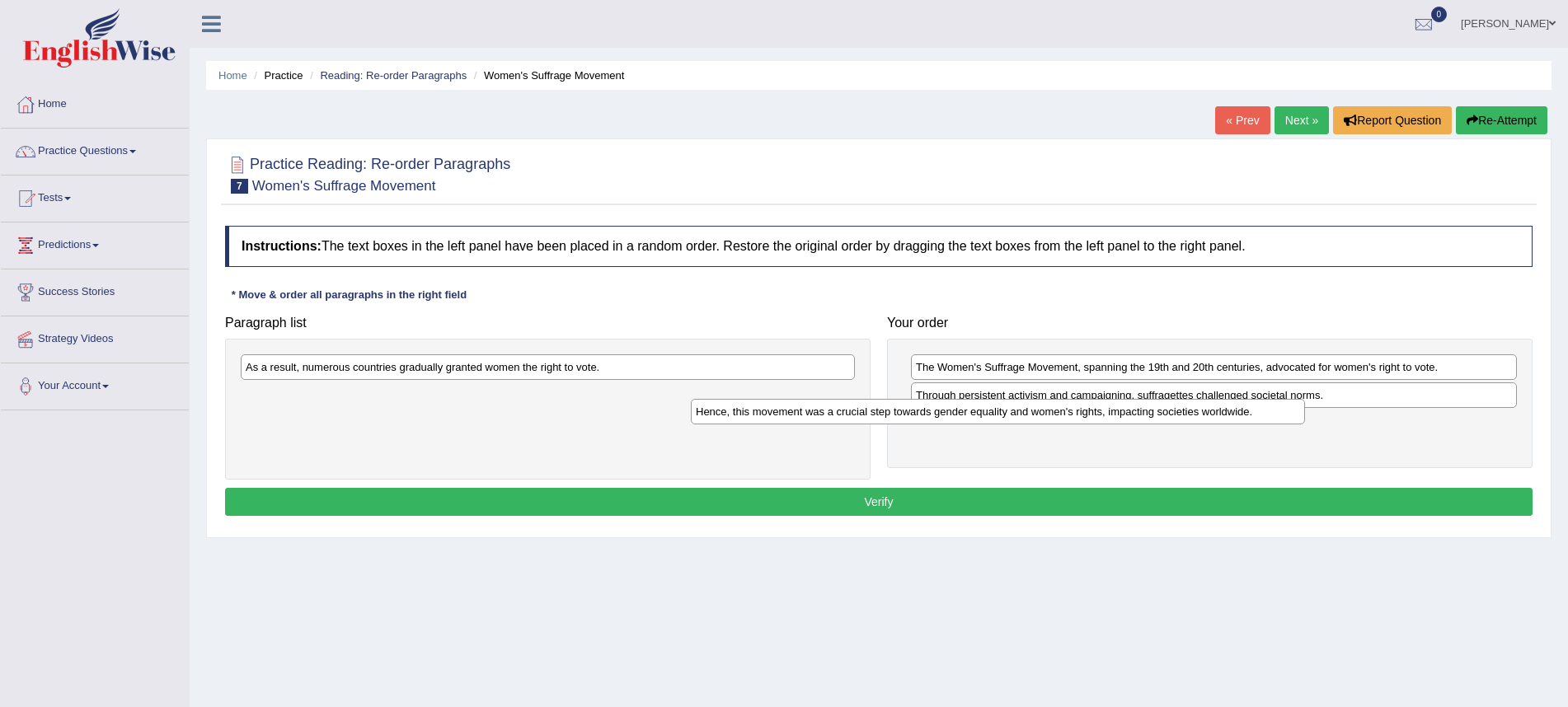
drag, startPoint x: 558, startPoint y: 372, endPoint x: 1003, endPoint y: 420, distance: 447.6
click at [1008, 417] on div "Hence, this movement was a crucial step towards gender equality and women's rig…" at bounding box center [998, 412] width 615 height 26
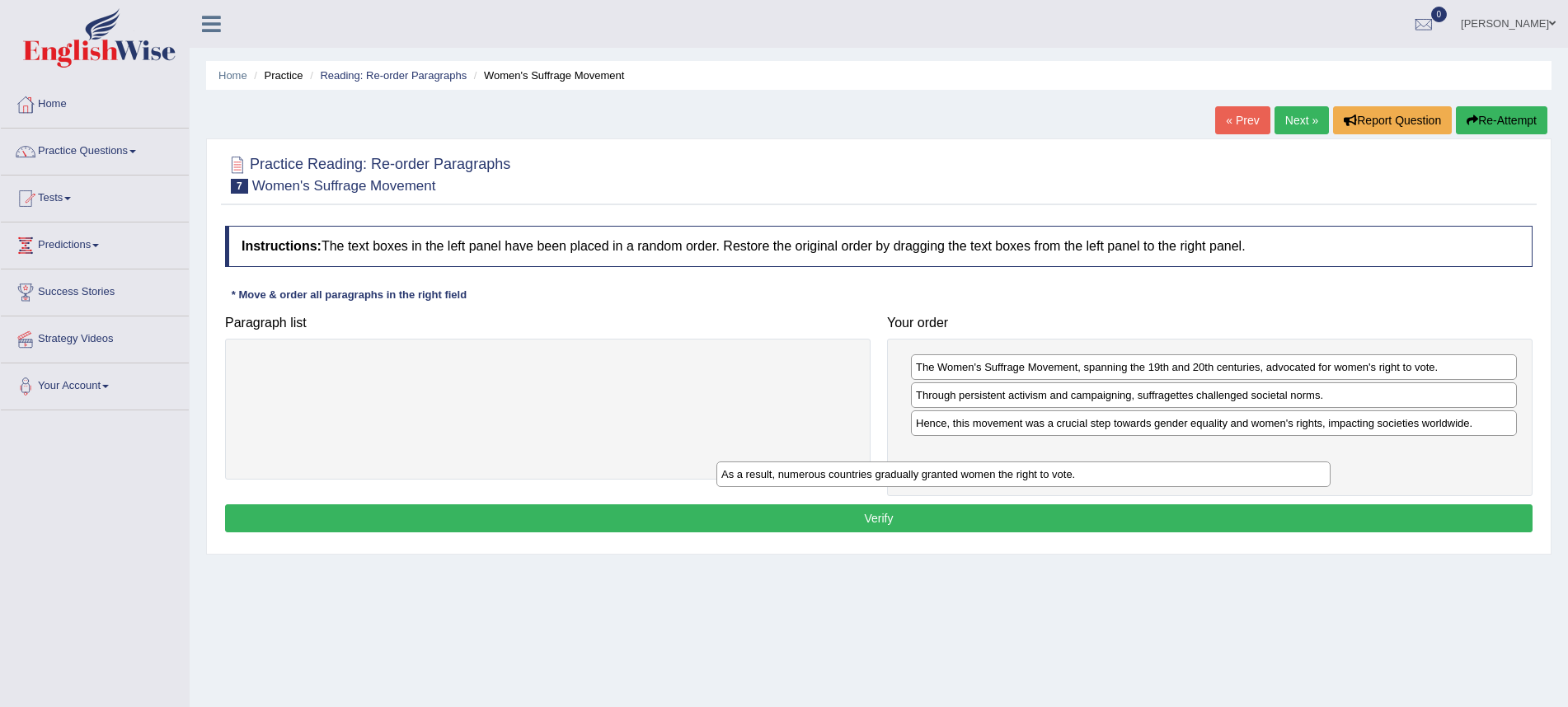
drag, startPoint x: 648, startPoint y: 372, endPoint x: 1118, endPoint y: 476, distance: 481.4
click at [1123, 462] on div "As a result, numerous countries gradually granted women the right to vote." at bounding box center [1024, 474] width 615 height 26
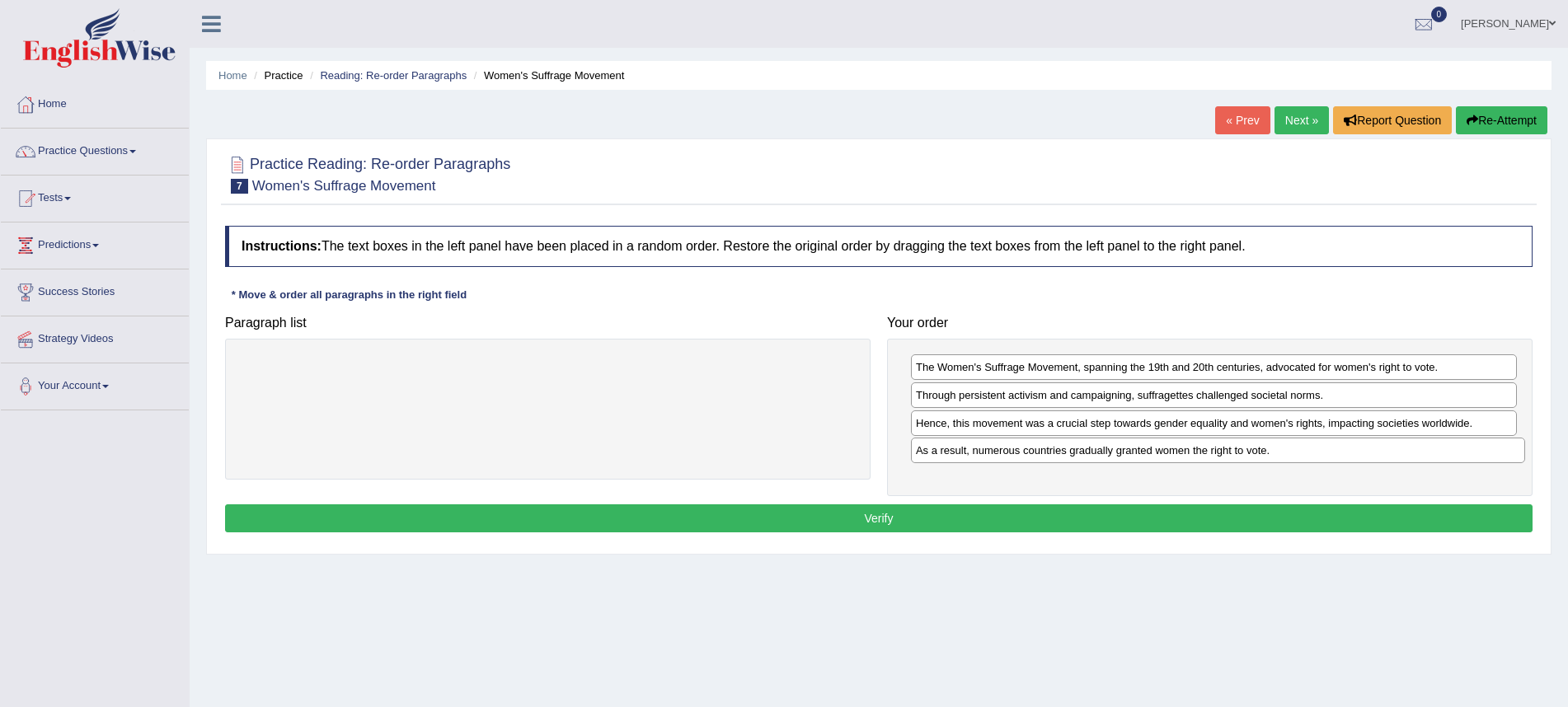
click at [1112, 511] on button "Verify" at bounding box center [879, 518] width 1308 height 28
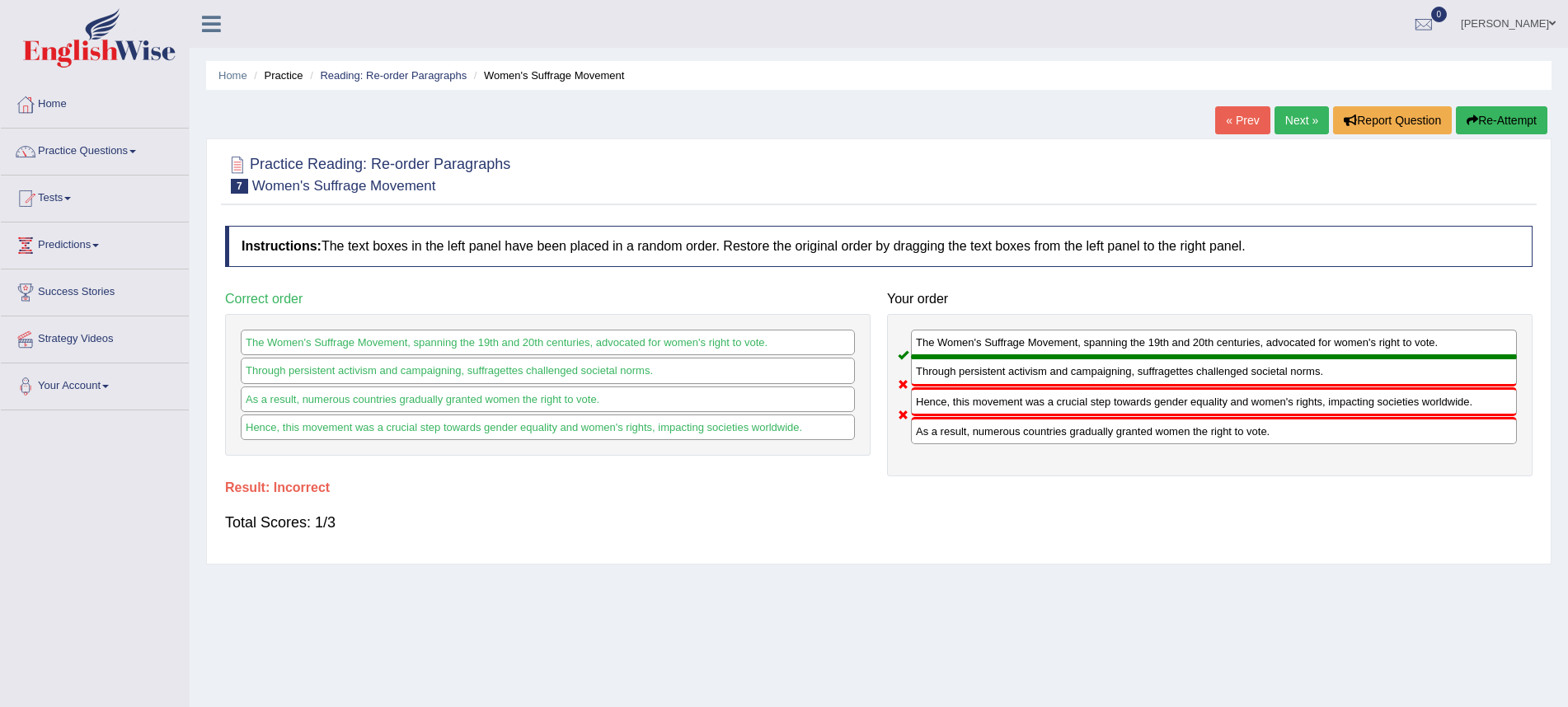
click at [1304, 125] on link "Next »" at bounding box center [1301, 120] width 55 height 28
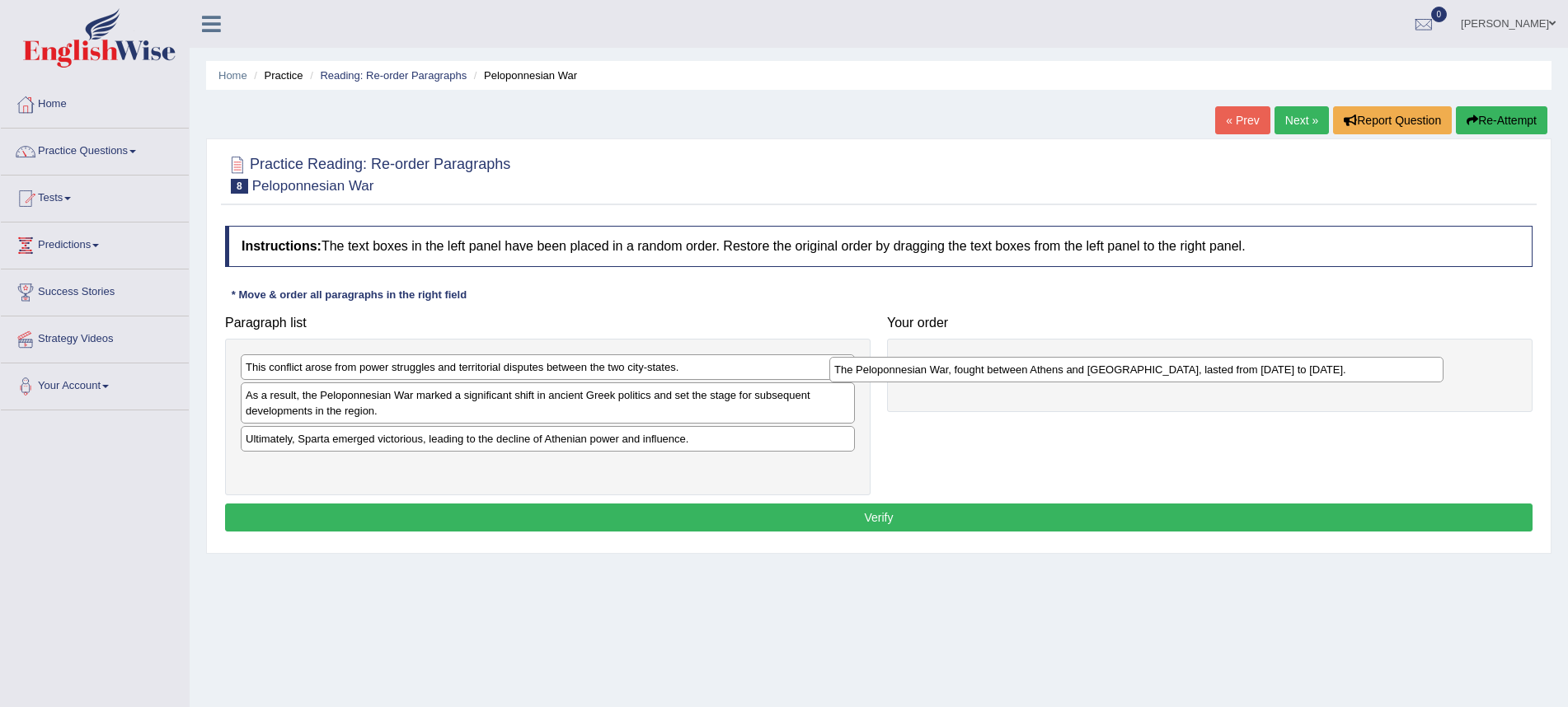
drag, startPoint x: 352, startPoint y: 467, endPoint x: 921, endPoint y: 372, distance: 576.9
click at [941, 370] on div "The Peloponnesian War, fought between Athens and [GEOGRAPHIC_DATA], lasted from…" at bounding box center [1137, 370] width 615 height 26
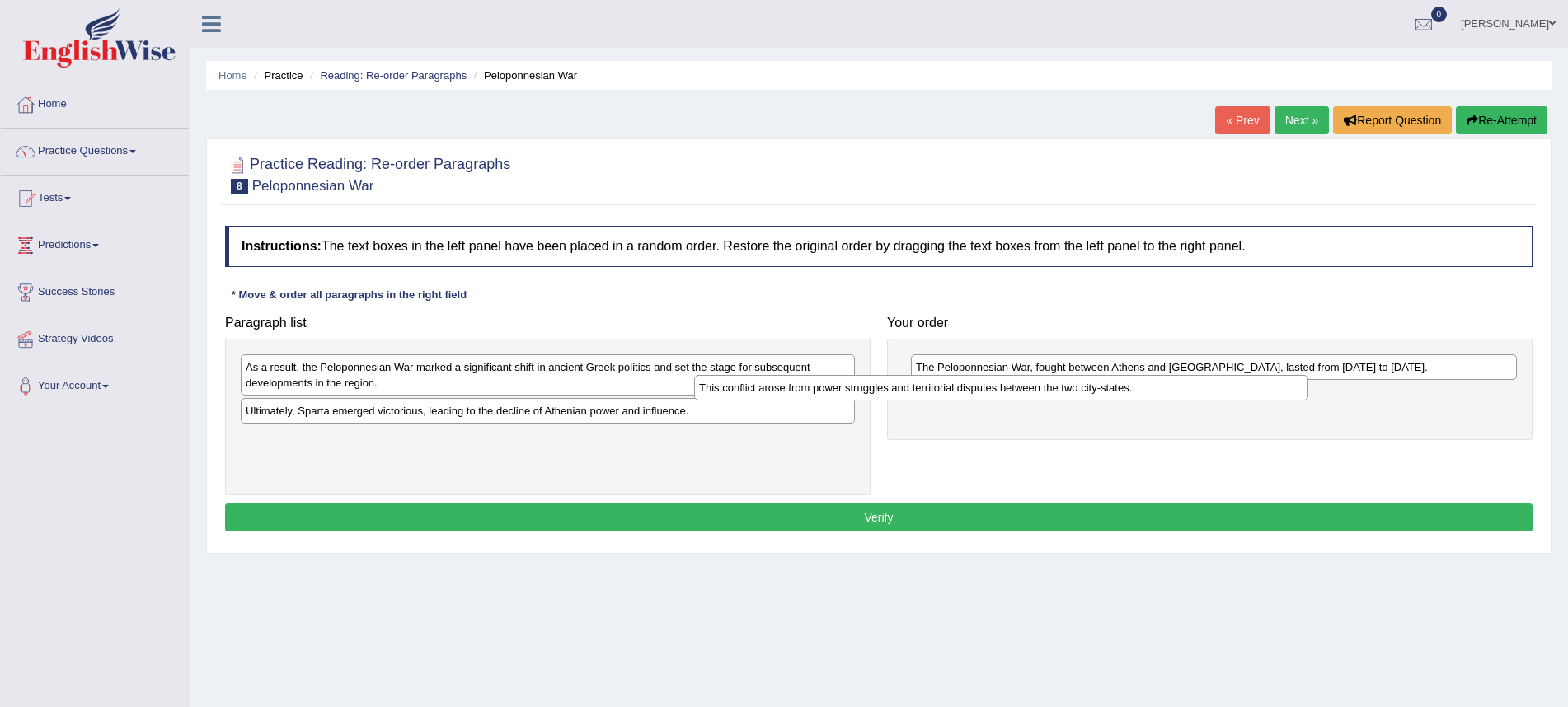
drag, startPoint x: 644, startPoint y: 368, endPoint x: 1043, endPoint y: 390, distance: 399.6
click at [1043, 390] on div "This conflict arose from power struggles and territorial disputes between the t…" at bounding box center [1002, 388] width 615 height 26
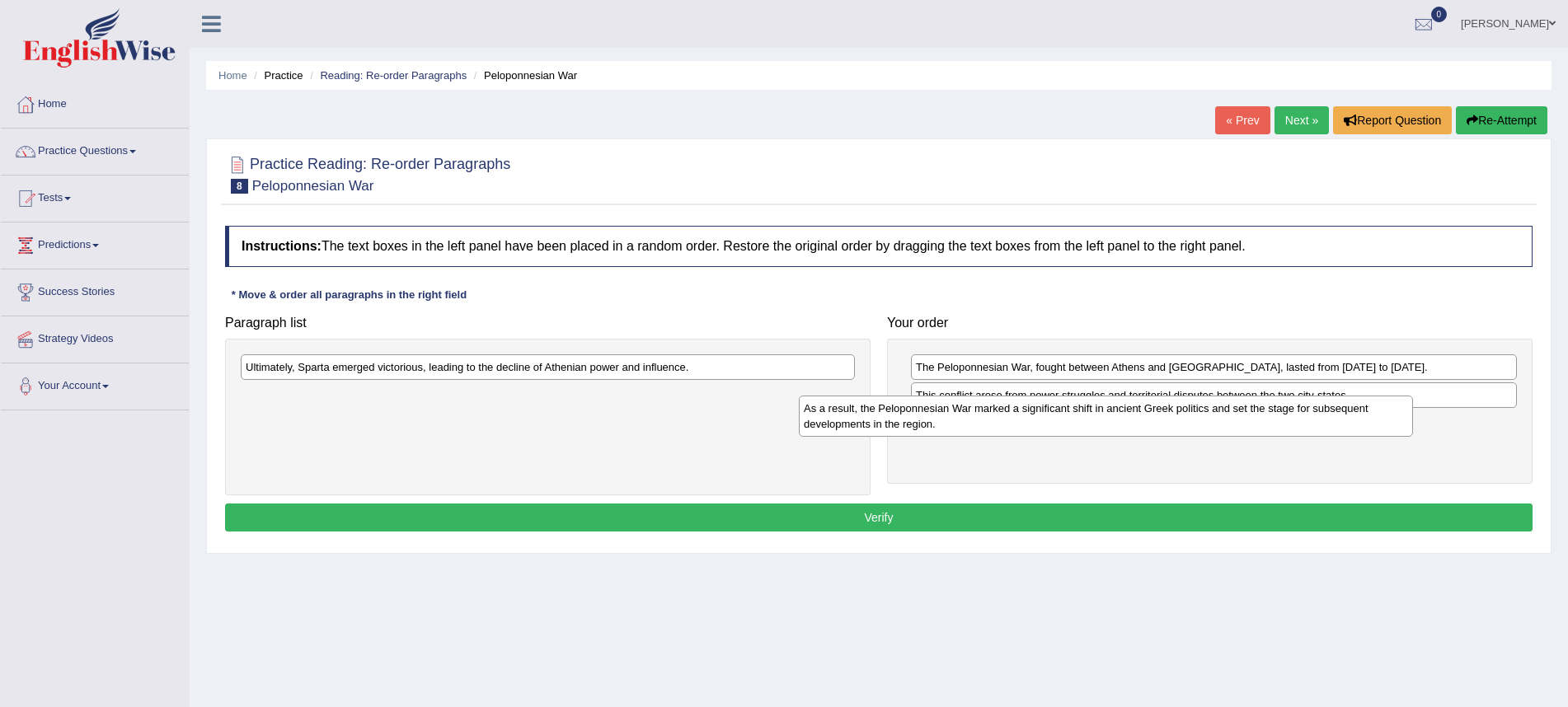
drag, startPoint x: 468, startPoint y: 384, endPoint x: 1024, endPoint y: 427, distance: 557.7
click at [1024, 427] on div "As a result, the Peloponnesian War marked a significant shift in ancient Greek …" at bounding box center [1107, 416] width 615 height 42
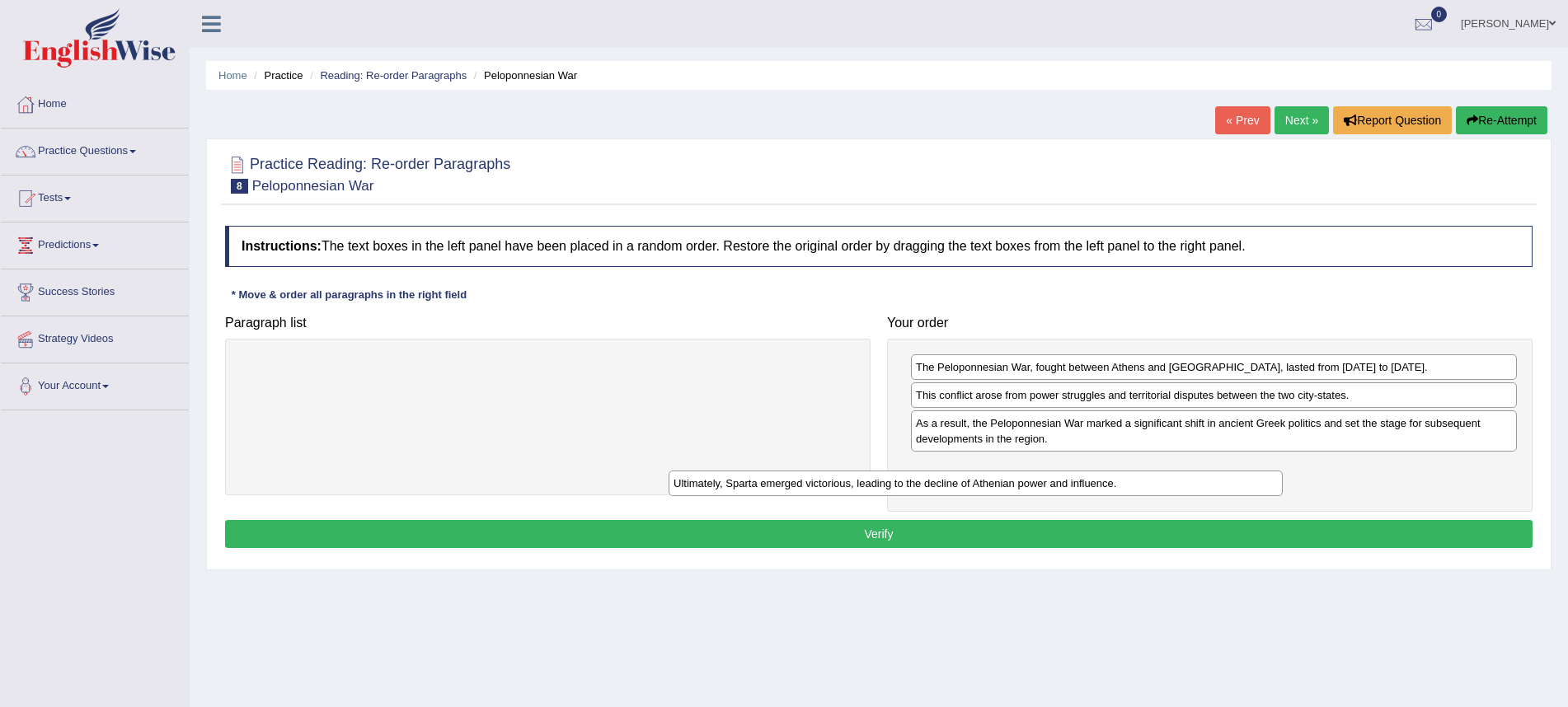
drag, startPoint x: 603, startPoint y: 370, endPoint x: 1036, endPoint y: 492, distance: 449.9
click at [1047, 474] on div "Ultimately, Sparta emerged victorious, leading to the decline of Athenian power…" at bounding box center [976, 484] width 615 height 26
click at [1024, 537] on button "Verify" at bounding box center [879, 534] width 1308 height 28
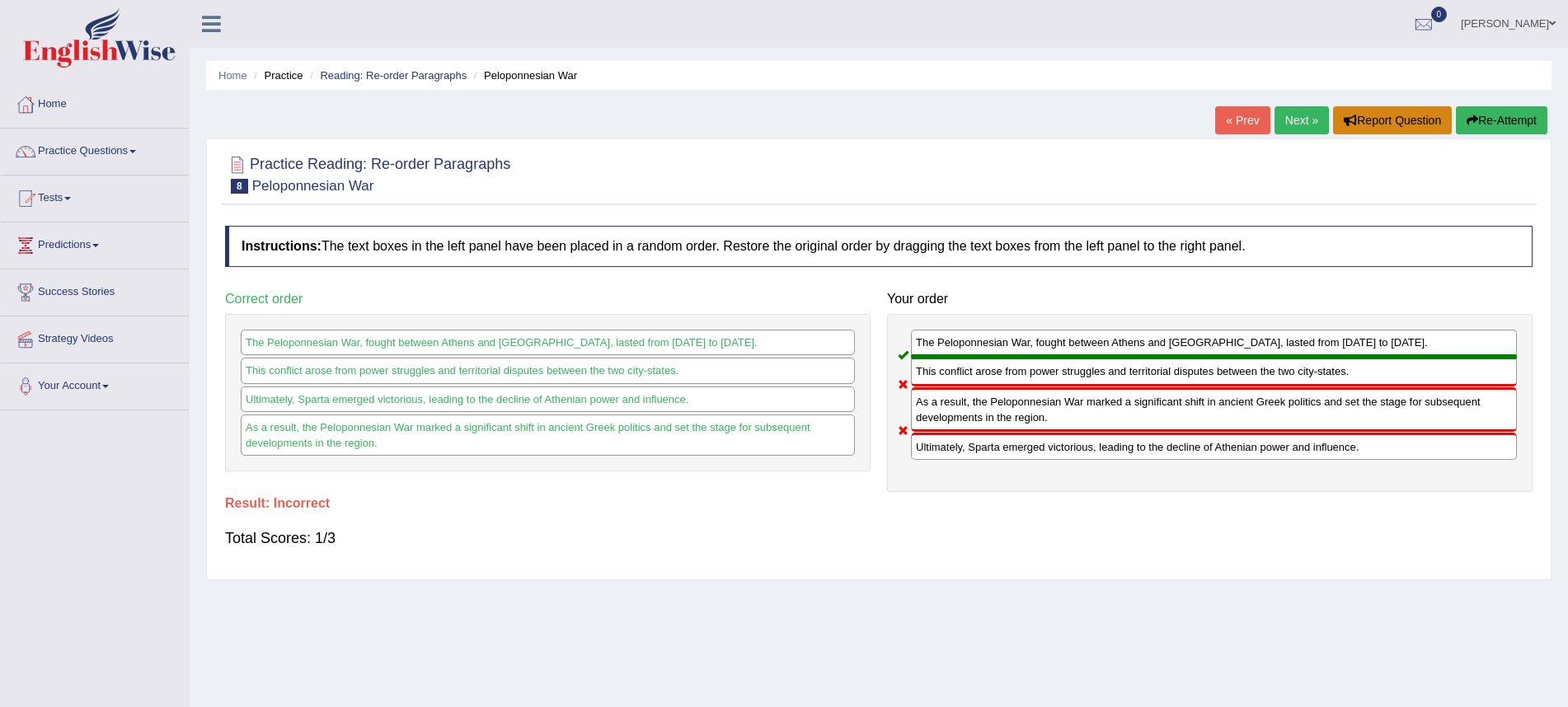
scroll to position [1, 0]
click at [1309, 111] on link "Next »" at bounding box center [1301, 119] width 55 height 28
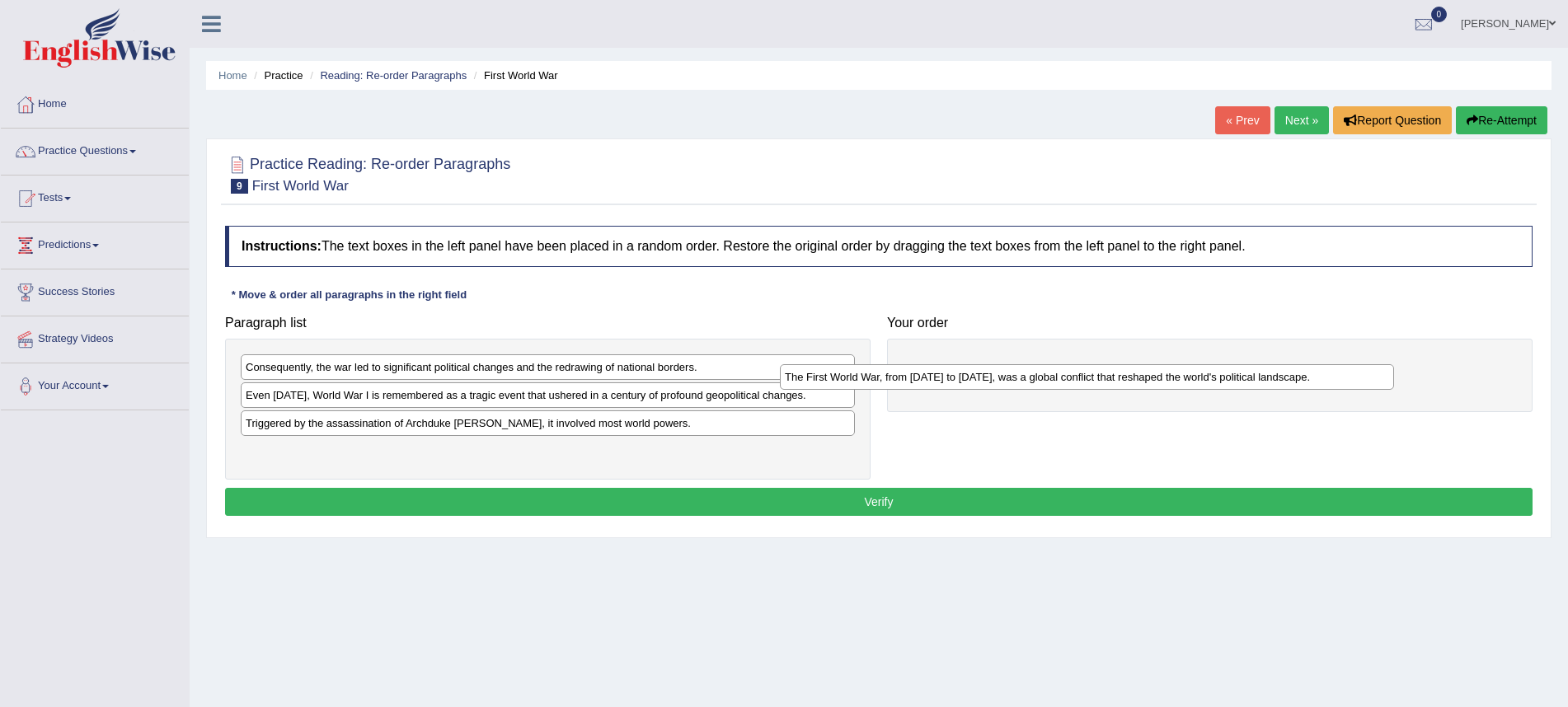
drag, startPoint x: 648, startPoint y: 447, endPoint x: 1098, endPoint y: 364, distance: 457.6
click at [1100, 374] on div "The First World War, from [DATE] to [DATE], was a global conflict that reshaped…" at bounding box center [1087, 377] width 615 height 26
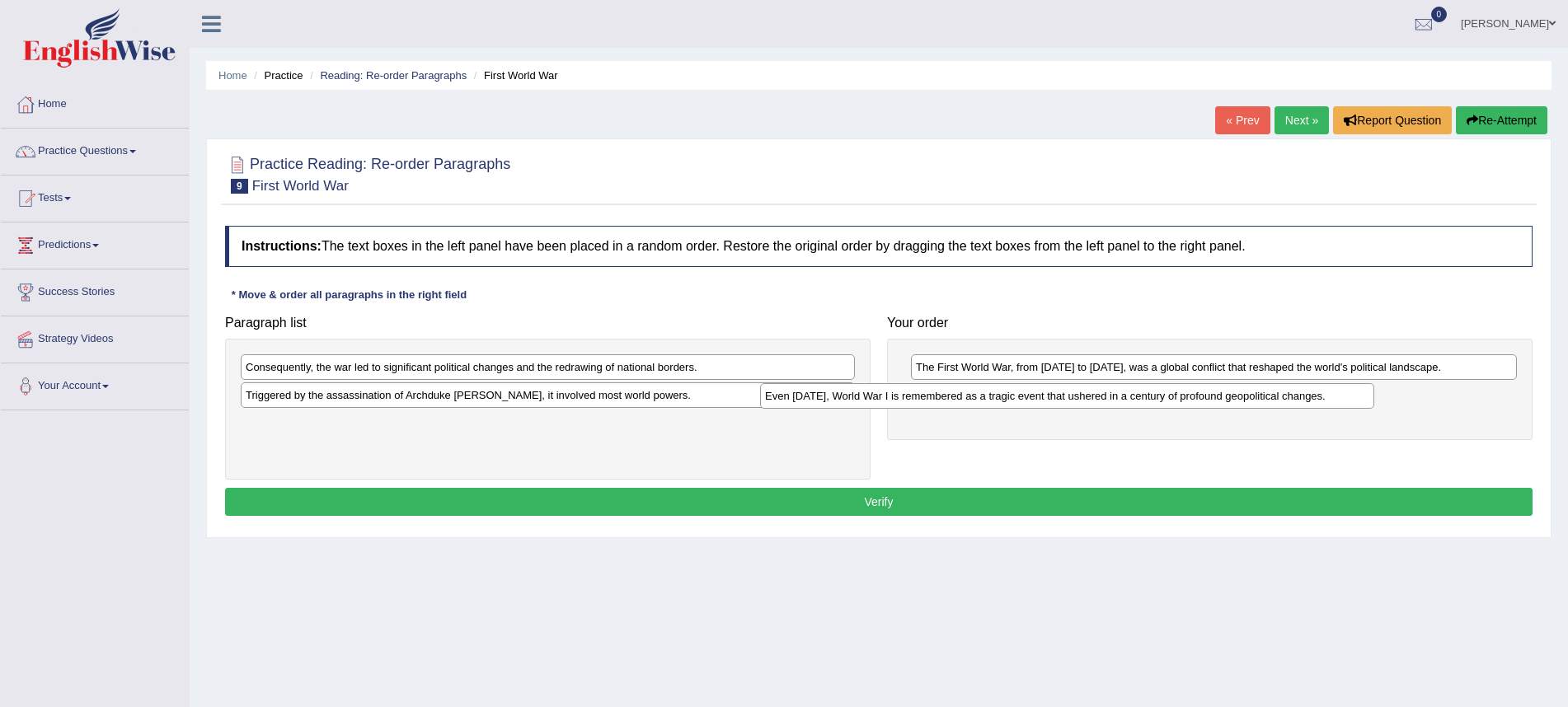
drag, startPoint x: 429, startPoint y: 396, endPoint x: 951, endPoint y: 398, distance: 522.0
click at [951, 398] on div "Even [DATE], World War I is remembered as a tragic event that ushered in a cent…" at bounding box center [1068, 396] width 615 height 26
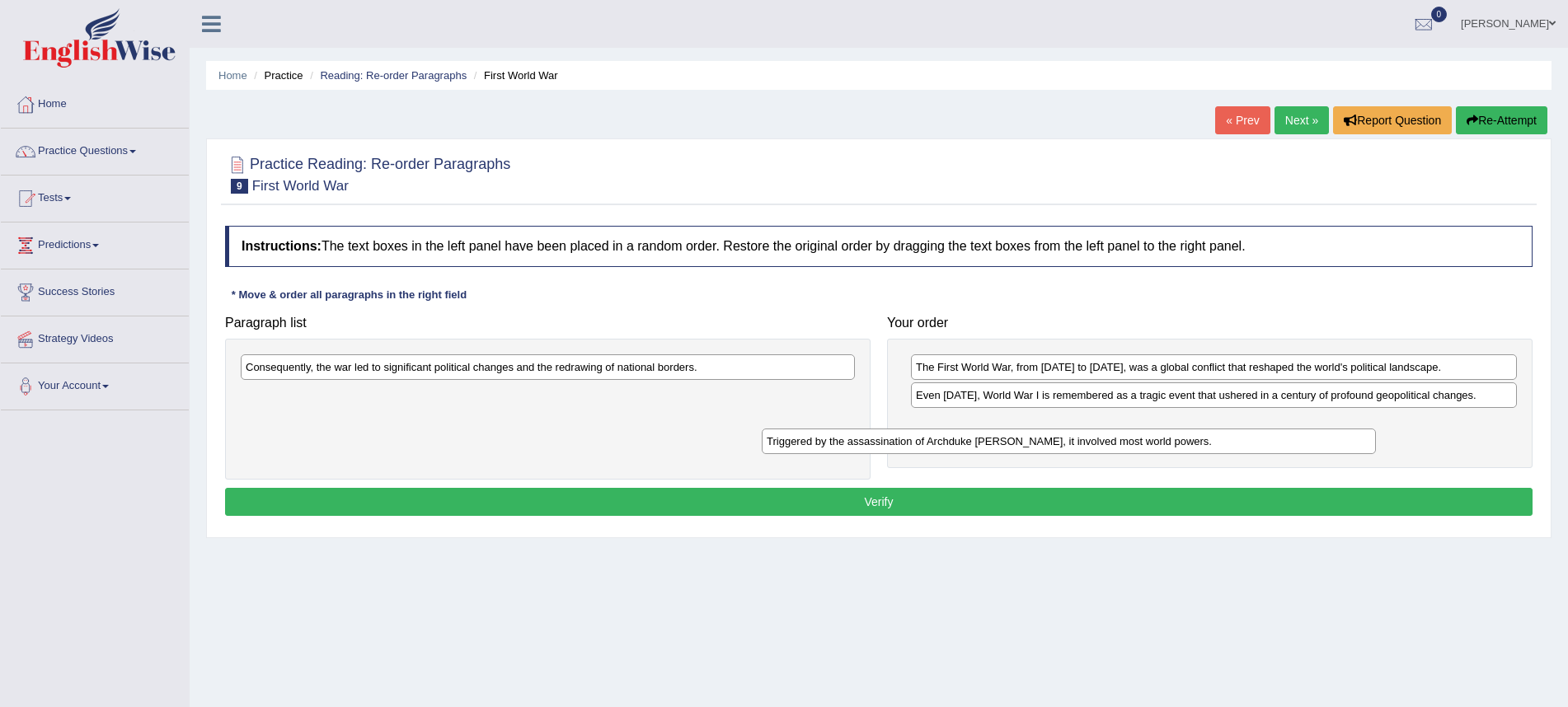
drag, startPoint x: 561, startPoint y: 402, endPoint x: 1088, endPoint y: 429, distance: 527.7
click at [1088, 429] on div "Triggered by the assassination of Archduke Franz Ferdinand, it involved most wo…" at bounding box center [1069, 441] width 615 height 26
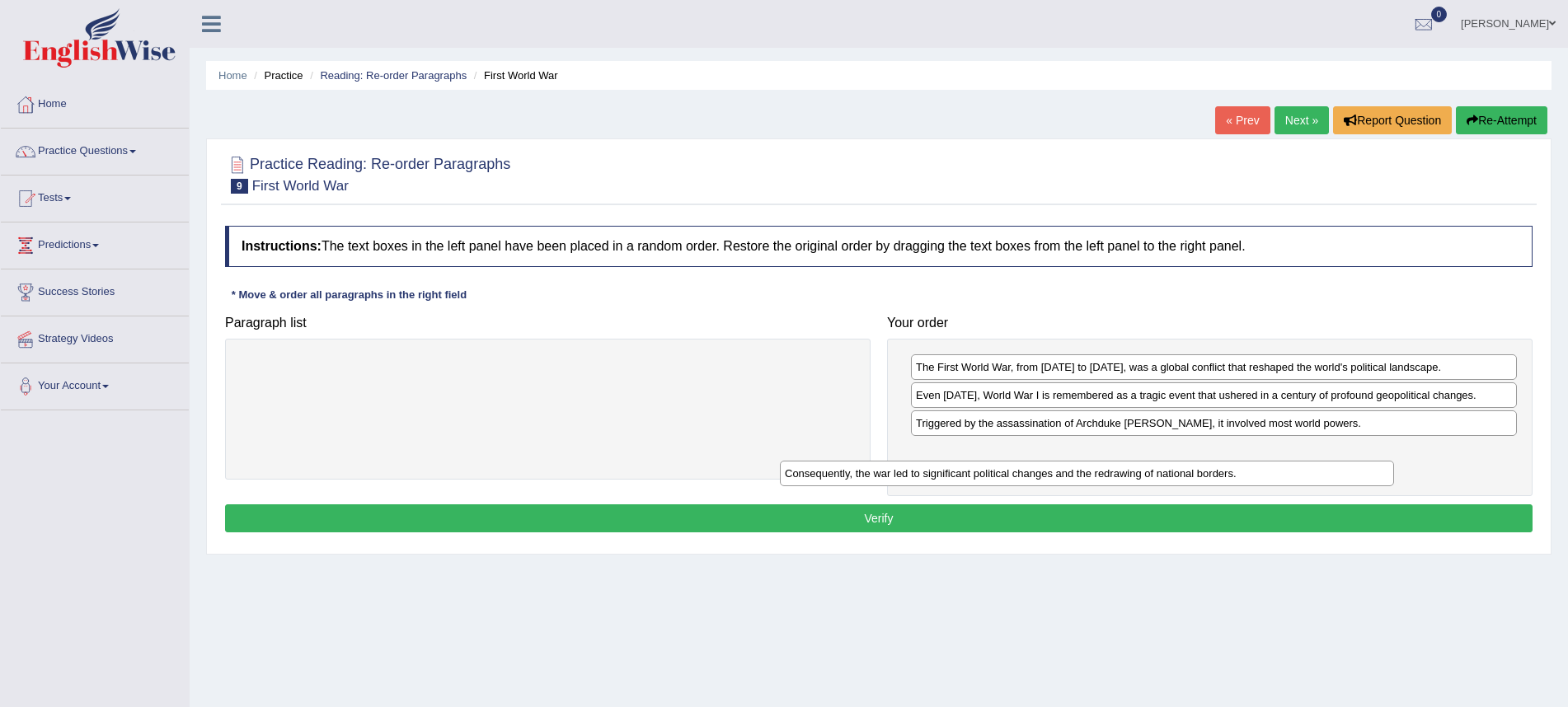
drag, startPoint x: 644, startPoint y: 374, endPoint x: 1129, endPoint y: 474, distance: 495.2
click at [1129, 474] on div "Consequently, the war led to significant political changes and the redrawing of…" at bounding box center [1087, 473] width 615 height 26
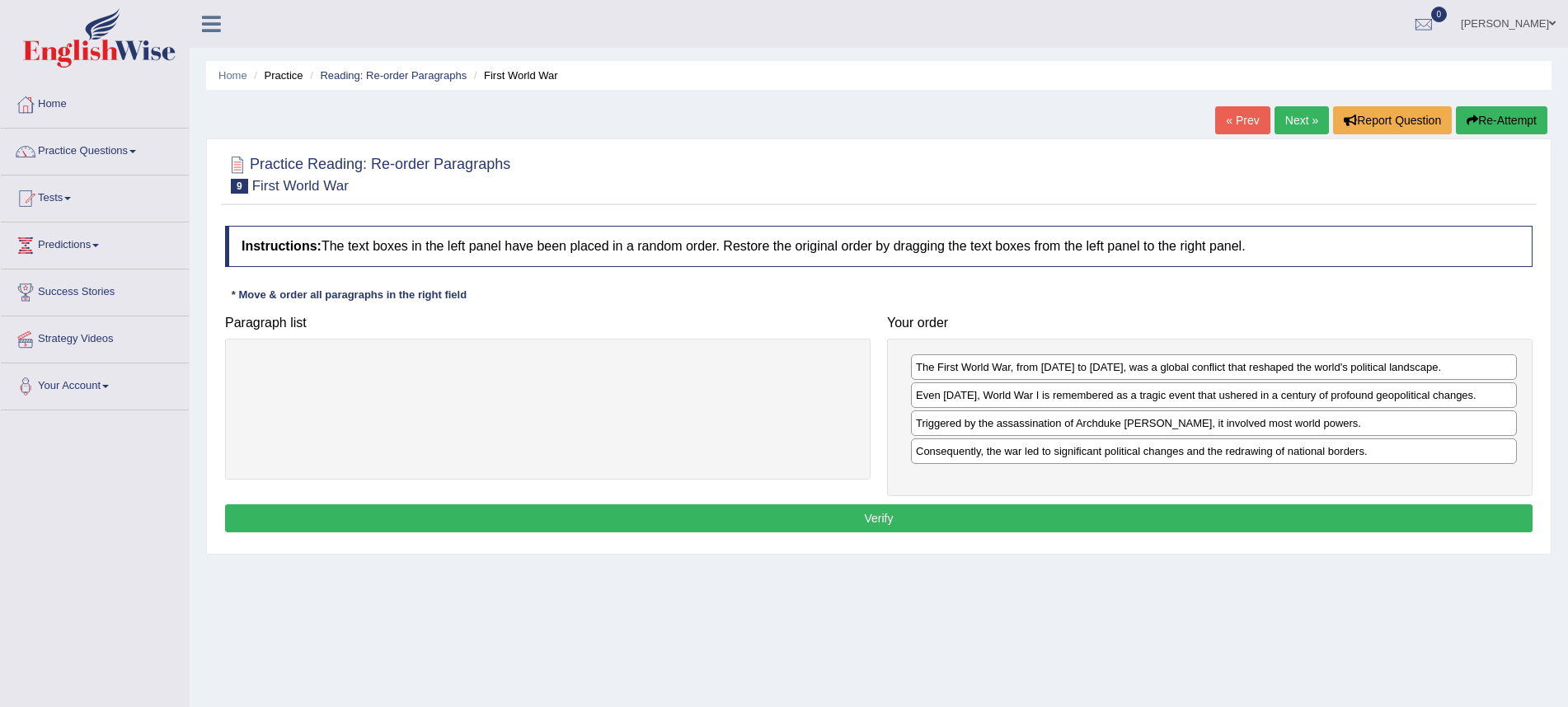
click at [1084, 511] on button "Verify" at bounding box center [879, 518] width 1308 height 28
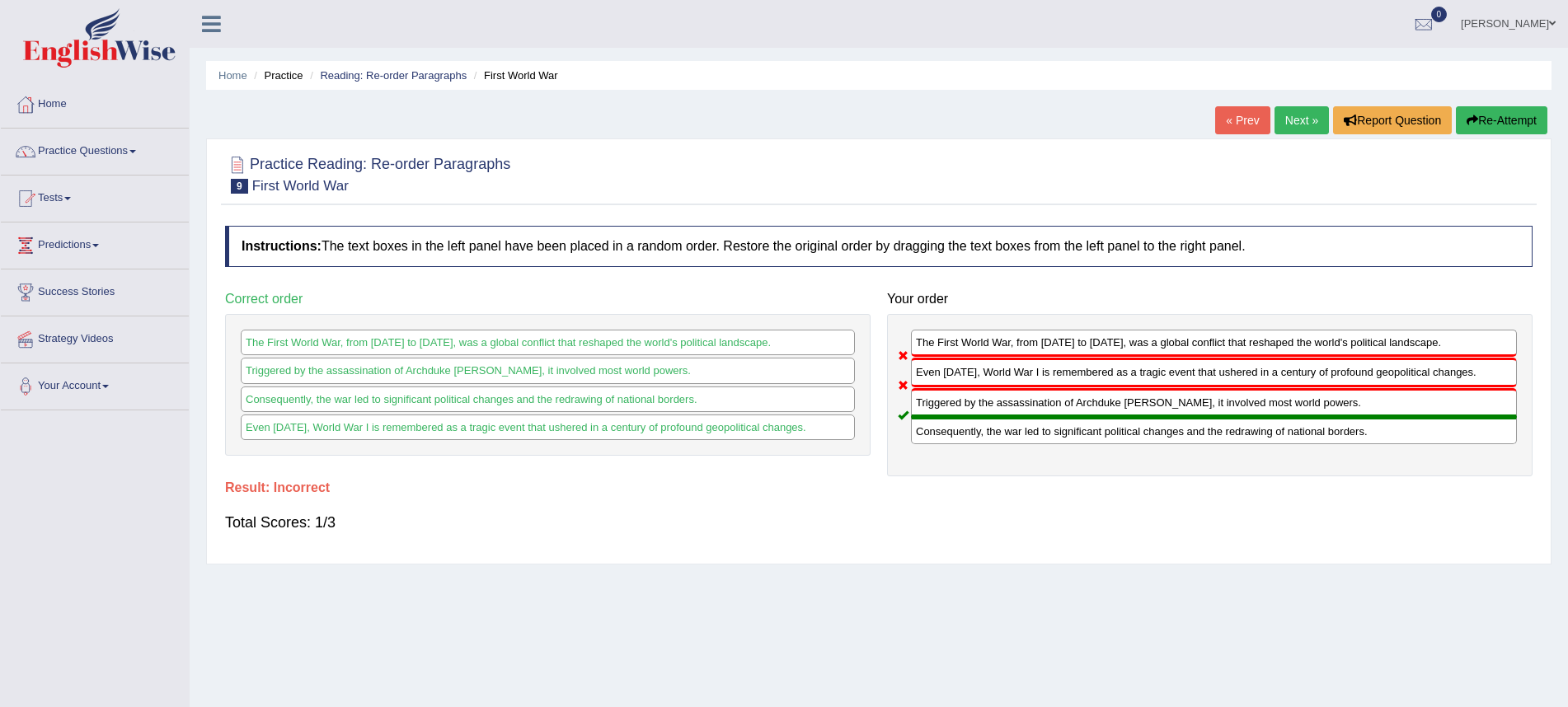
click at [1285, 125] on link "Next »" at bounding box center [1301, 120] width 55 height 28
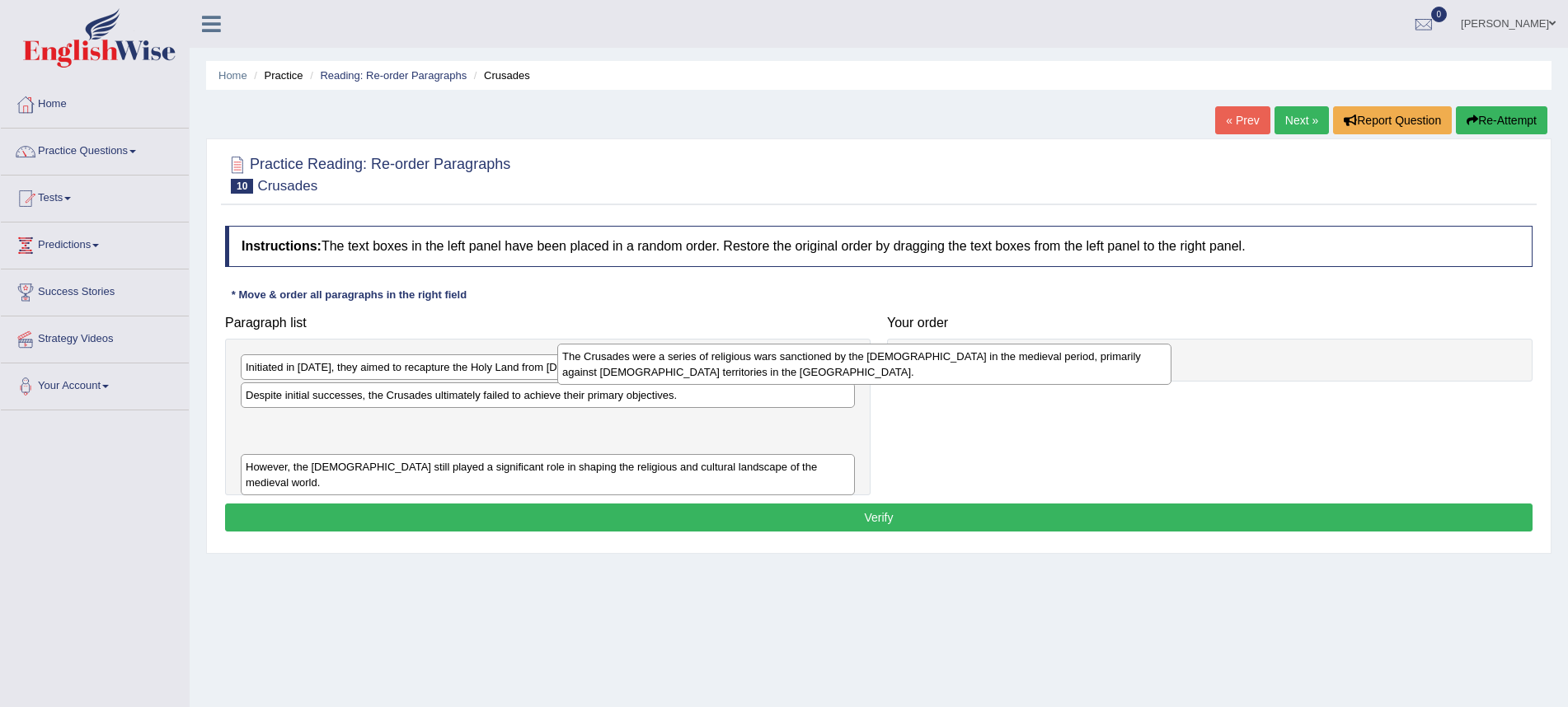
drag, startPoint x: 696, startPoint y: 440, endPoint x: 1044, endPoint y: 367, distance: 355.6
click at [1044, 367] on div "The Crusades were a series of religious wars sanctioned by the [DEMOGRAPHIC_DAT…" at bounding box center [865, 364] width 615 height 42
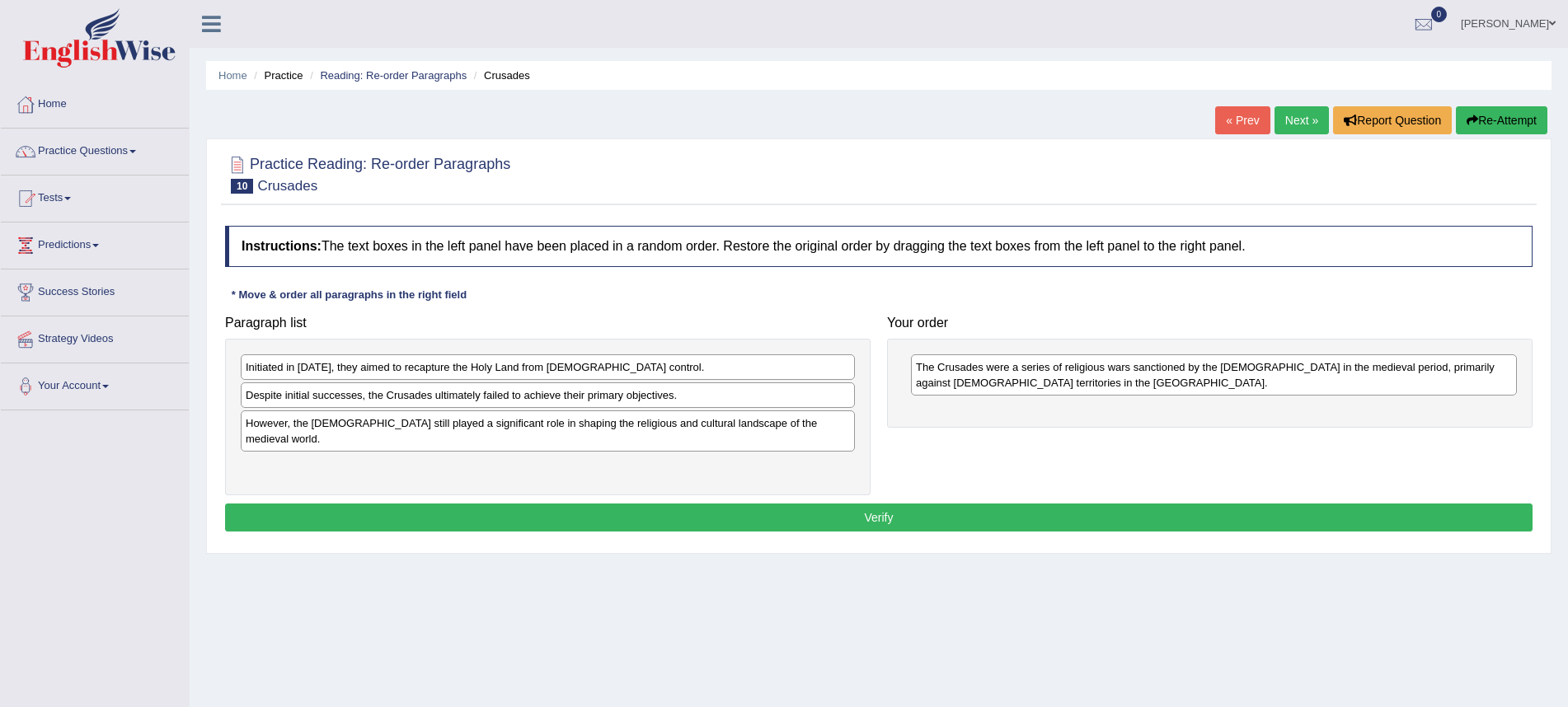
scroll to position [-1, 2]
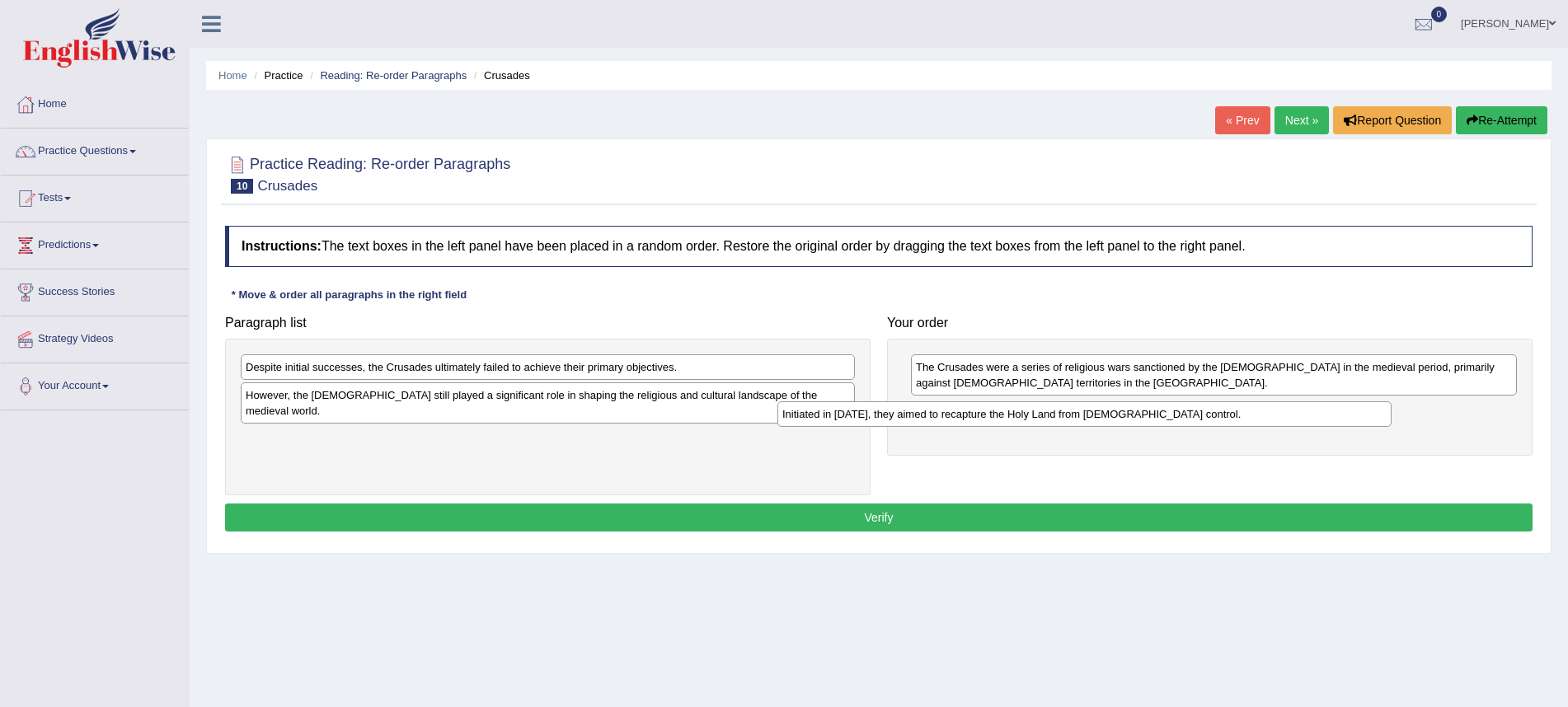
drag, startPoint x: 447, startPoint y: 374, endPoint x: 984, endPoint y: 422, distance: 539.1
click at [984, 422] on div "Initiated in [DATE], they aimed to recapture the Holy Land from [DEMOGRAPHIC_DA…" at bounding box center [1085, 415] width 615 height 26
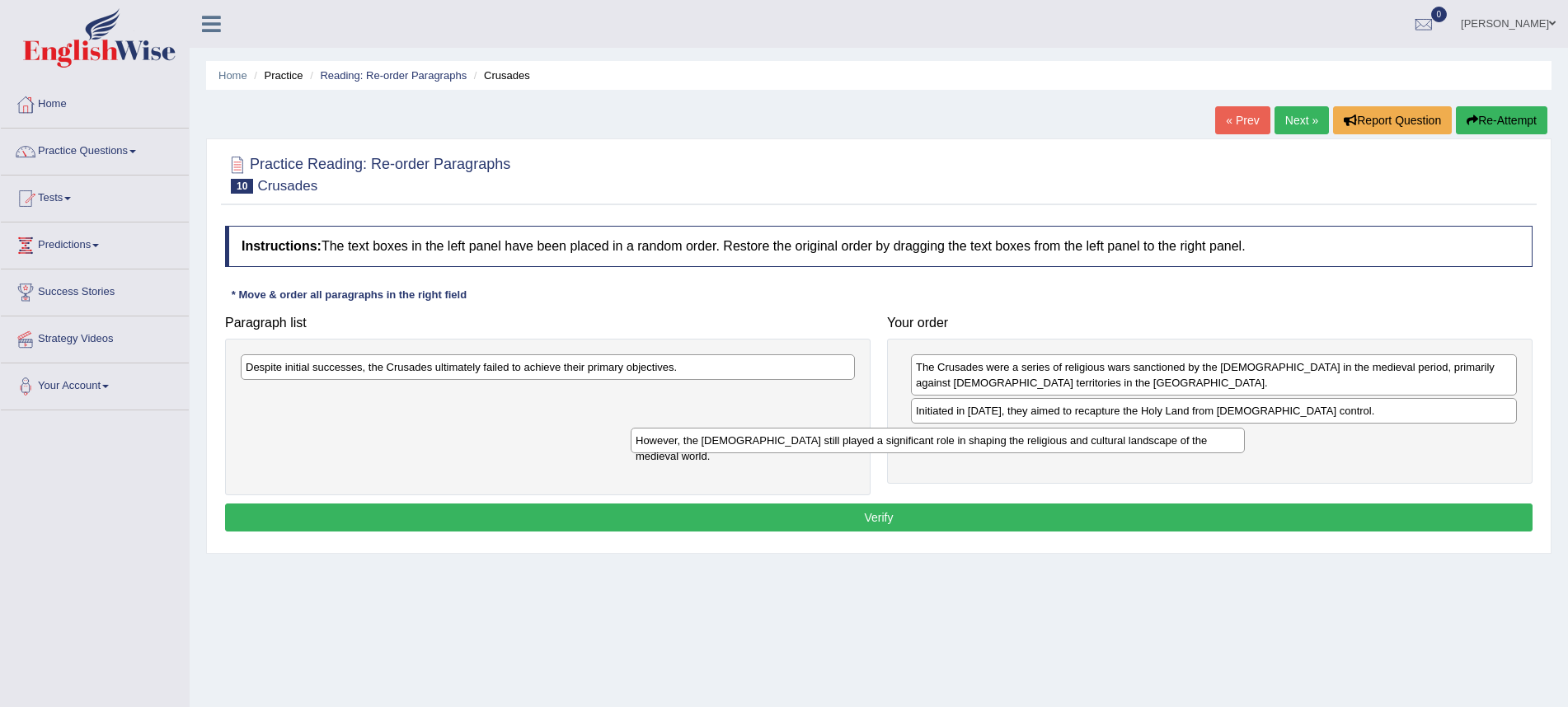
drag, startPoint x: 711, startPoint y: 400, endPoint x: 1083, endPoint y: 439, distance: 374.0
click at [1096, 443] on div "However, the [DEMOGRAPHIC_DATA] still played a significant role in shaping the …" at bounding box center [939, 440] width 615 height 26
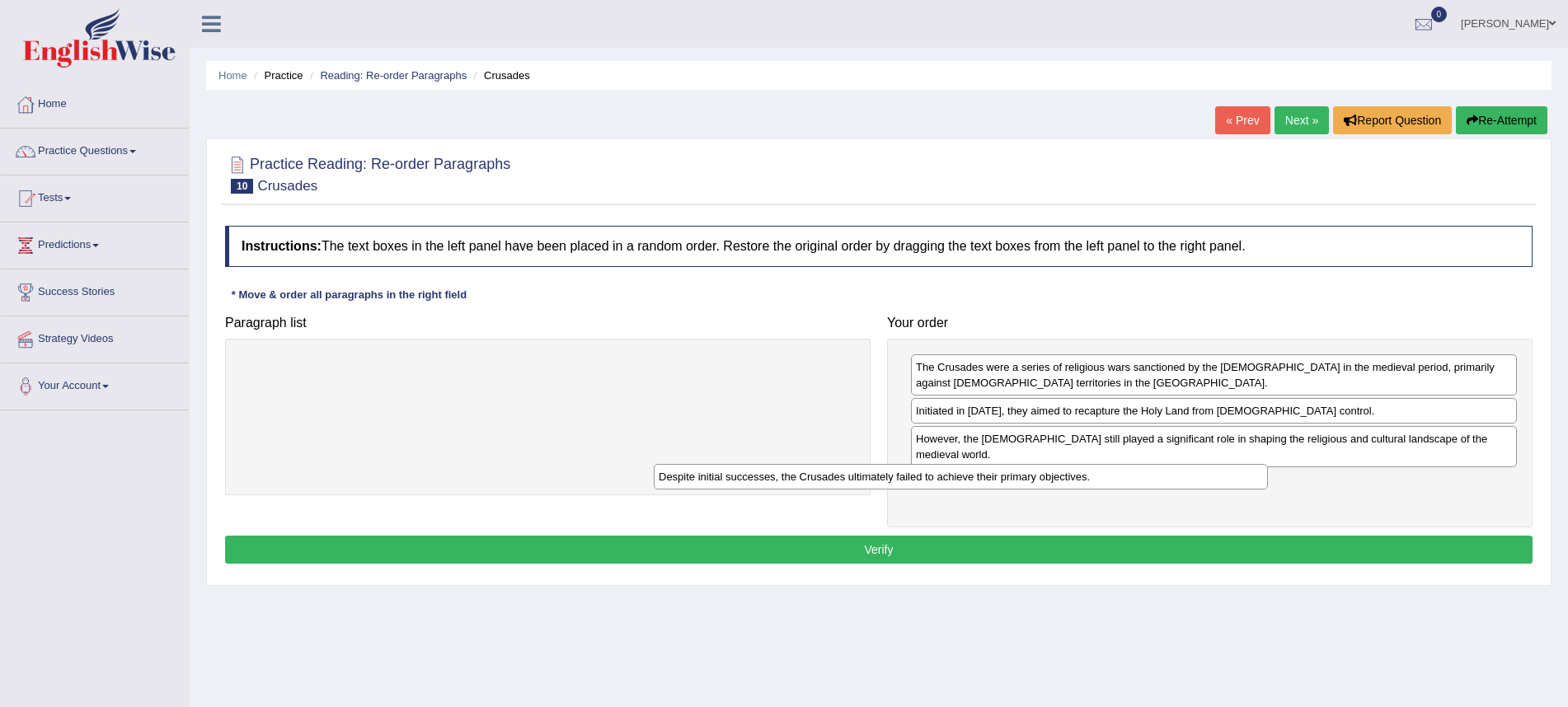
drag, startPoint x: 680, startPoint y: 370, endPoint x: 1093, endPoint y: 479, distance: 427.1
click at [1093, 479] on div "Despite initial successes, the Crusades ultimately failed to achieve their prim…" at bounding box center [961, 477] width 615 height 26
click at [1085, 538] on button "Verify" at bounding box center [879, 550] width 1308 height 28
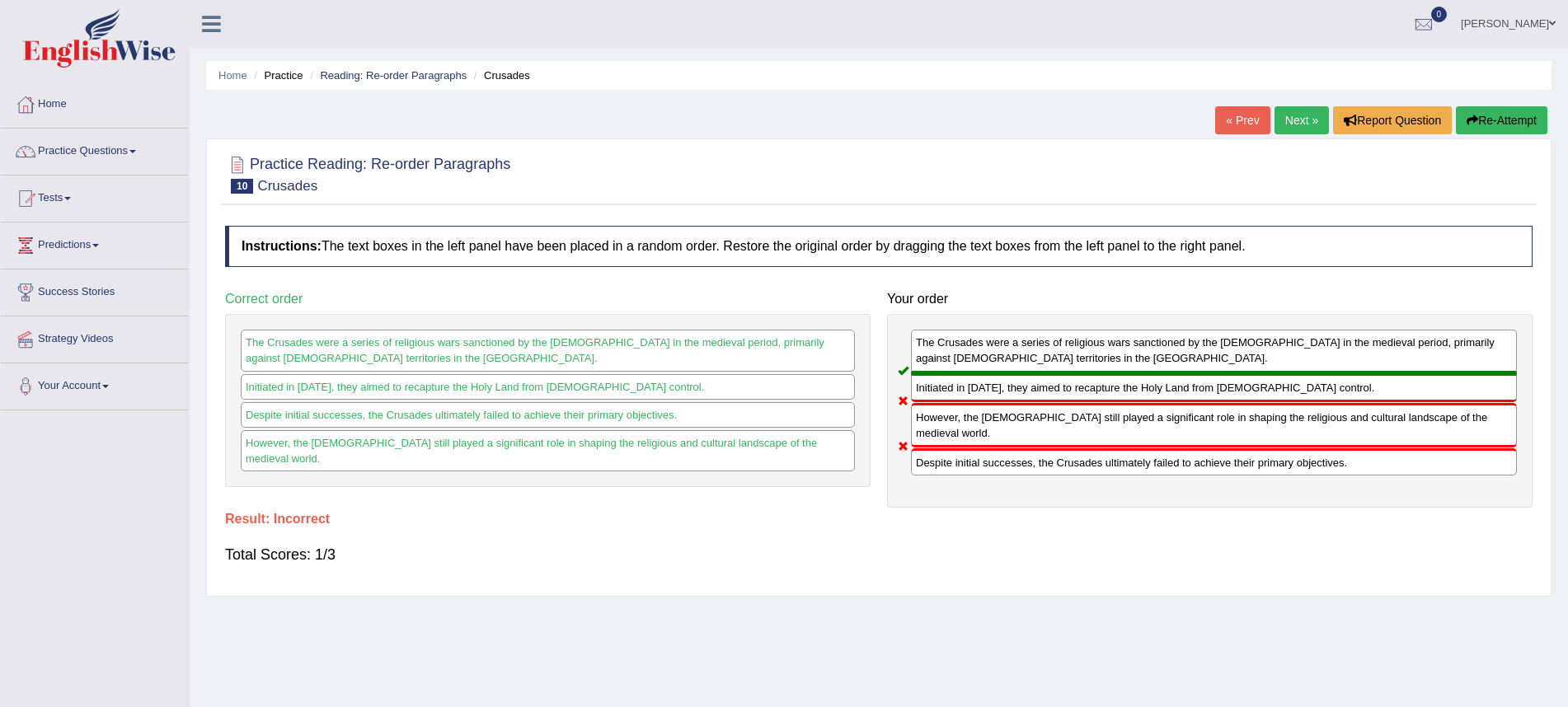
click at [1264, 130] on div "« Prev Next » Report Question Re-Attempt" at bounding box center [1384, 122] width 337 height 32
click at [1300, 125] on link "Next »" at bounding box center [1301, 120] width 55 height 28
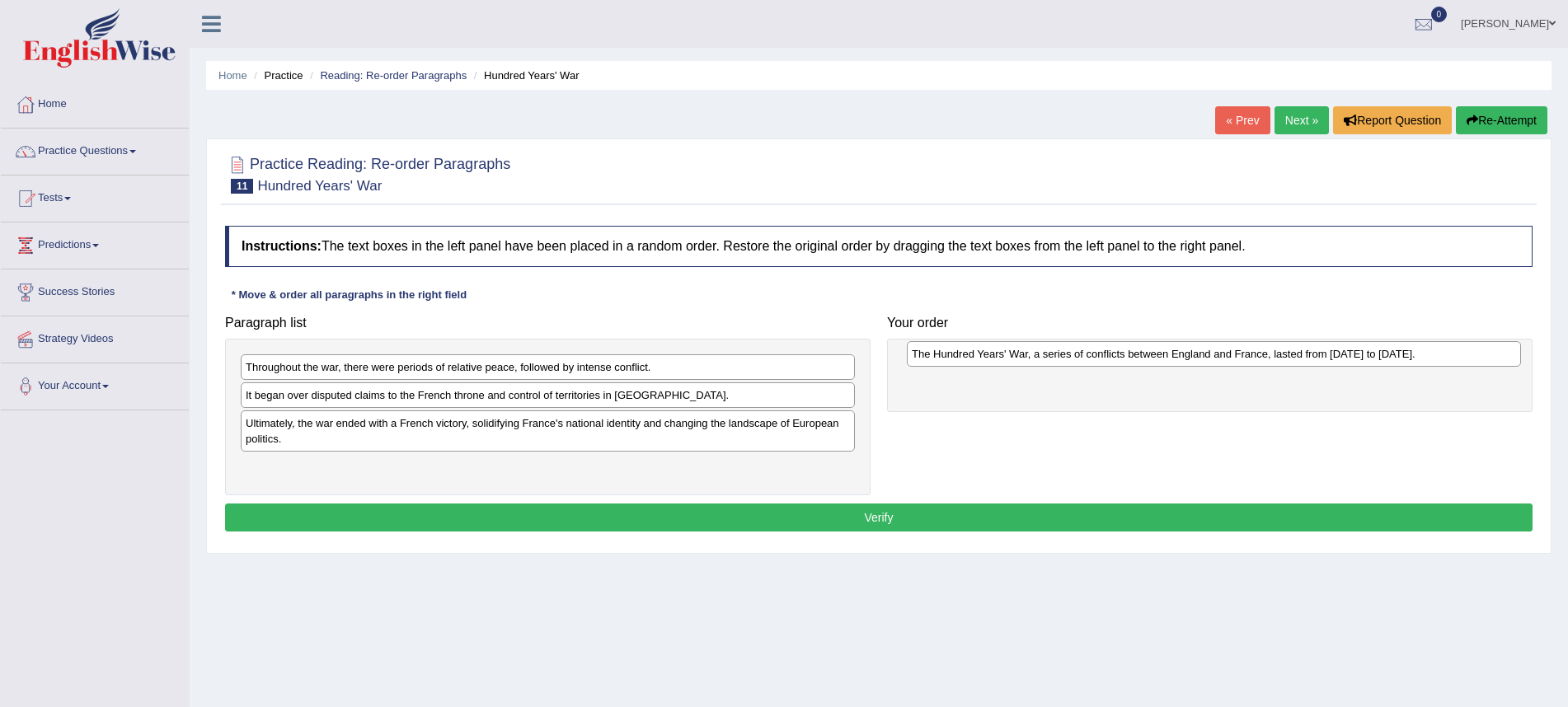
drag, startPoint x: 338, startPoint y: 468, endPoint x: 1002, endPoint y: 356, distance: 673.4
click at [1002, 356] on div "The Hundred Years' War, a series of conflicts between England and France, laste…" at bounding box center [1215, 354] width 615 height 26
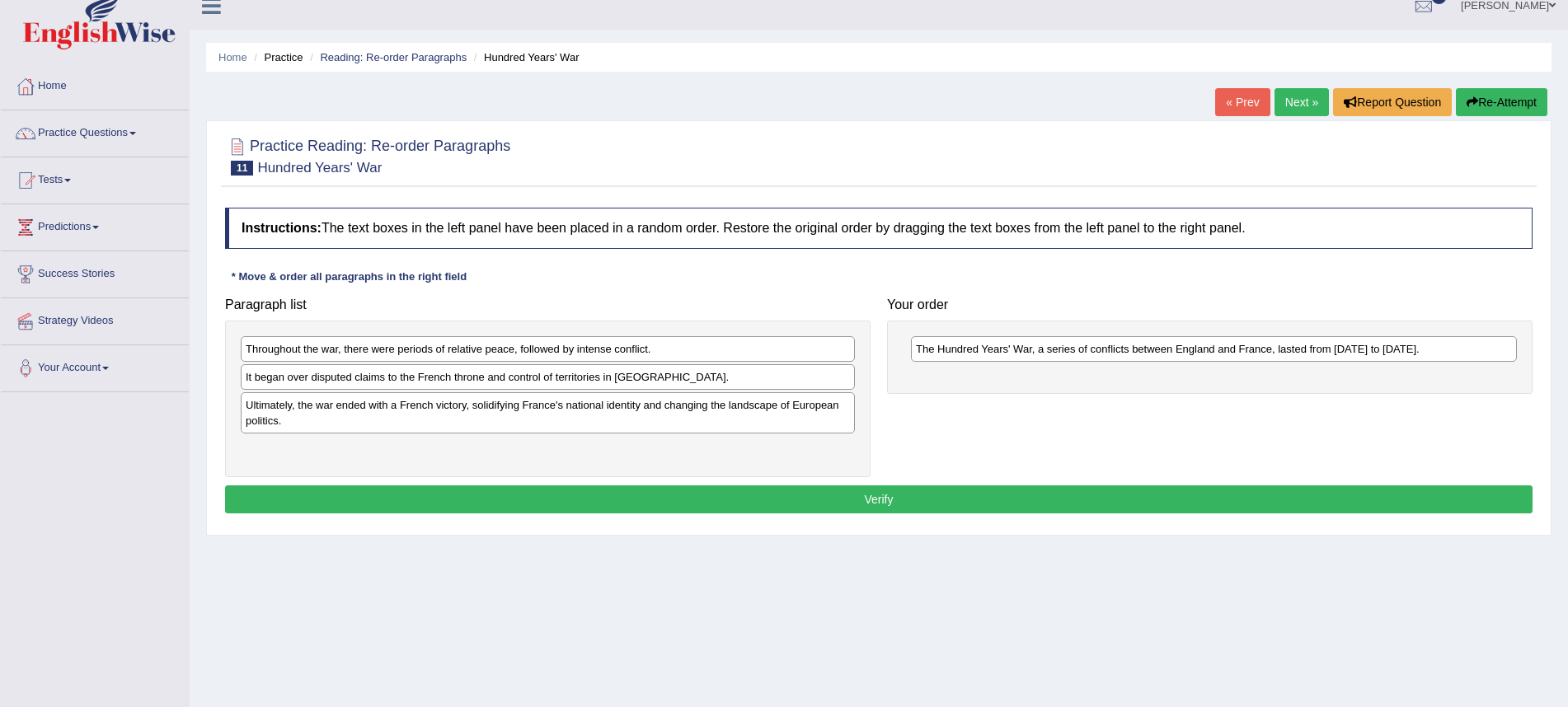
scroll to position [21, 0]
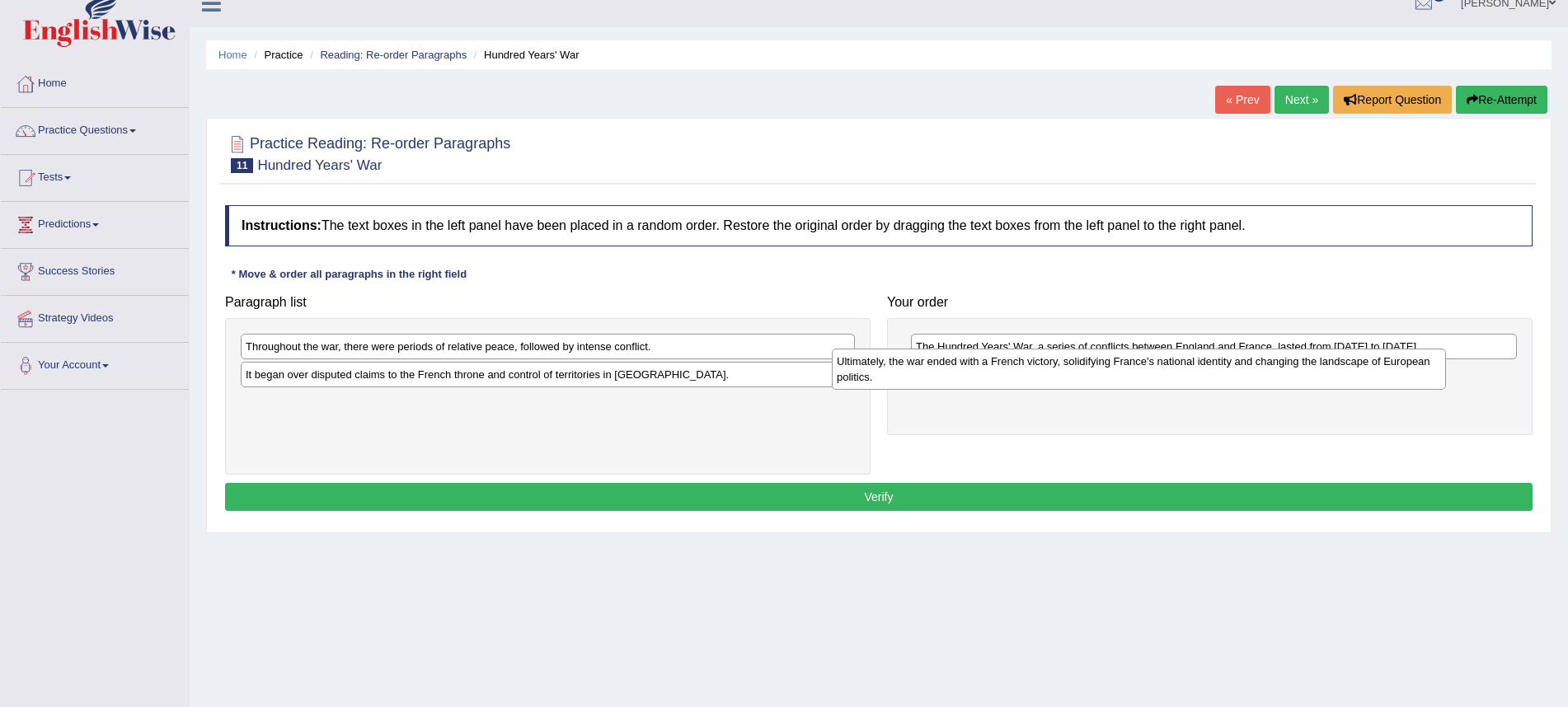
drag, startPoint x: 465, startPoint y: 398, endPoint x: 1074, endPoint y: 370, distance: 609.6
click at [1074, 370] on div "Ultimately, the war ended with a French victory, solidifying France's national …" at bounding box center [1139, 370] width 615 height 42
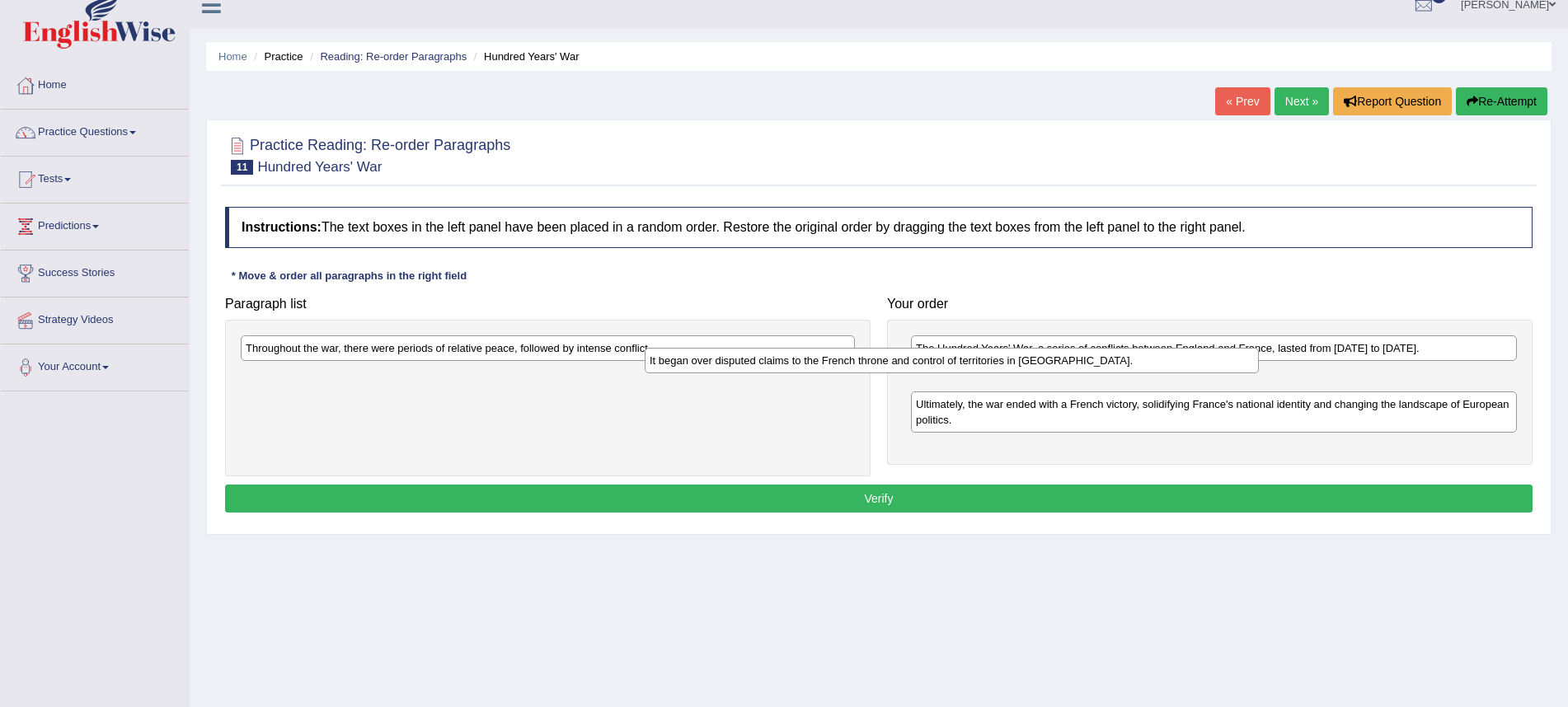
drag, startPoint x: 667, startPoint y: 380, endPoint x: 1080, endPoint y: 373, distance: 413.1
click at [1081, 373] on div "It began over disputed claims to the French throne and control of territories i…" at bounding box center [952, 361] width 615 height 26
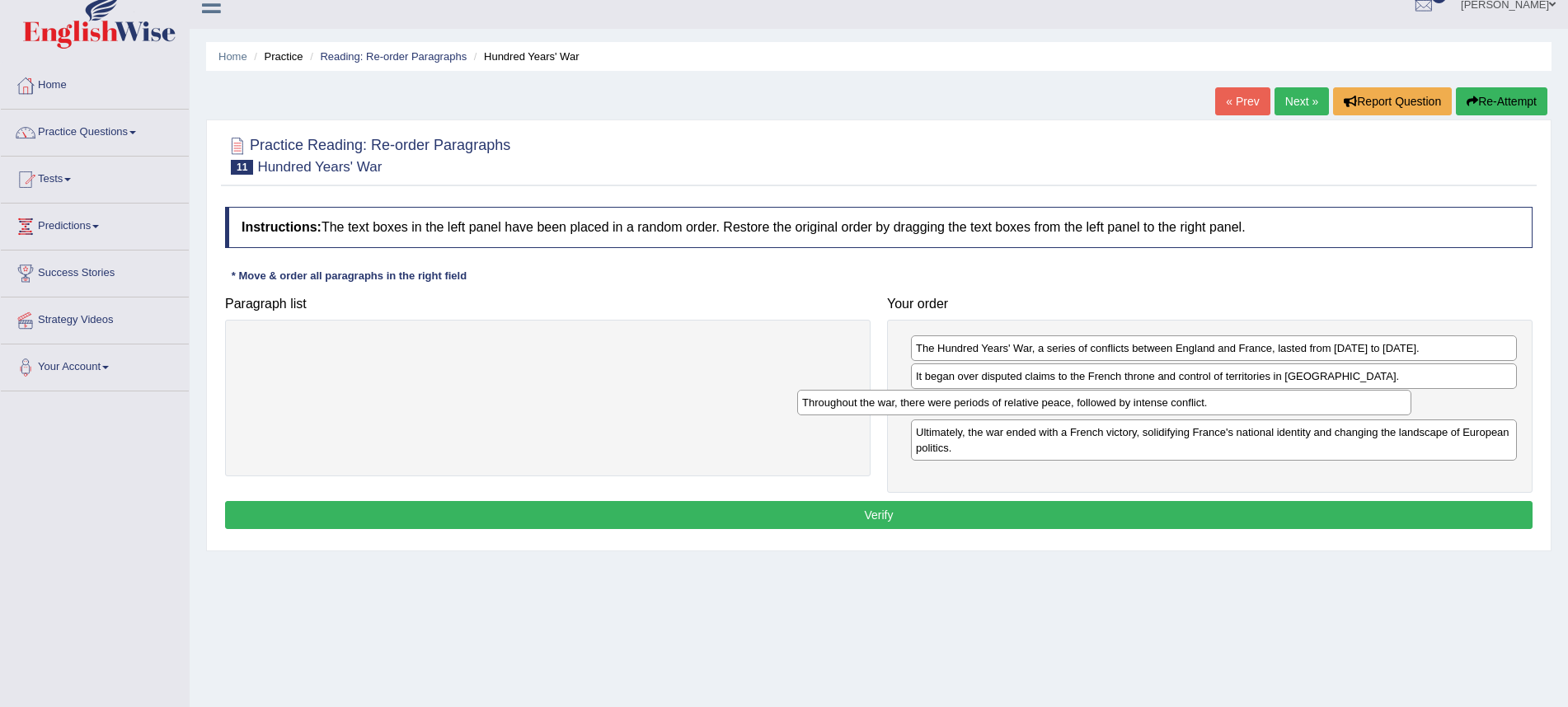
drag, startPoint x: 467, startPoint y: 350, endPoint x: 1025, endPoint y: 466, distance: 569.9
click at [1024, 404] on div "Throughout the war, there were periods of relative peace, followed by intense c…" at bounding box center [1105, 402] width 615 height 26
click at [1039, 510] on button "Verify" at bounding box center [879, 515] width 1308 height 28
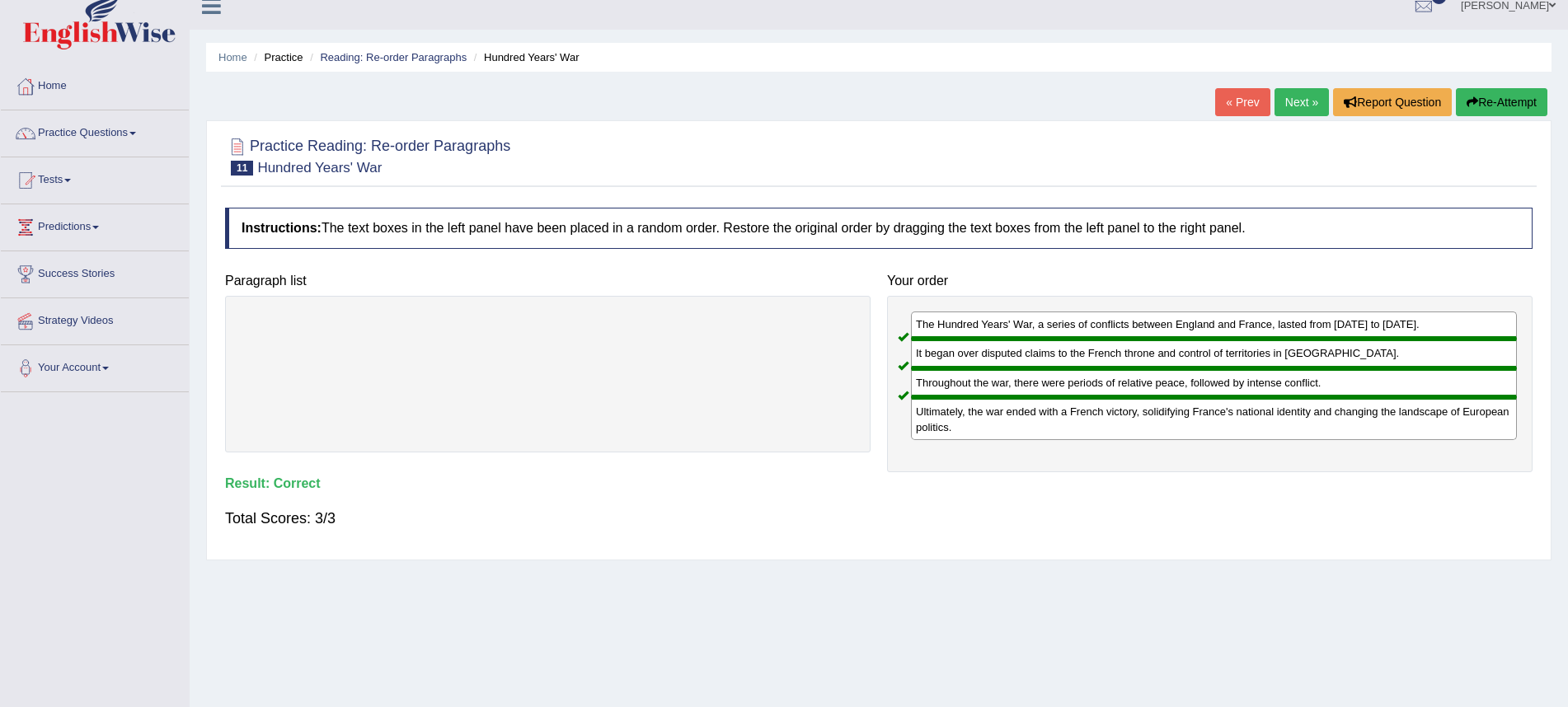
scroll to position [15, 0]
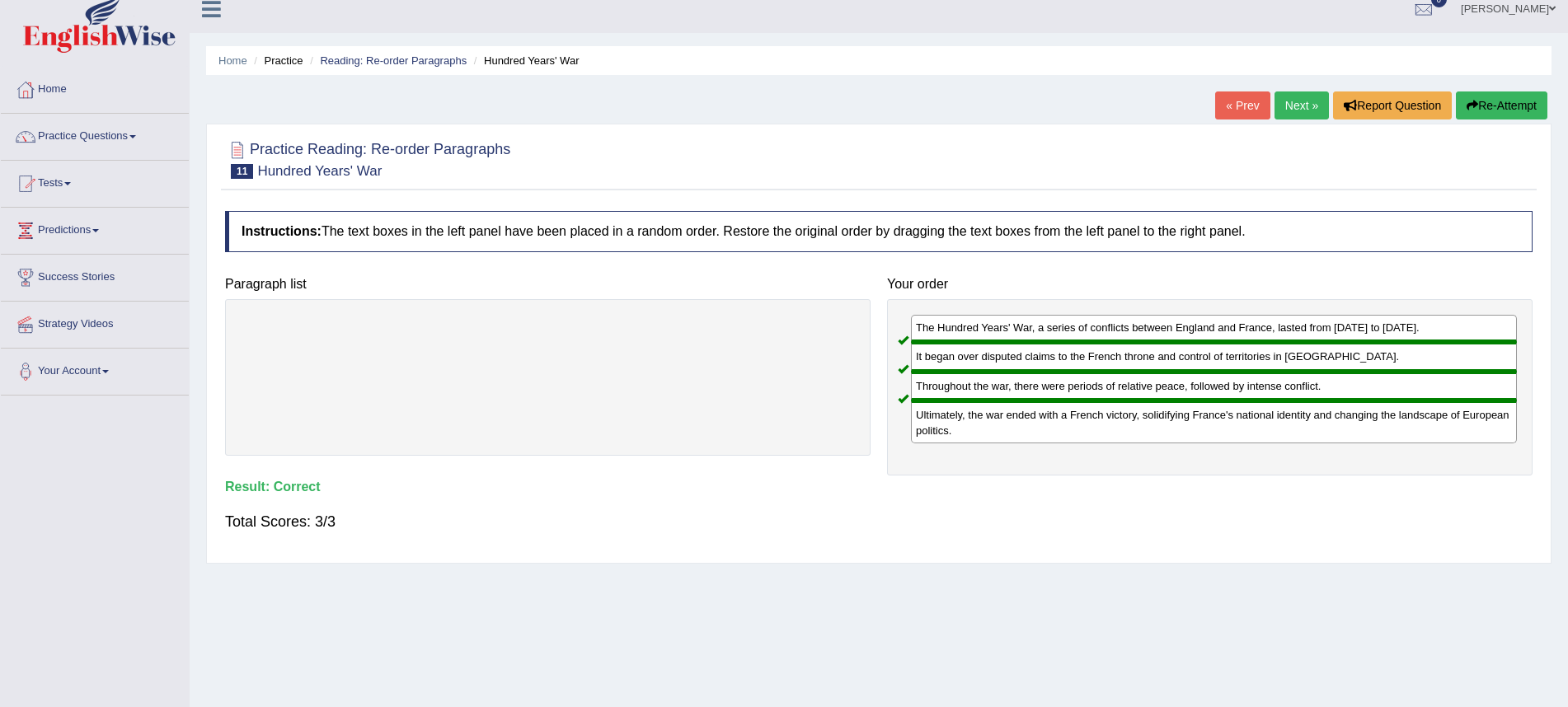
click at [1297, 104] on link "Next »" at bounding box center [1301, 106] width 55 height 28
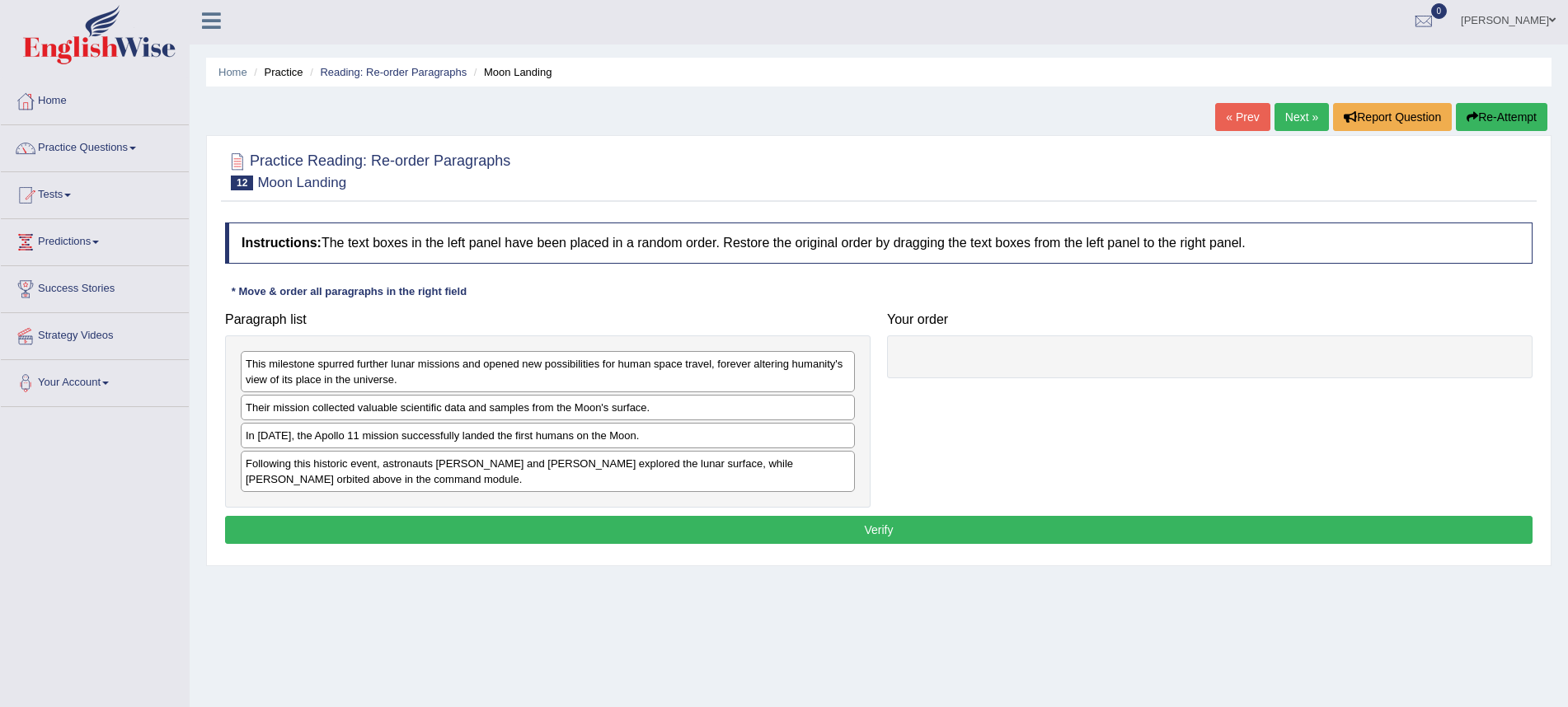
scroll to position [5, 0]
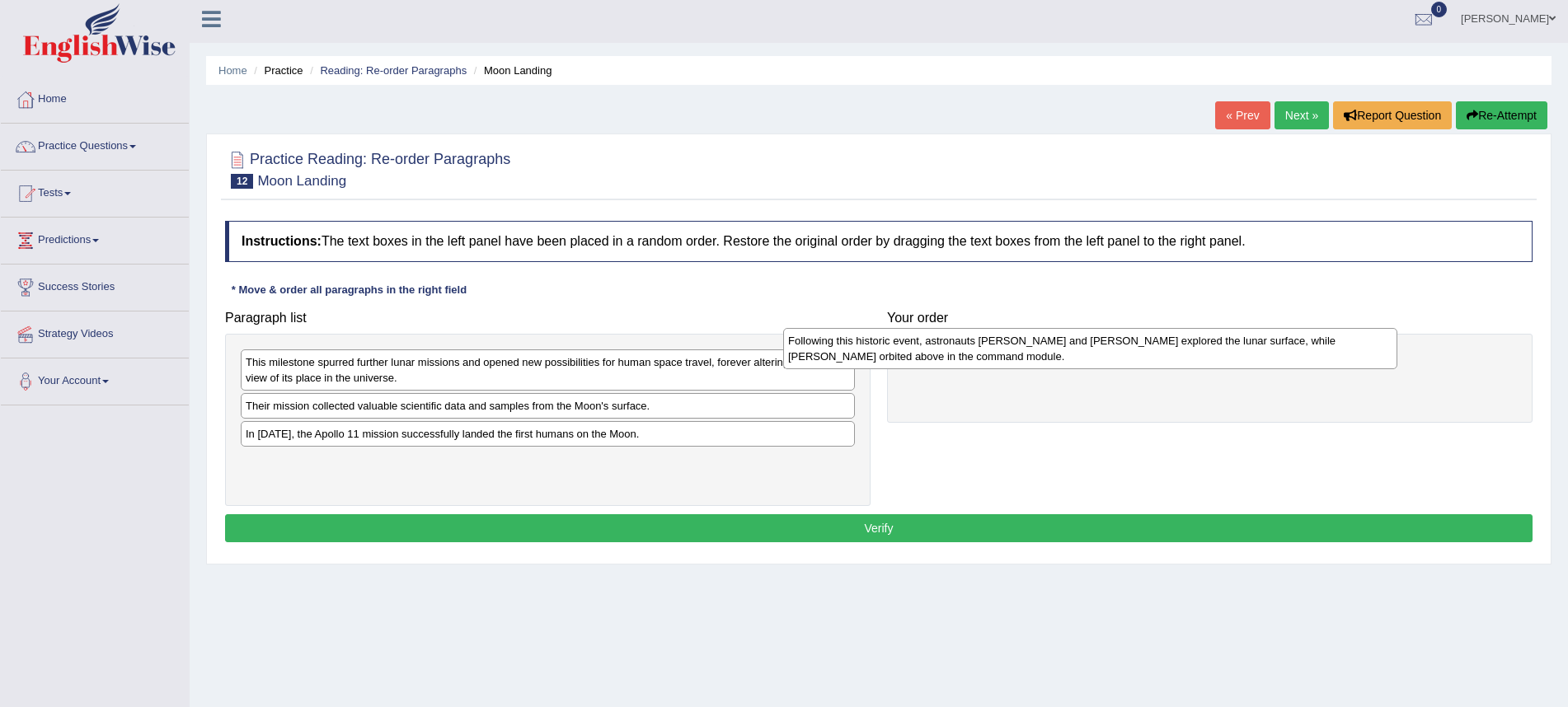
drag, startPoint x: 888, startPoint y: 437, endPoint x: 1118, endPoint y: 357, distance: 243.5
click at [1118, 357] on div "Following this historic event, astronauts [PERSON_NAME] and [PERSON_NAME] explo…" at bounding box center [1091, 349] width 615 height 42
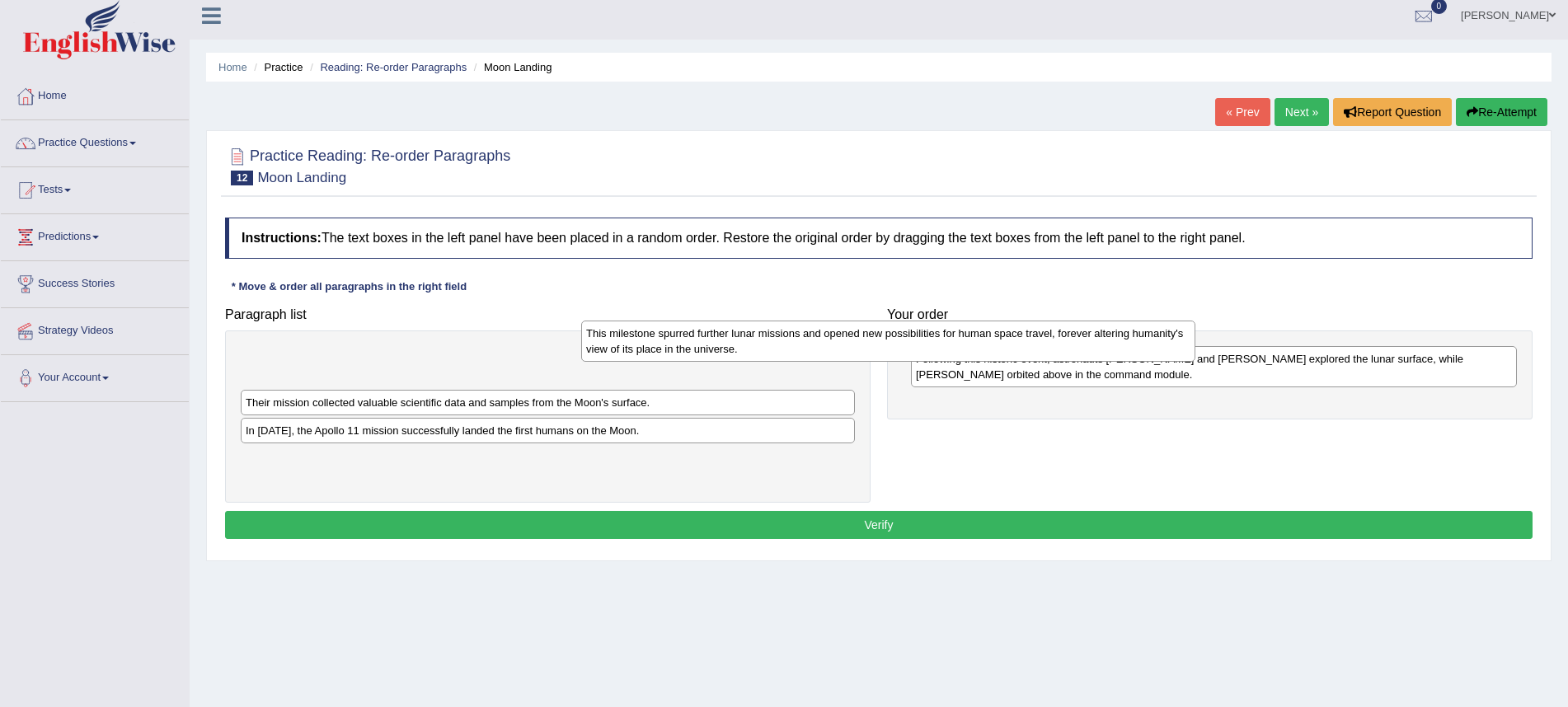
scroll to position [15, 0]
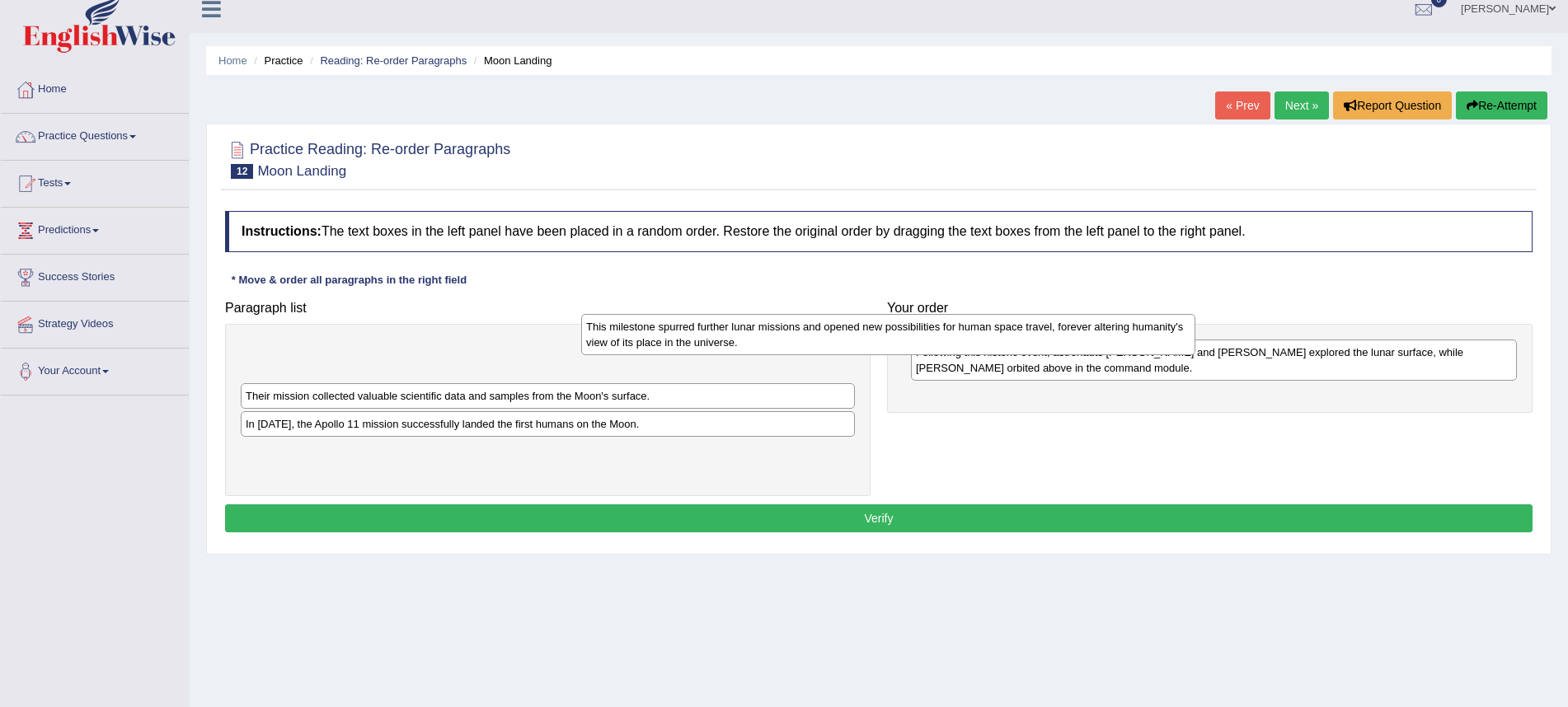
drag, startPoint x: 719, startPoint y: 358, endPoint x: 1060, endPoint y: 330, distance: 342.1
click at [1060, 330] on div "This milestone spurred further lunar missions and opened new possibilities for …" at bounding box center [888, 335] width 615 height 42
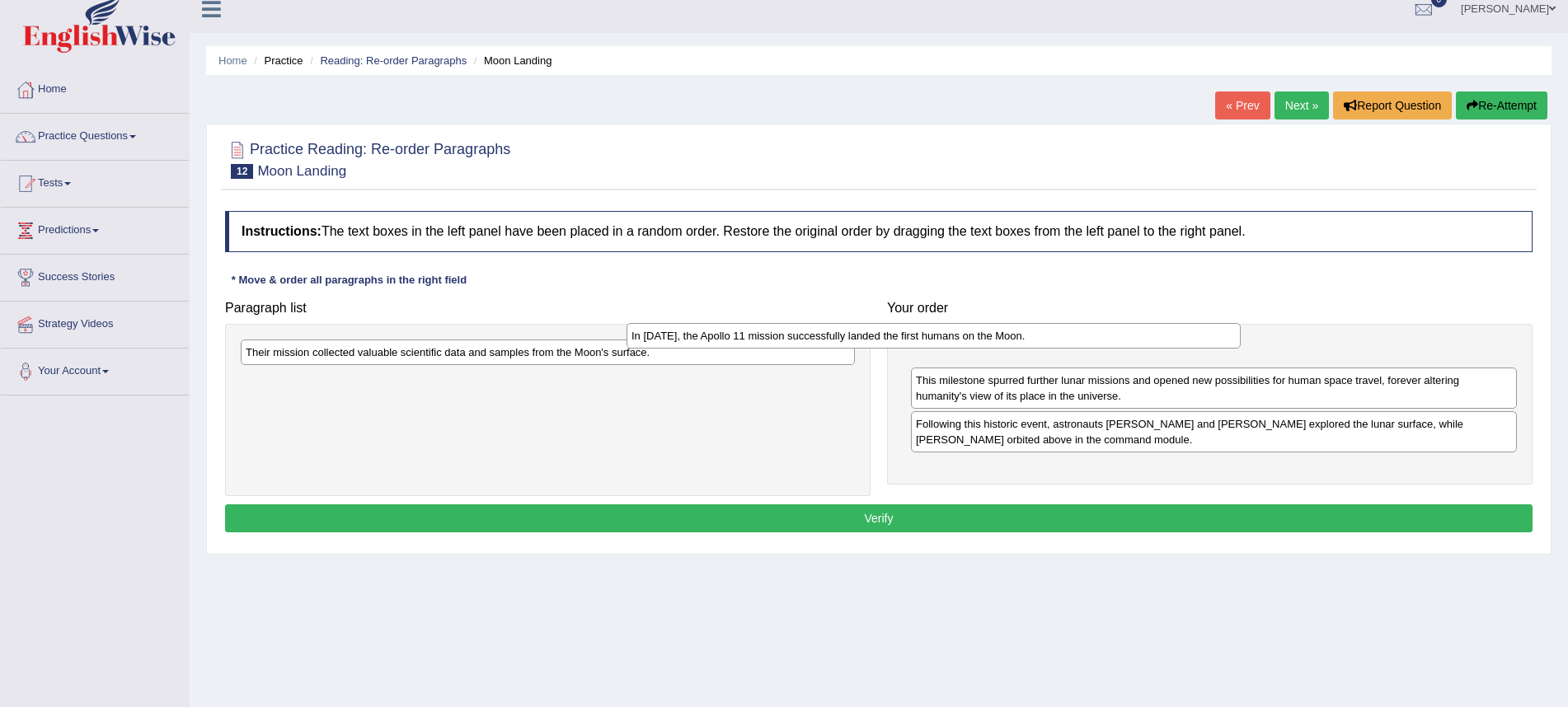
scroll to position [16, 1]
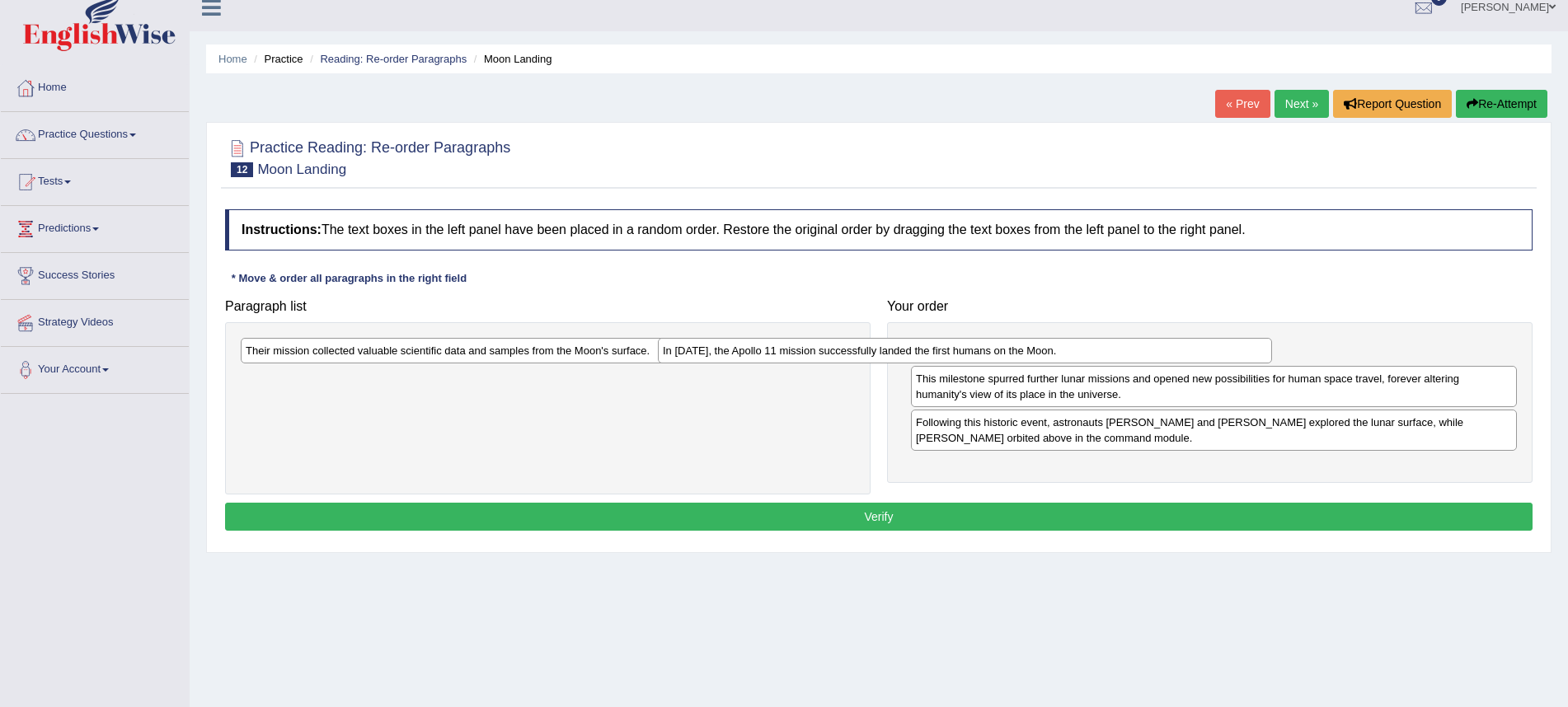
drag, startPoint x: 709, startPoint y: 383, endPoint x: 1126, endPoint y: 354, distance: 418.0
click at [1126, 354] on div "In 1969, the Apollo 11 mission successfully landed the first humans on the Moon." at bounding box center [965, 350] width 615 height 26
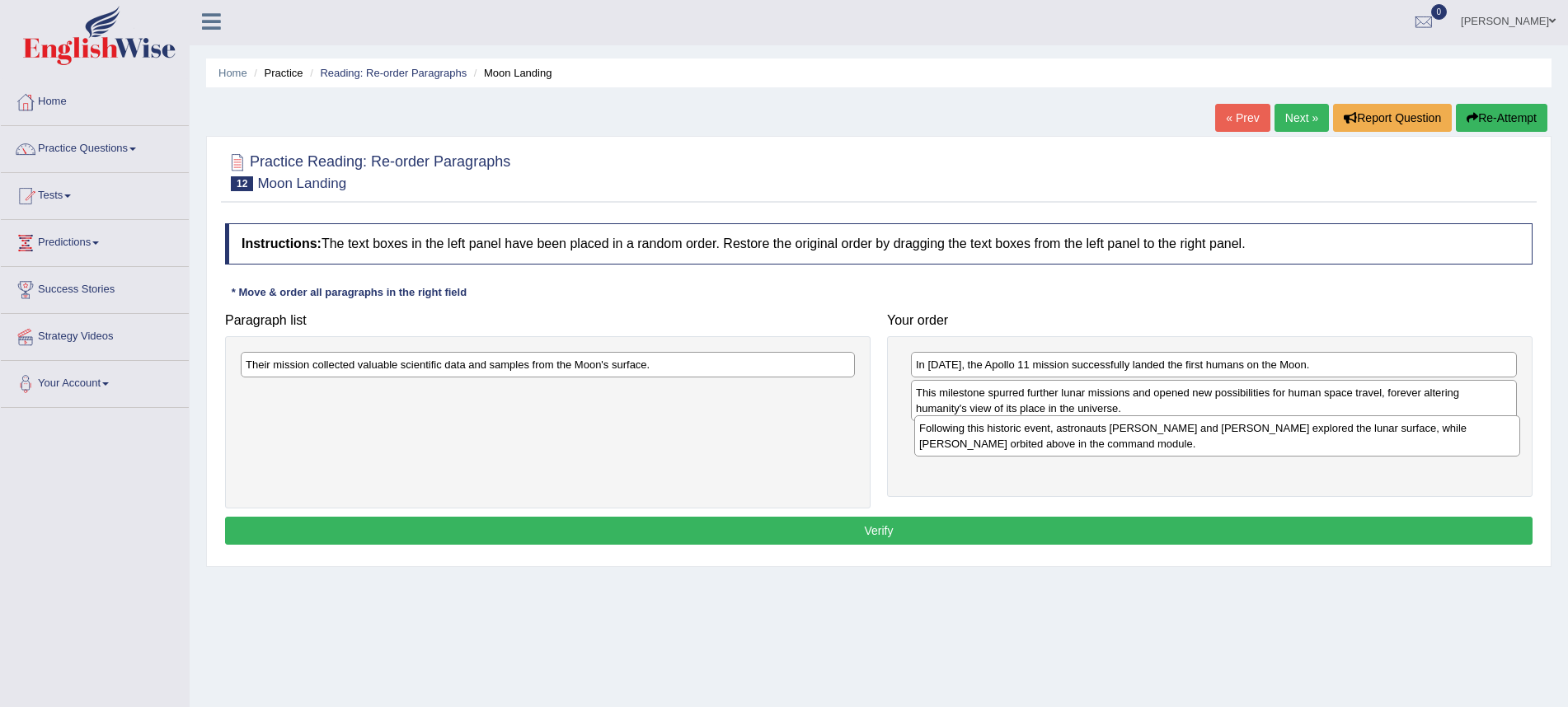
scroll to position [0, 0]
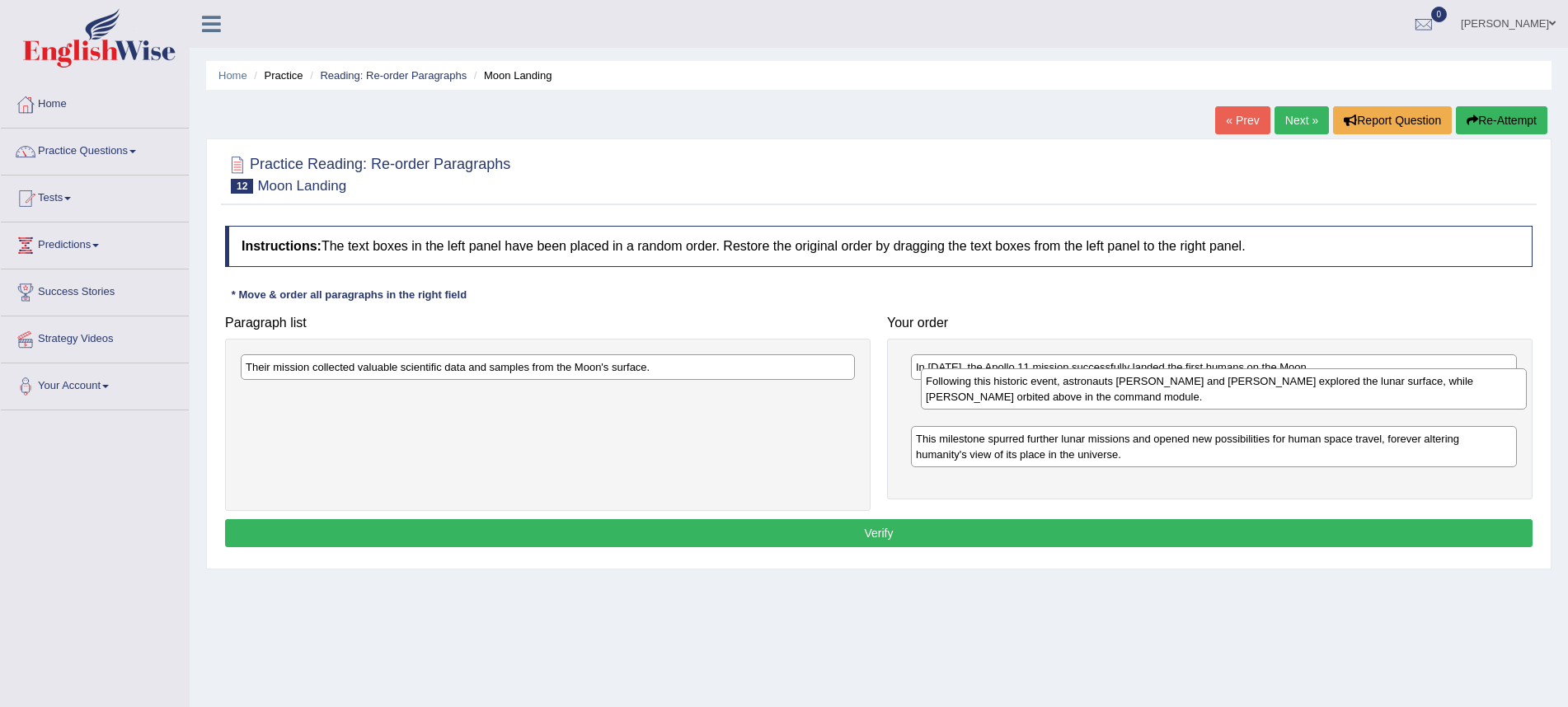
drag, startPoint x: 1135, startPoint y: 436, endPoint x: 1145, endPoint y: 378, distance: 58.9
click at [1145, 378] on div "Following this historic event, astronauts Neil Armstrong and Buzz Aldrin explor…" at bounding box center [1224, 389] width 606 height 42
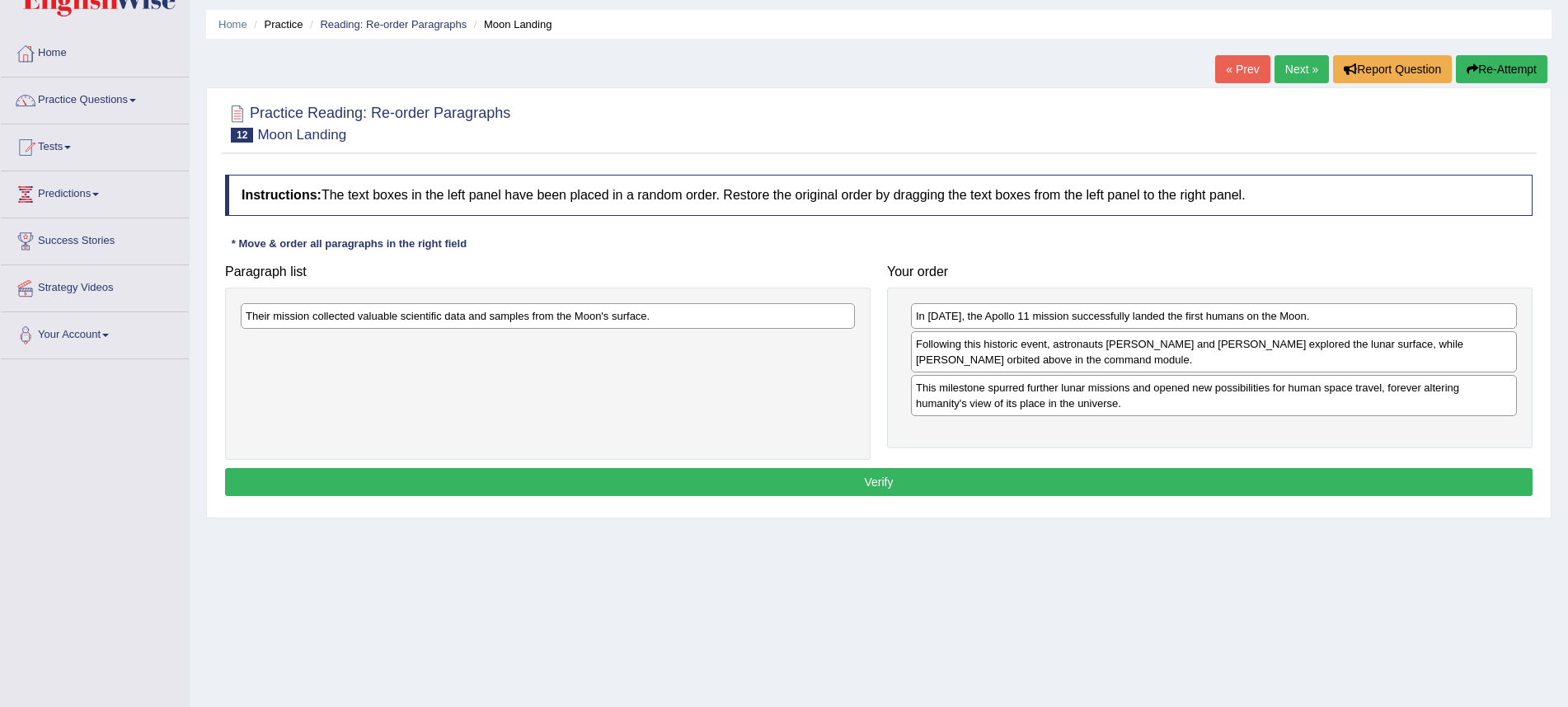
scroll to position [48, 0]
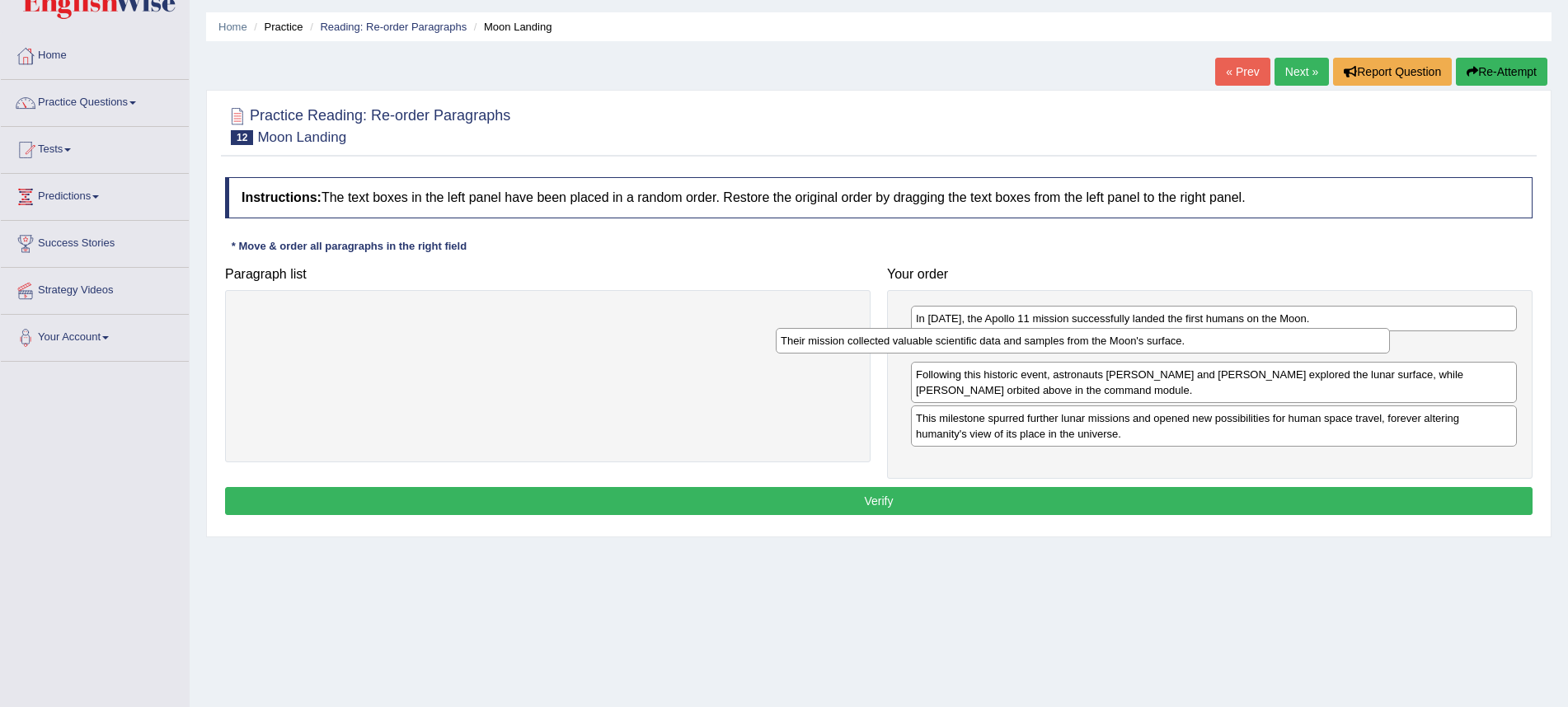
drag, startPoint x: 555, startPoint y: 316, endPoint x: 1055, endPoint y: 350, distance: 501.2
click at [1055, 350] on div "Their mission collected valuable scientific data and samples from the Moon's su…" at bounding box center [1083, 341] width 615 height 26
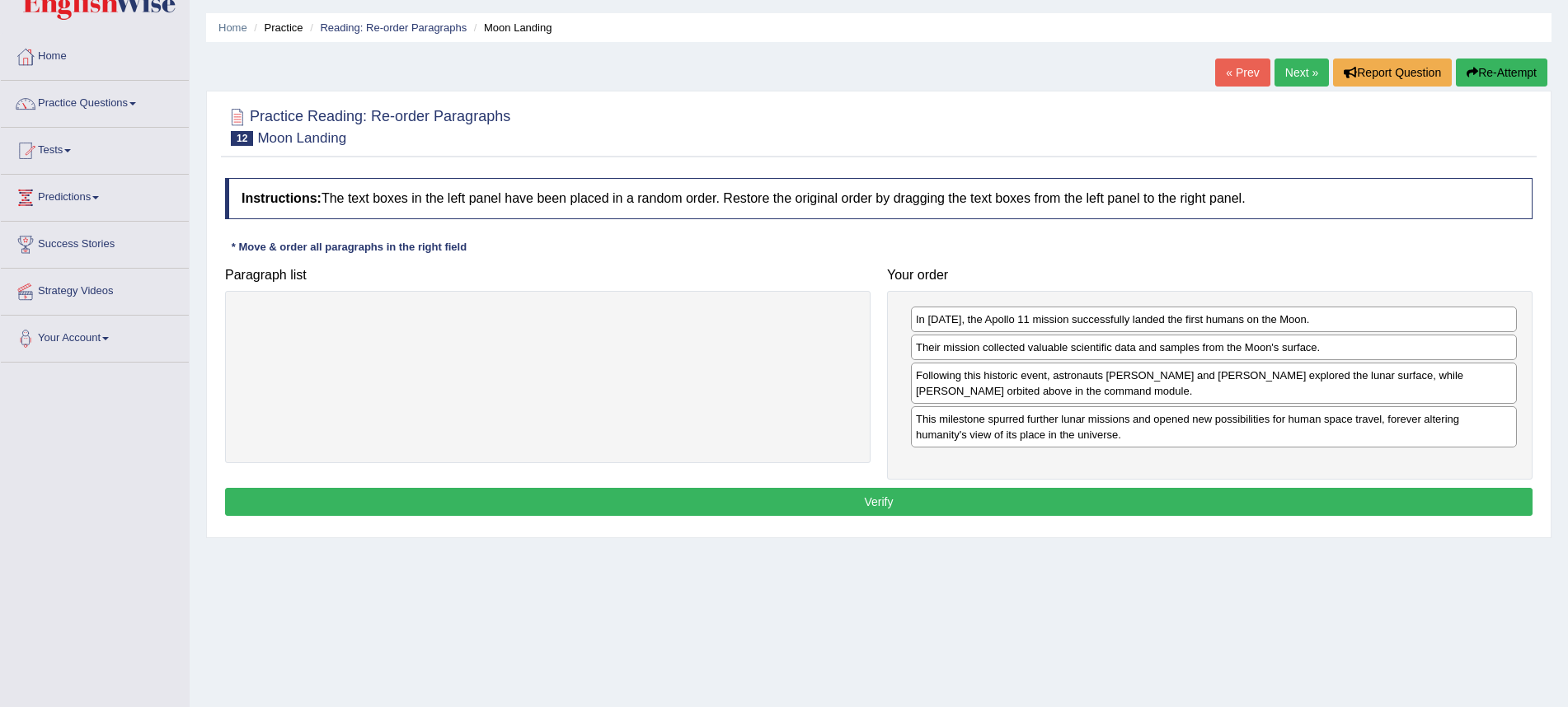
click at [778, 511] on button "Verify" at bounding box center [879, 502] width 1308 height 28
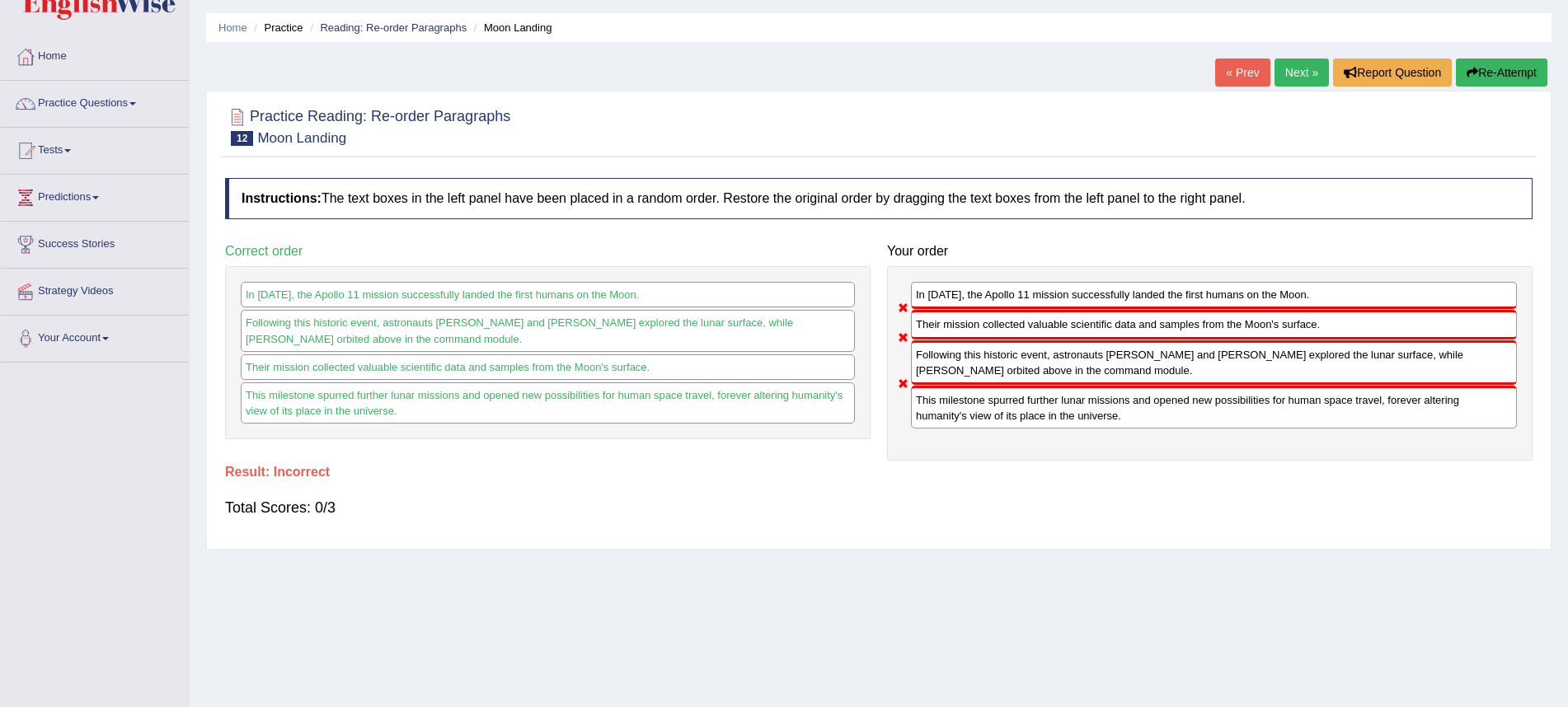
click at [1005, 502] on div "Total Scores: 0/3" at bounding box center [879, 508] width 1308 height 40
click at [1229, 67] on link "« Prev" at bounding box center [1242, 73] width 55 height 28
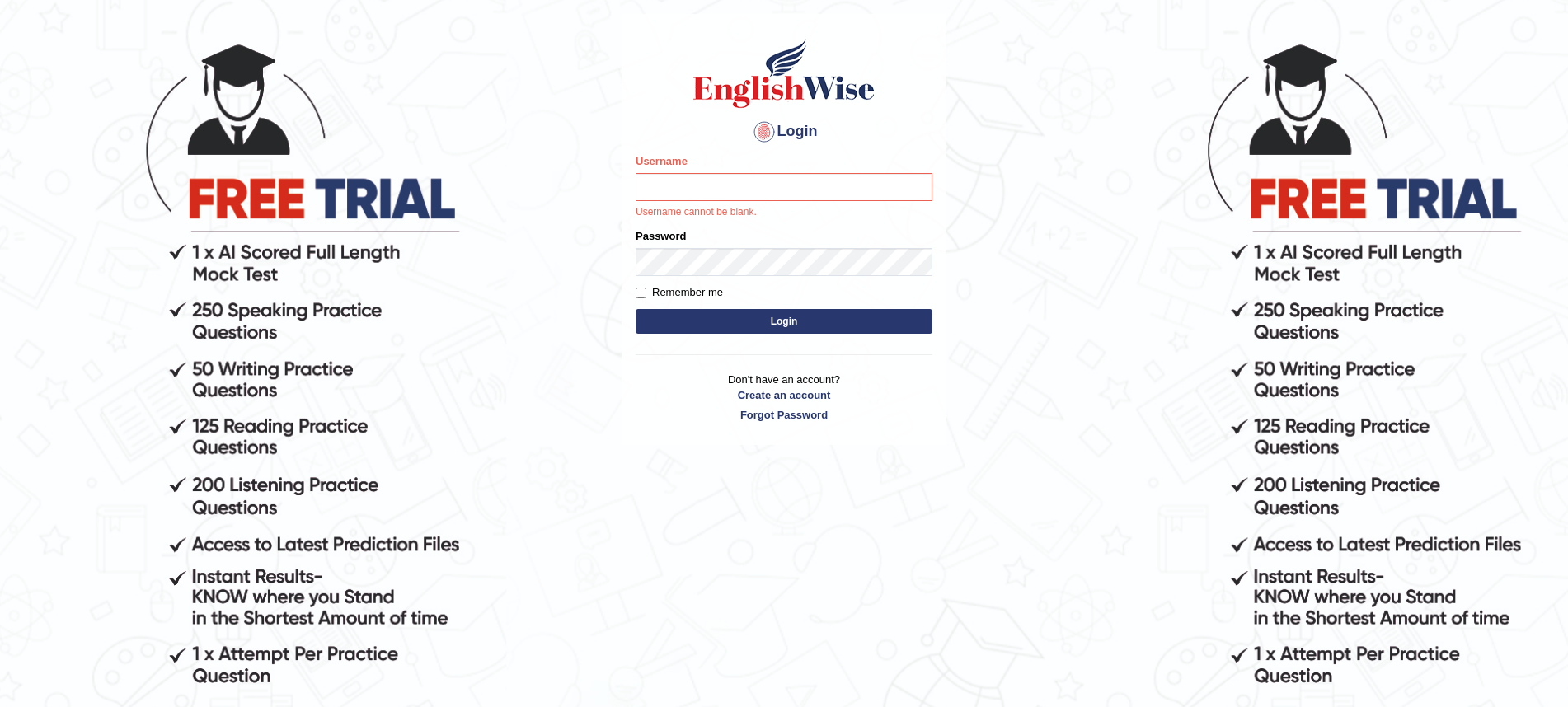
scroll to position [117, 0]
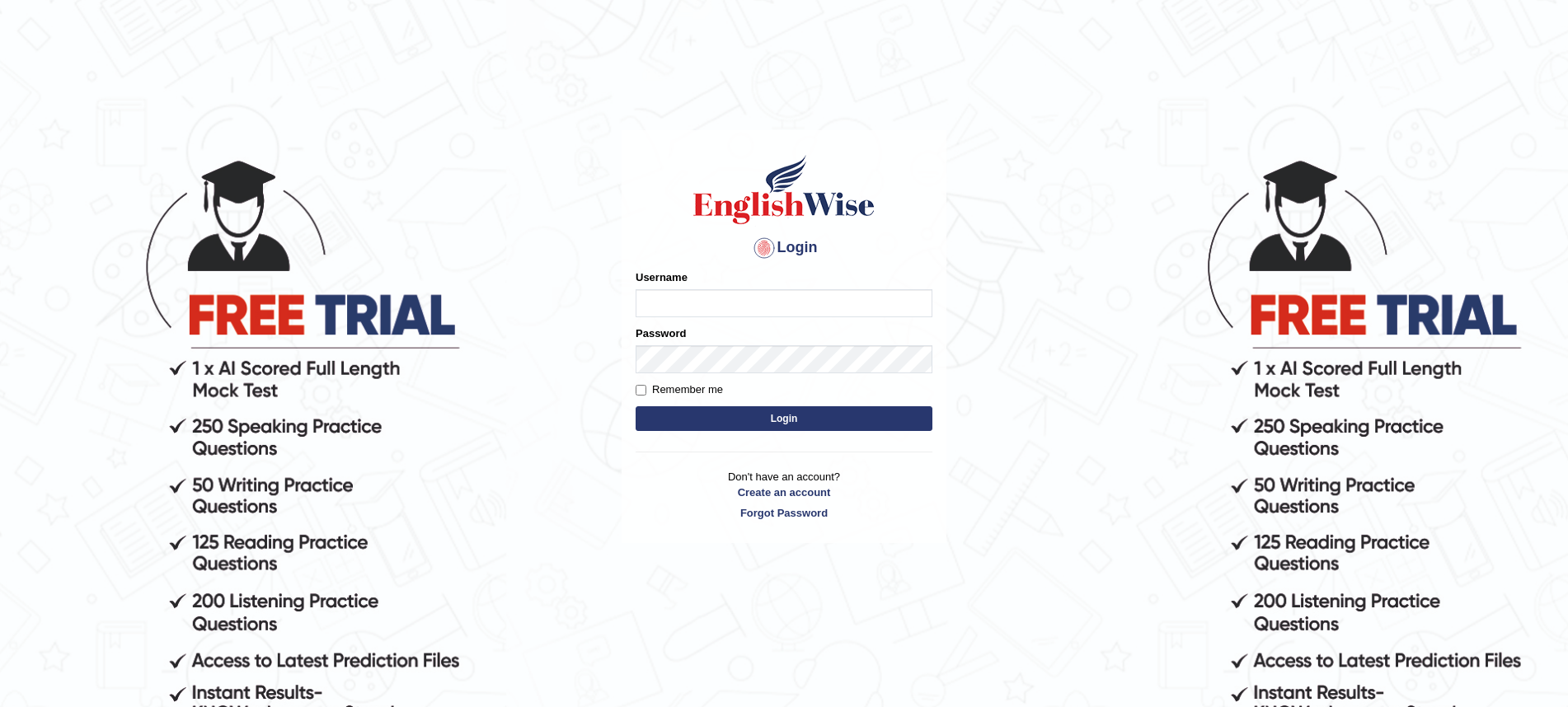
scroll to position [117, 0]
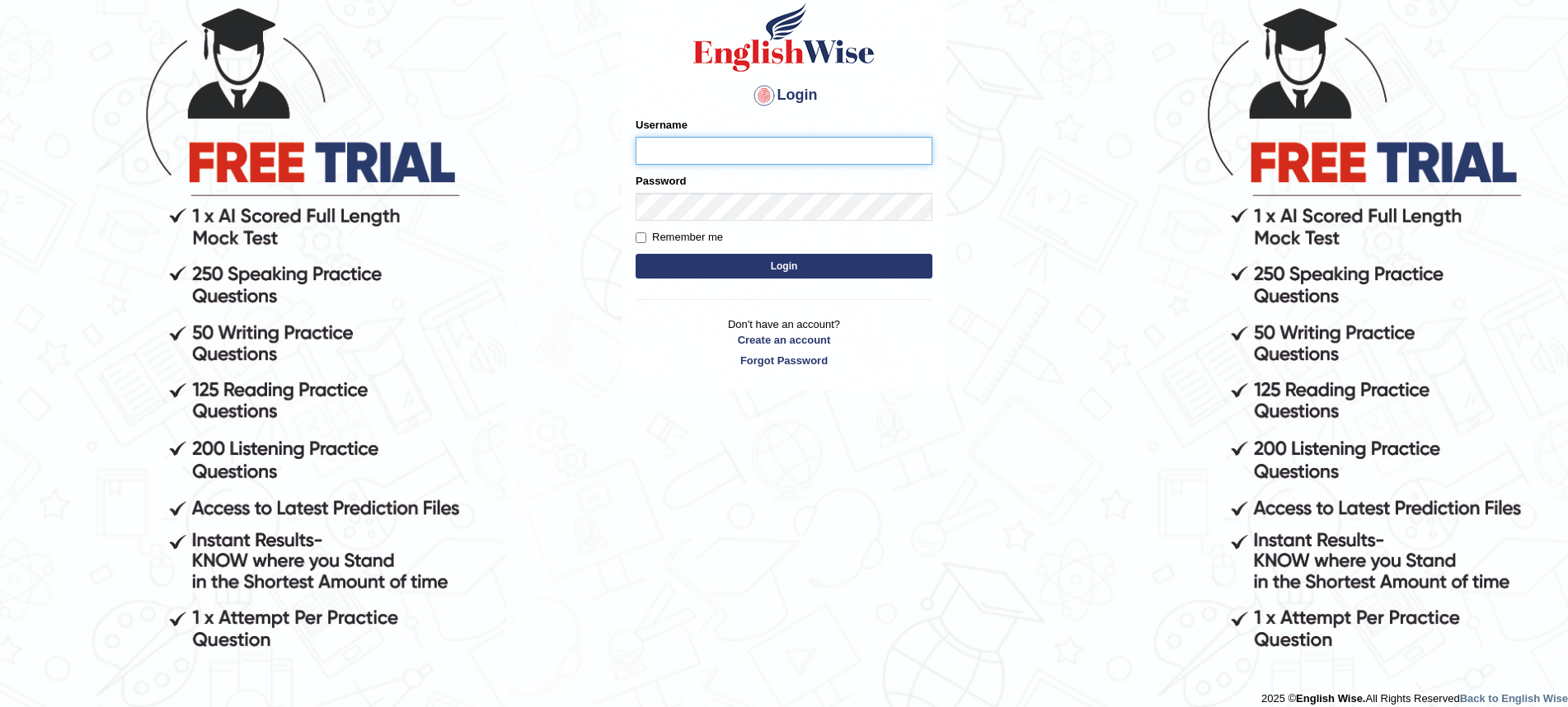
scroll to position [151, 0]
